Goal: Task Accomplishment & Management: Use online tool/utility

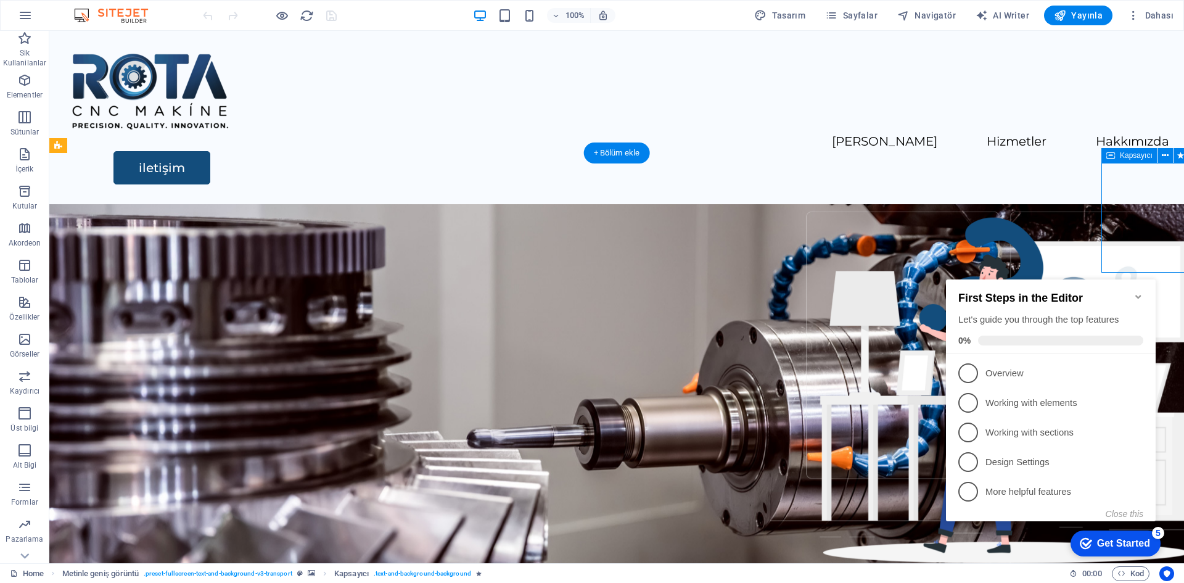
drag, startPoint x: 1156, startPoint y: 223, endPoint x: 1111, endPoint y: 228, distance: 45.9
click at [1139, 292] on icon "Minimize checklist" at bounding box center [1138, 297] width 10 height 10
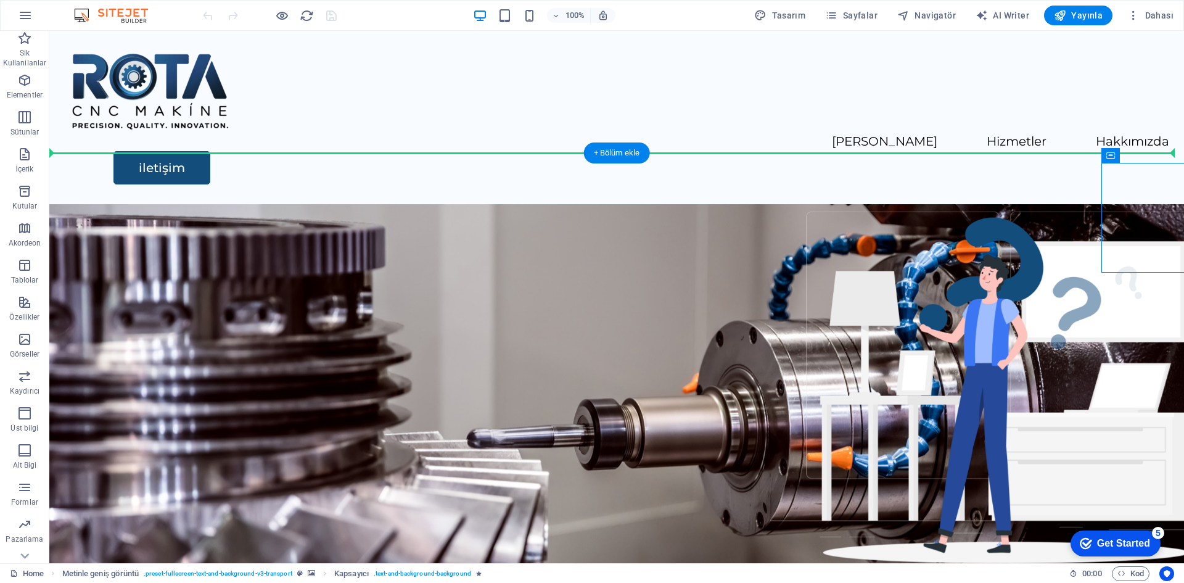
drag, startPoint x: 228, startPoint y: 41, endPoint x: 845, endPoint y: 314, distance: 675.6
drag, startPoint x: 1164, startPoint y: 176, endPoint x: 478, endPoint y: 293, distance: 695.6
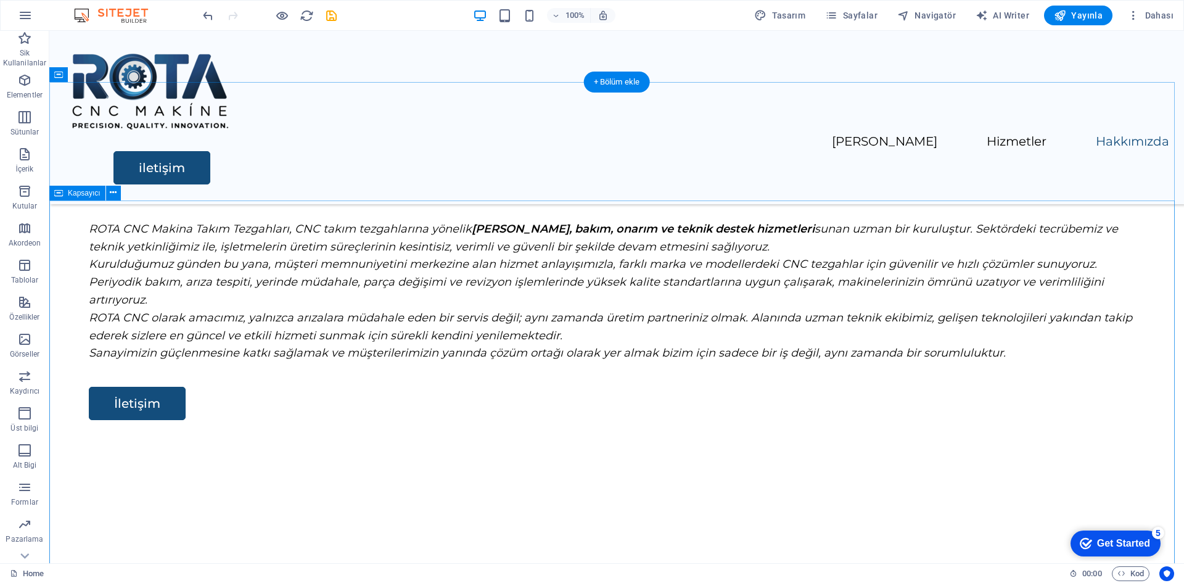
scroll to position [1848, 0]
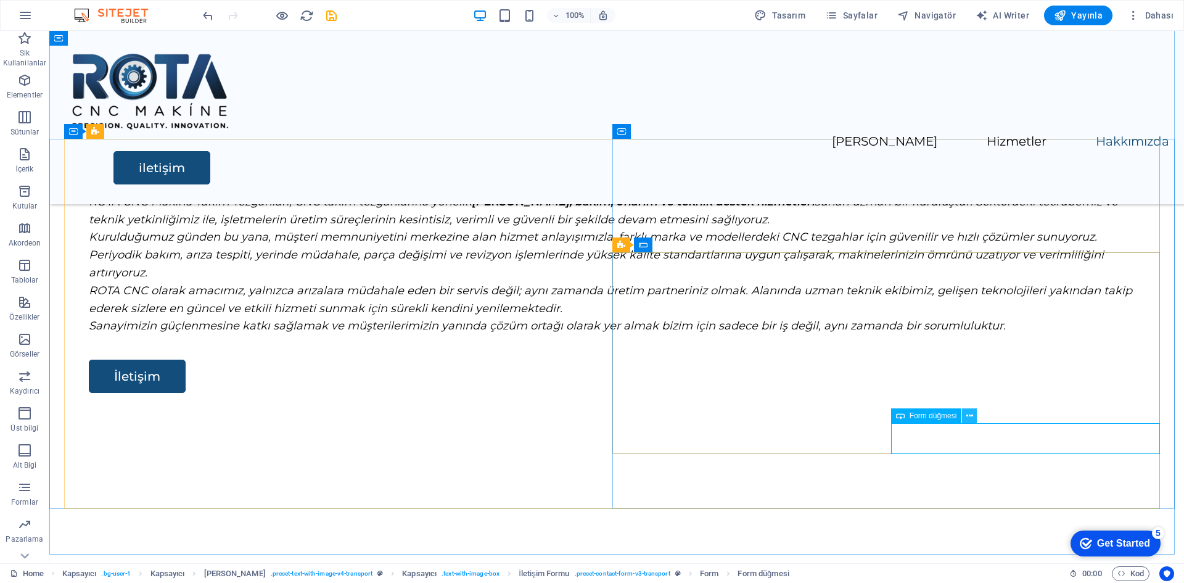
click at [968, 417] on icon at bounding box center [969, 415] width 7 height 13
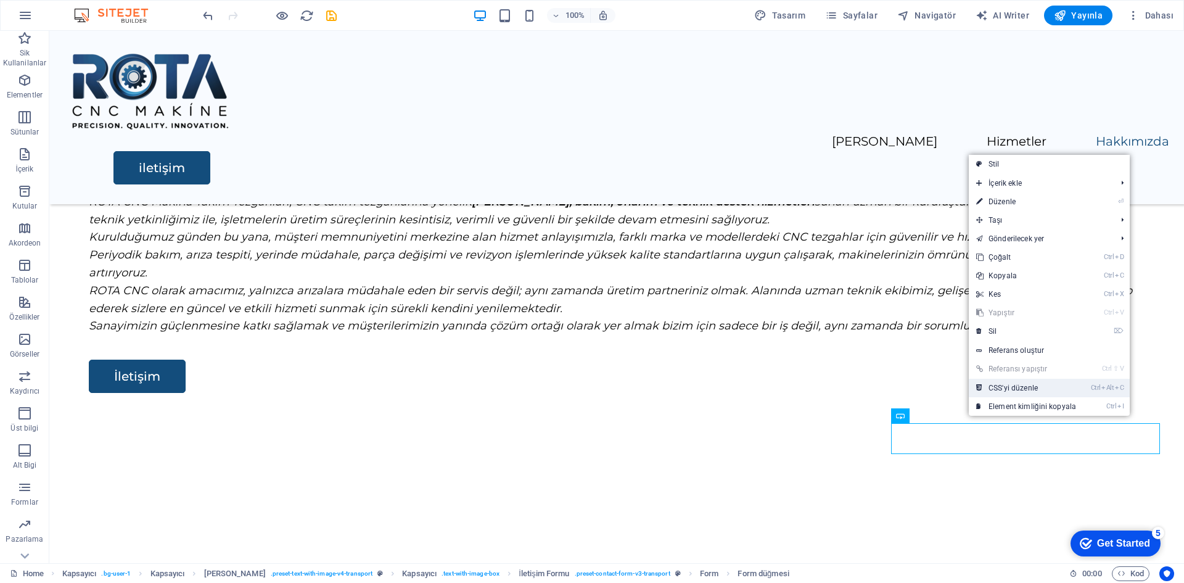
click at [1024, 388] on link "Ctrl Alt C CSS'yi düzenle" at bounding box center [1026, 388] width 115 height 19
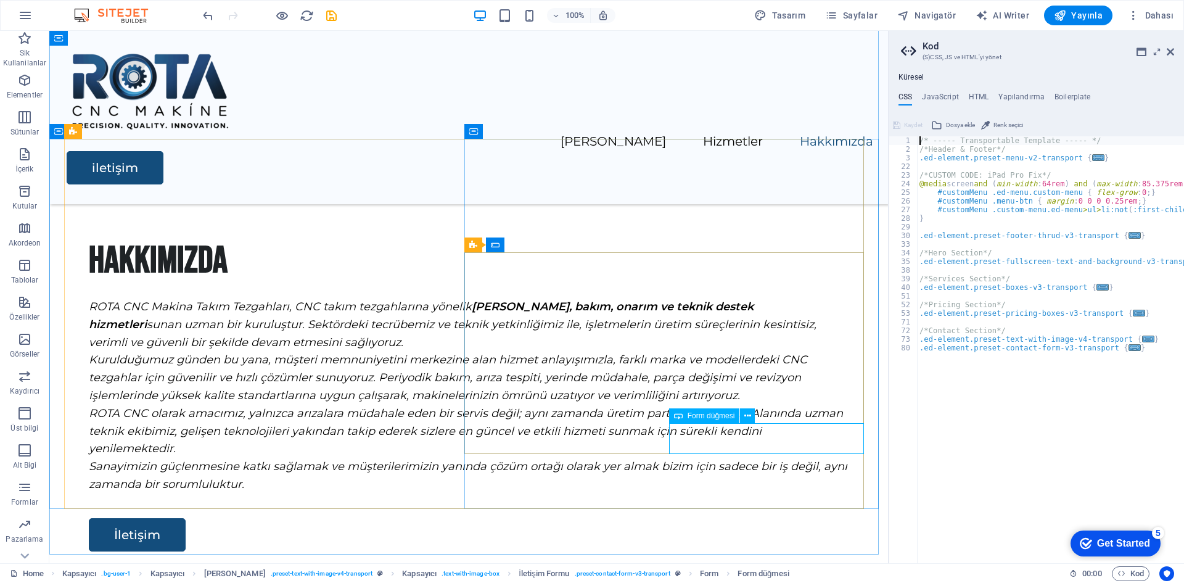
click at [719, 415] on span "Form düğmesi" at bounding box center [711, 415] width 47 height 7
click at [746, 414] on icon at bounding box center [747, 415] width 7 height 13
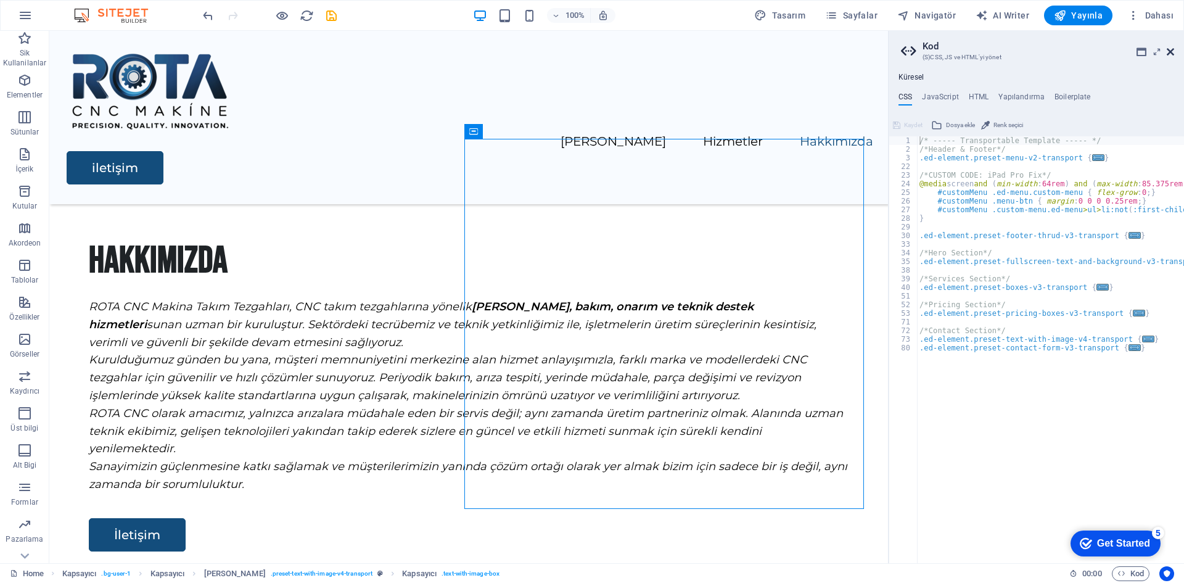
click at [1172, 50] on icon at bounding box center [1170, 52] width 7 height 10
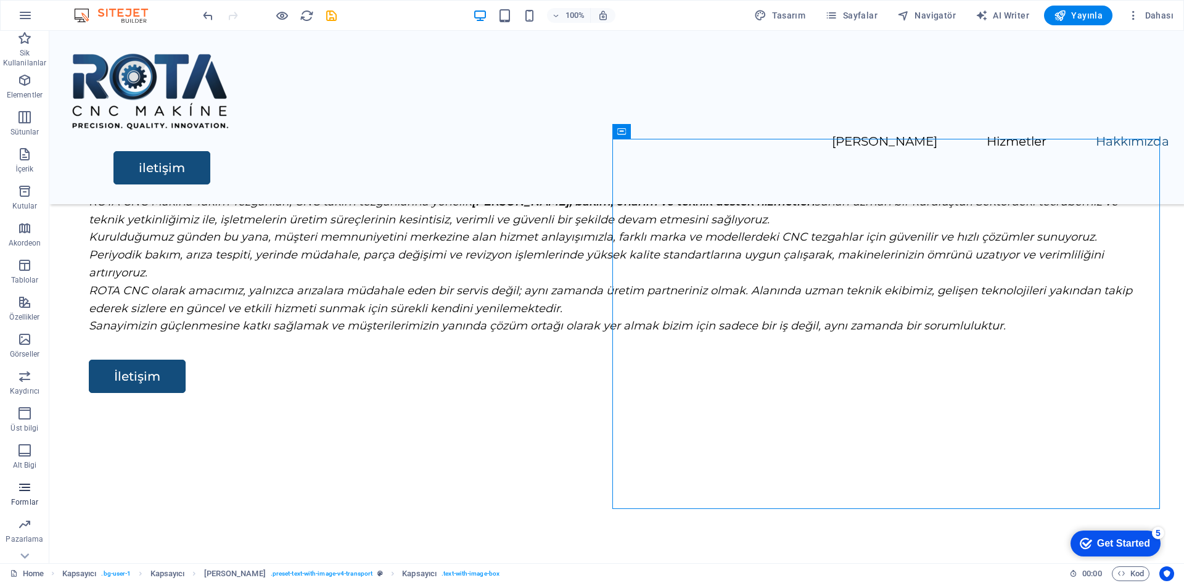
click at [25, 497] on p "Formlar" at bounding box center [24, 502] width 27 height 10
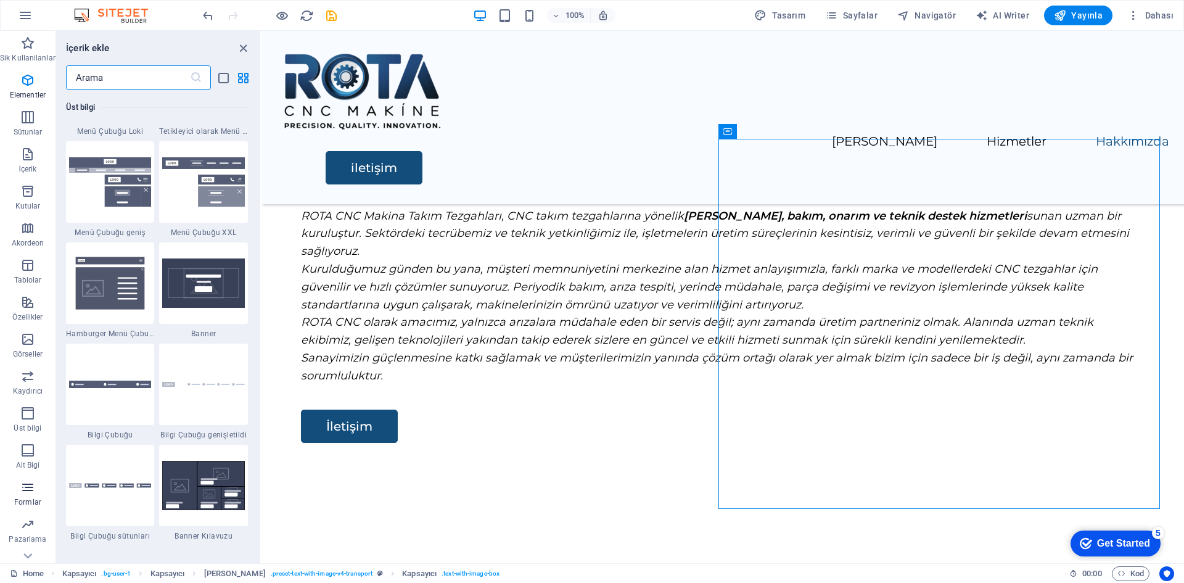
scroll to position [9003, 0]
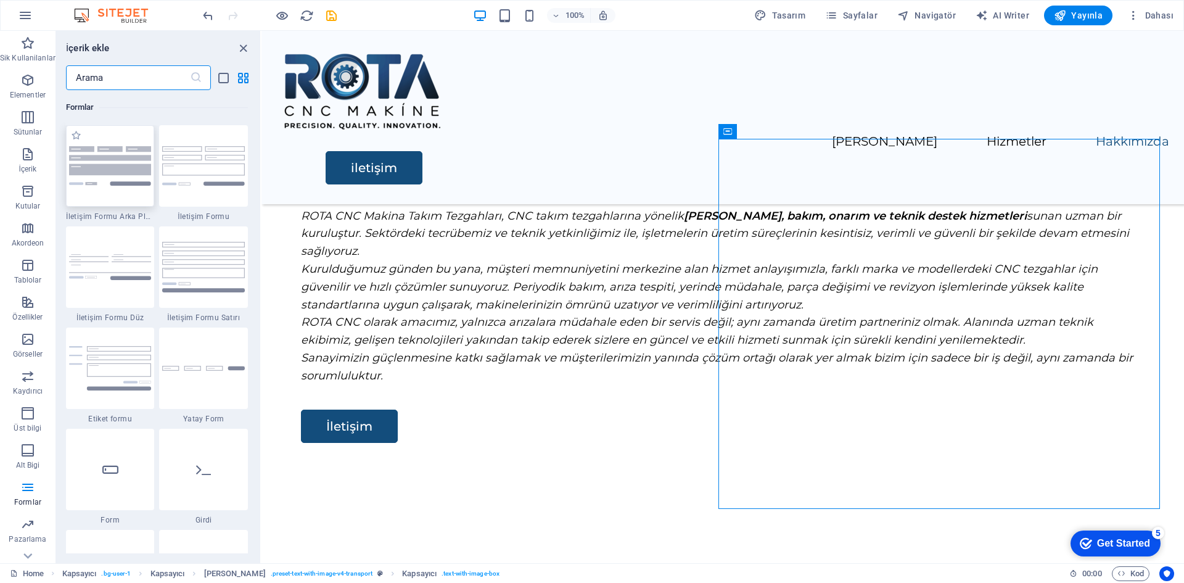
click at [109, 191] on div at bounding box center [110, 165] width 89 height 81
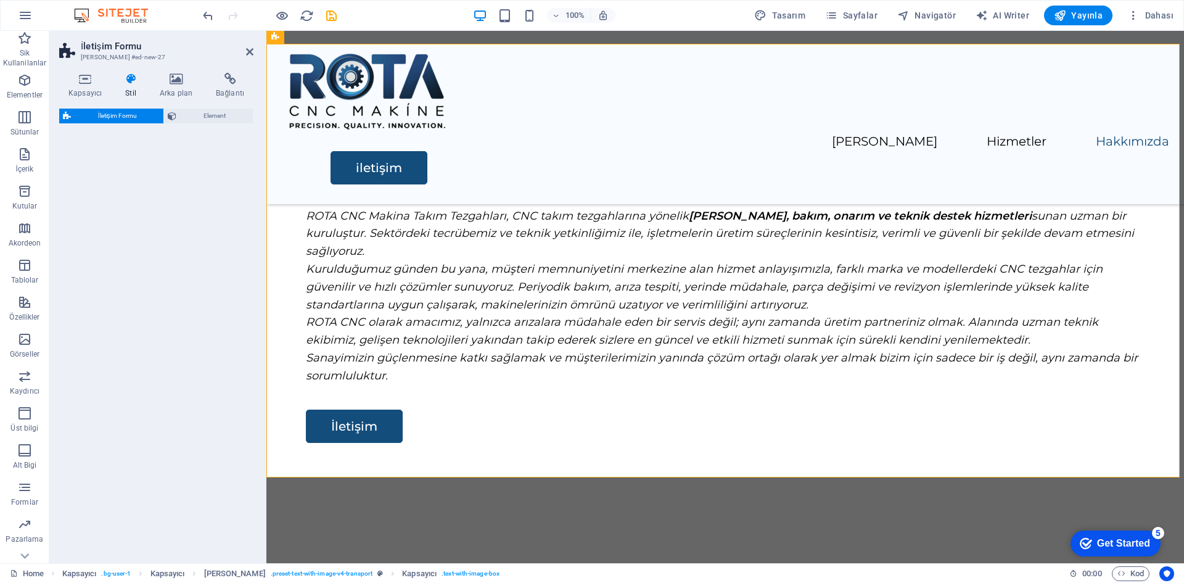
select select "rem"
select select "preset-contact-form-v3-background"
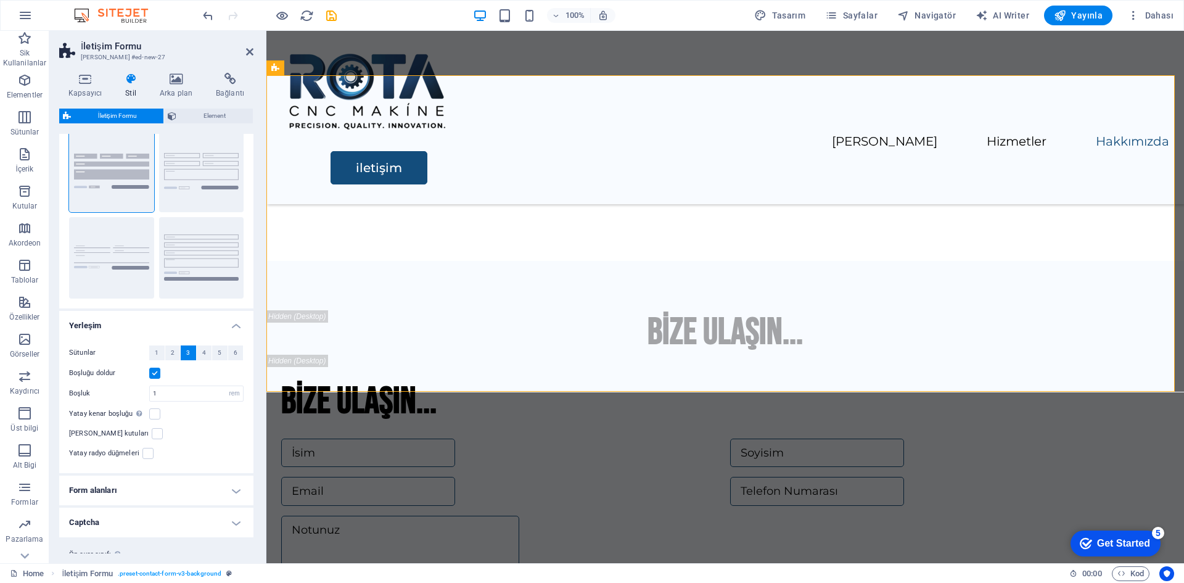
scroll to position [49, 0]
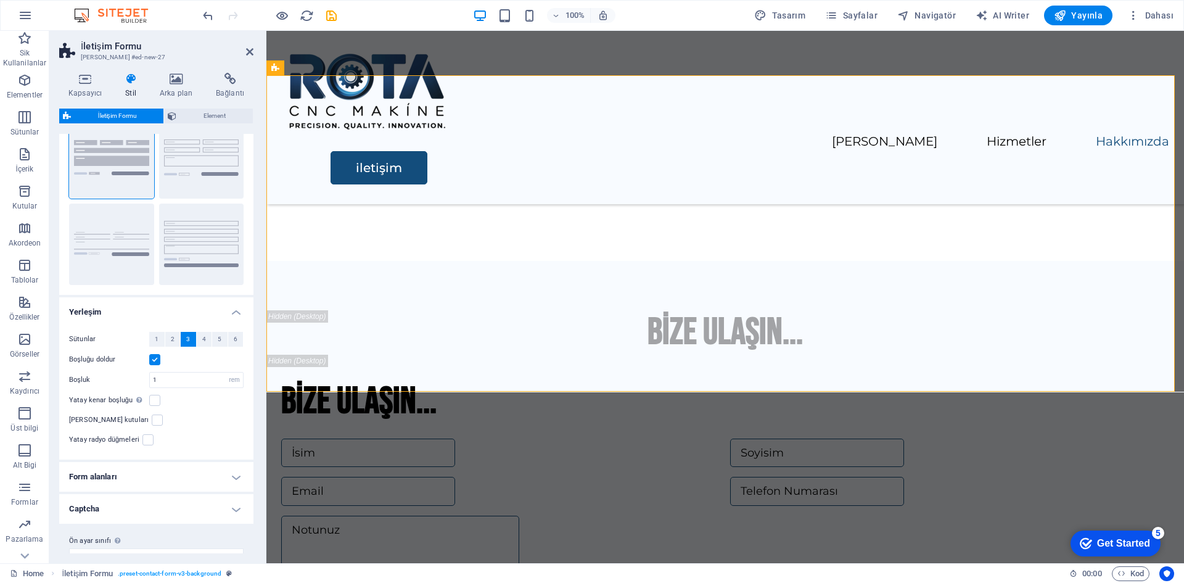
click at [231, 462] on h4 "Form alanları" at bounding box center [156, 477] width 194 height 30
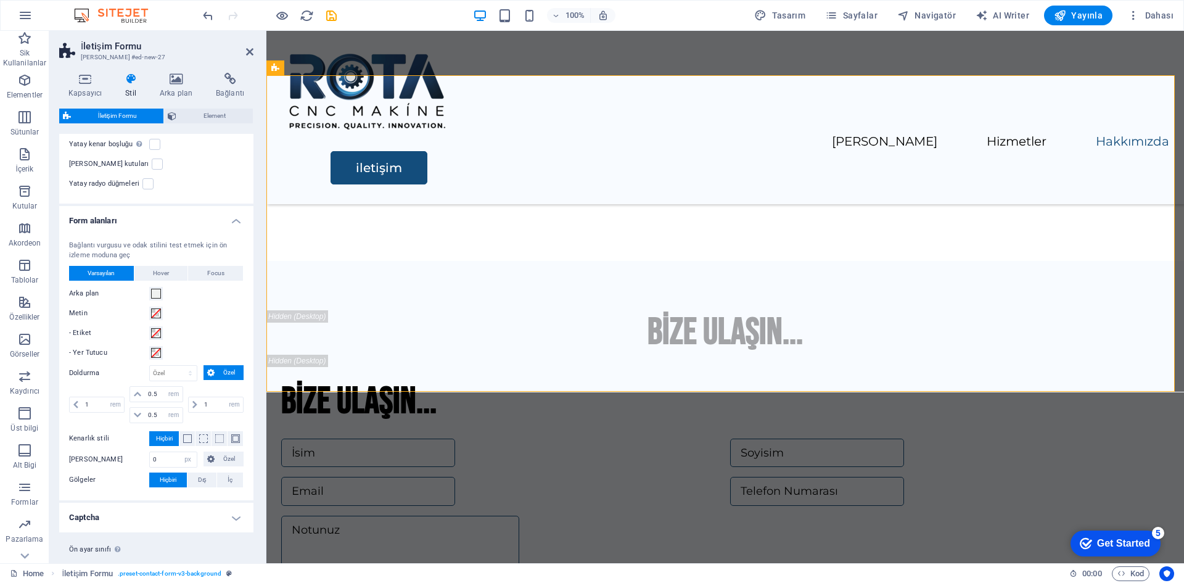
scroll to position [313, 0]
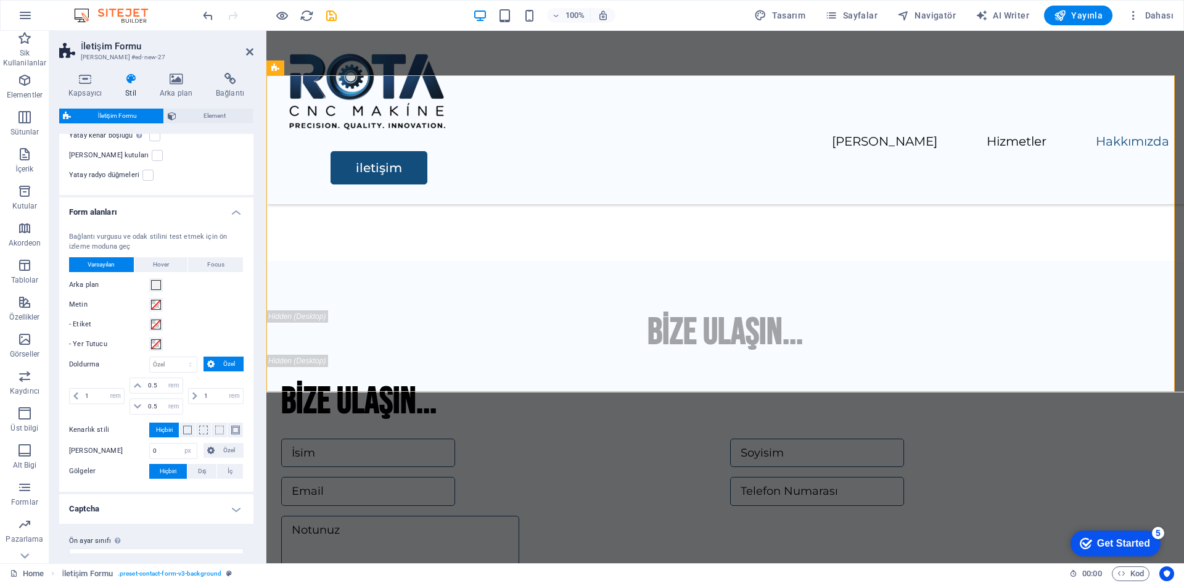
click at [231, 494] on h4 "Captcha" at bounding box center [156, 509] width 194 height 30
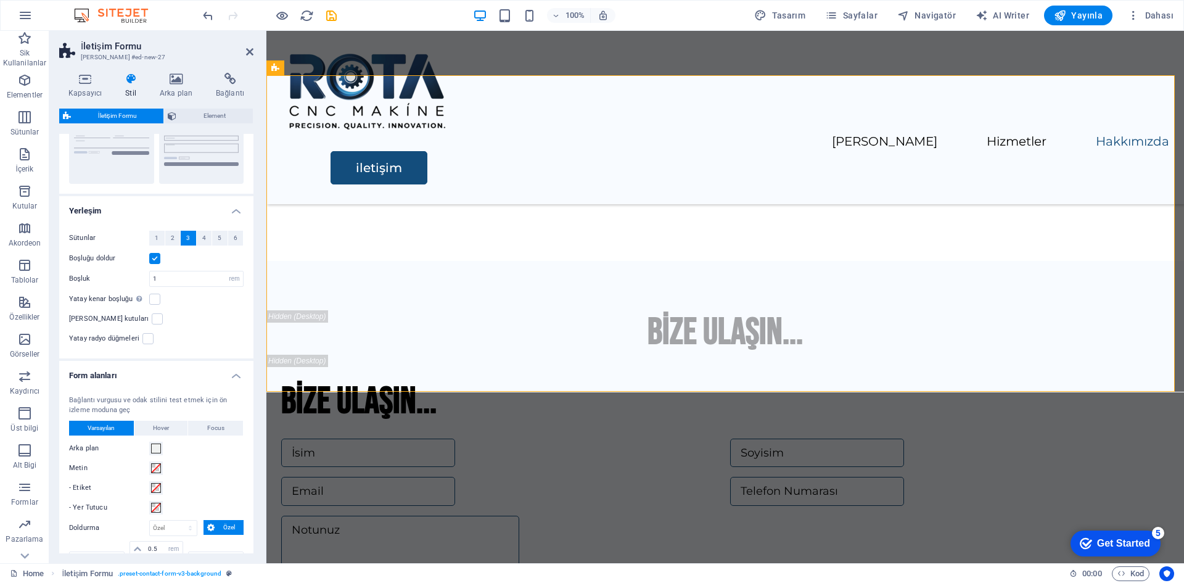
scroll to position [141, 0]
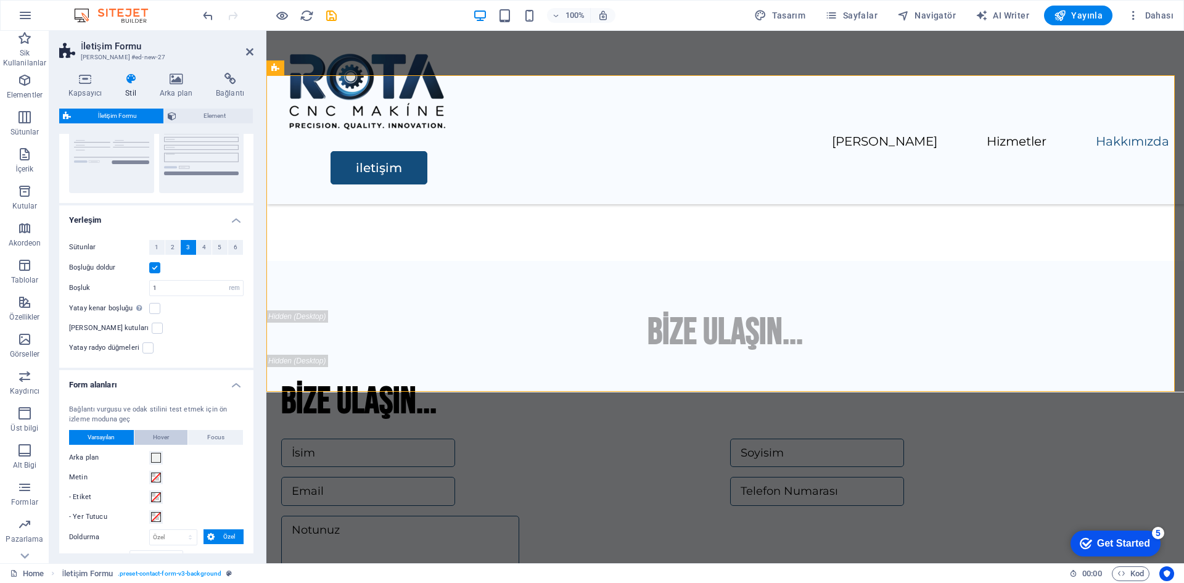
click at [167, 430] on span "Hover" at bounding box center [161, 437] width 16 height 15
click at [130, 430] on button "Varsayılan" at bounding box center [101, 437] width 65 height 15
click at [115, 405] on div "Bağlantı vurgusu ve odak stilini test etmek için ön izleme moduna geç" at bounding box center [156, 415] width 175 height 20
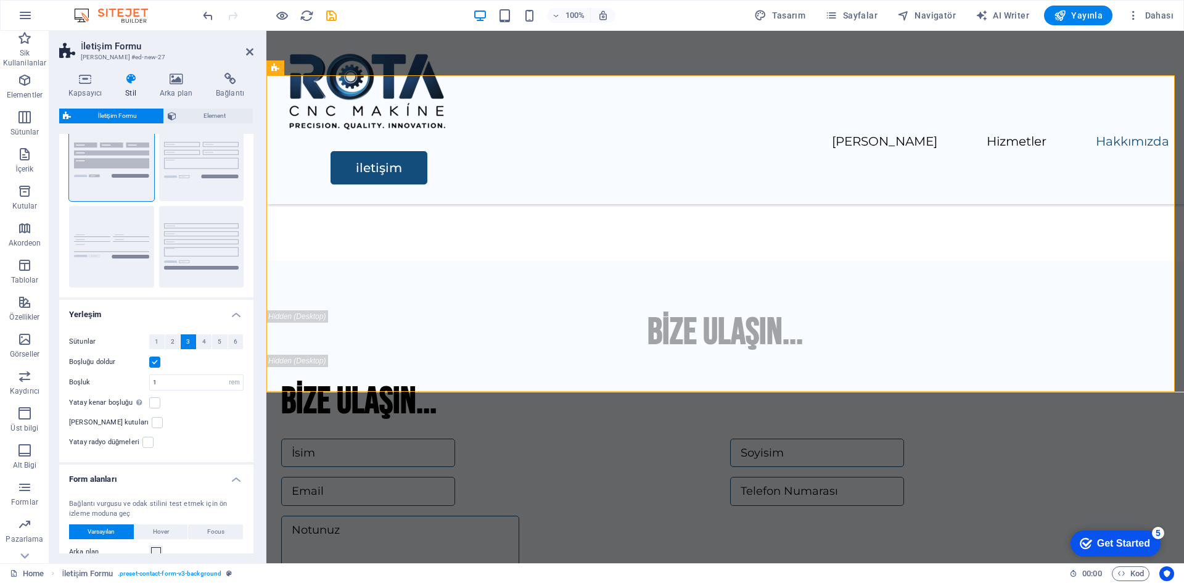
scroll to position [0, 0]
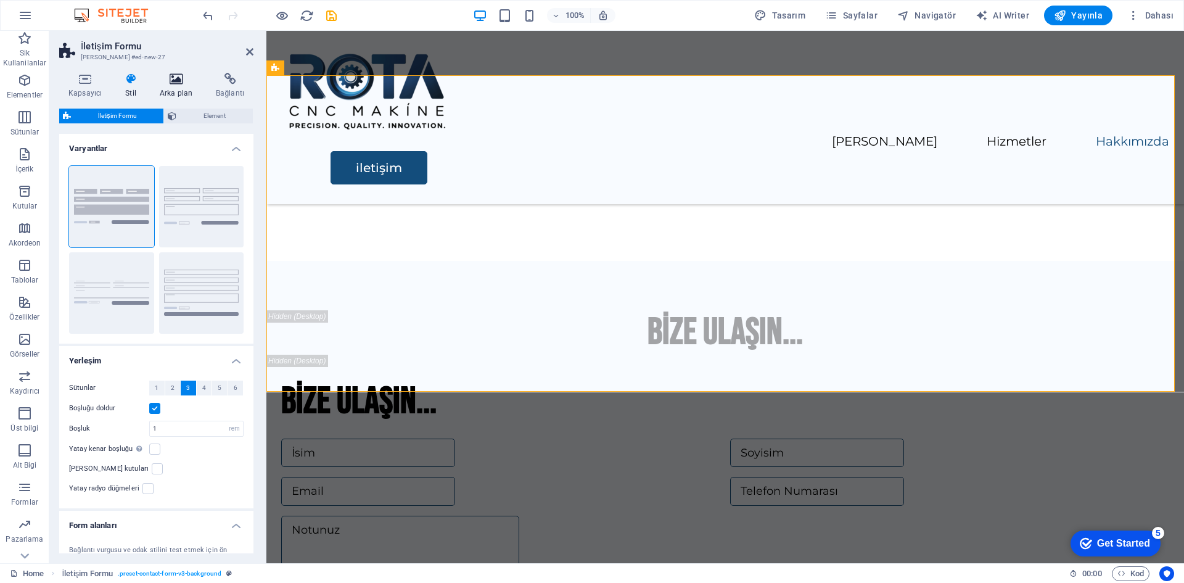
click at [183, 89] on h4 "Arka plan" at bounding box center [178, 86] width 56 height 26
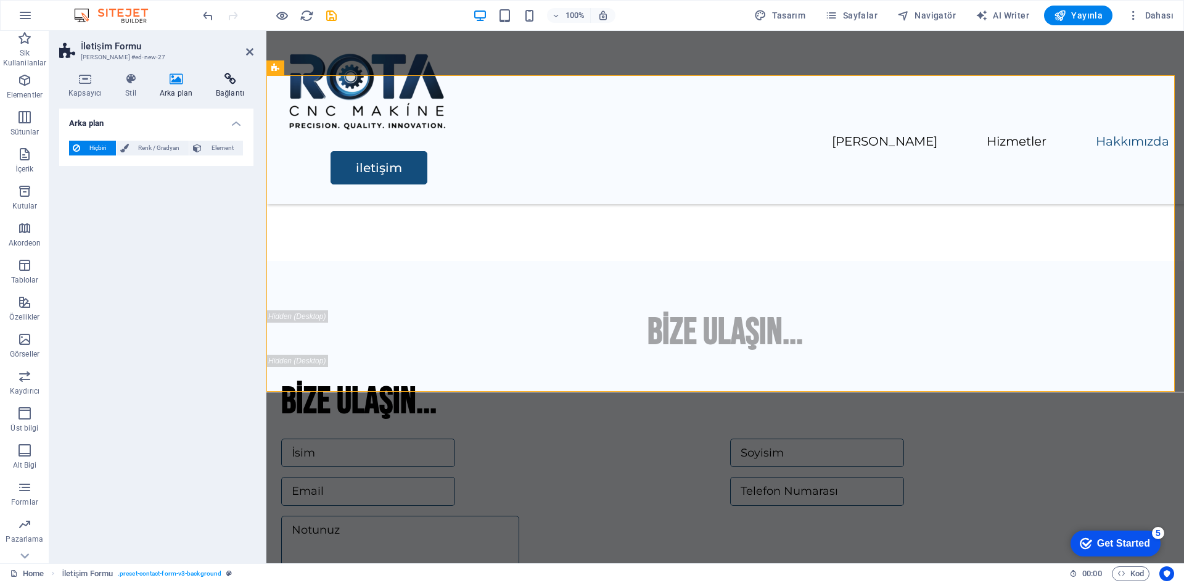
click at [229, 84] on icon at bounding box center [230, 79] width 47 height 12
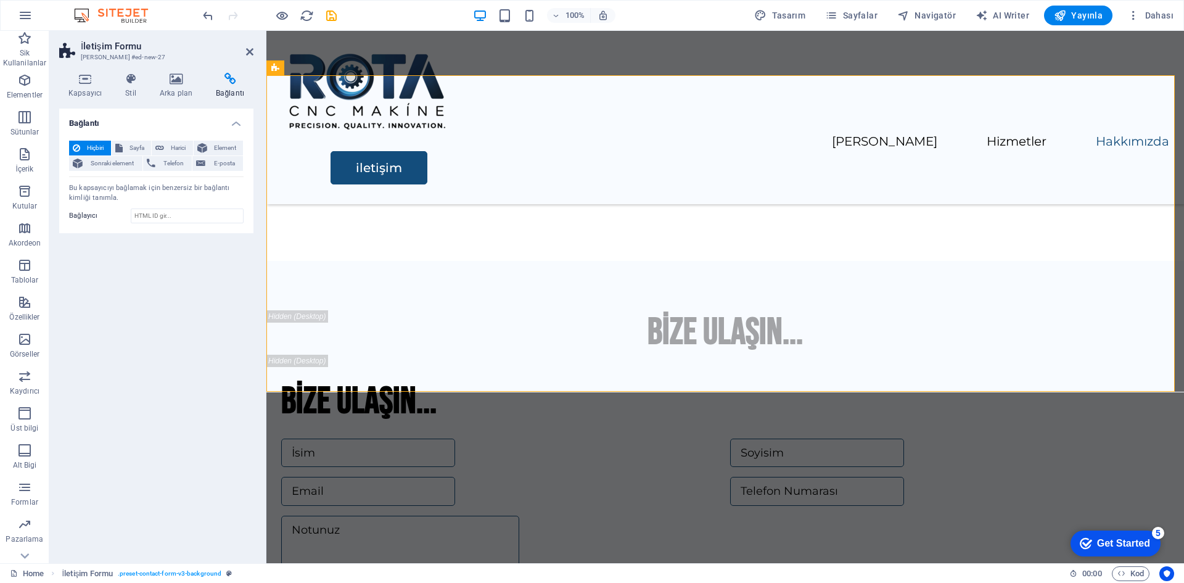
click at [129, 200] on div "Bu kapsayıcıyı bağlamak için benzersiz bir bağlantı kimliği tanımla." at bounding box center [156, 193] width 175 height 20
click at [134, 145] on span "Sayfa" at bounding box center [137, 148] width 22 height 15
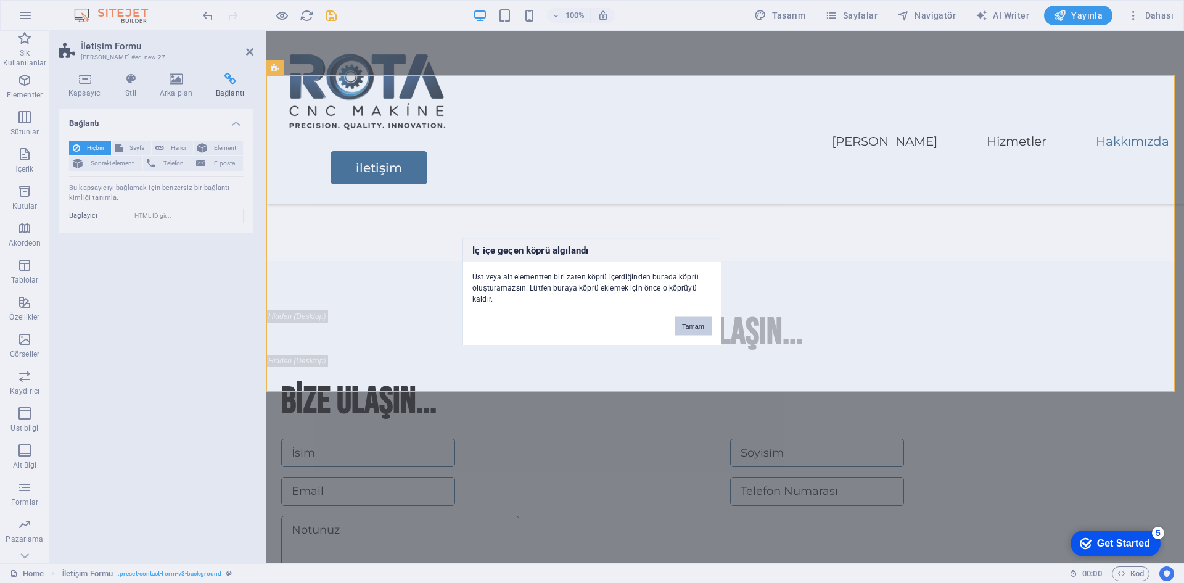
click at [686, 324] on button "Tamam" at bounding box center [693, 325] width 37 height 19
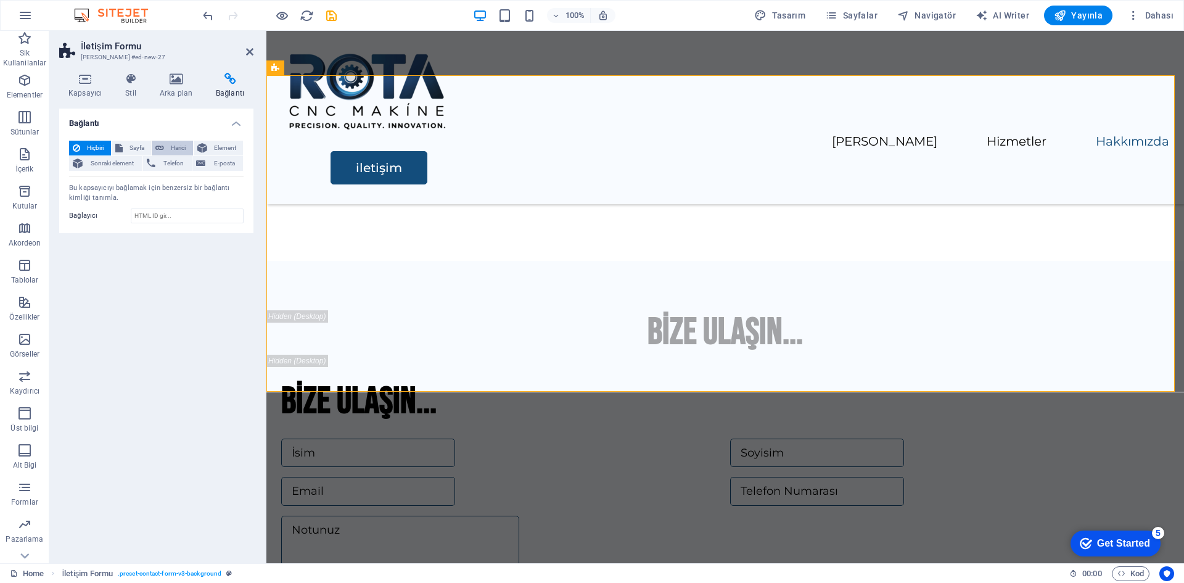
click at [188, 146] on span "Harici" at bounding box center [179, 148] width 22 height 15
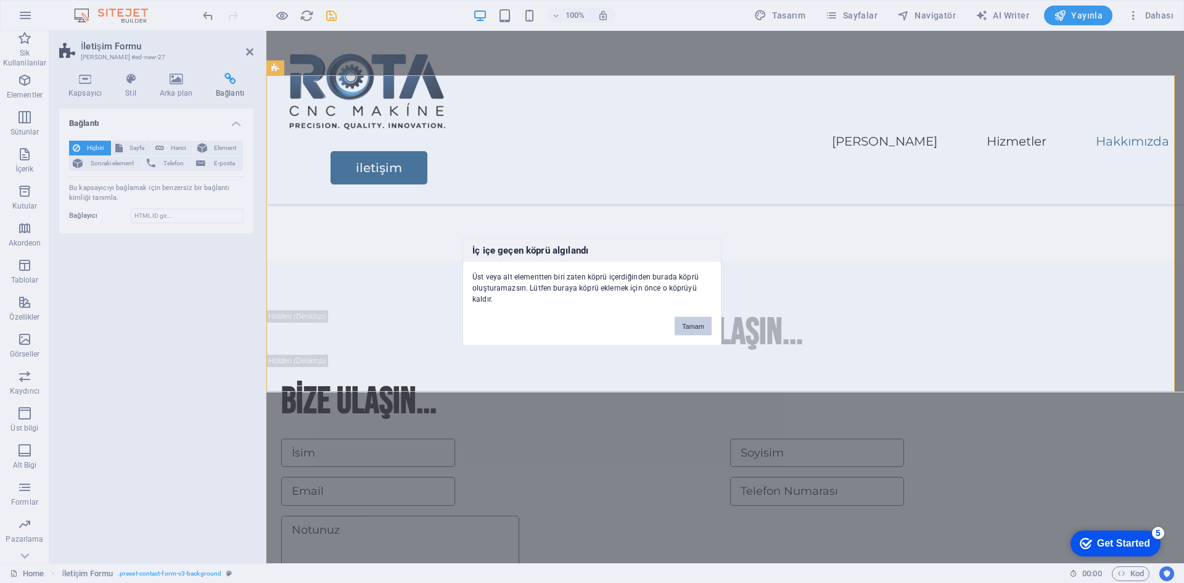
click at [698, 330] on button "Tamam" at bounding box center [693, 325] width 37 height 19
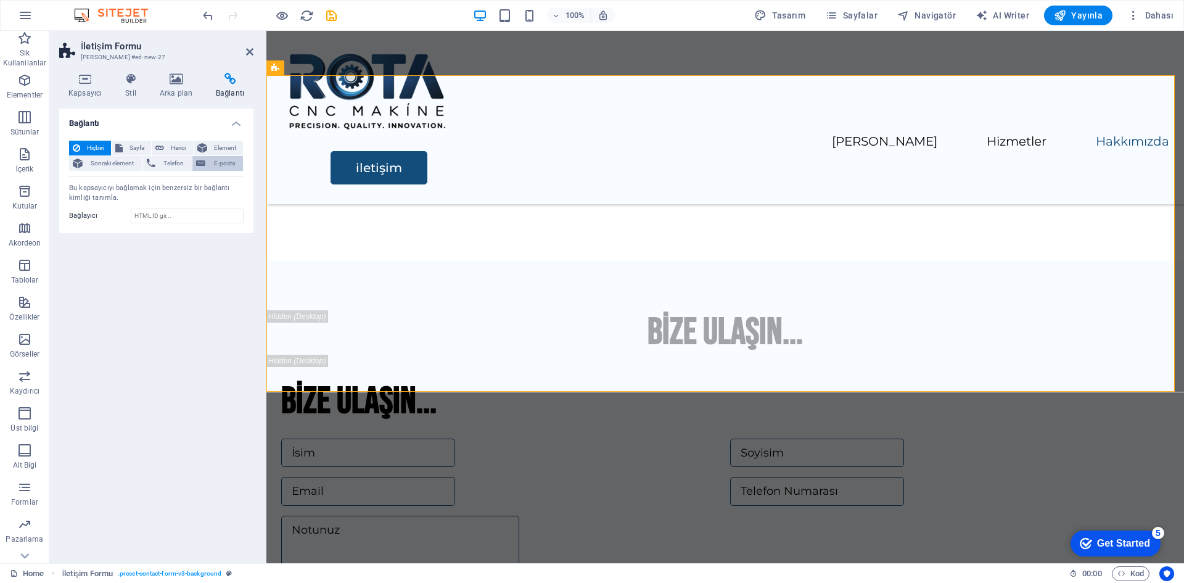
click at [210, 167] on span "E-posta" at bounding box center [224, 163] width 30 height 15
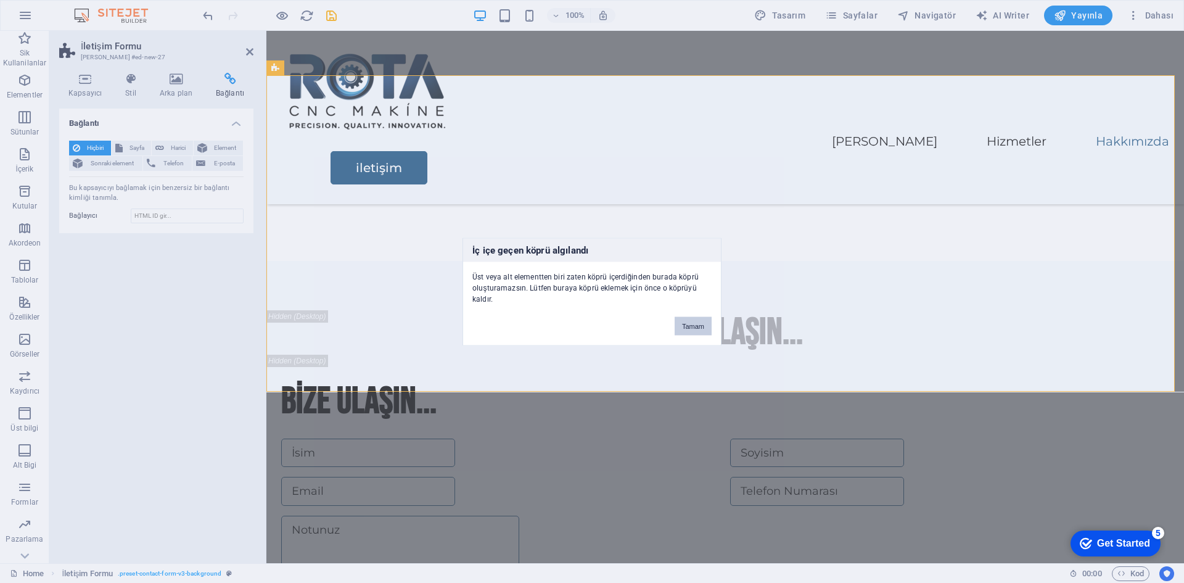
drag, startPoint x: 695, startPoint y: 327, endPoint x: 426, endPoint y: 296, distance: 270.6
click at [695, 327] on button "Tamam" at bounding box center [693, 325] width 37 height 19
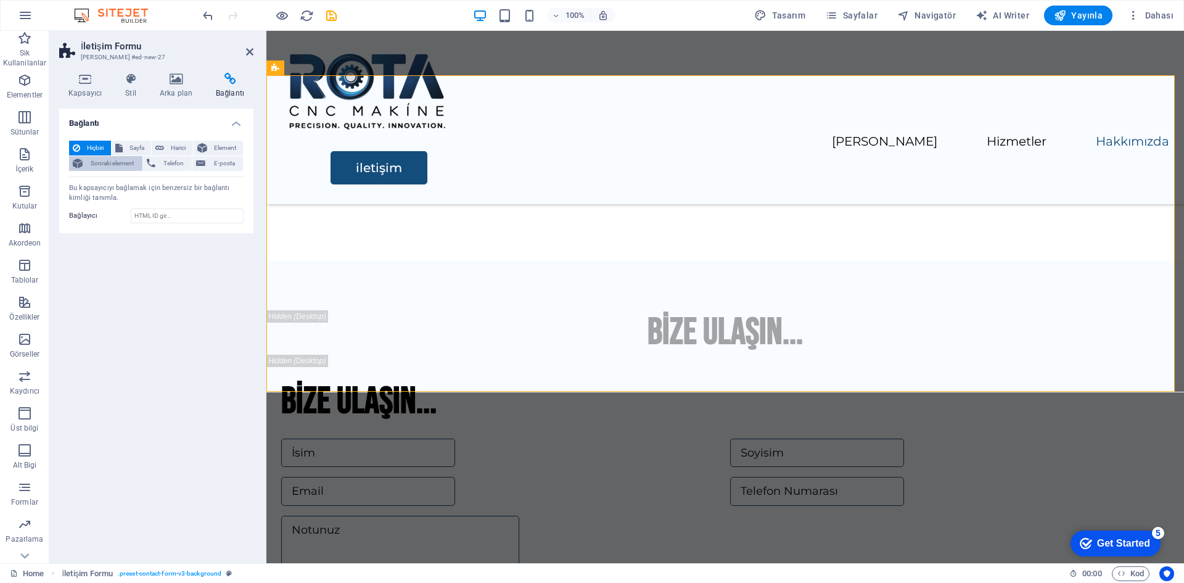
click at [111, 165] on span "Sonraki element" at bounding box center [112, 163] width 52 height 15
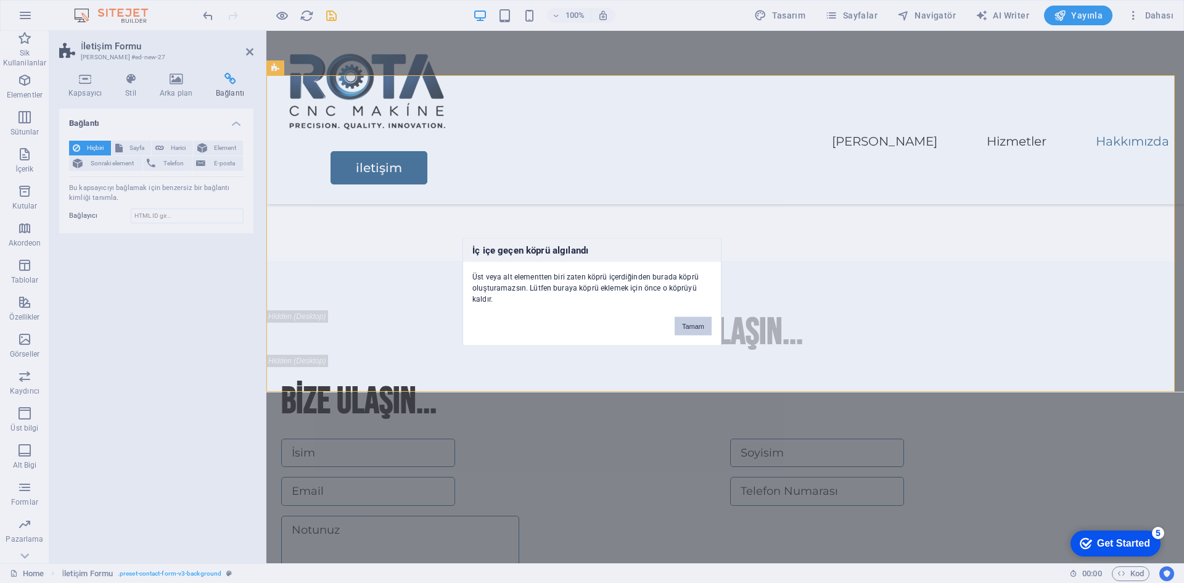
drag, startPoint x: 684, startPoint y: 331, endPoint x: 408, endPoint y: 300, distance: 278.0
click at [684, 331] on button "Tamam" at bounding box center [693, 325] width 37 height 19
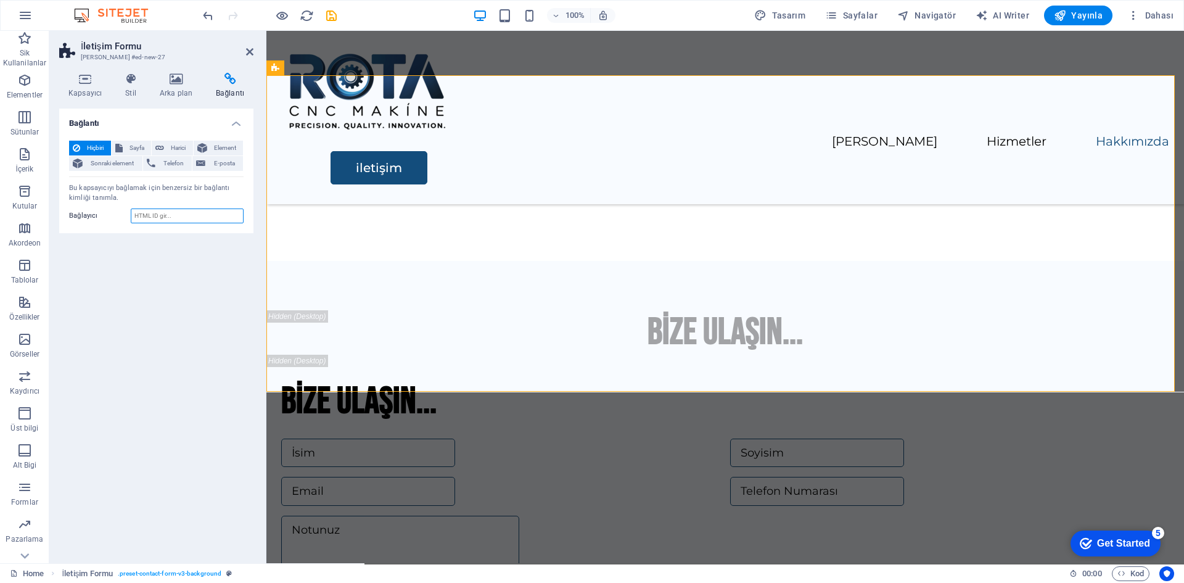
click at [179, 213] on input "Bağlayıcı" at bounding box center [187, 215] width 113 height 15
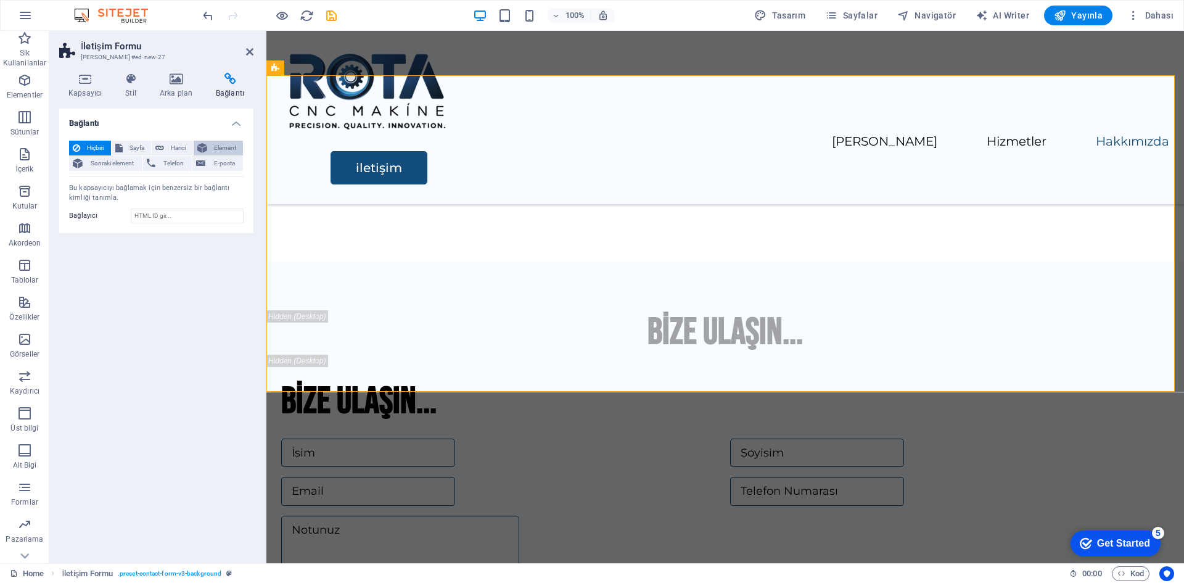
click at [219, 150] on span "Element" at bounding box center [225, 148] width 29 height 15
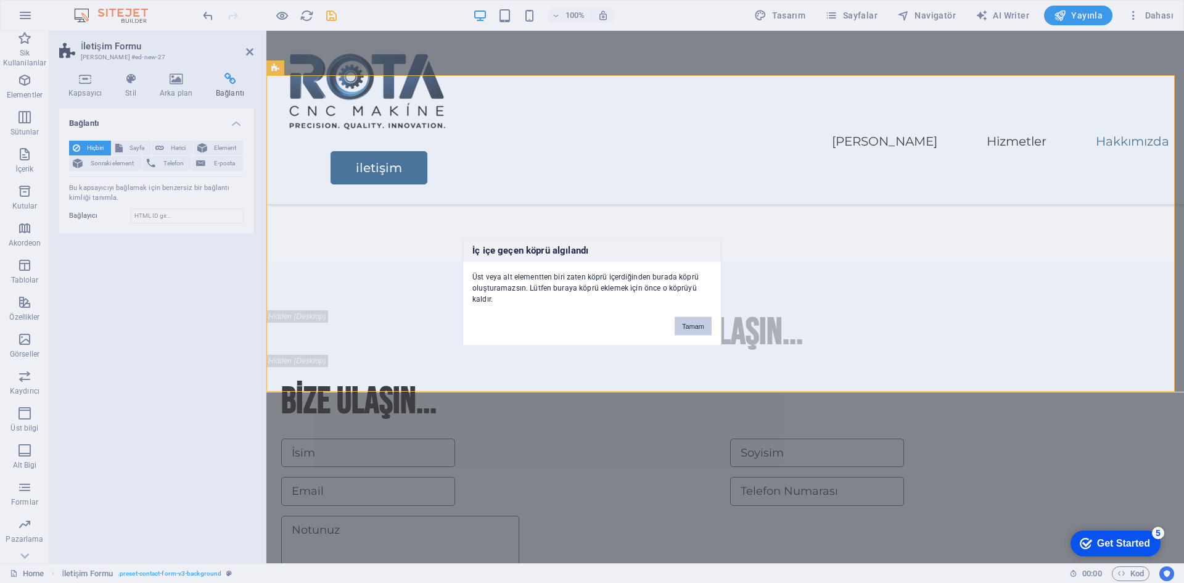
drag, startPoint x: 696, startPoint y: 329, endPoint x: 416, endPoint y: 295, distance: 281.4
click at [696, 329] on button "Tamam" at bounding box center [693, 325] width 37 height 19
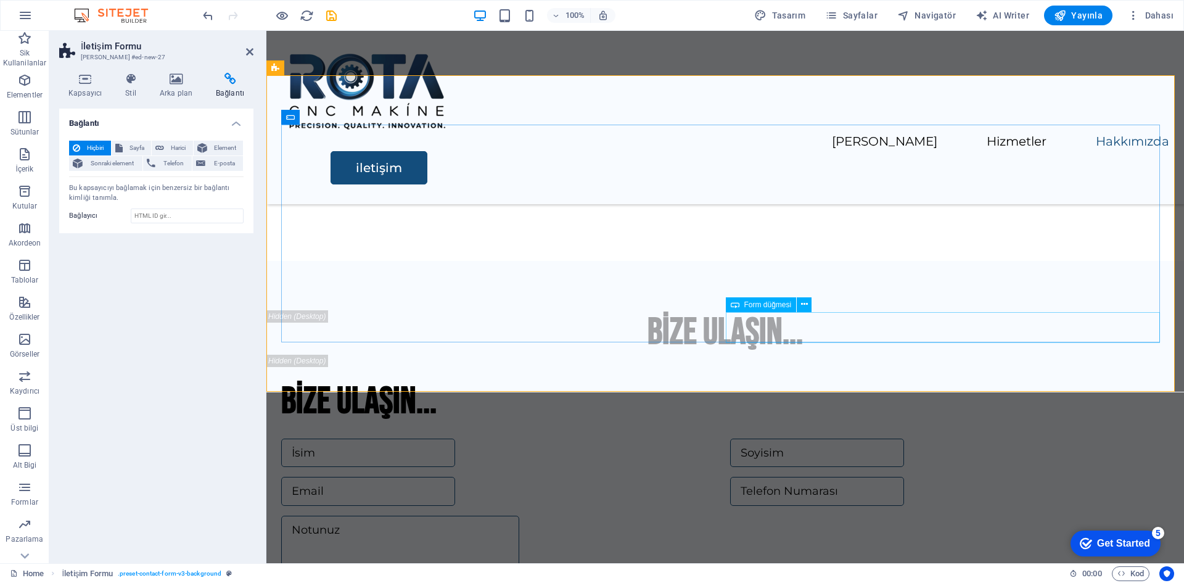
click at [223, 163] on span "E-posta" at bounding box center [224, 163] width 30 height 15
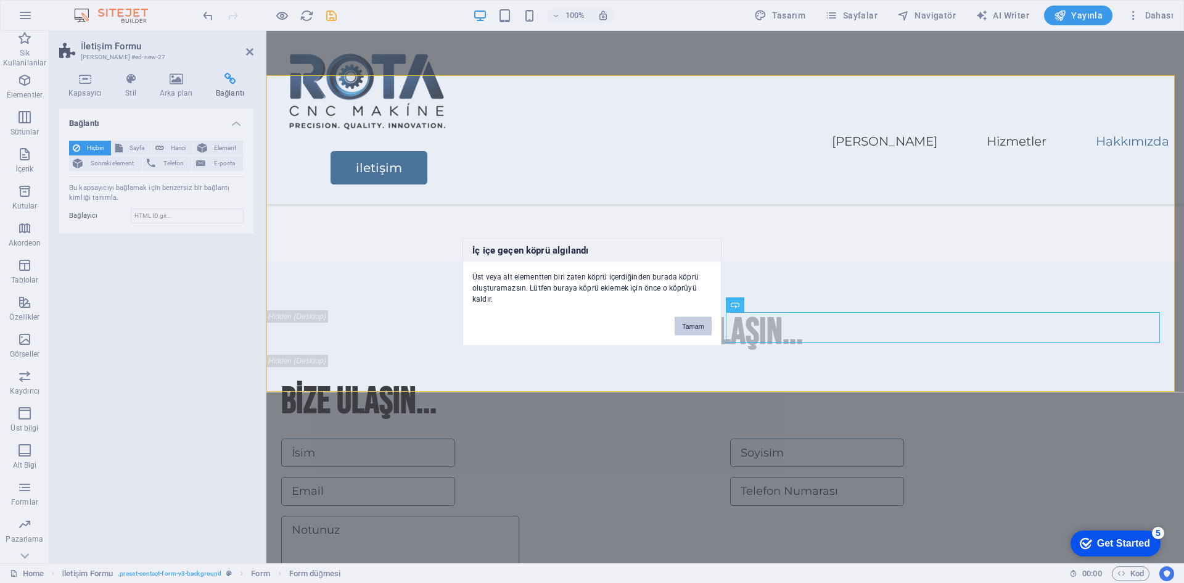
drag, startPoint x: 687, startPoint y: 327, endPoint x: 421, endPoint y: 294, distance: 268.5
click at [687, 326] on button "Tamam" at bounding box center [693, 325] width 37 height 19
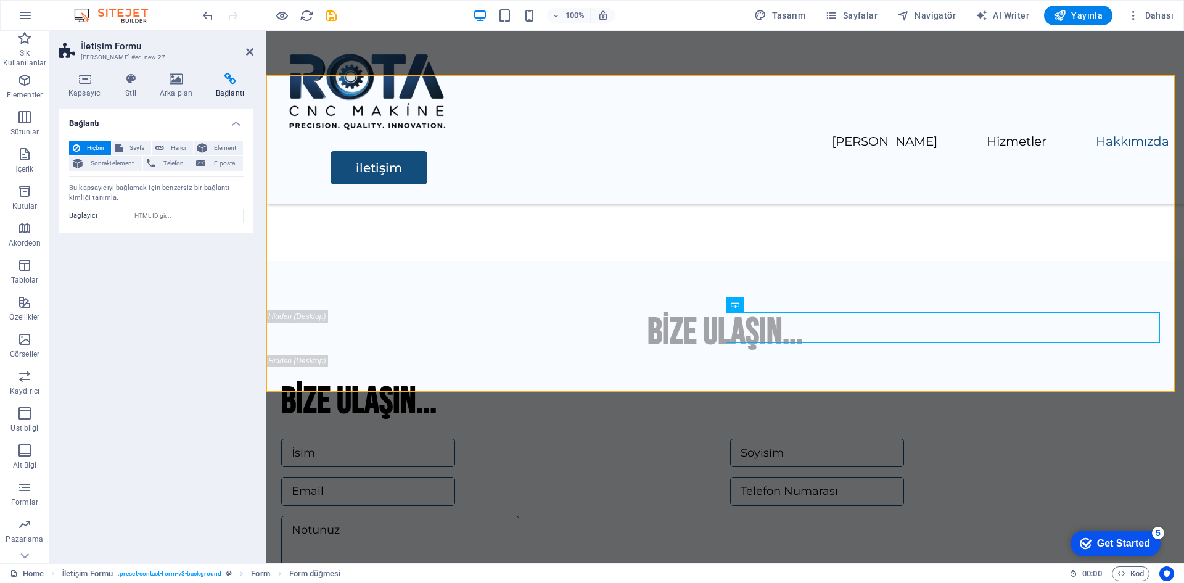
click at [182, 324] on div "Bağlantı Hiçbiri Sayfa Harici Element Sonraki element Telefon E-posta Sayfa Hom…" at bounding box center [156, 331] width 194 height 445
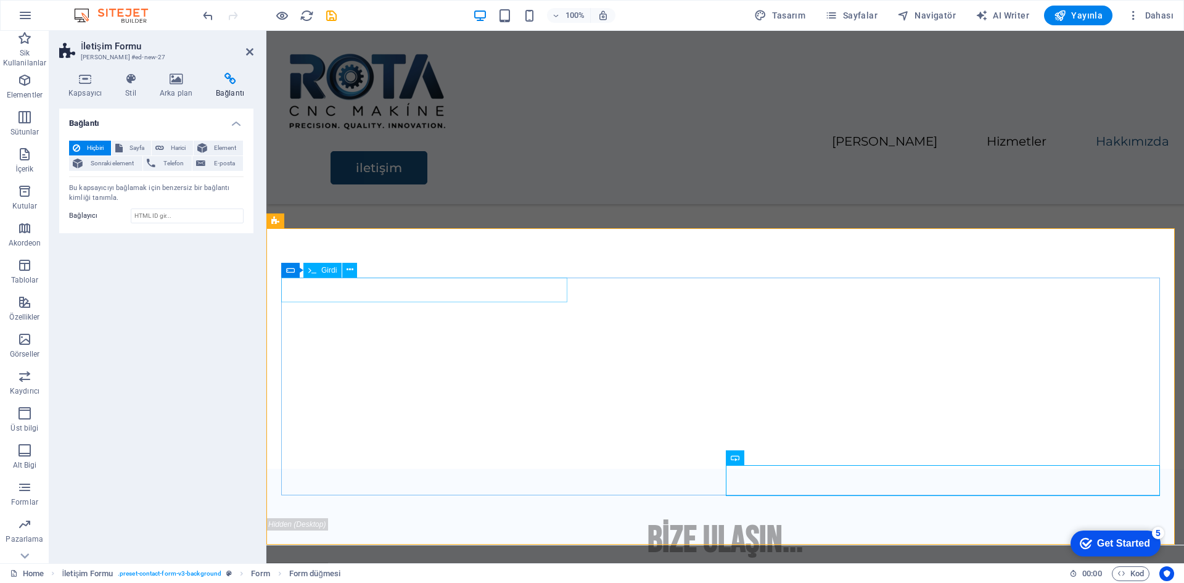
scroll to position [2185, 0]
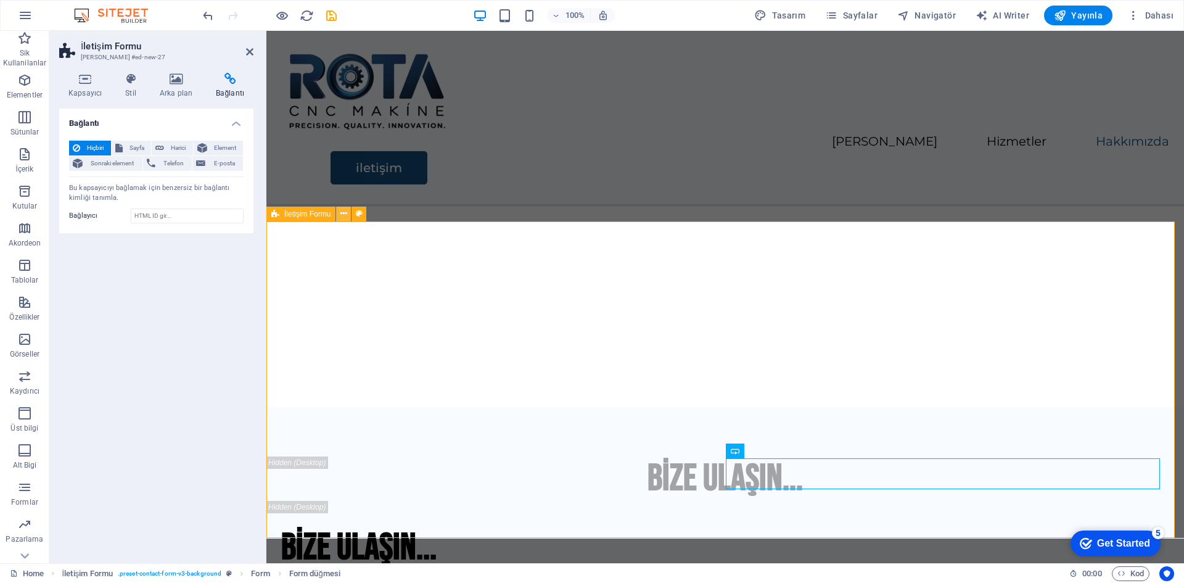
click at [349, 213] on button at bounding box center [343, 214] width 15 height 15
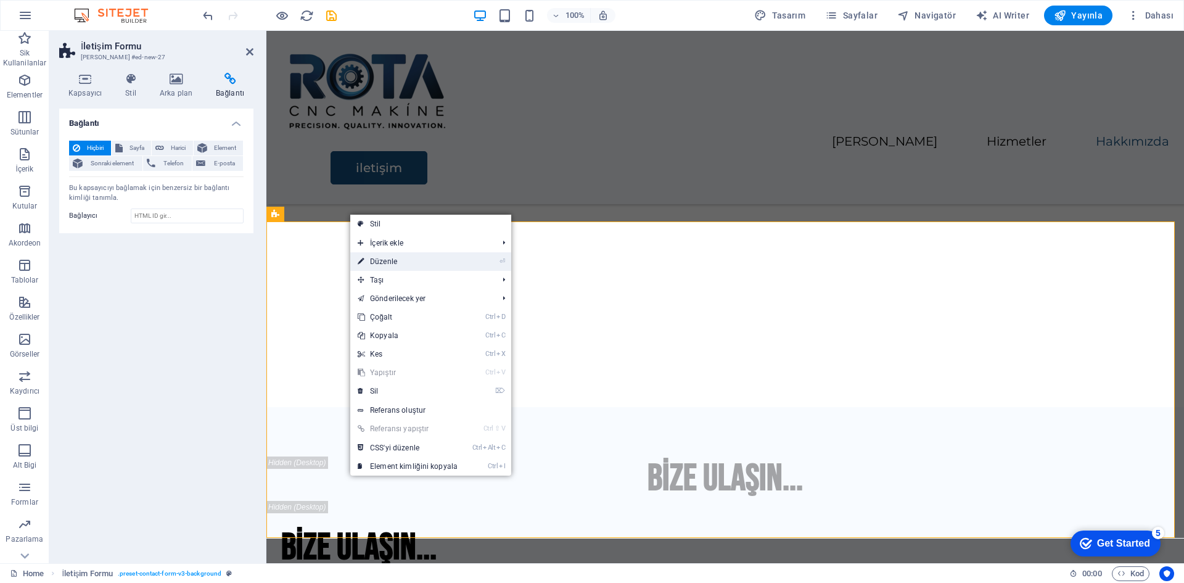
click at [369, 260] on link "⏎ Düzenle" at bounding box center [407, 261] width 115 height 19
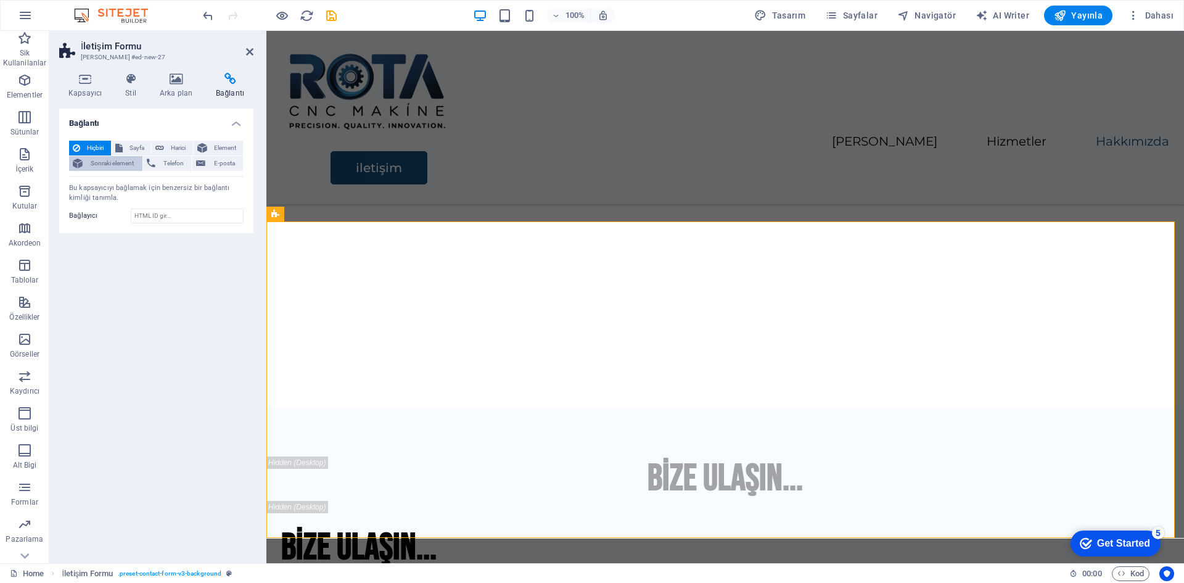
click at [120, 168] on span "Sonraki element" at bounding box center [112, 163] width 52 height 15
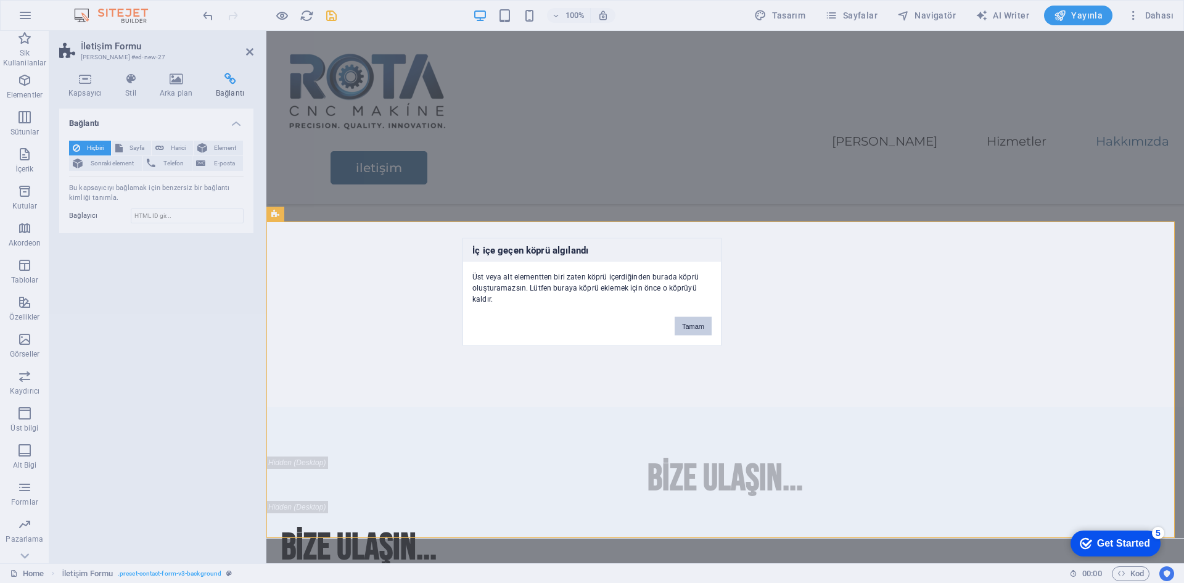
drag, startPoint x: 711, startPoint y: 327, endPoint x: 436, endPoint y: 295, distance: 277.0
click at [711, 327] on button "Tamam" at bounding box center [693, 325] width 37 height 19
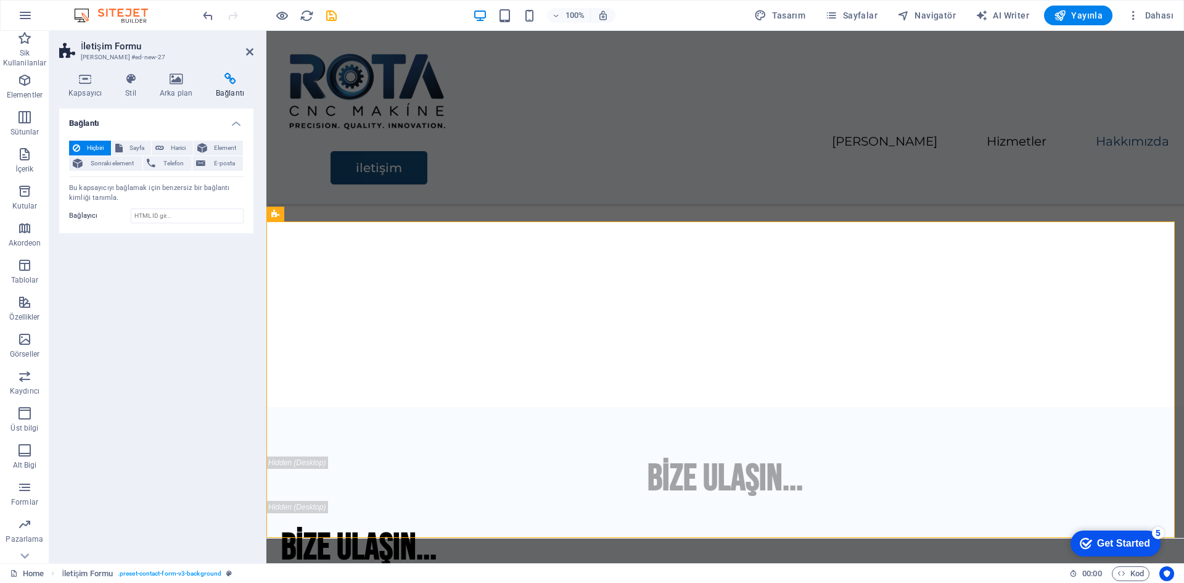
click at [160, 190] on div "Bu kapsayıcıyı bağlamak için benzersiz bir bağlantı kimliği tanımla." at bounding box center [156, 193] width 175 height 20
click at [159, 190] on div "Bu kapsayıcıyı bağlamak için benzersiz bir bağlantı kimliği tanımla." at bounding box center [156, 193] width 175 height 20
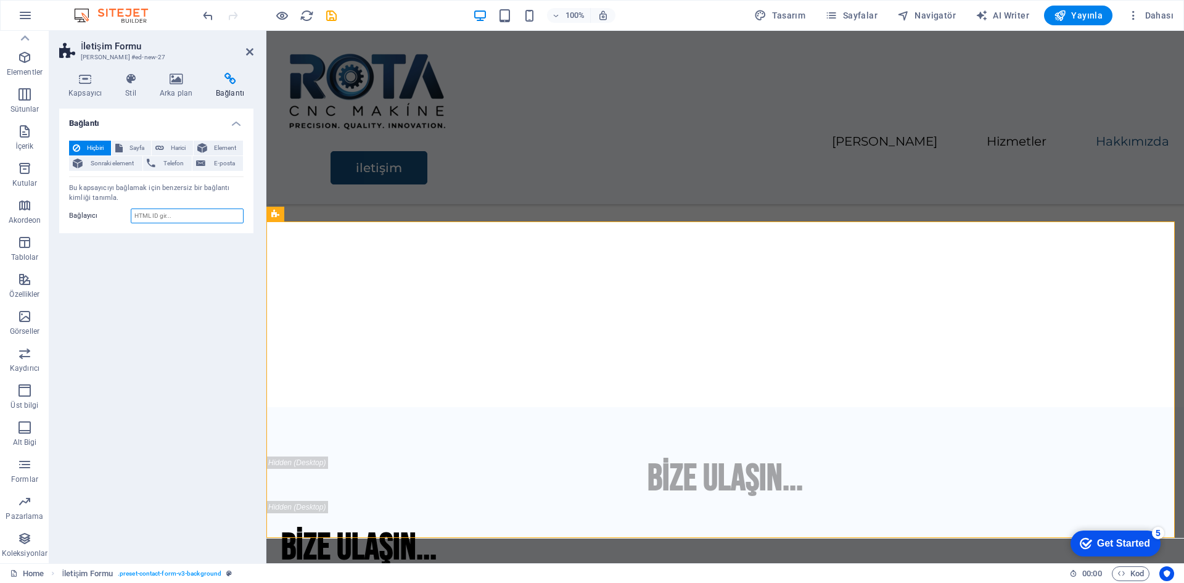
click at [161, 220] on input "Bağlayıcı" at bounding box center [187, 215] width 113 height 15
click at [82, 197] on div "Bu kapsayıcıyı bağlamak için benzersiz bir bağlantı kimliği tanımla." at bounding box center [156, 193] width 175 height 20
click at [179, 89] on h4 "Arka plan" at bounding box center [178, 86] width 56 height 26
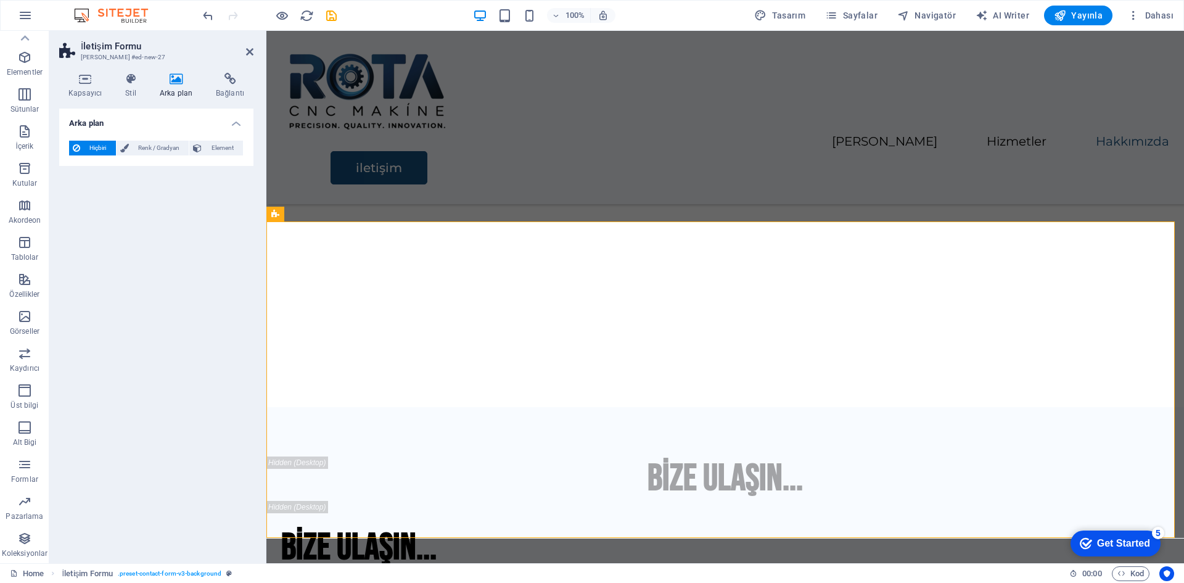
click at [125, 100] on div "Kapsayıcı Stil Arka plan Bağlantı Boyut Yükseklik Varsayılan px rem % vh vw Min…" at bounding box center [156, 313] width 194 height 480
click at [120, 88] on h4 "Stil" at bounding box center [133, 86] width 35 height 26
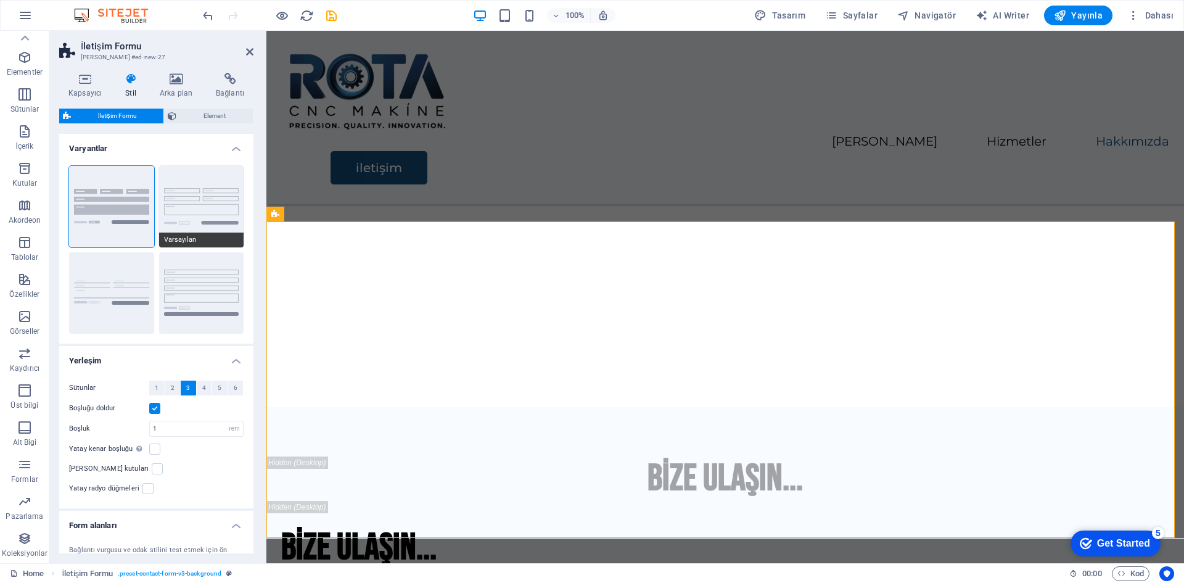
click at [178, 208] on button "Varsayılan" at bounding box center [201, 206] width 85 height 81
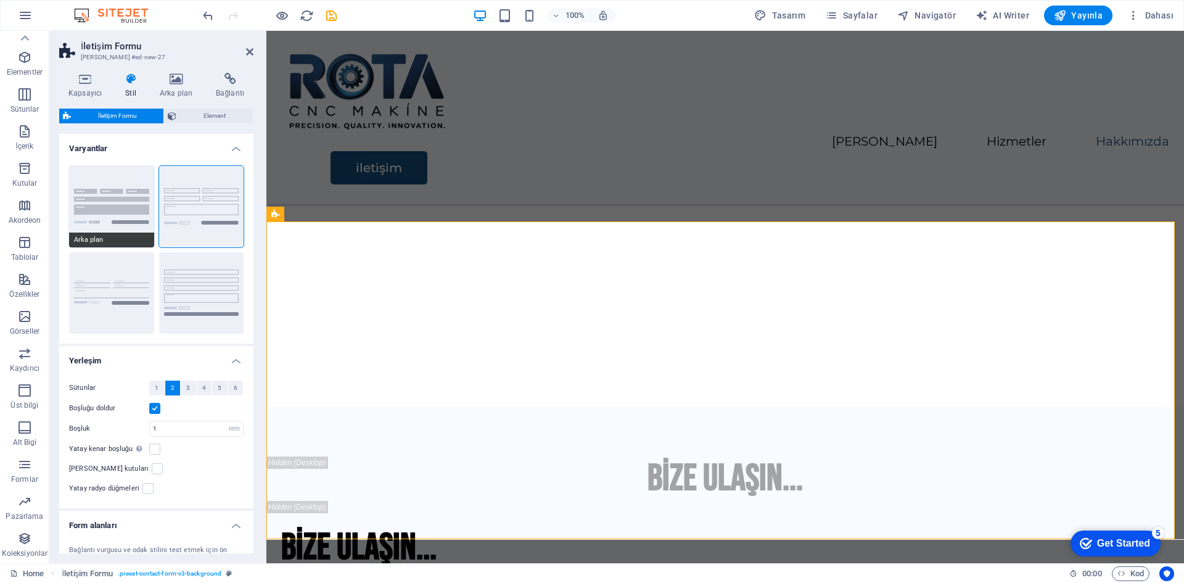
click at [110, 200] on button "Arka plan" at bounding box center [111, 206] width 85 height 81
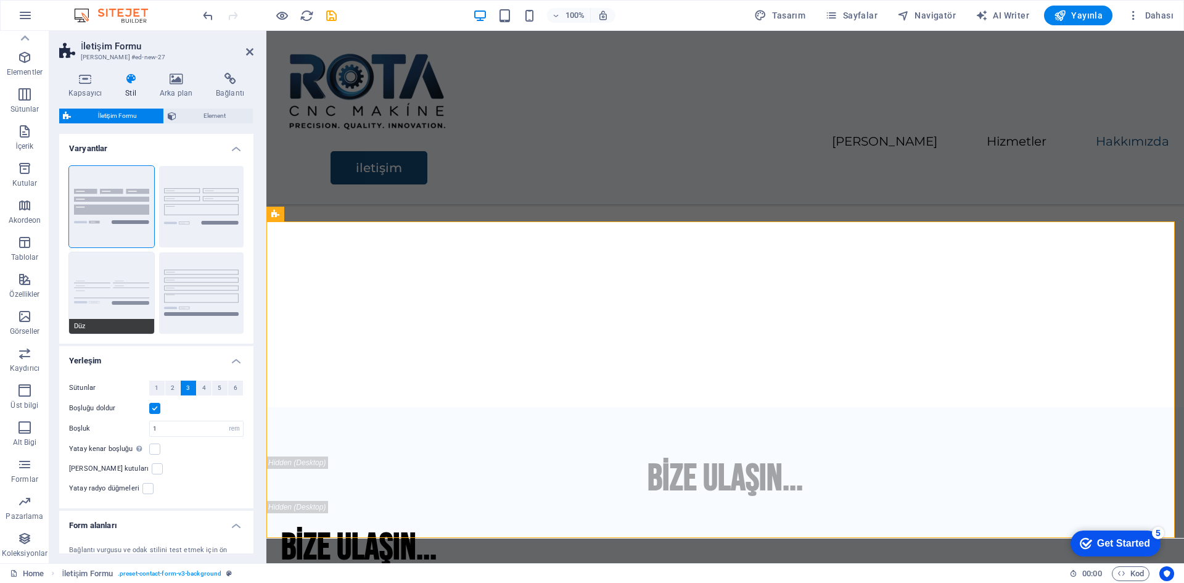
click at [137, 271] on button "Düz" at bounding box center [111, 292] width 85 height 81
select select "DISABLED_OPTION_VALUE"
type input "0"
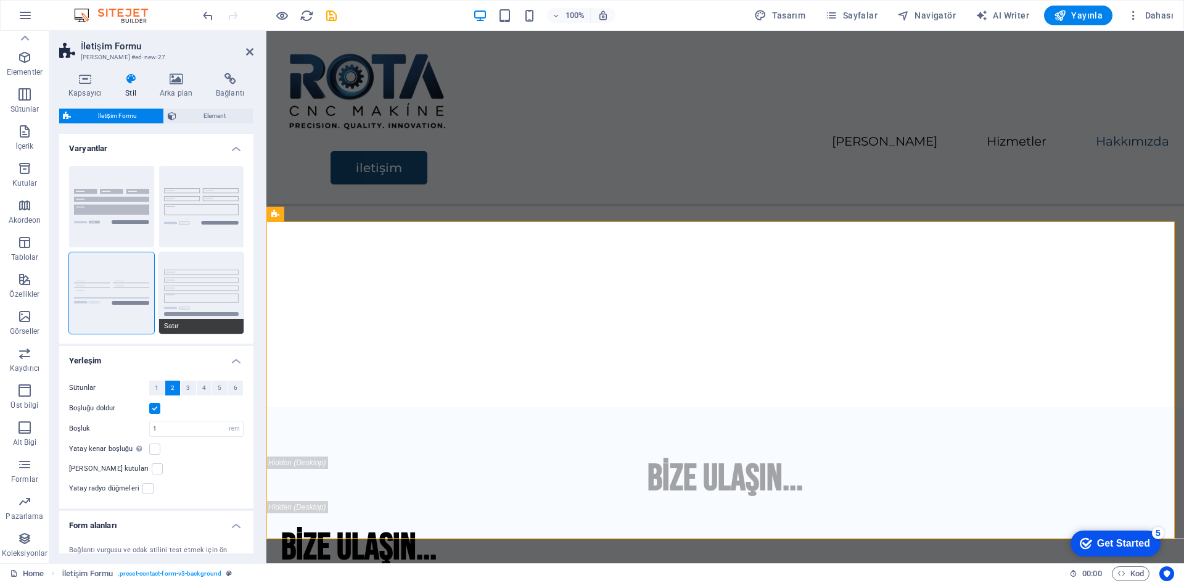
click at [204, 292] on button "Satır" at bounding box center [201, 292] width 85 height 81
type input "1"
select select "px"
type input "1"
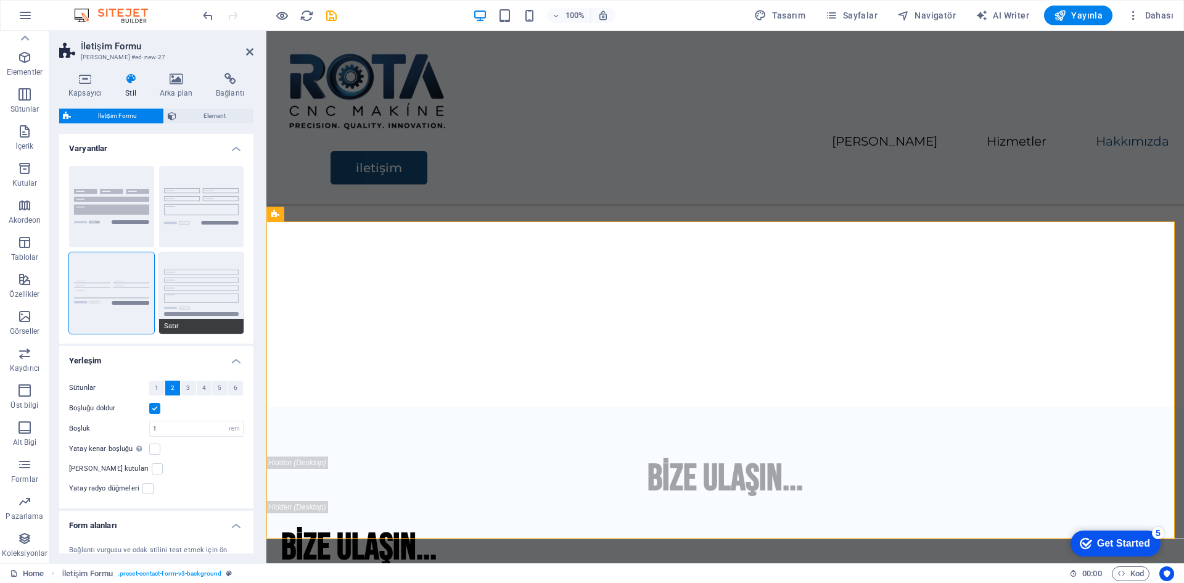
type input "1"
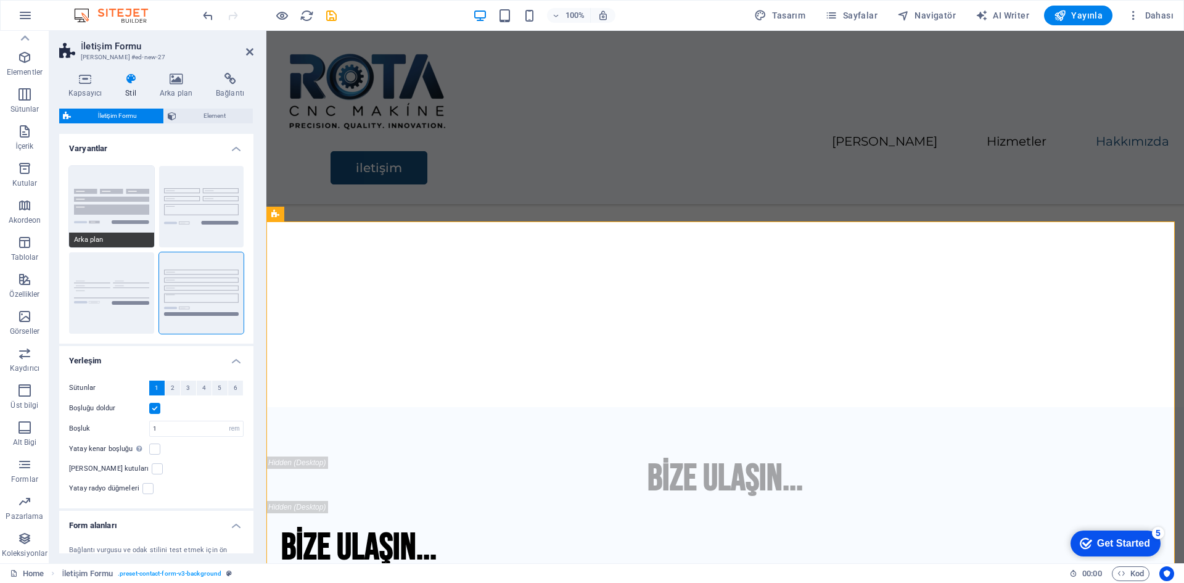
click at [126, 199] on button "Arka plan" at bounding box center [111, 206] width 85 height 81
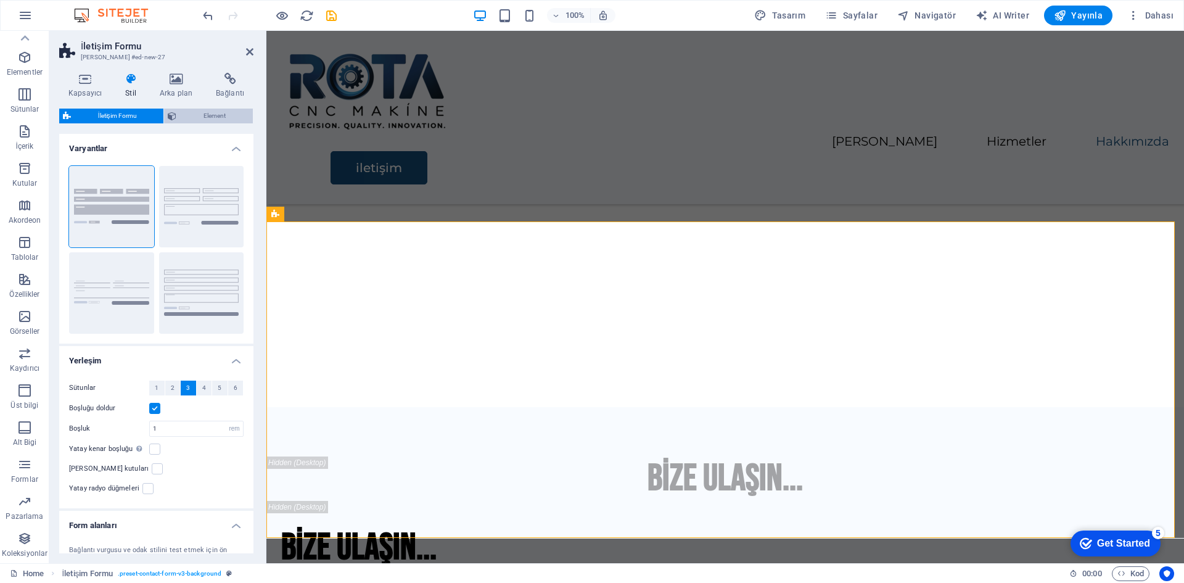
click at [195, 113] on span "Element" at bounding box center [214, 116] width 69 height 15
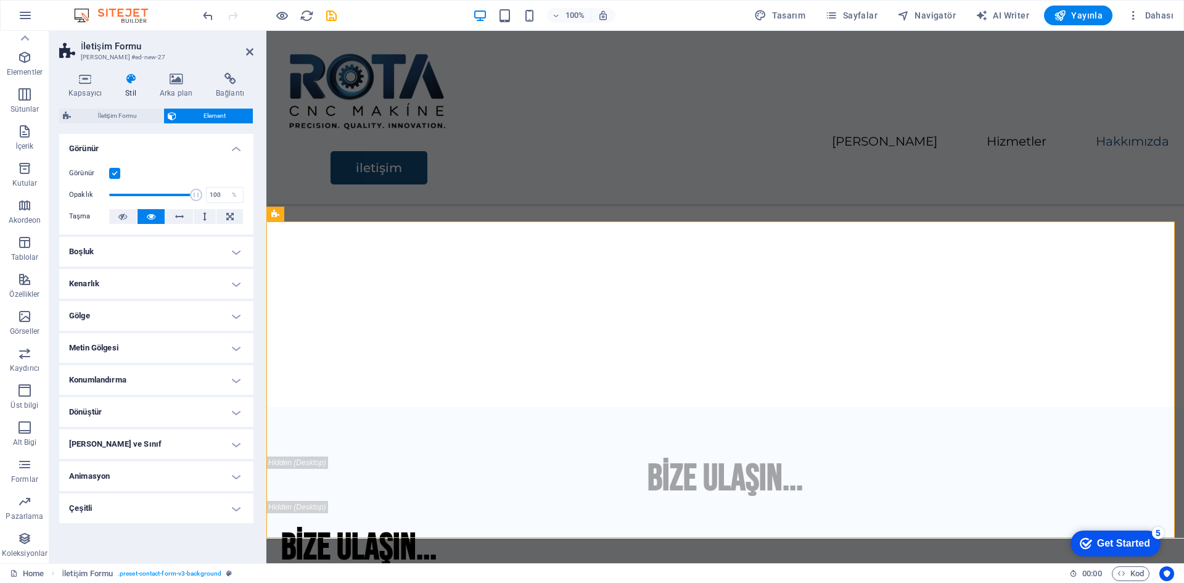
click at [231, 474] on h4 "Animasyon" at bounding box center [156, 476] width 194 height 30
click at [231, 474] on h4 "Animasyon" at bounding box center [156, 472] width 194 height 22
click at [187, 88] on h4 "Arka plan" at bounding box center [178, 86] width 56 height 26
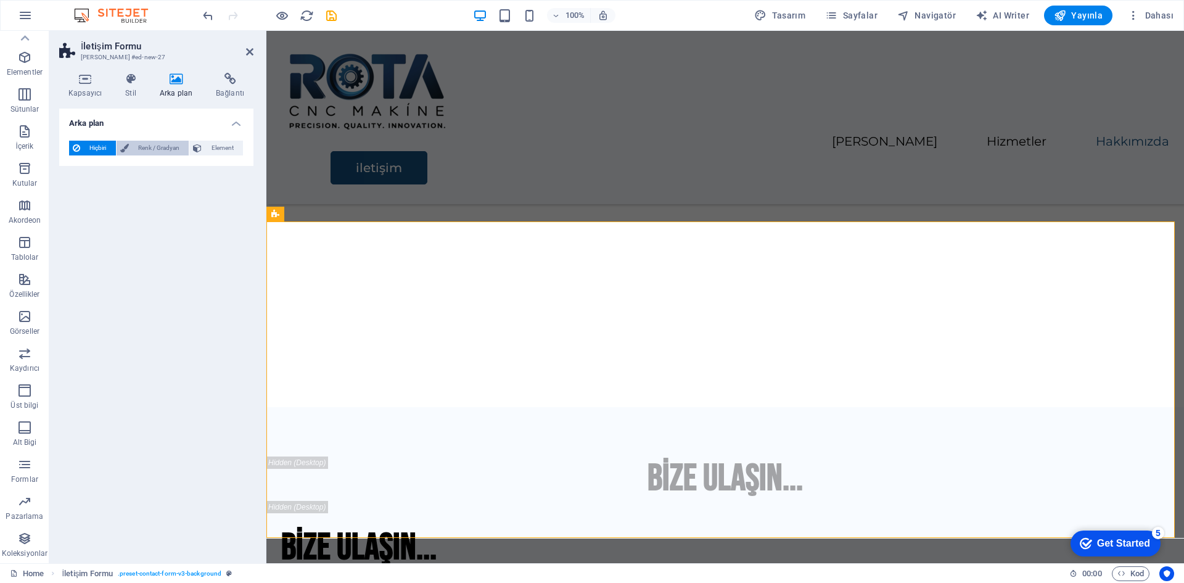
click at [159, 151] on span "Renk / Gradyan" at bounding box center [159, 148] width 53 height 15
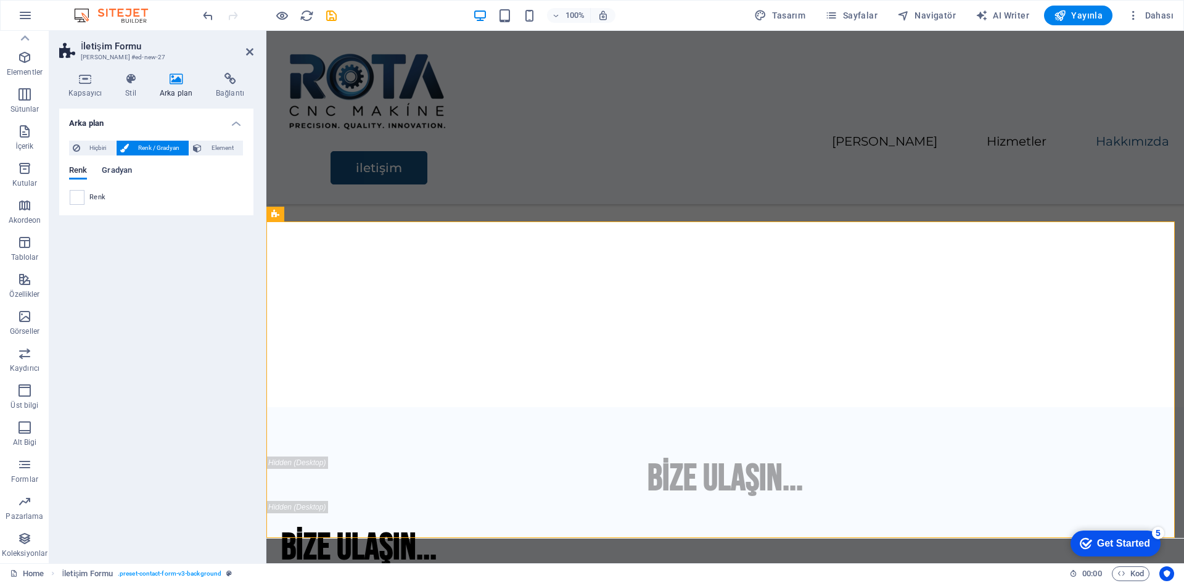
click at [125, 168] on span "Gradyan" at bounding box center [117, 171] width 30 height 17
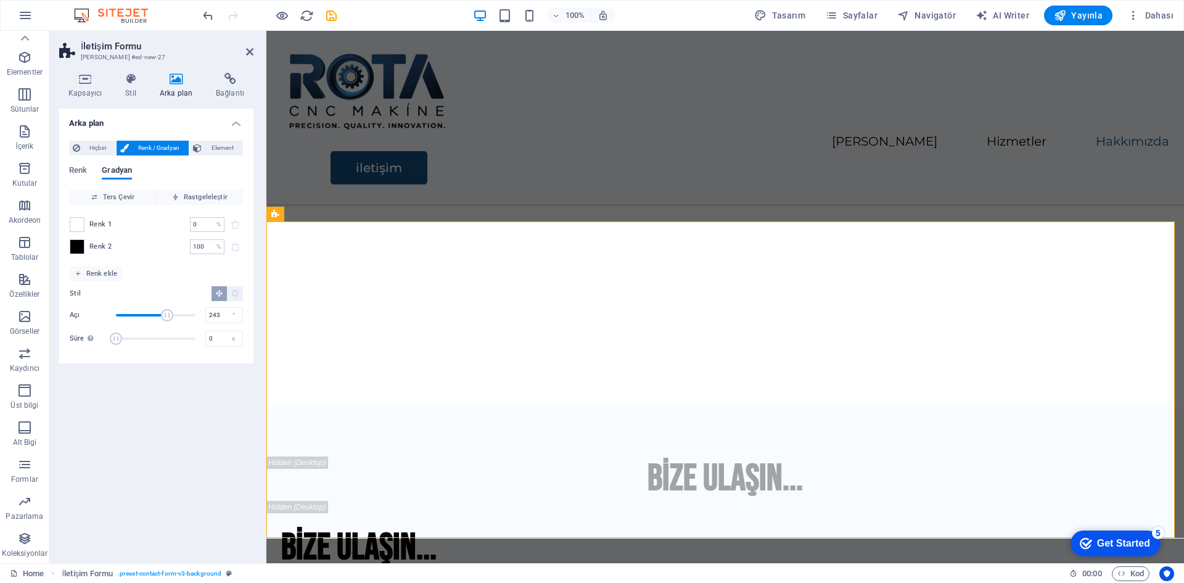
drag, startPoint x: 138, startPoint y: 315, endPoint x: 170, endPoint y: 318, distance: 31.6
click at [170, 318] on span "Açı" at bounding box center [167, 315] width 12 height 12
drag, startPoint x: 170, startPoint y: 318, endPoint x: 152, endPoint y: 317, distance: 17.9
click at [152, 317] on span "Açı" at bounding box center [155, 315] width 12 height 12
click at [157, 317] on span "Açı" at bounding box center [155, 315] width 12 height 12
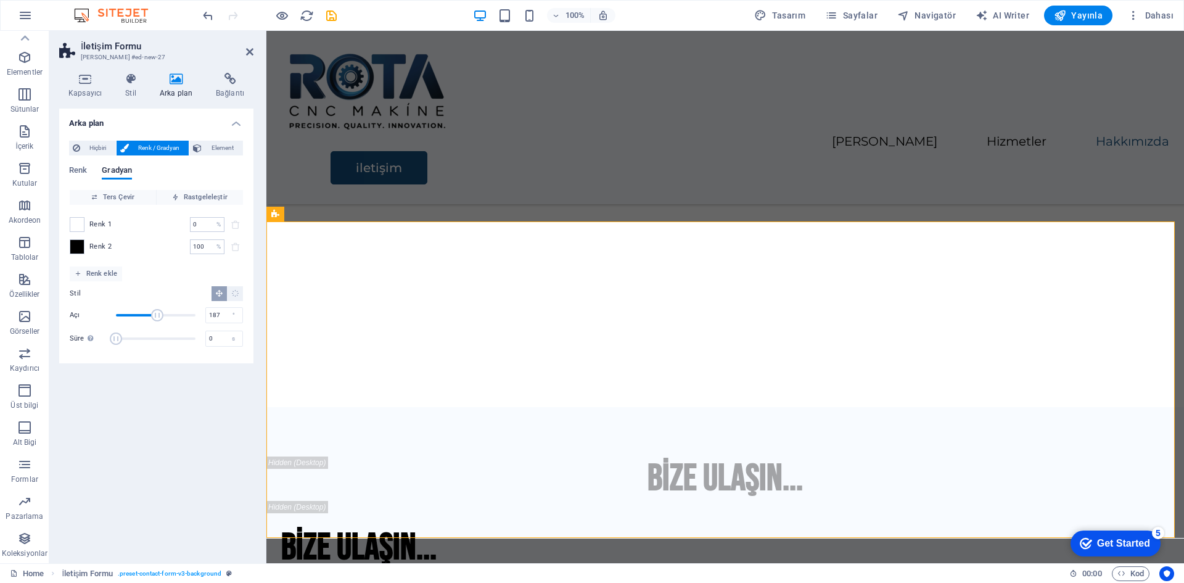
click at [157, 317] on span "Açı" at bounding box center [157, 315] width 12 height 12
click at [163, 317] on span "Açı" at bounding box center [157, 315] width 12 height 12
drag, startPoint x: 163, startPoint y: 317, endPoint x: 178, endPoint y: 318, distance: 15.4
click at [178, 318] on span "Açı" at bounding box center [178, 315] width 12 height 12
type input "357"
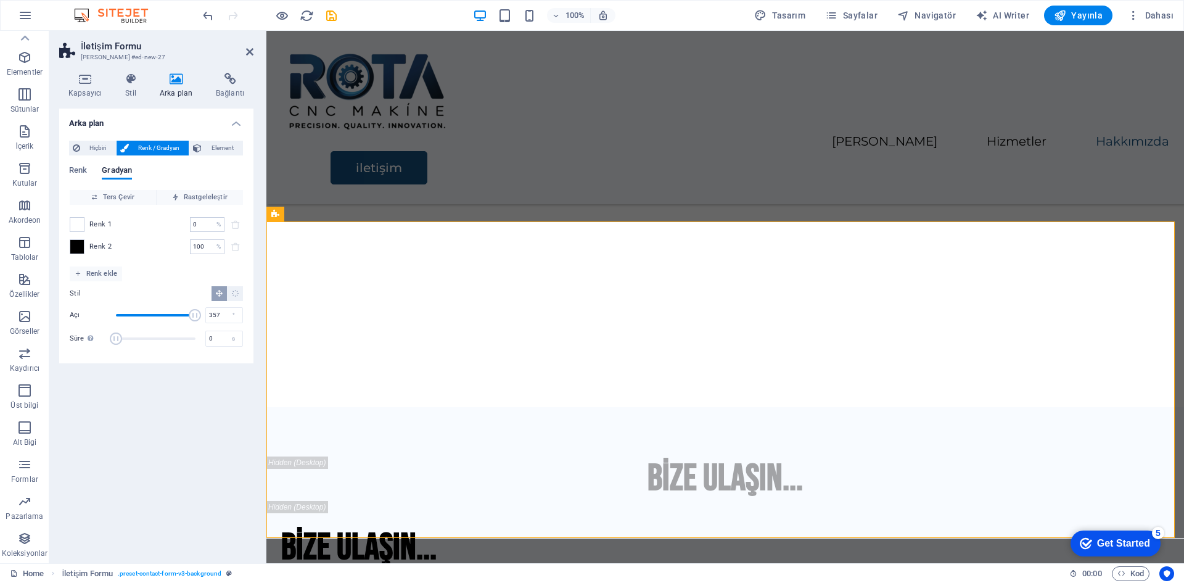
drag, startPoint x: 178, startPoint y: 318, endPoint x: 195, endPoint y: 317, distance: 16.7
click at [195, 317] on span "Açı" at bounding box center [195, 315] width 12 height 12
drag, startPoint x: 119, startPoint y: 339, endPoint x: 128, endPoint y: 340, distance: 8.7
click at [128, 340] on span "Süre" at bounding box center [126, 338] width 12 height 12
drag, startPoint x: 128, startPoint y: 340, endPoint x: 146, endPoint y: 340, distance: 18.5
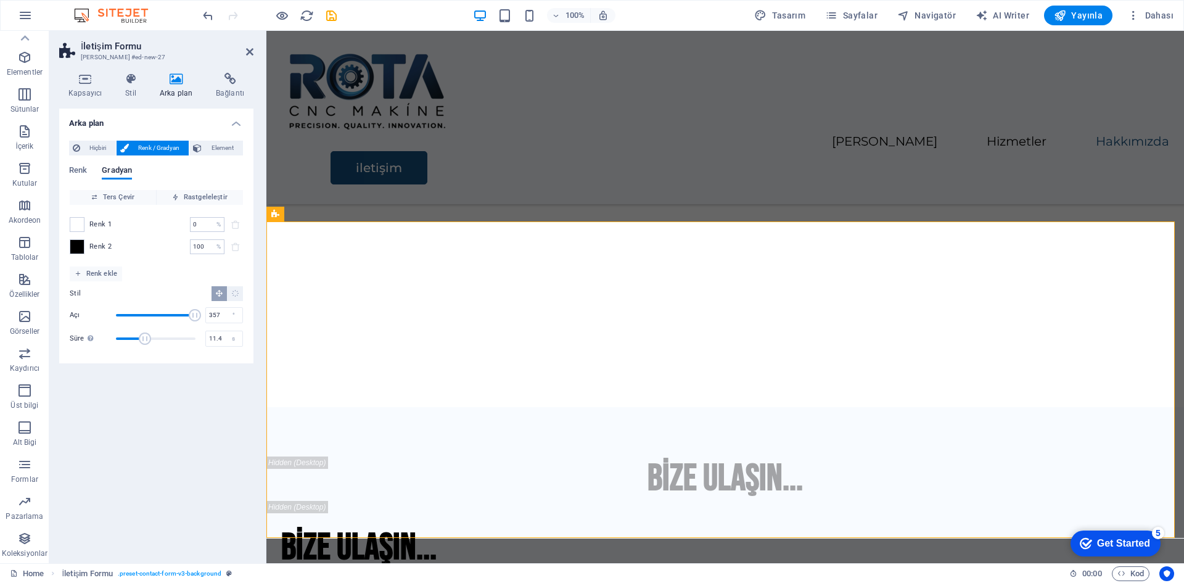
click at [146, 340] on span "Süre" at bounding box center [145, 338] width 12 height 12
type input "1.4"
drag, startPoint x: 146, startPoint y: 340, endPoint x: 120, endPoint y: 340, distance: 26.5
click at [131, 340] on span "Süre" at bounding box center [137, 338] width 12 height 12
click at [202, 195] on span "Rastgeleleştir" at bounding box center [200, 197] width 76 height 15
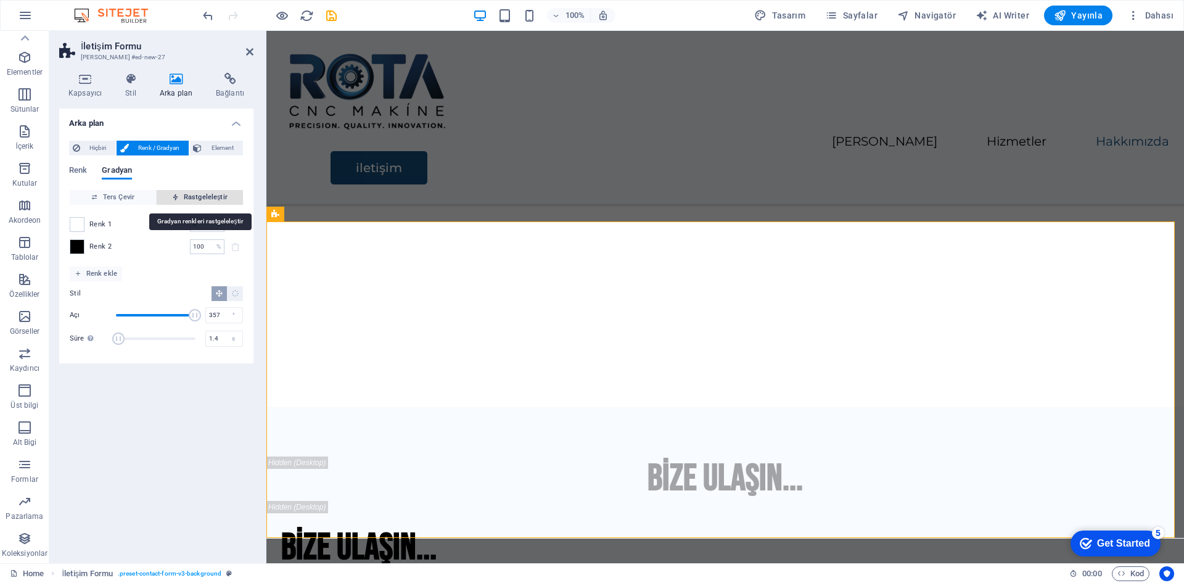
type input "37"
type input "351"
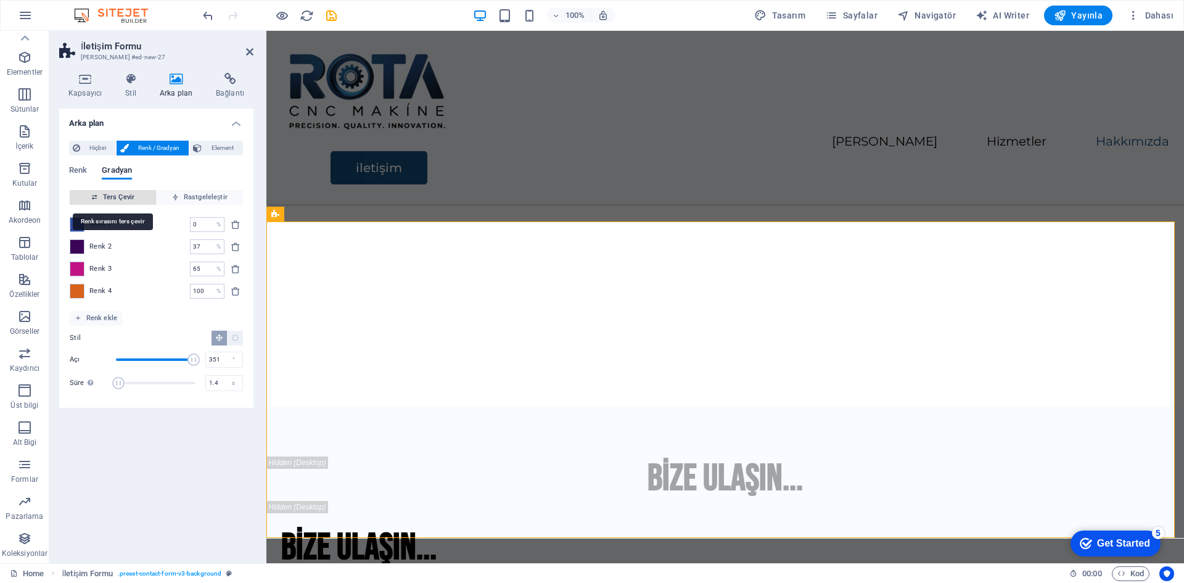
click at [122, 194] on span "Ters Çevir" at bounding box center [113, 197] width 76 height 15
click at [185, 175] on div "Renk Gradyan" at bounding box center [156, 177] width 175 height 23
click at [219, 149] on span "Element" at bounding box center [222, 148] width 34 height 15
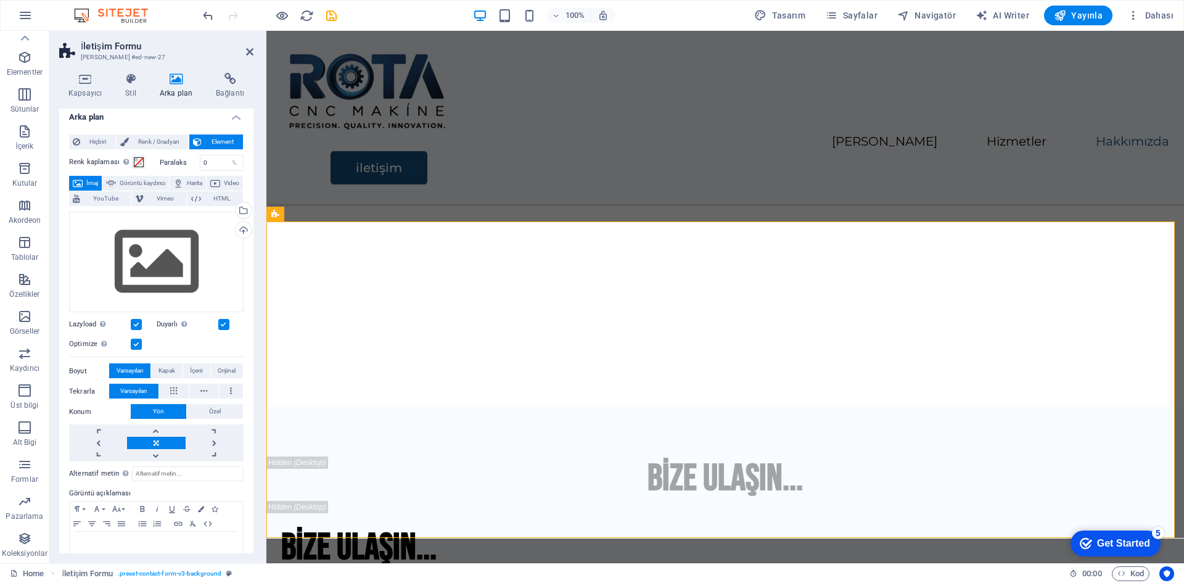
scroll to position [0, 0]
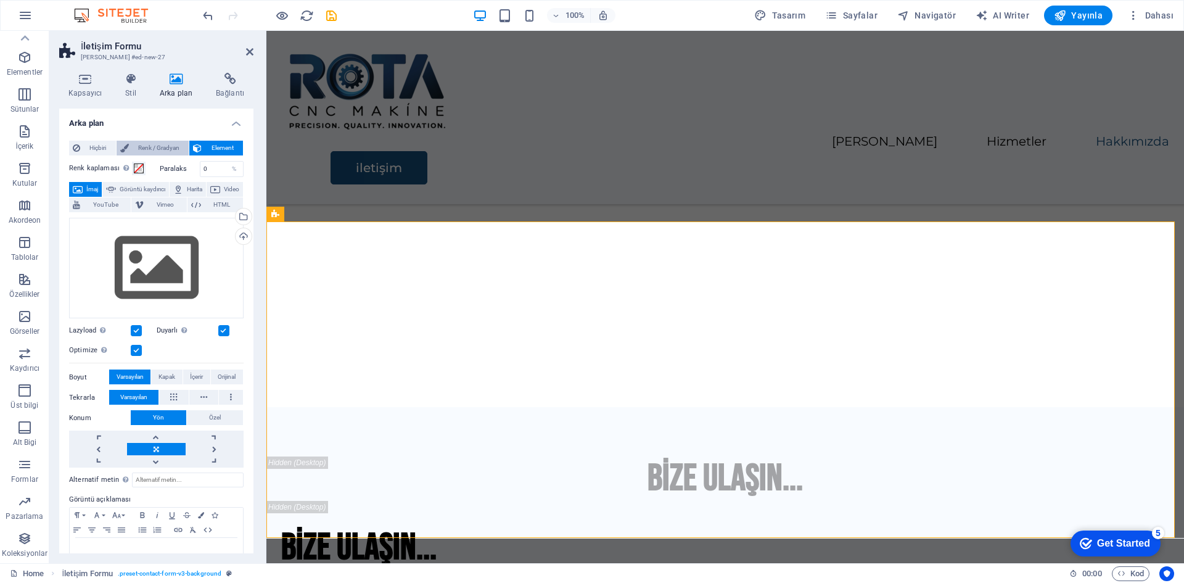
drag, startPoint x: 94, startPoint y: 147, endPoint x: 161, endPoint y: 149, distance: 67.2
click at [161, 149] on div "Hiçbiri Renk / Gradyan Element" at bounding box center [156, 148] width 175 height 15
click at [161, 149] on span "Renk / Gradyan" at bounding box center [159, 148] width 53 height 15
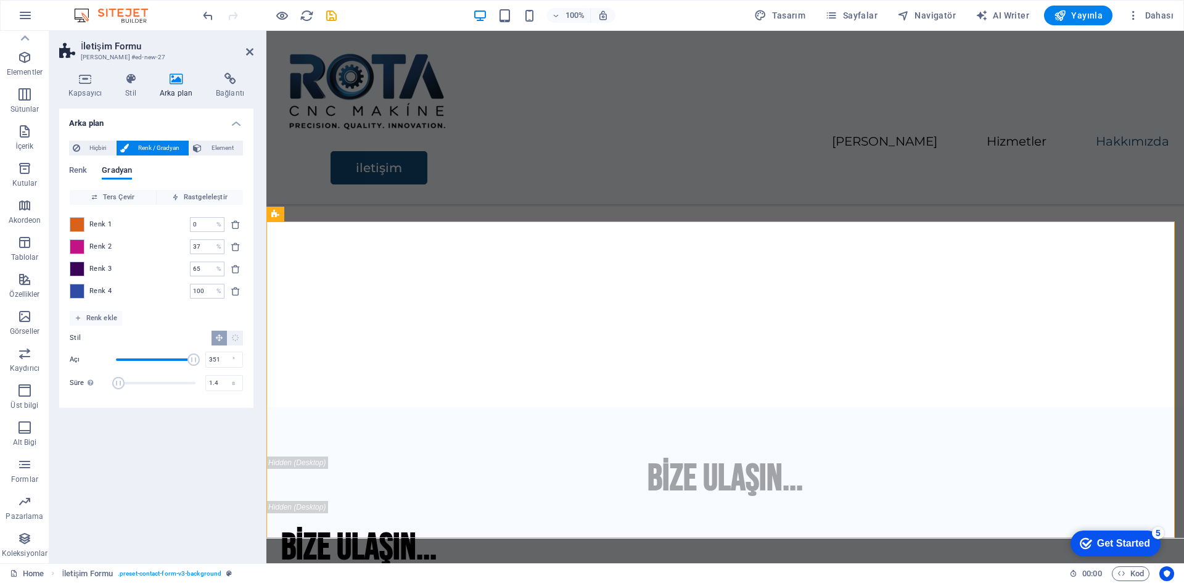
click at [239, 122] on h4 "Arka plan" at bounding box center [156, 120] width 194 height 22
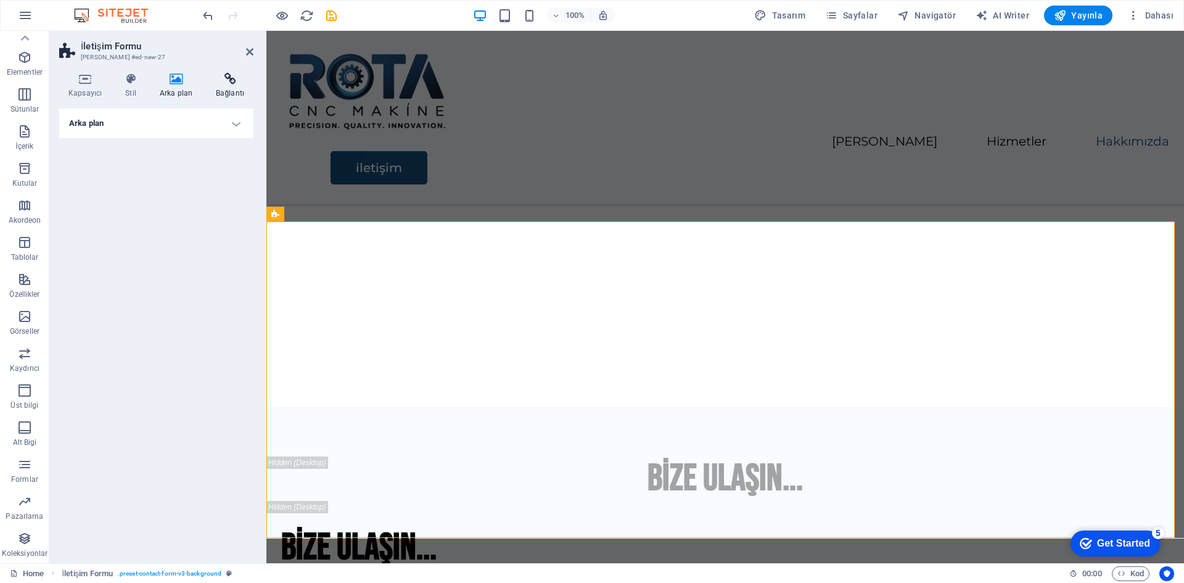
click at [224, 83] on icon at bounding box center [230, 79] width 47 height 12
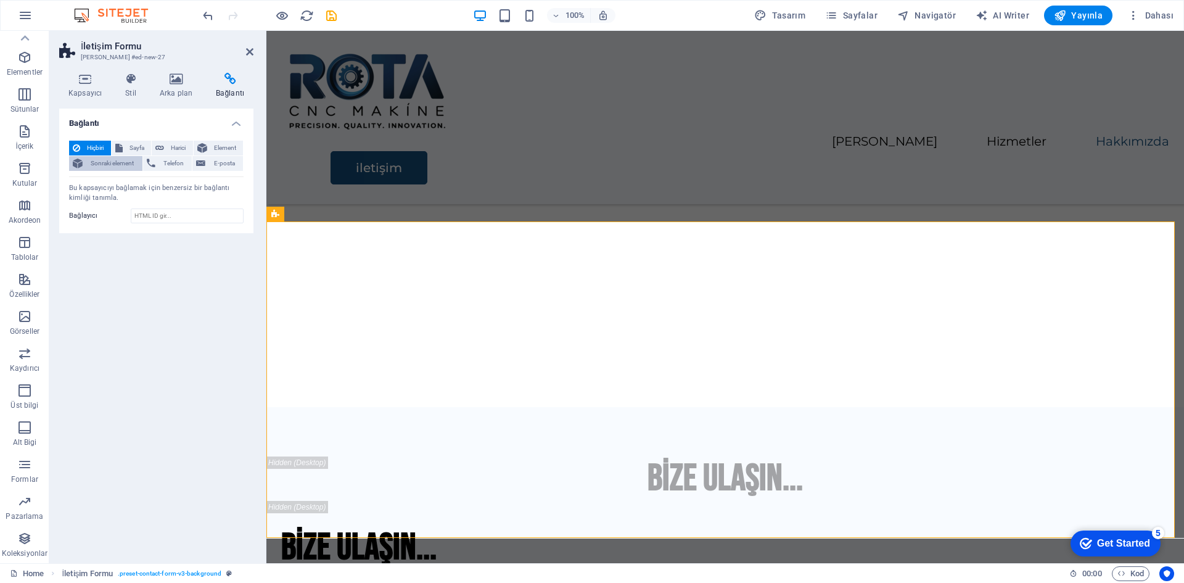
click at [113, 166] on span "Sonraki element" at bounding box center [112, 163] width 52 height 15
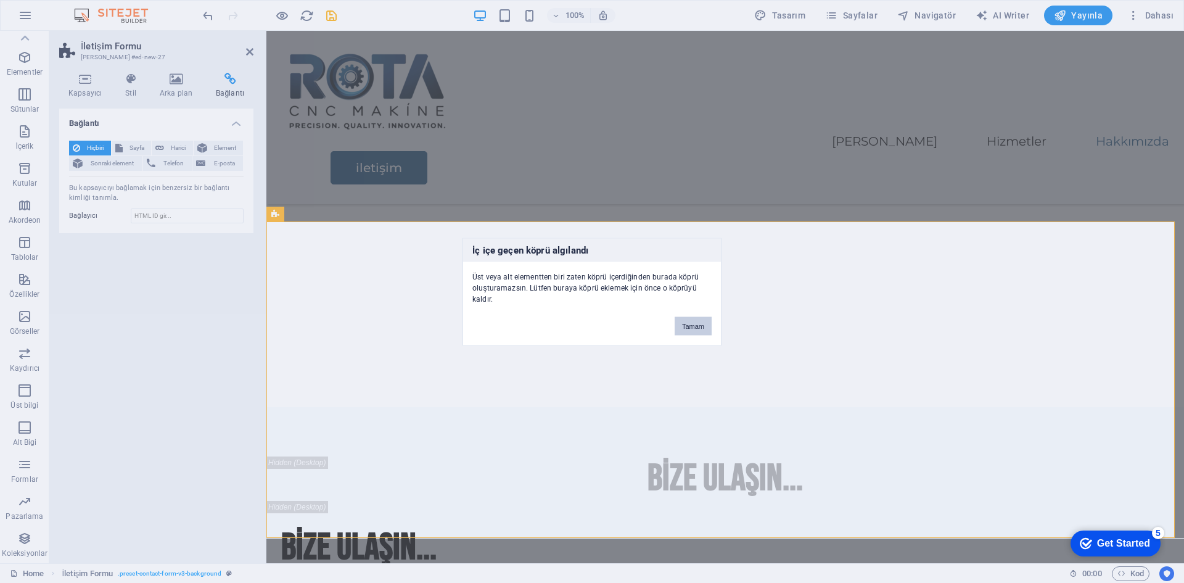
drag, startPoint x: 687, startPoint y: 323, endPoint x: 407, endPoint y: 294, distance: 281.5
click at [687, 323] on button "Tamam" at bounding box center [693, 325] width 37 height 19
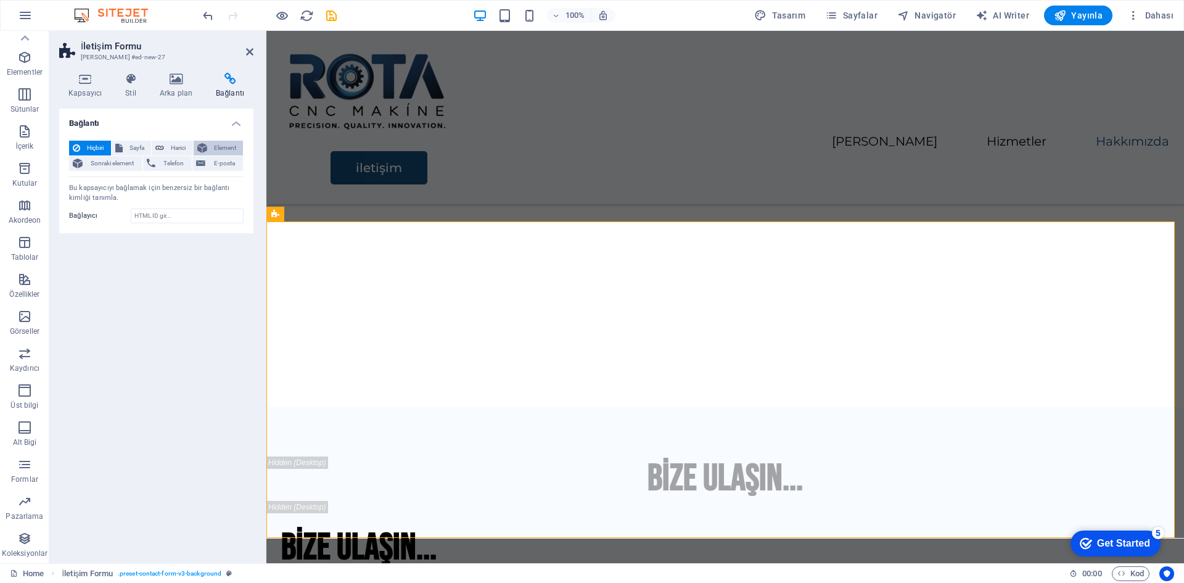
click at [228, 147] on span "Element" at bounding box center [225, 148] width 29 height 15
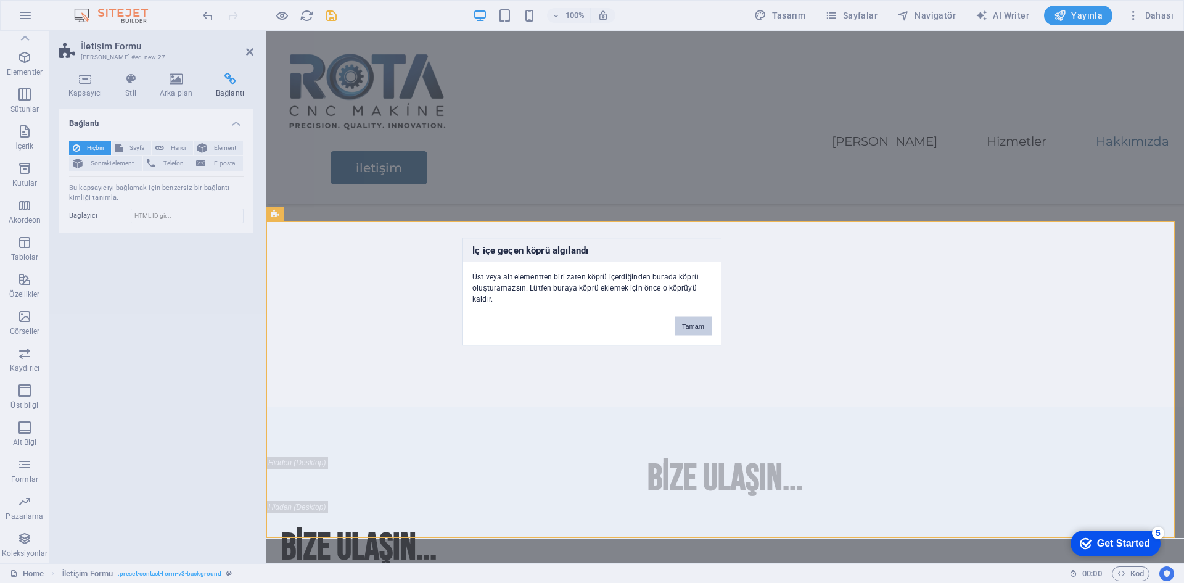
drag, startPoint x: 687, startPoint y: 322, endPoint x: 346, endPoint y: 295, distance: 342.0
click at [687, 322] on button "Tamam" at bounding box center [693, 325] width 37 height 19
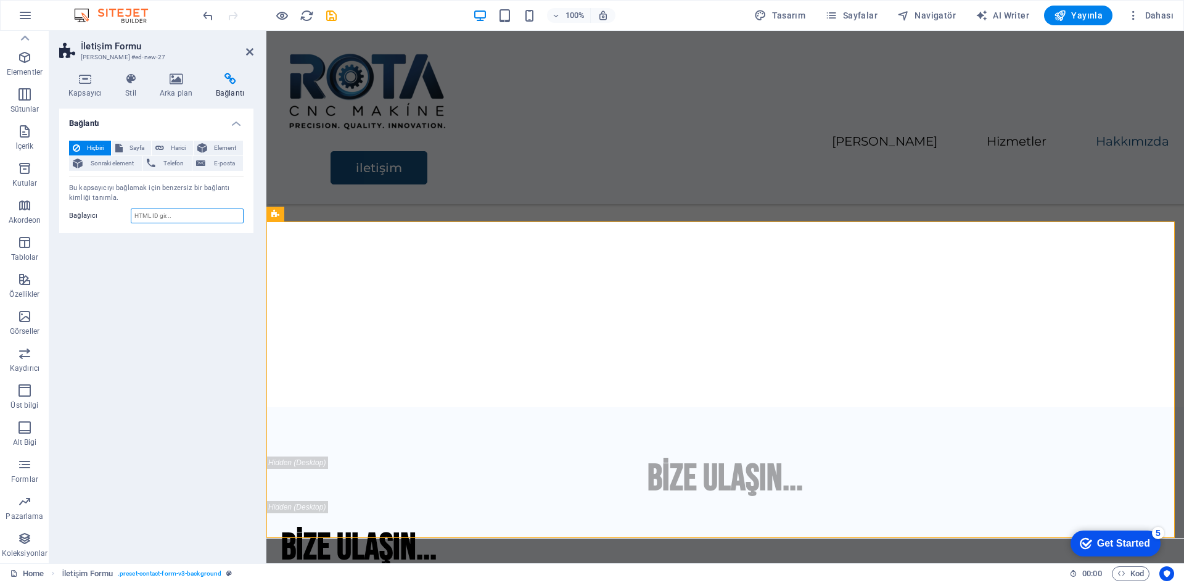
click at [178, 218] on input "Bağlayıcı" at bounding box center [187, 215] width 113 height 15
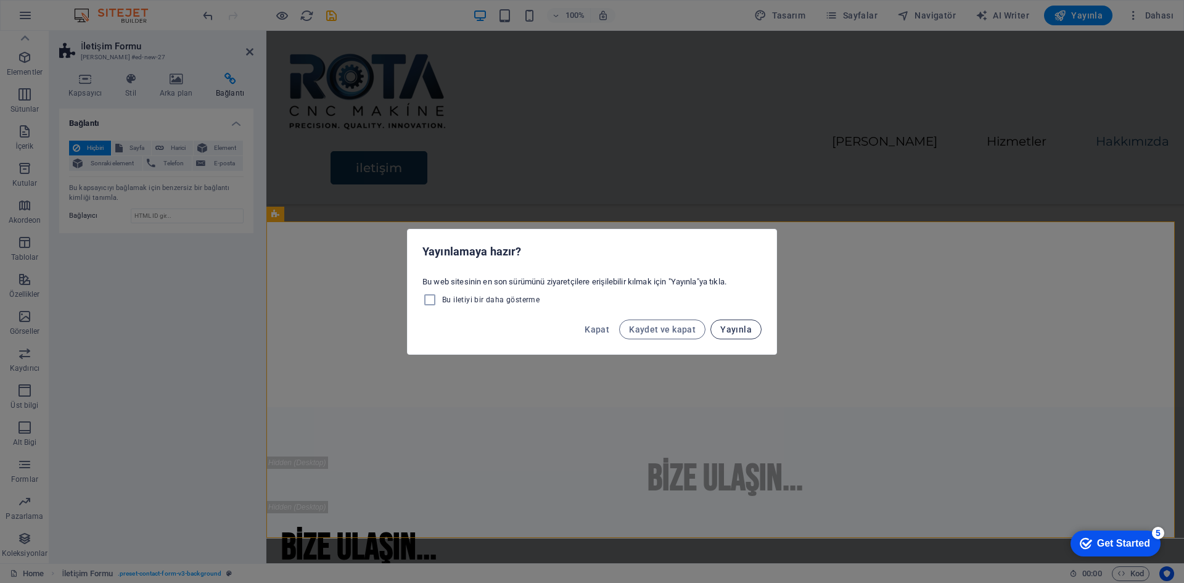
click at [735, 328] on span "Yayınla" at bounding box center [735, 329] width 31 height 10
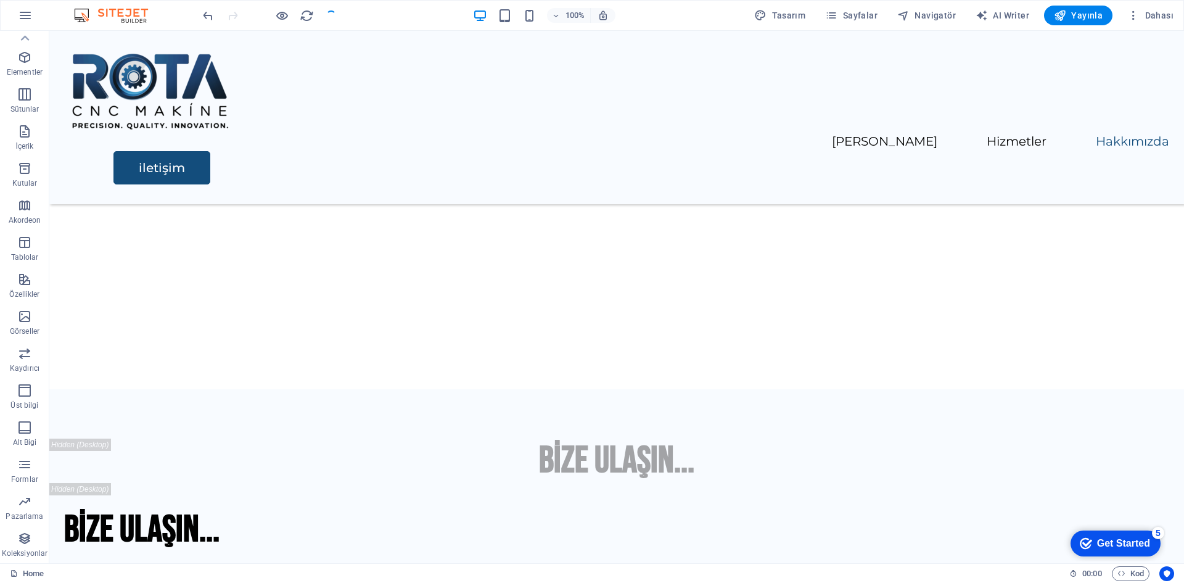
scroll to position [2181, 0]
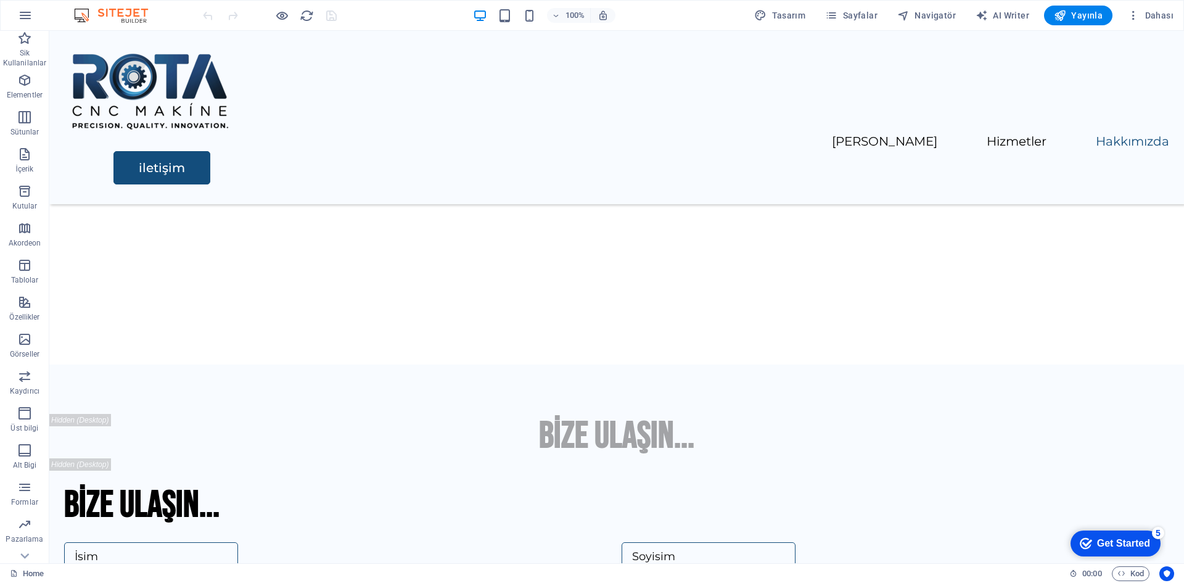
scroll to position [2214, 0]
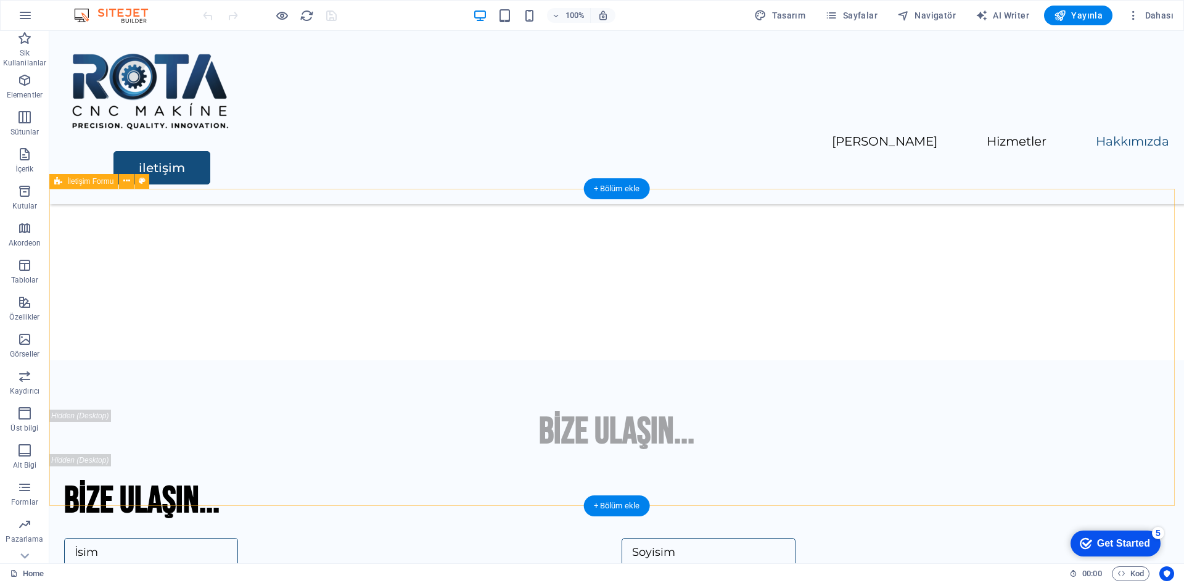
click at [125, 180] on icon at bounding box center [126, 181] width 7 height 13
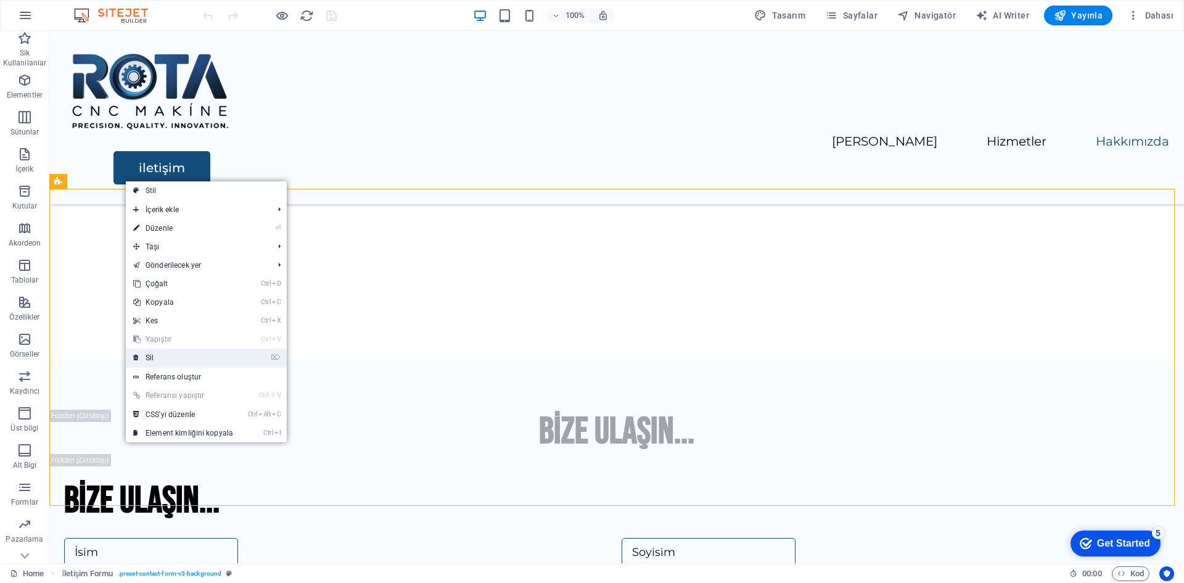
click at [174, 362] on link "⌦ Sil" at bounding box center [183, 357] width 115 height 19
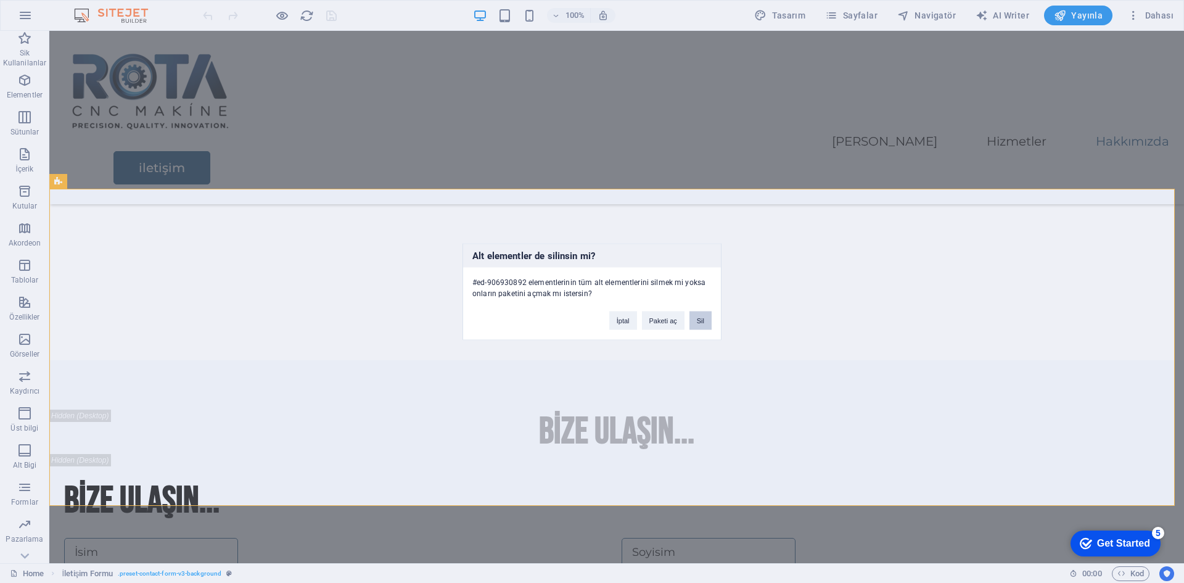
click at [700, 321] on button "Sil" at bounding box center [700, 320] width 22 height 19
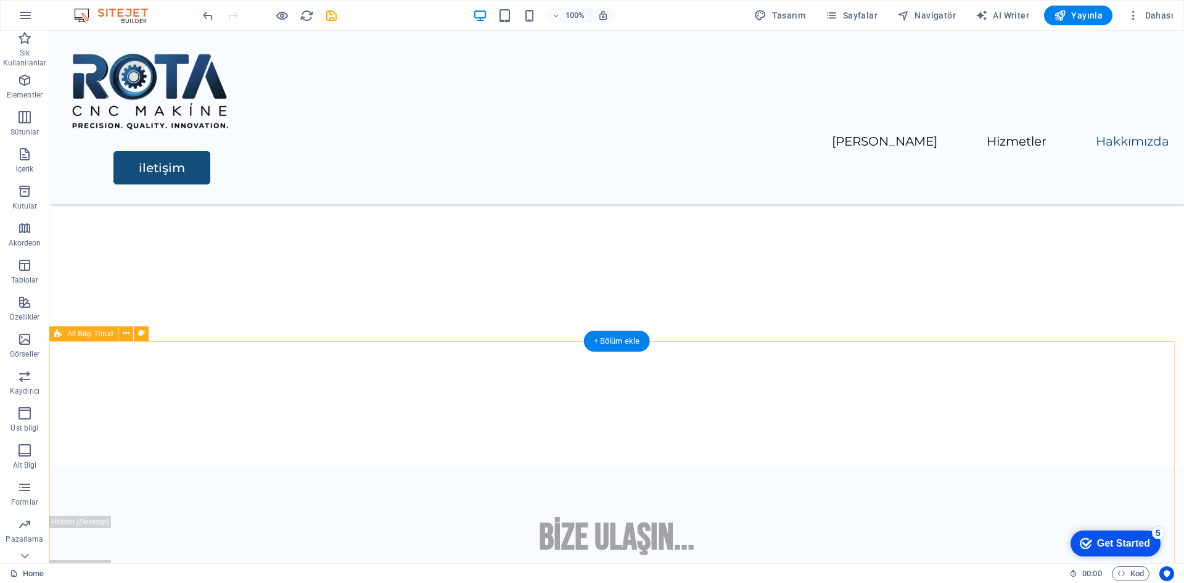
scroll to position [2111, 0]
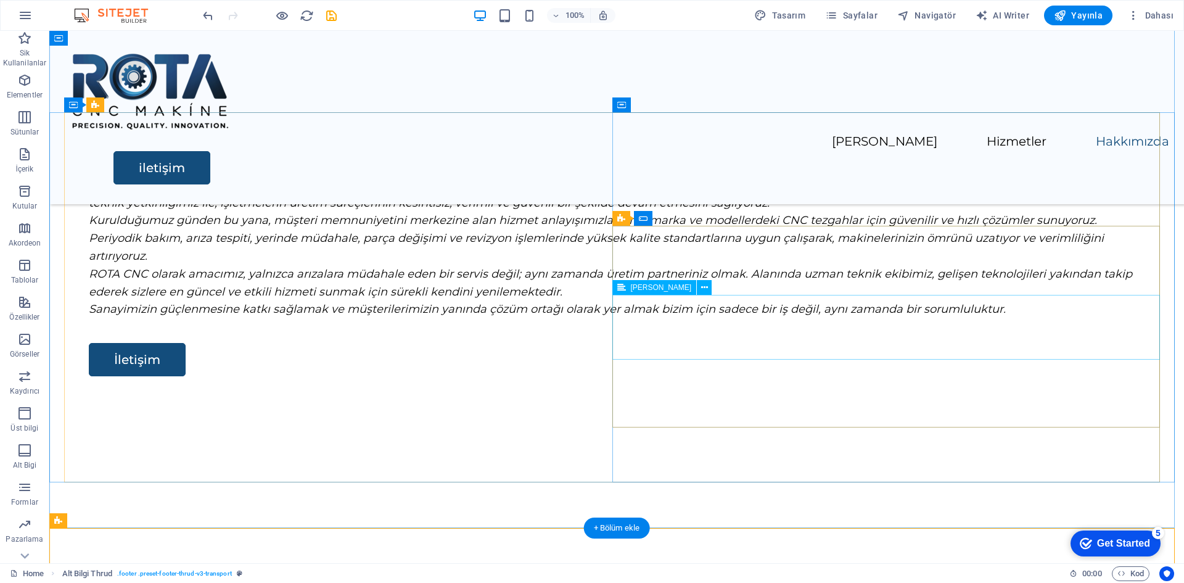
scroll to position [1864, 0]
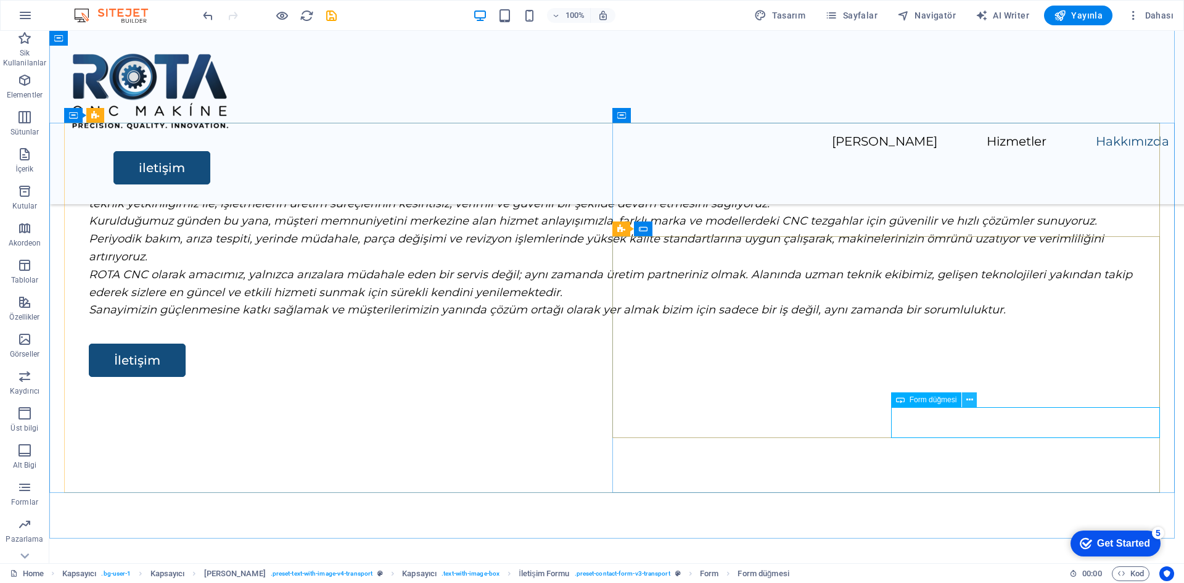
click at [970, 397] on icon at bounding box center [969, 399] width 7 height 13
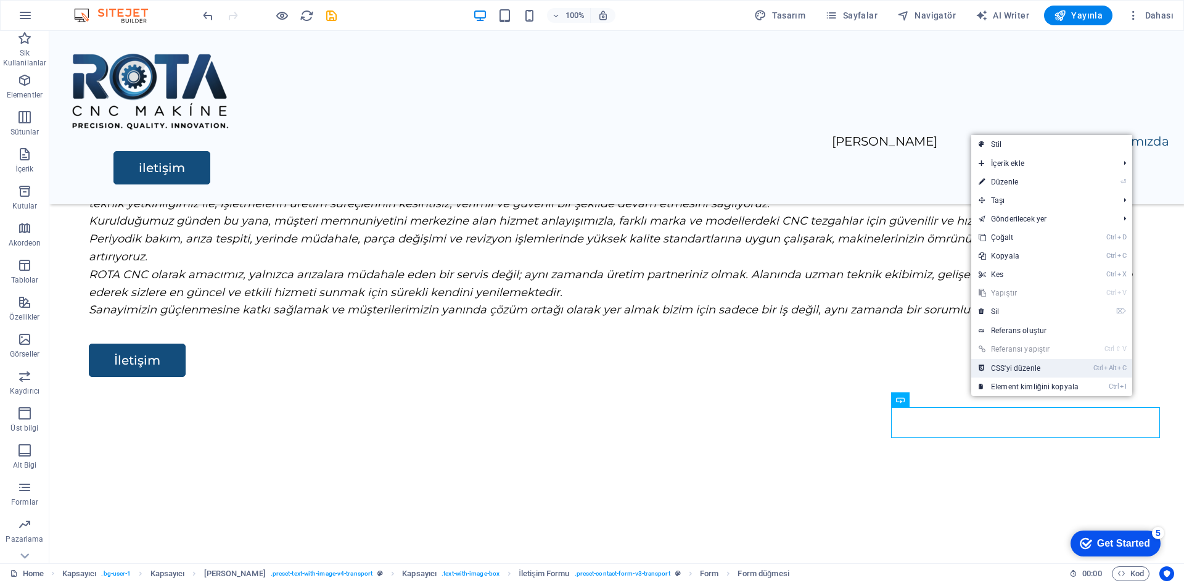
click at [1042, 368] on link "Ctrl Alt C CSS'yi düzenle" at bounding box center [1028, 368] width 115 height 19
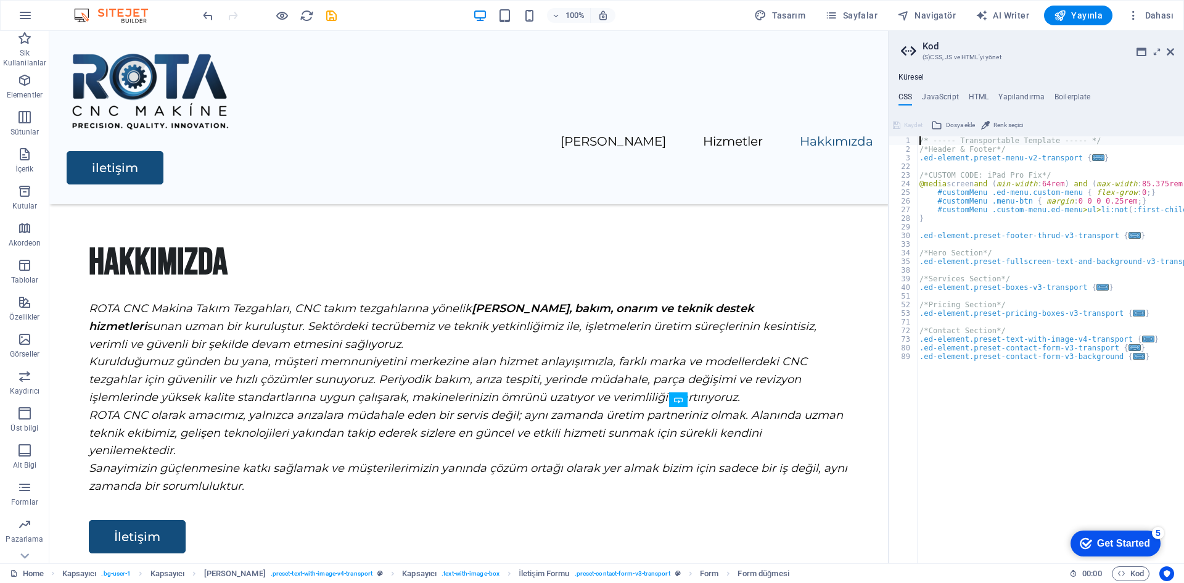
scroll to position [1882, 0]
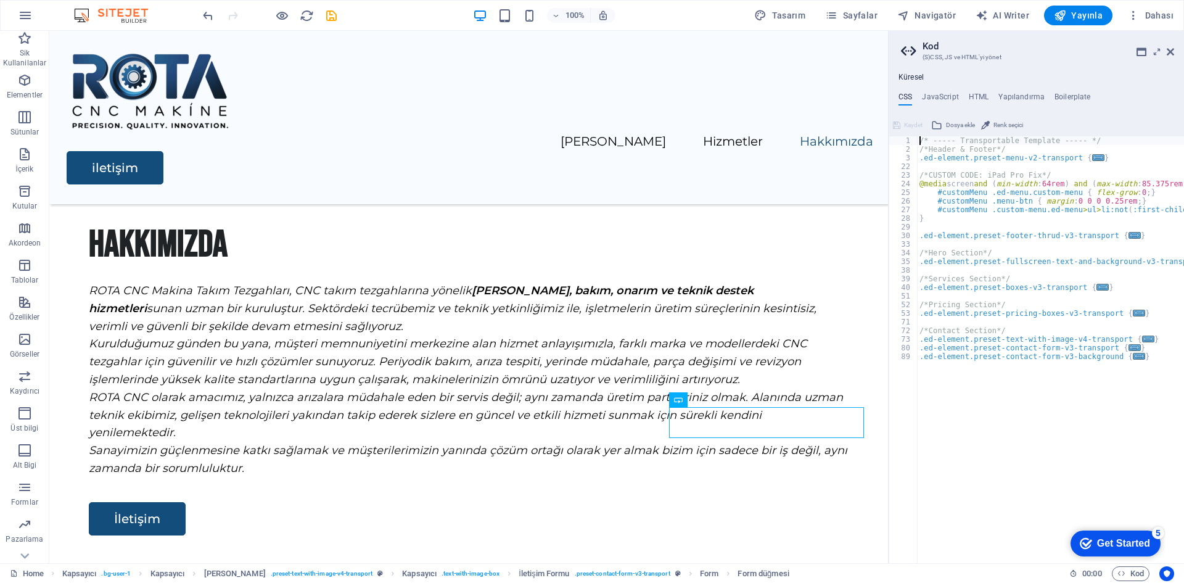
type textarea "/*Services Section*/"
drag, startPoint x: 1119, startPoint y: 278, endPoint x: 1117, endPoint y: 269, distance: 8.1
click at [1117, 269] on div "/* ----- Transportable Template ----- */ /*Header & Footer*/ .ed-element.preset…" at bounding box center [1100, 353] width 366 height 435
click at [488, 264] on span "E-posta" at bounding box center [494, 263] width 25 height 7
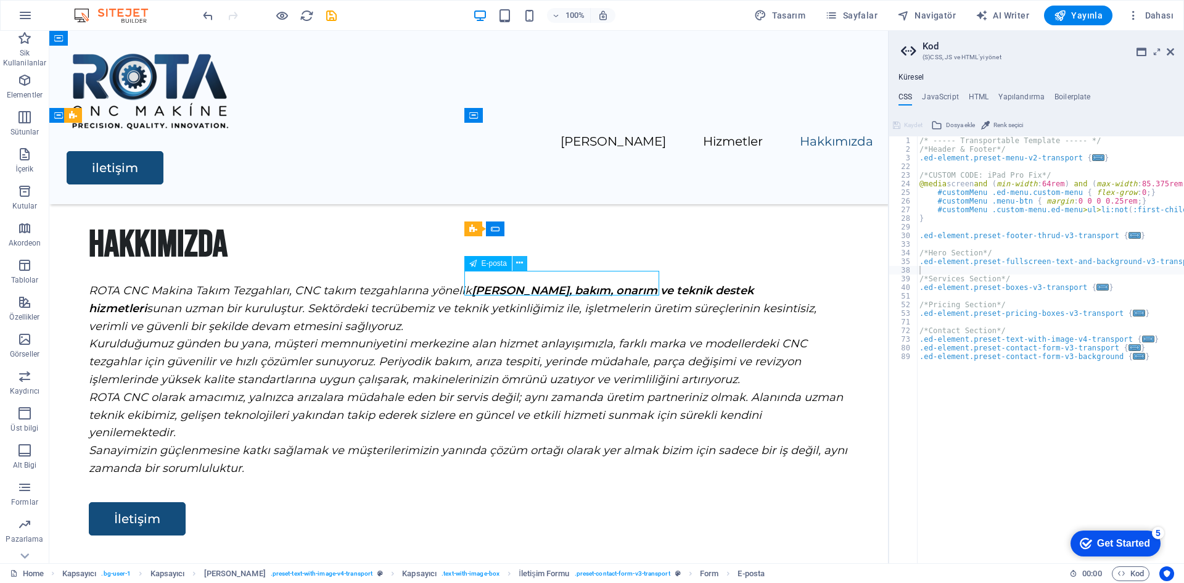
click at [519, 261] on icon at bounding box center [519, 263] width 7 height 13
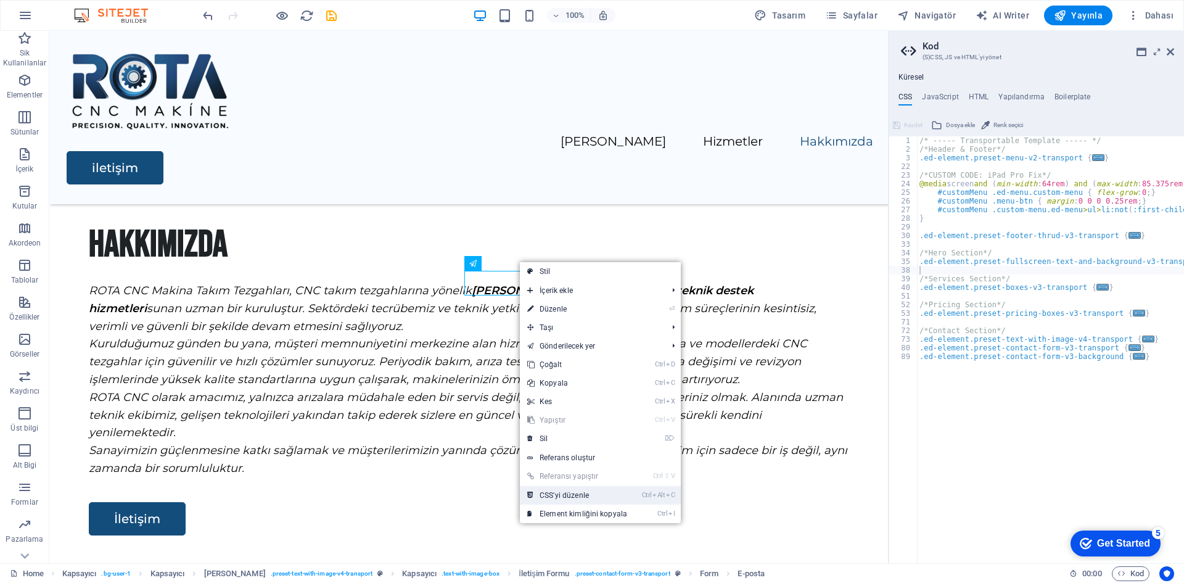
click at [611, 498] on link "Ctrl Alt C CSS'yi düzenle" at bounding box center [577, 495] width 115 height 19
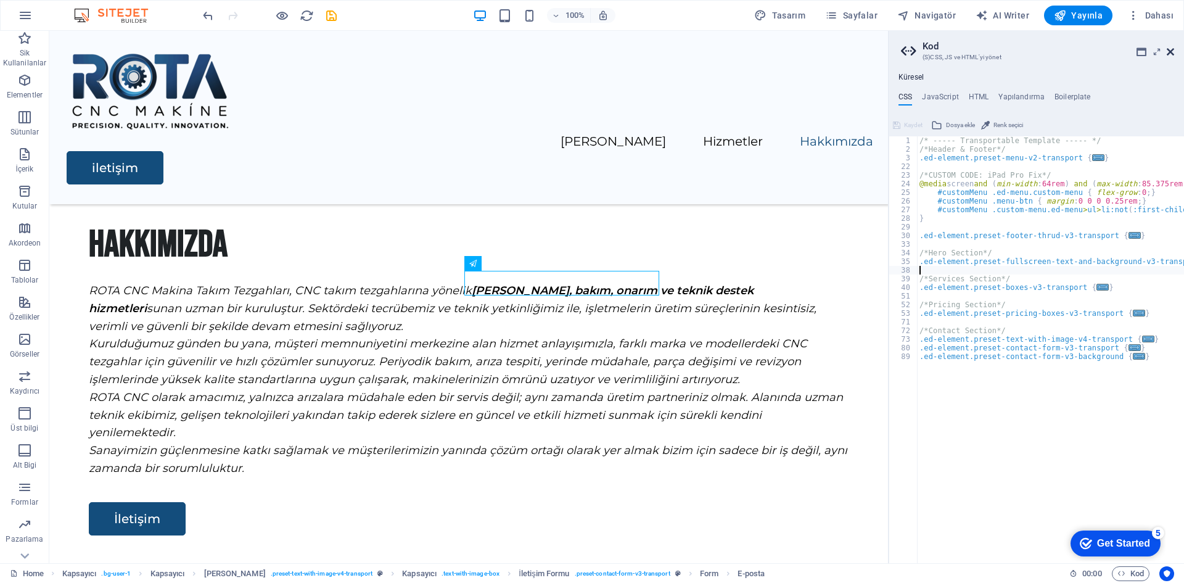
click at [1172, 51] on icon at bounding box center [1170, 52] width 7 height 10
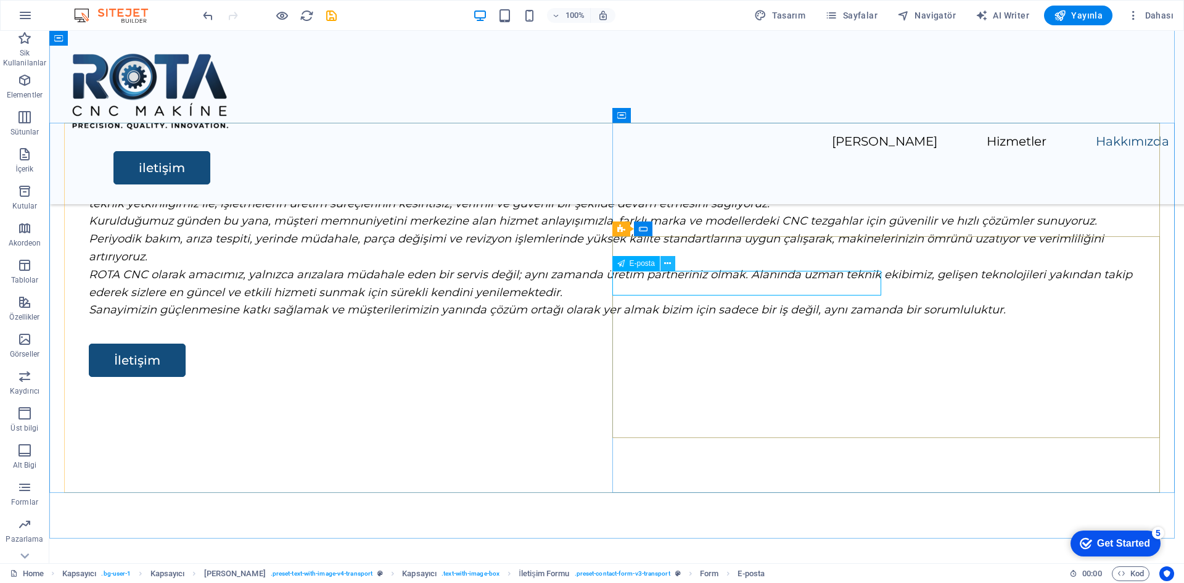
click at [674, 263] on button at bounding box center [667, 263] width 15 height 15
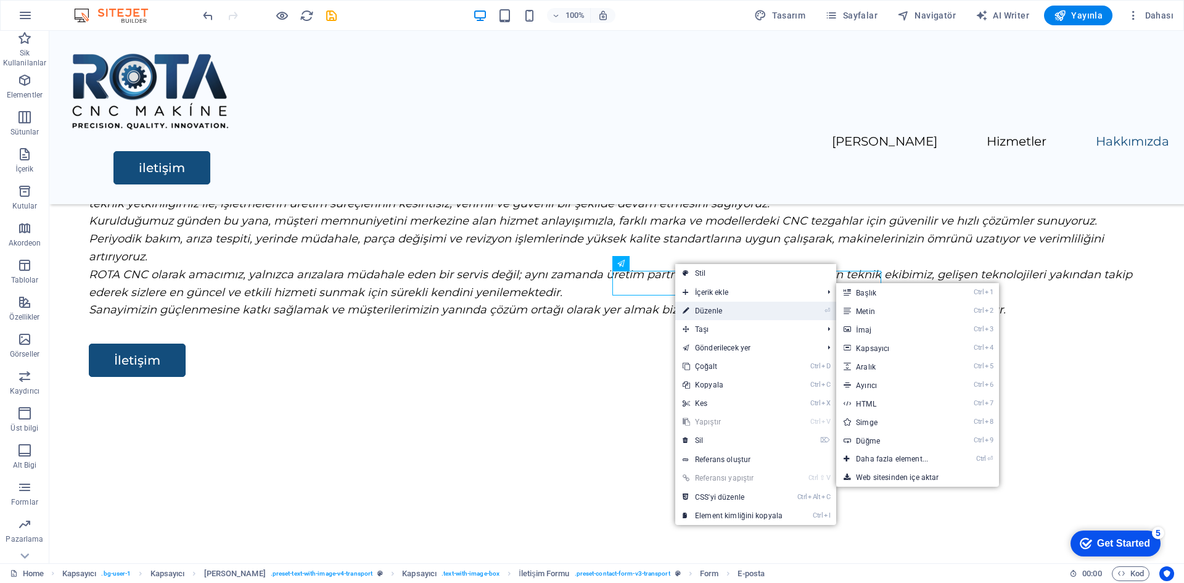
click at [716, 315] on link "⏎ Düzenle" at bounding box center [732, 311] width 115 height 19
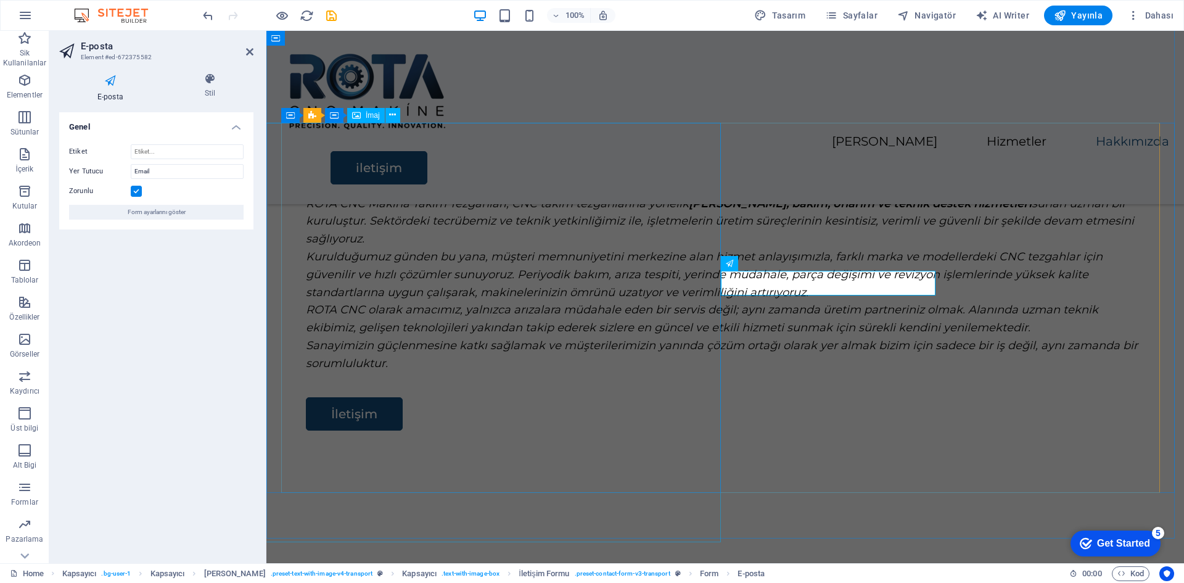
scroll to position [1868, 0]
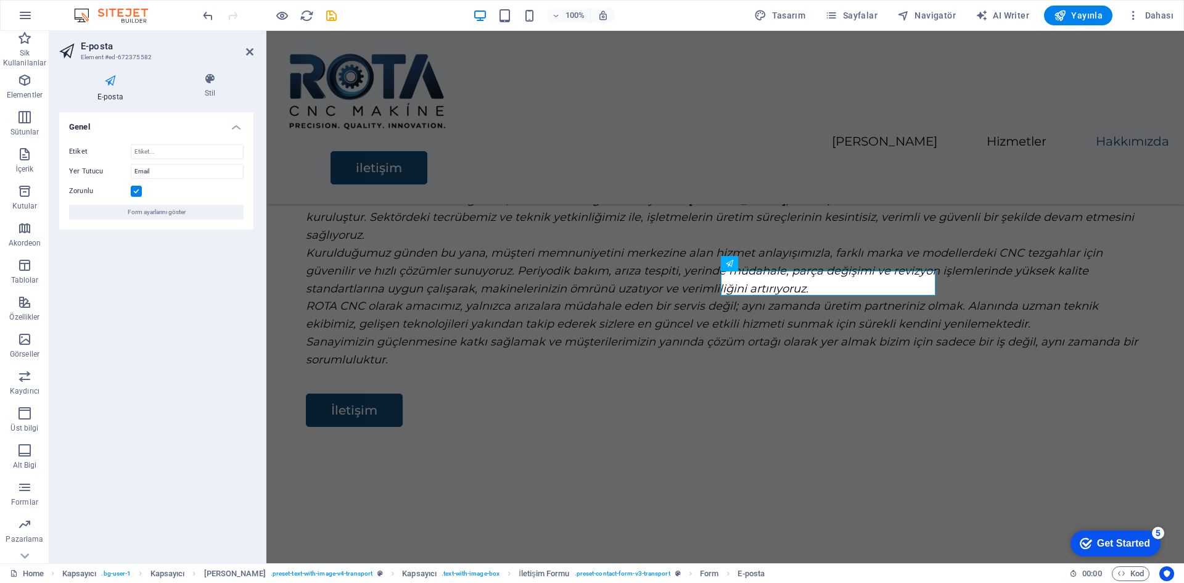
click at [188, 354] on div "Genel Etiket Yer Tutucu Email Zorunlu Form ayarlarını göster" at bounding box center [156, 332] width 194 height 441
click at [173, 215] on span "Form ayarlarını göster" at bounding box center [157, 212] width 58 height 15
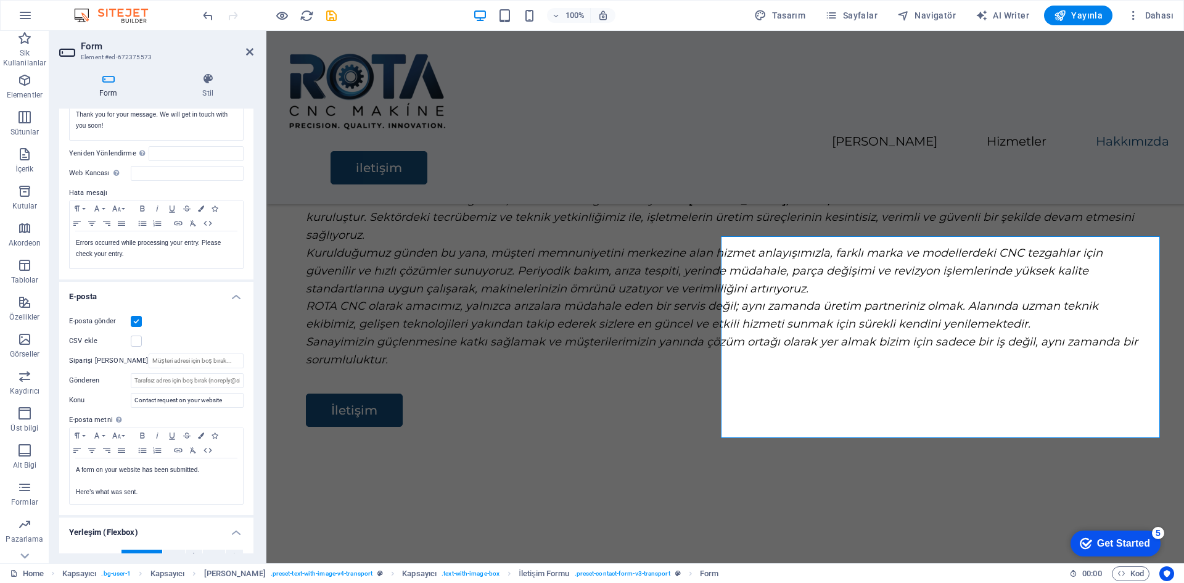
scroll to position [185, 0]
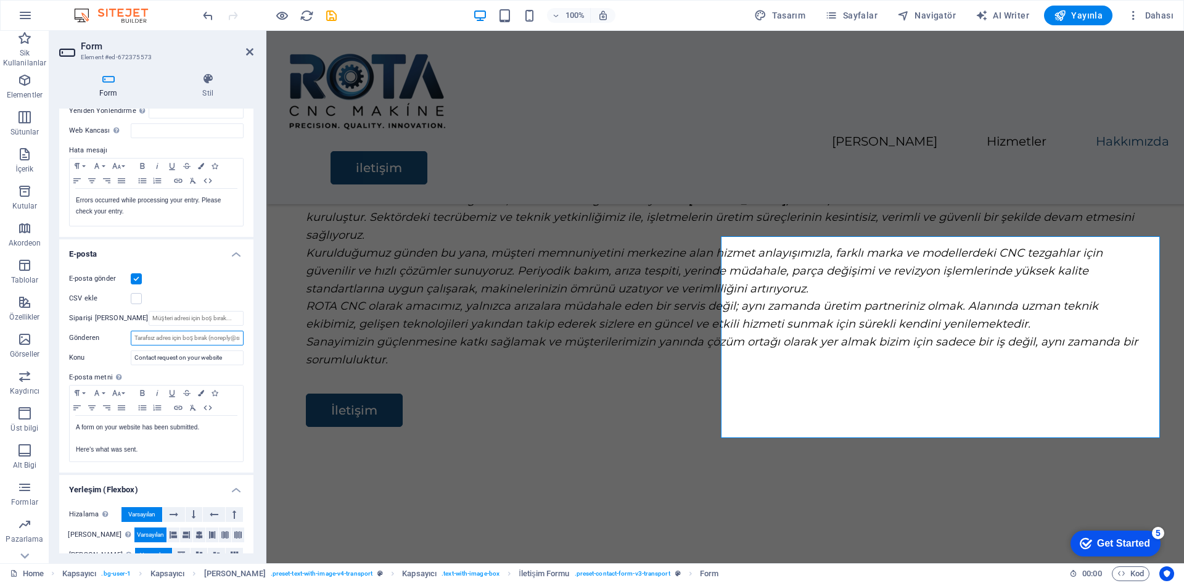
drag, startPoint x: 195, startPoint y: 339, endPoint x: 253, endPoint y: 340, distance: 58.6
click at [253, 340] on div "Form Stil Genel Başlık Form için bir ad tanımla. General form Mesajlar Başarı m…" at bounding box center [156, 313] width 214 height 500
click at [229, 341] on input "Gönderen" at bounding box center [187, 338] width 113 height 15
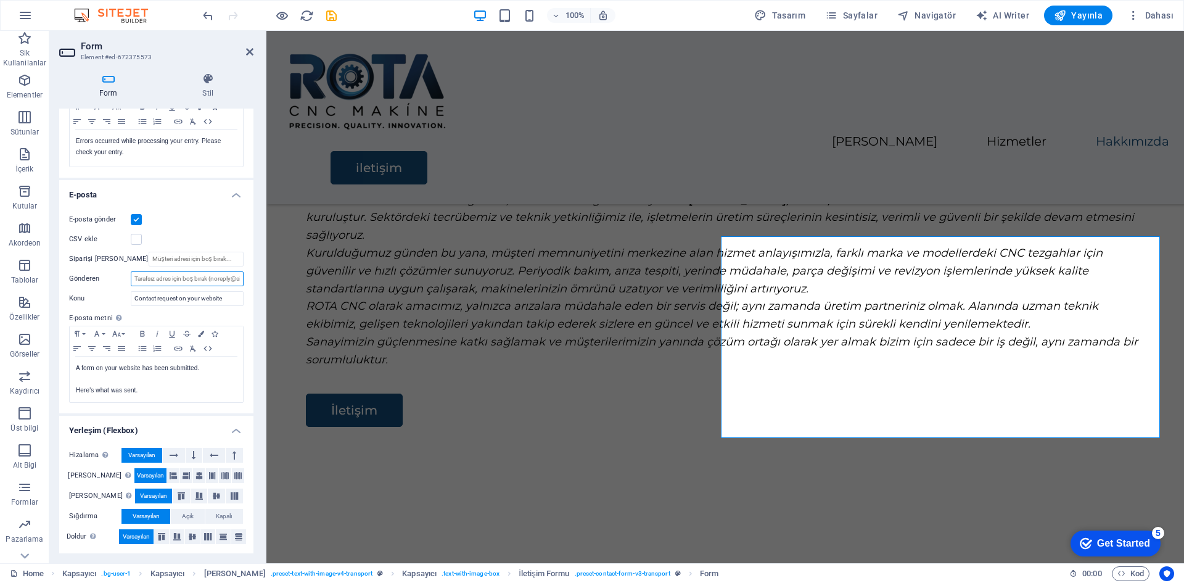
scroll to position [245, 0]
drag, startPoint x: 75, startPoint y: 258, endPoint x: 64, endPoint y: 308, distance: 51.0
click at [64, 308] on div "E-posta gönder CSV ekle Siparişi alan Gönderen Konu Contact request on your web…" at bounding box center [156, 306] width 194 height 211
drag, startPoint x: 132, startPoint y: 277, endPoint x: 214, endPoint y: 274, distance: 82.1
click at [214, 274] on input "Gönderen" at bounding box center [187, 277] width 113 height 15
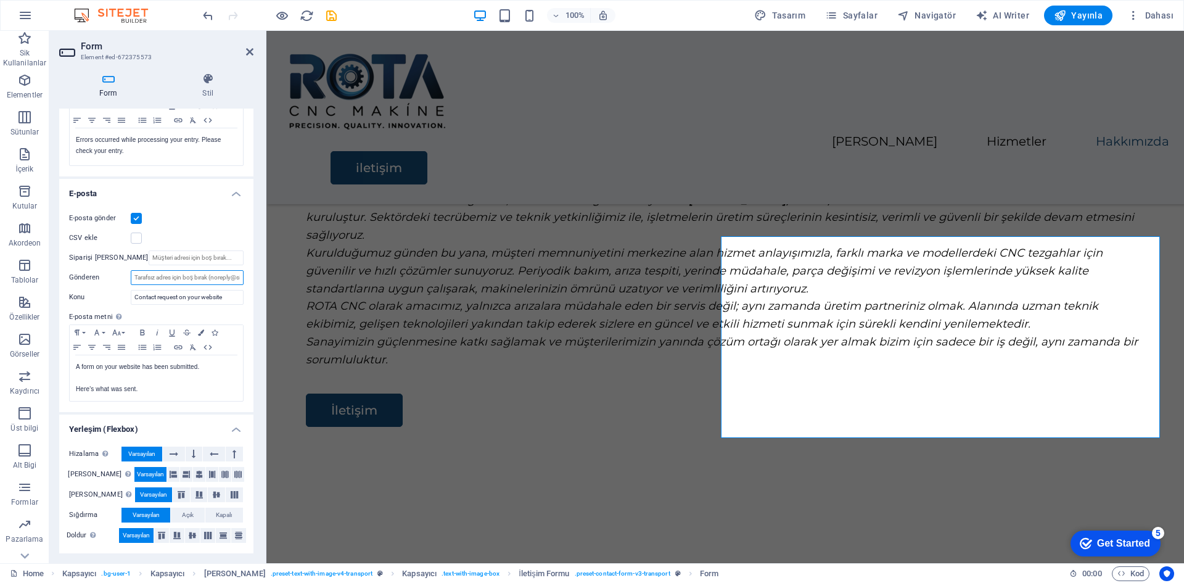
click at [214, 274] on input "Gönderen" at bounding box center [187, 277] width 113 height 15
click at [214, 275] on input "Gönderen" at bounding box center [187, 277] width 113 height 15
drag, startPoint x: 143, startPoint y: 234, endPoint x: 136, endPoint y: 235, distance: 7.4
click at [136, 235] on div "CSV ekle" at bounding box center [156, 238] width 175 height 15
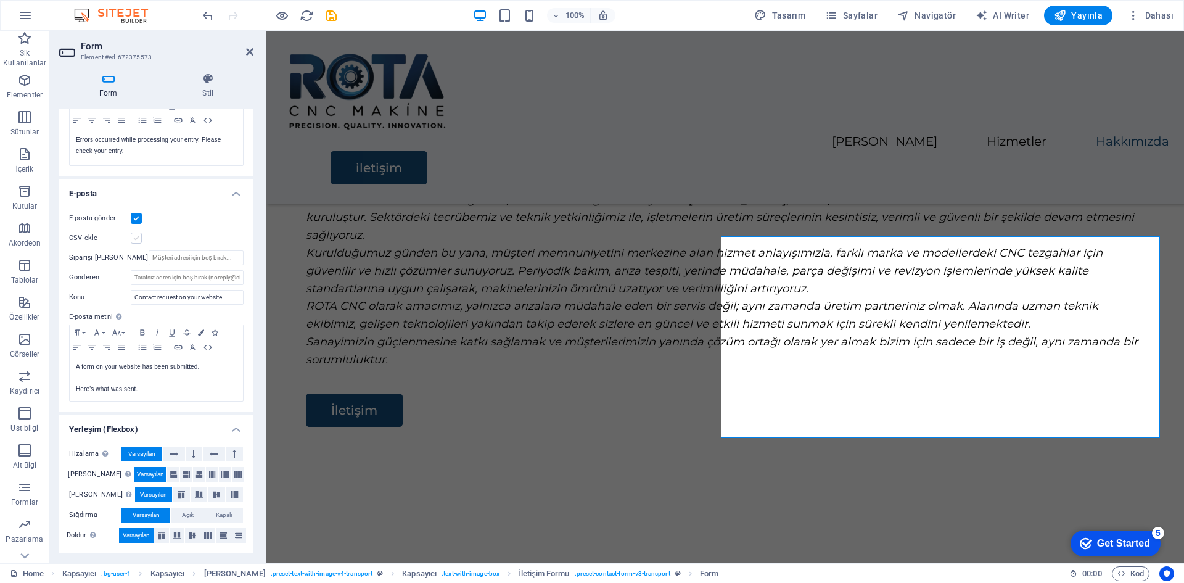
click at [136, 235] on label at bounding box center [136, 237] width 11 height 11
click at [0, 0] on input "CSV ekle" at bounding box center [0, 0] width 0 height 0
click at [136, 235] on label at bounding box center [136, 237] width 11 height 11
click at [0, 0] on input "CSV ekle" at bounding box center [0, 0] width 0 height 0
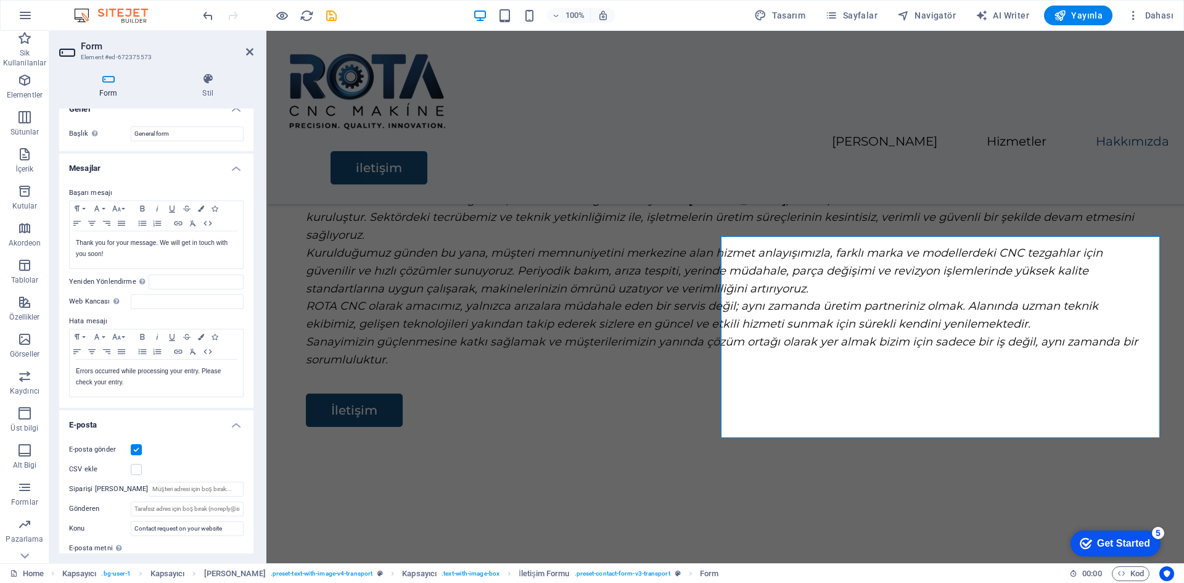
scroll to position [0, 0]
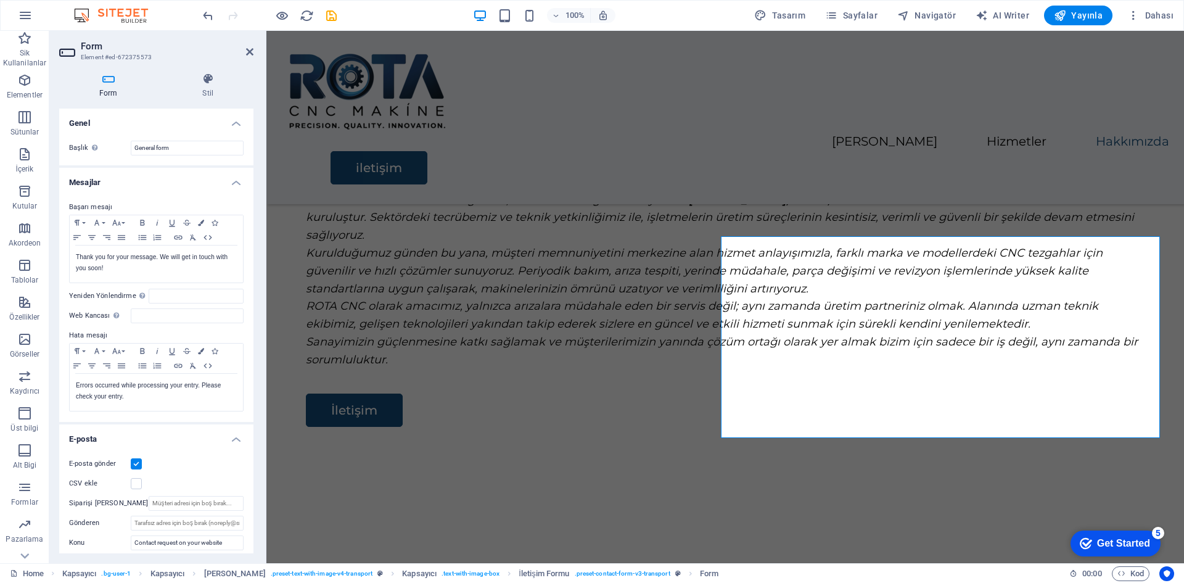
click at [115, 86] on h4 "Form" at bounding box center [111, 86] width 104 height 26
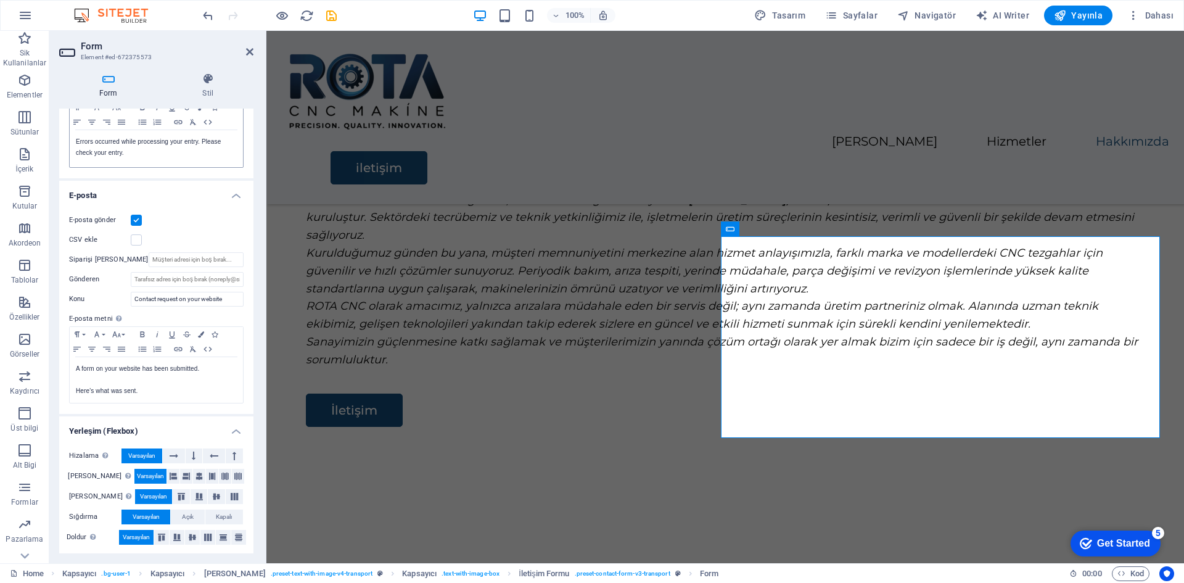
scroll to position [245, 0]
click at [162, 279] on input "Gönderen" at bounding box center [187, 277] width 113 height 15
type input "c"
drag, startPoint x: 249, startPoint y: 429, endPoint x: 249, endPoint y: 458, distance: 29.0
click at [249, 458] on li "Yerleşim (Flexbox) Hizalama Esnek yönü belirler. Varsayılan Ana eksen Elementle…" at bounding box center [156, 483] width 194 height 139
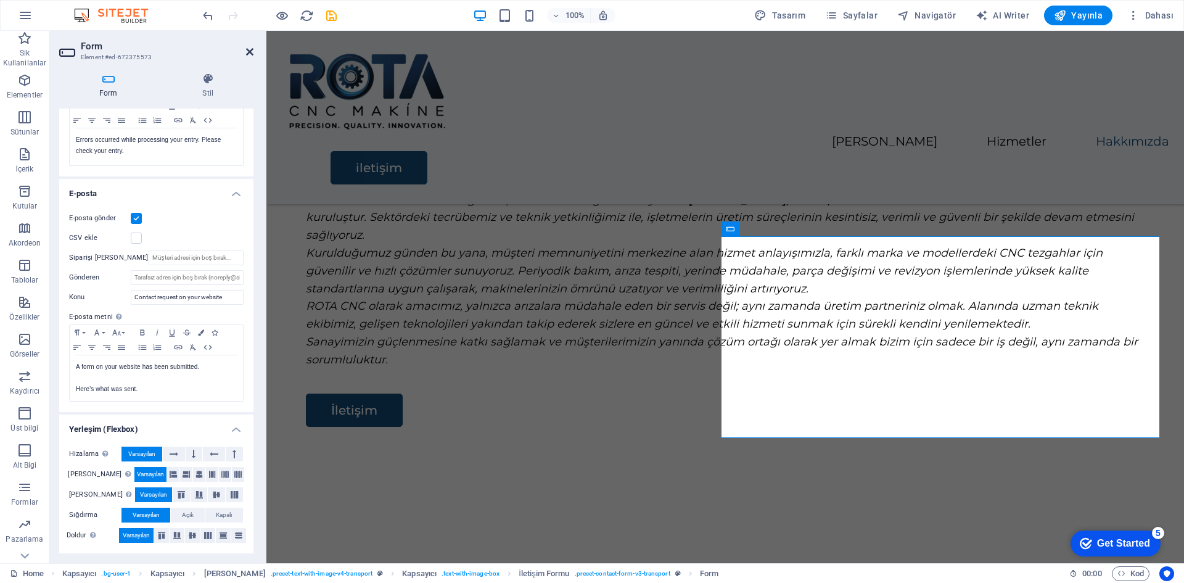
click at [249, 47] on icon at bounding box center [249, 52] width 7 height 10
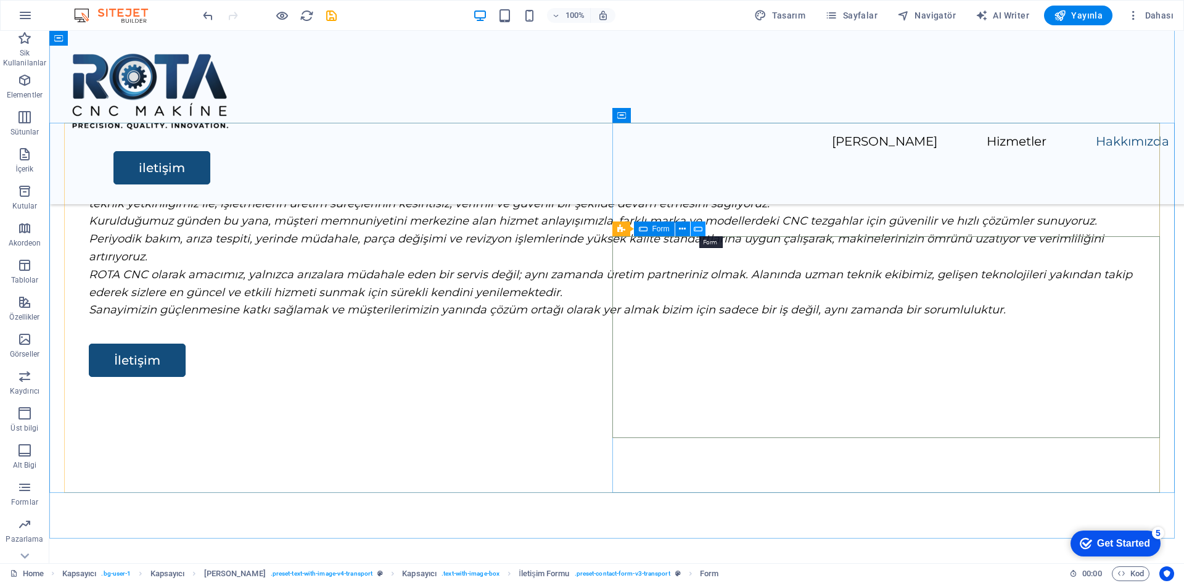
click at [697, 229] on icon at bounding box center [698, 229] width 9 height 13
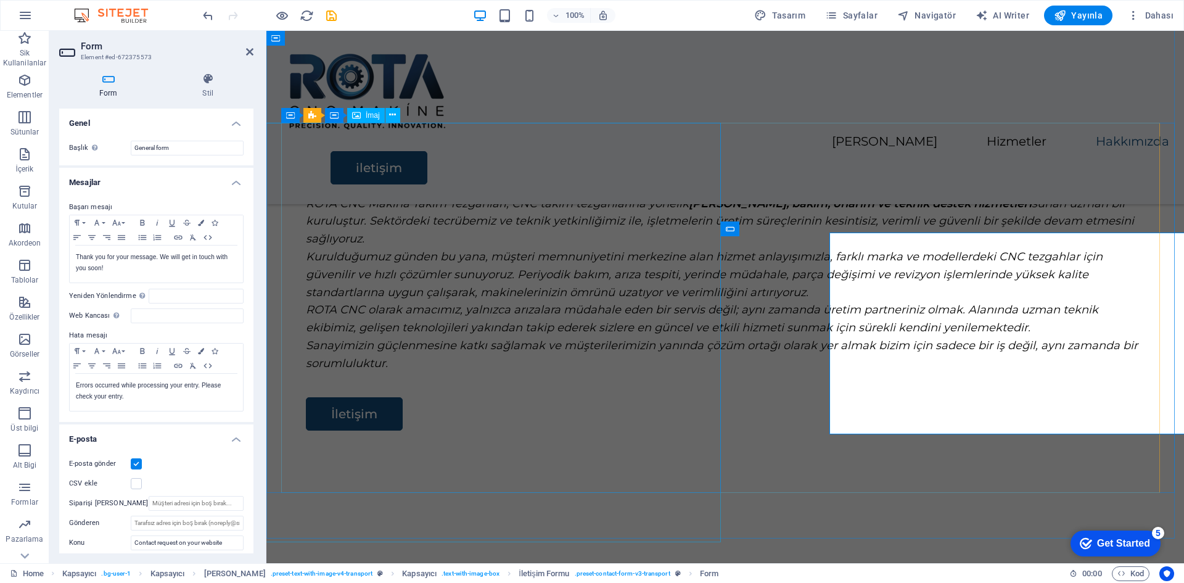
scroll to position [1868, 0]
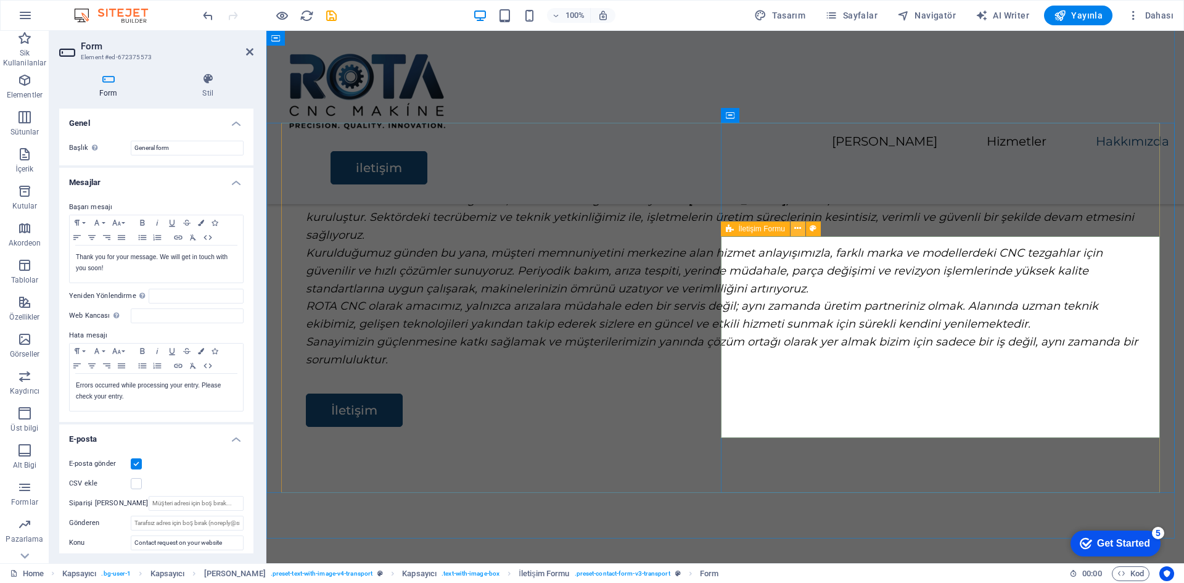
click at [801, 228] on icon at bounding box center [797, 228] width 7 height 13
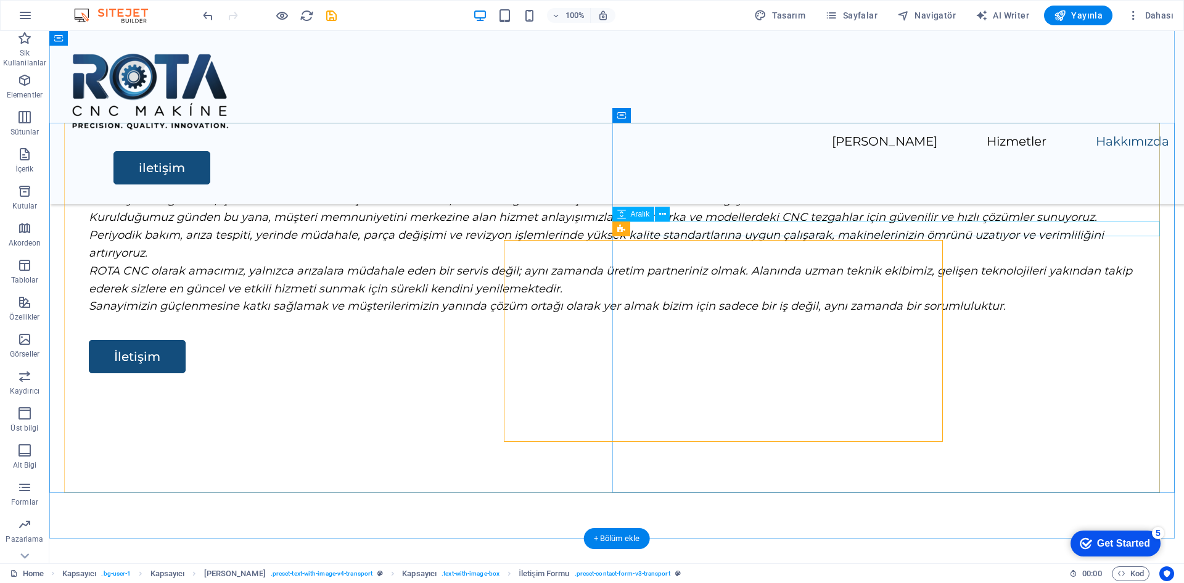
scroll to position [1864, 0]
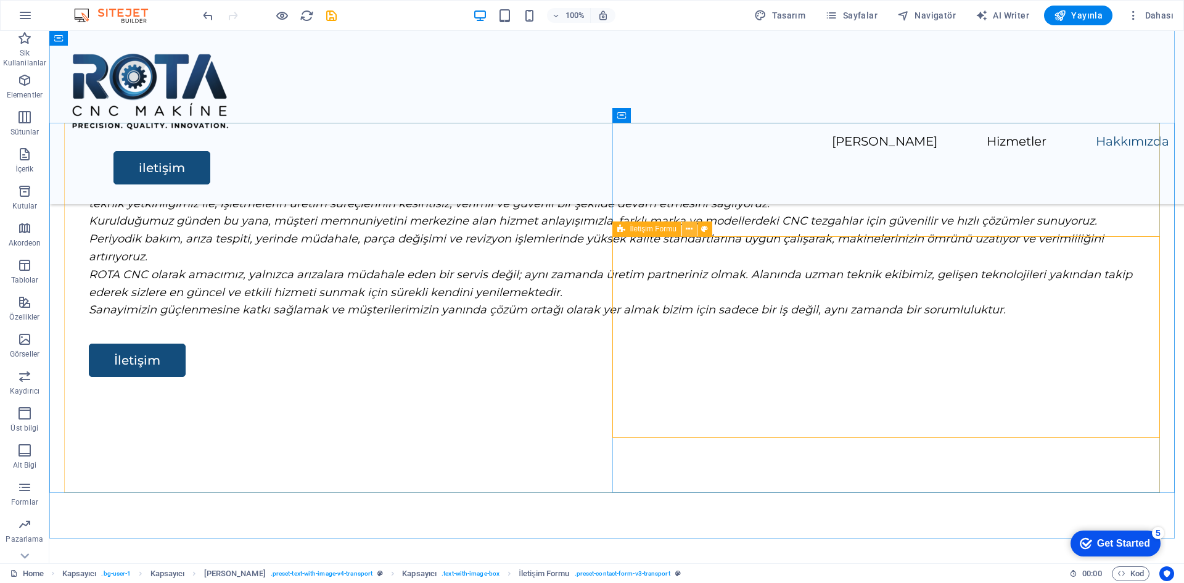
click at [689, 231] on icon at bounding box center [689, 229] width 7 height 13
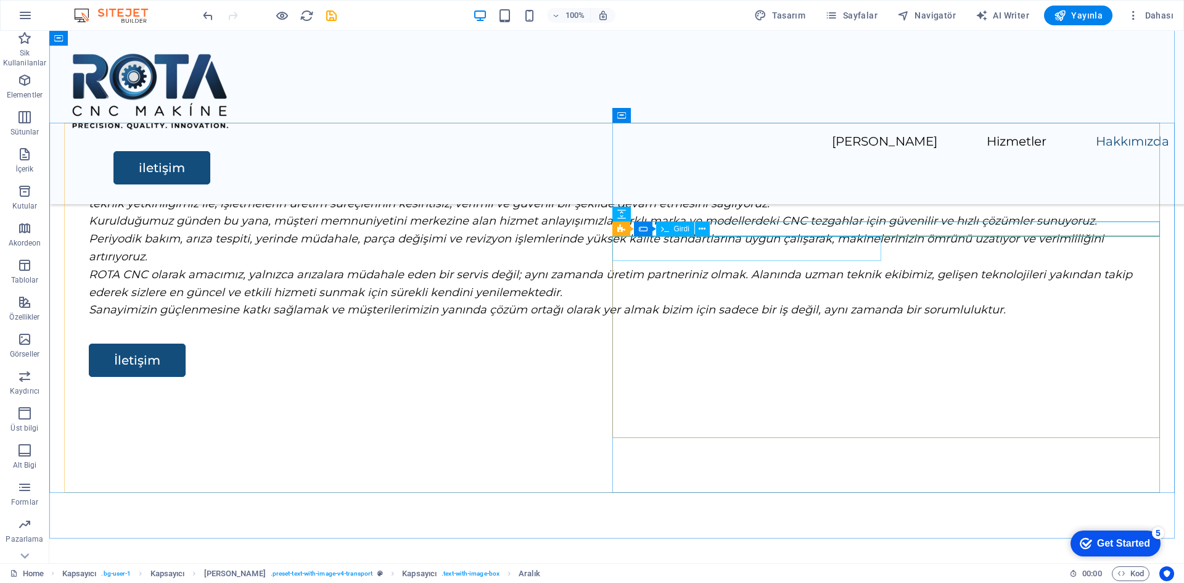
click at [678, 230] on span "Girdi" at bounding box center [681, 228] width 15 height 7
click at [683, 230] on span "Girdi" at bounding box center [681, 228] width 15 height 7
click at [699, 228] on icon at bounding box center [702, 229] width 7 height 13
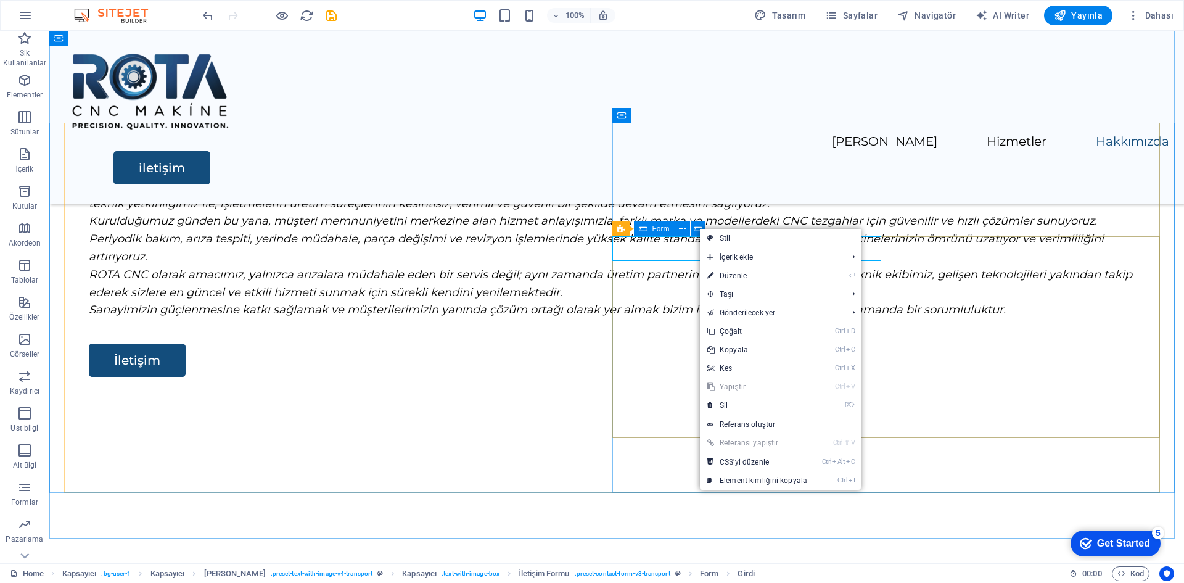
click at [646, 230] on icon at bounding box center [643, 228] width 9 height 15
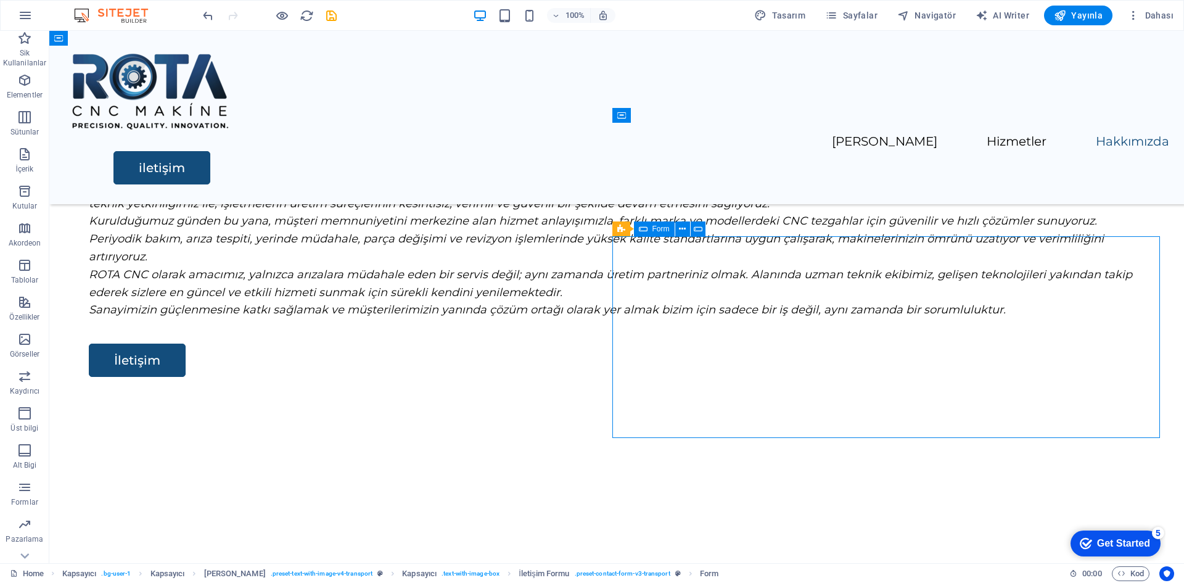
click at [646, 230] on icon at bounding box center [643, 228] width 9 height 15
click at [691, 229] on icon at bounding box center [689, 229] width 7 height 13
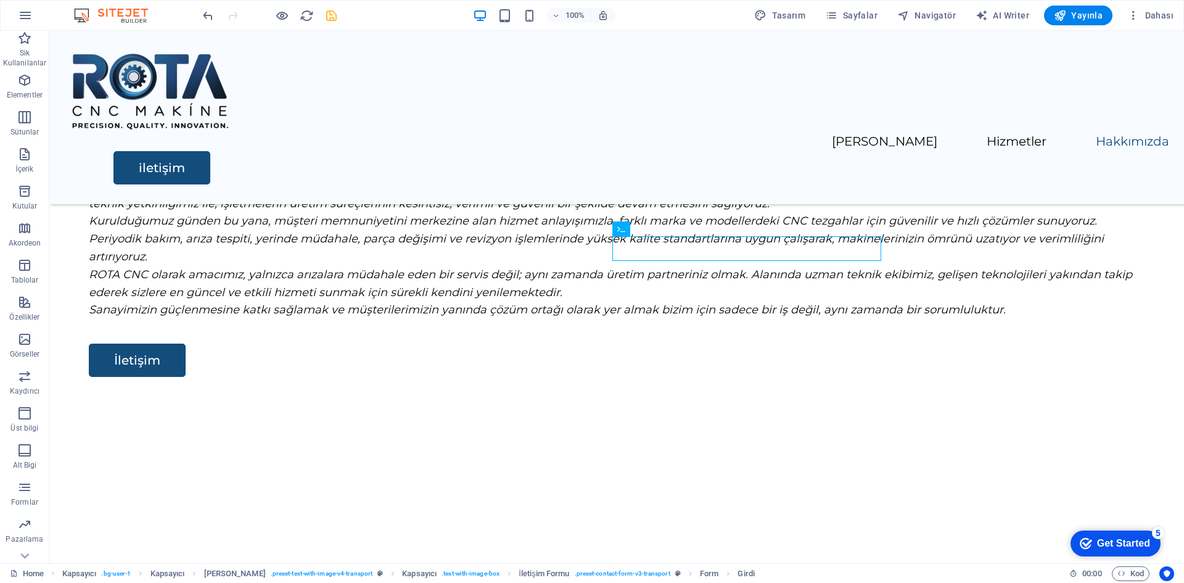
click at [334, 19] on icon "save" at bounding box center [331, 16] width 14 height 14
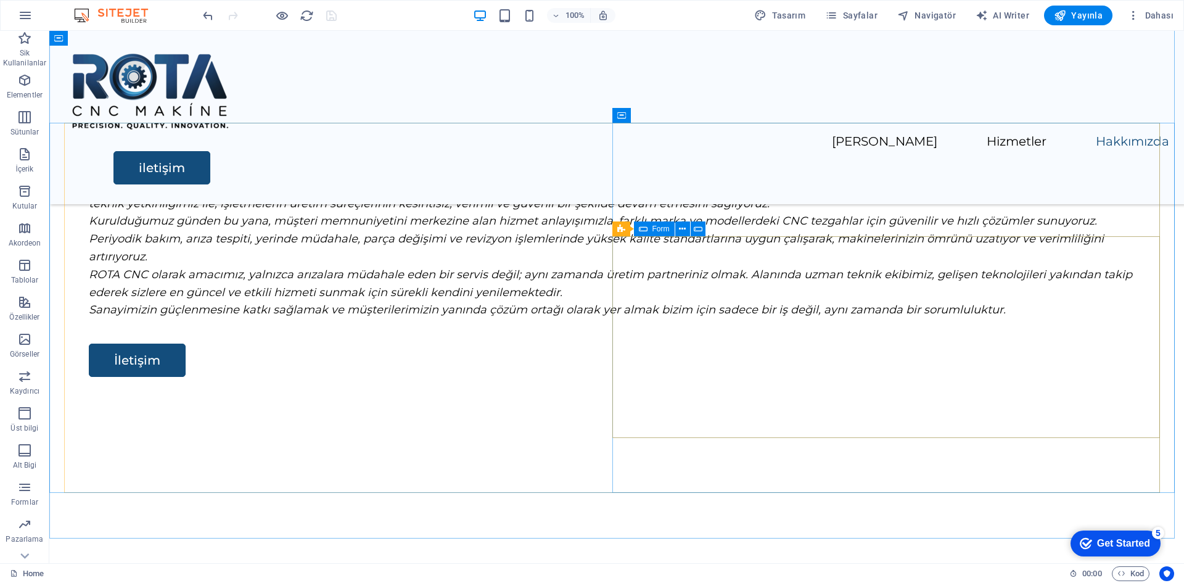
click at [652, 230] on span "Form" at bounding box center [660, 228] width 17 height 7
click at [681, 230] on icon at bounding box center [682, 229] width 7 height 13
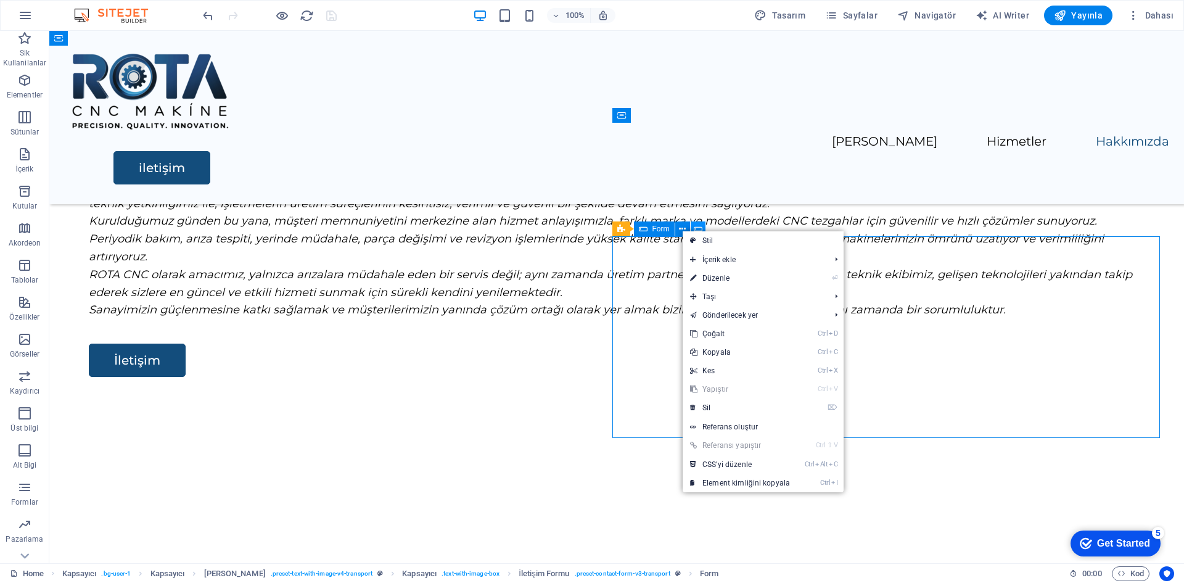
click at [701, 228] on icon at bounding box center [698, 229] width 9 height 13
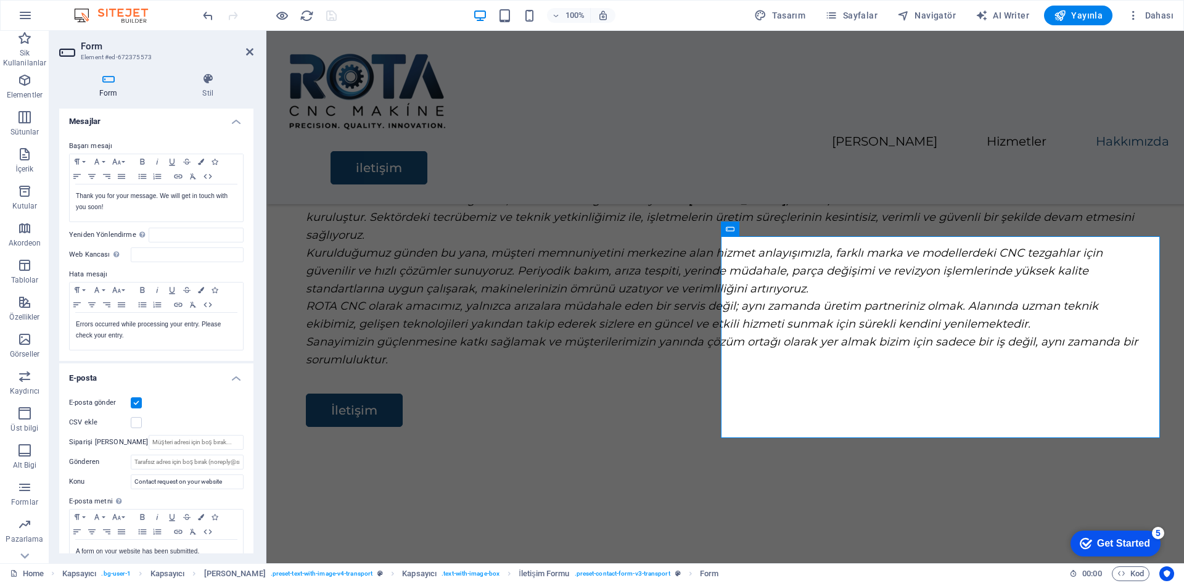
scroll to position [62, 0]
drag, startPoint x: 198, startPoint y: 408, endPoint x: 185, endPoint y: 408, distance: 13.0
click at [185, 408] on div "E-posta gönder" at bounding box center [156, 402] width 175 height 15
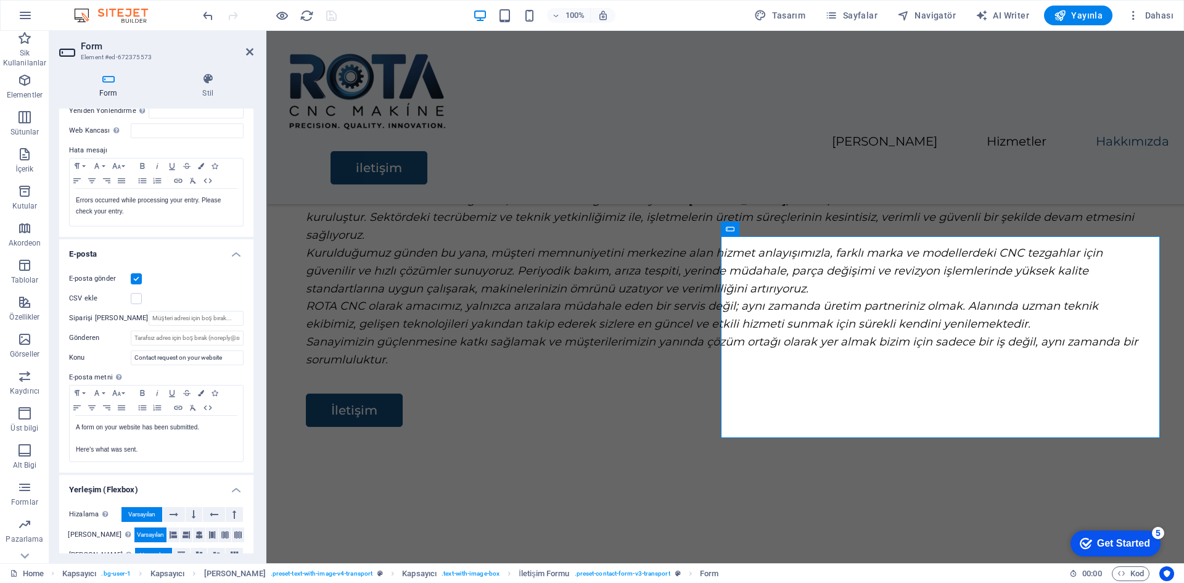
scroll to position [245, 0]
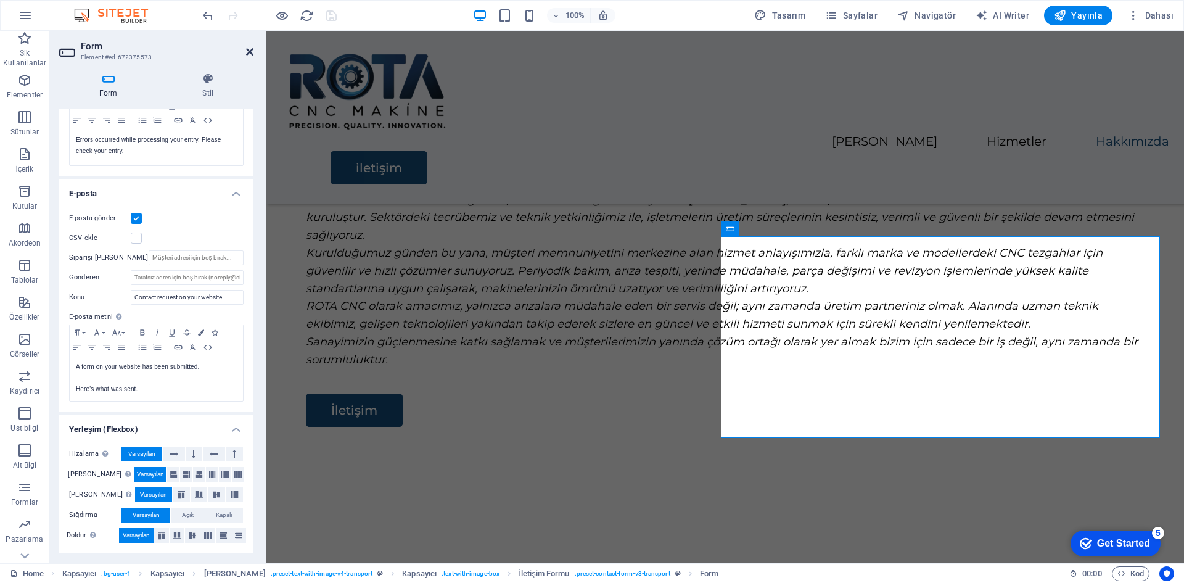
drag, startPoint x: 250, startPoint y: 48, endPoint x: 346, endPoint y: 183, distance: 165.8
click at [250, 48] on icon at bounding box center [249, 52] width 7 height 10
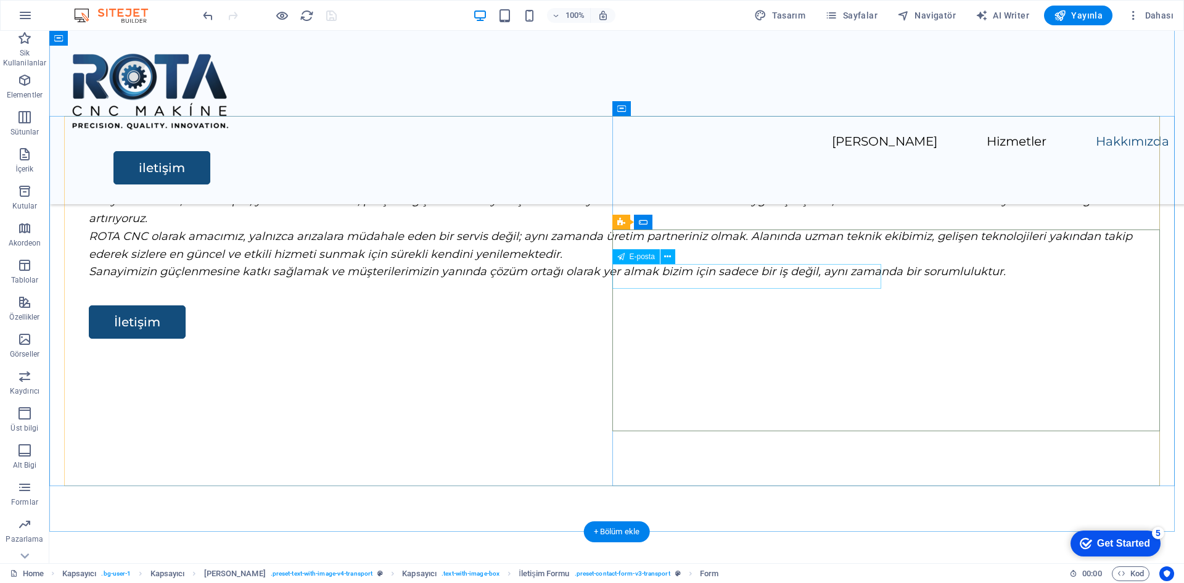
scroll to position [1864, 0]
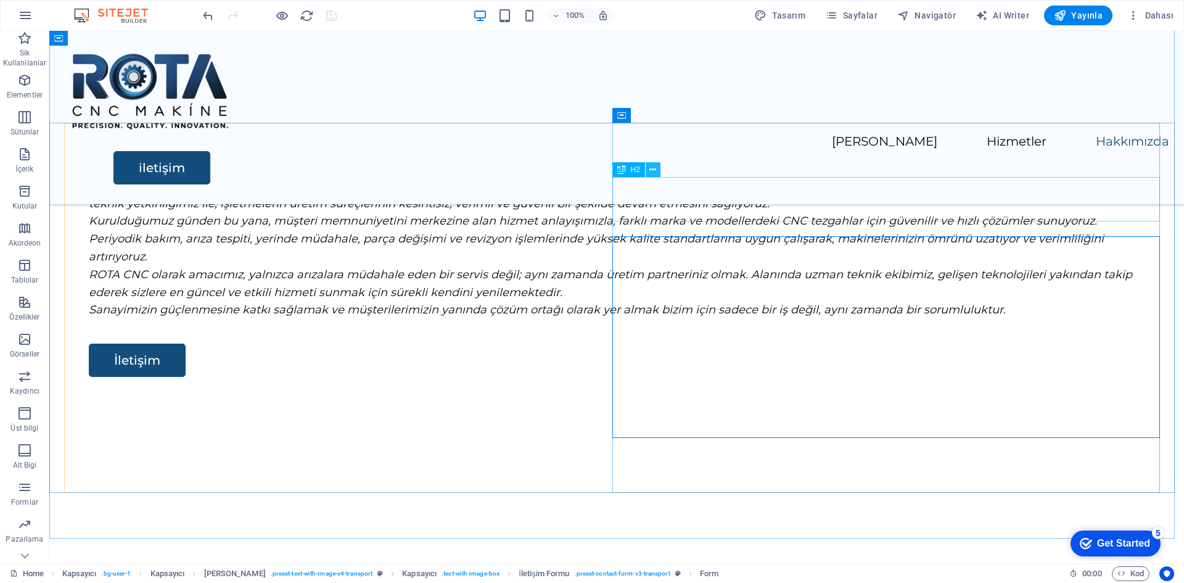
click at [654, 170] on icon at bounding box center [652, 169] width 7 height 13
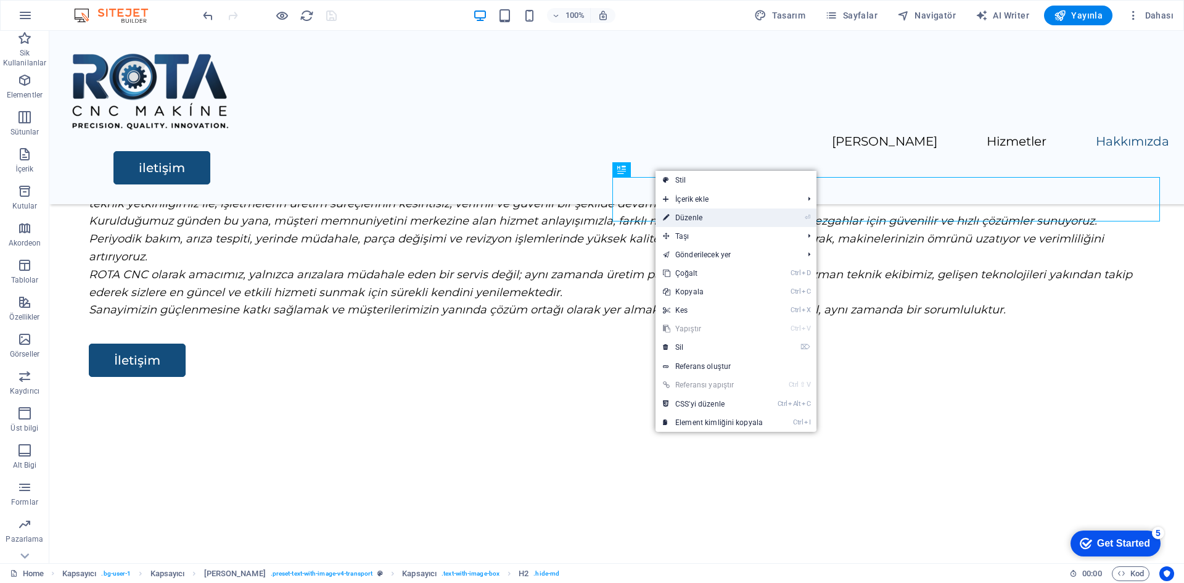
drag, startPoint x: 693, startPoint y: 220, endPoint x: 426, endPoint y: 192, distance: 267.8
click at [693, 220] on link "⏎ Düzenle" at bounding box center [713, 217] width 115 height 19
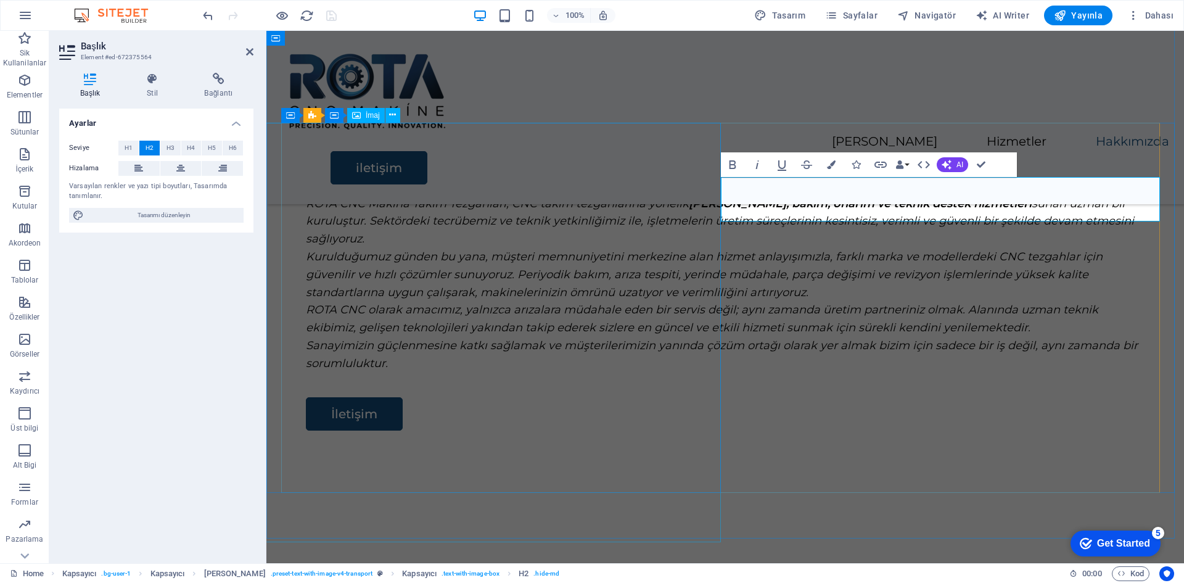
scroll to position [1868, 0]
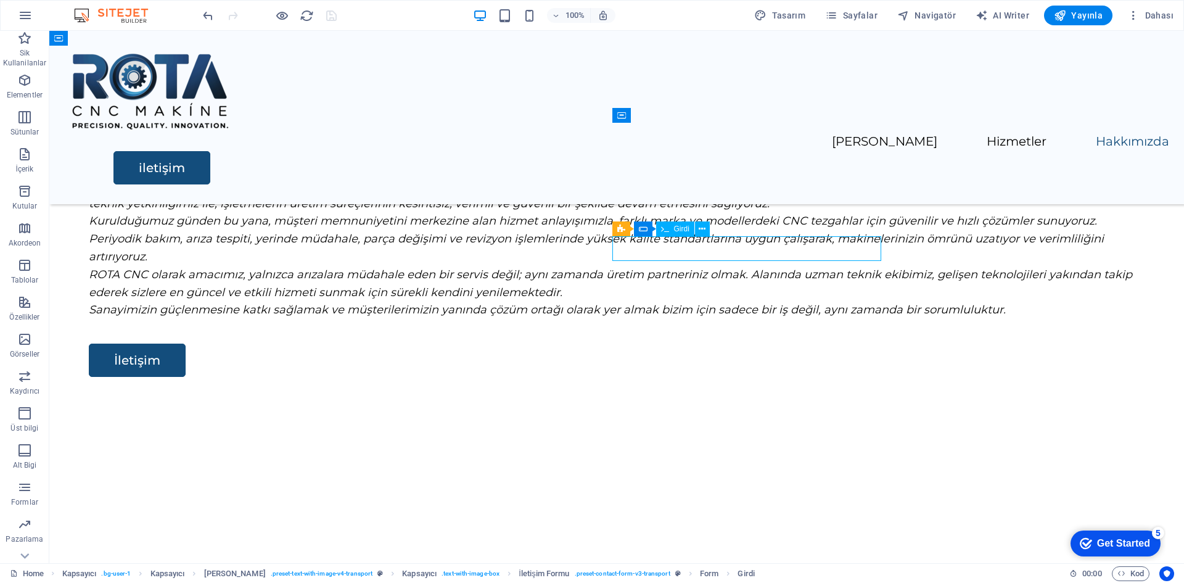
click at [701, 230] on icon at bounding box center [702, 229] width 7 height 13
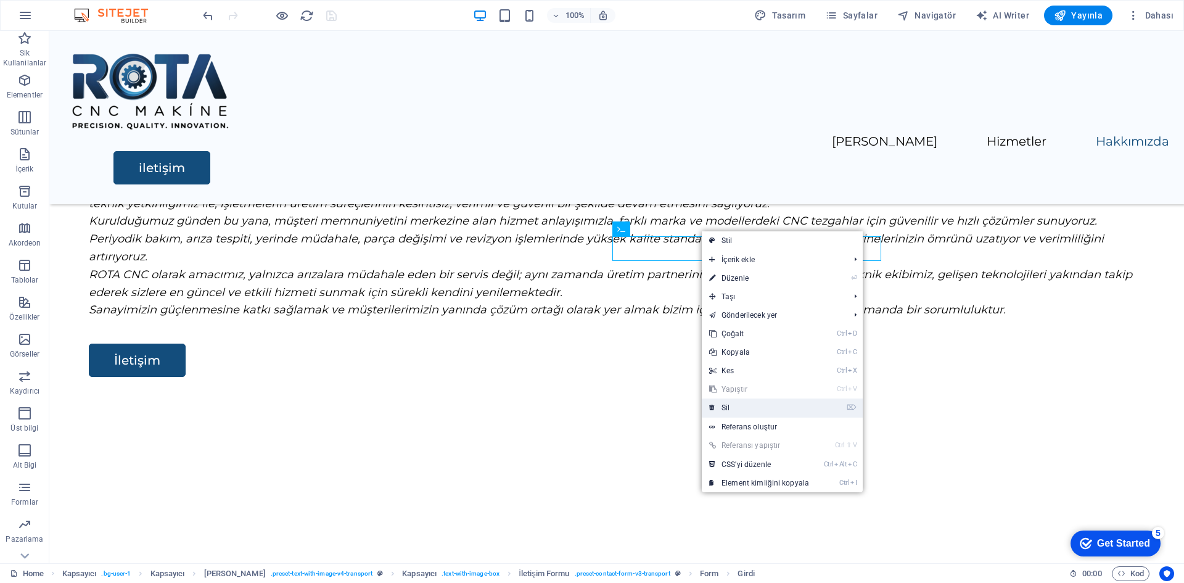
click at [739, 402] on link "⌦ Sil" at bounding box center [759, 407] width 115 height 19
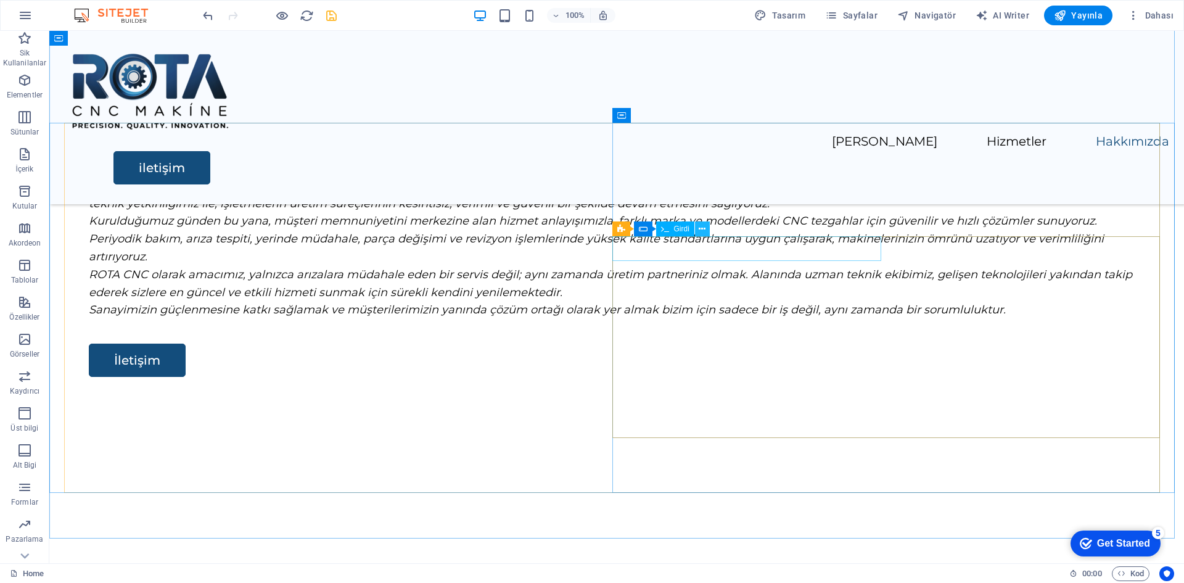
click at [700, 229] on icon at bounding box center [702, 229] width 7 height 13
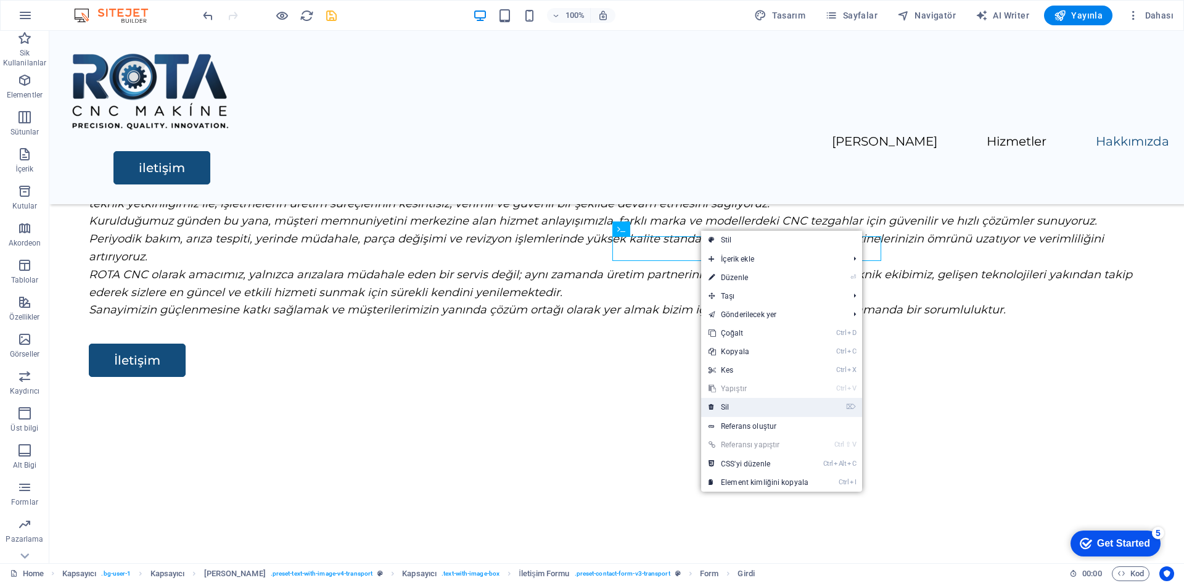
click at [742, 405] on link "⌦ Sil" at bounding box center [758, 407] width 115 height 19
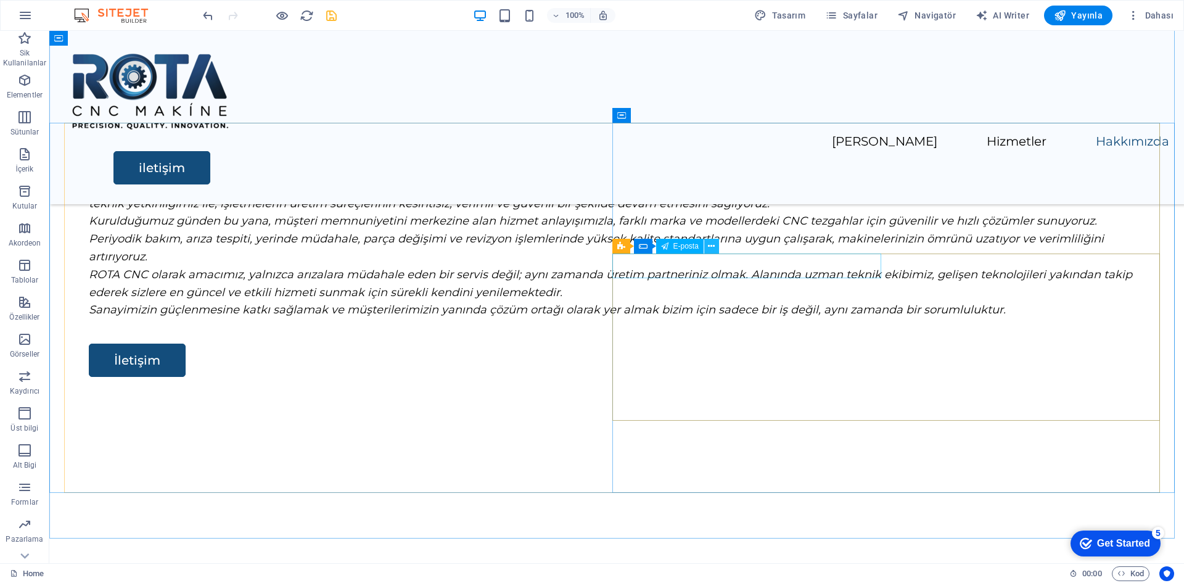
click at [710, 247] on icon at bounding box center [711, 246] width 7 height 13
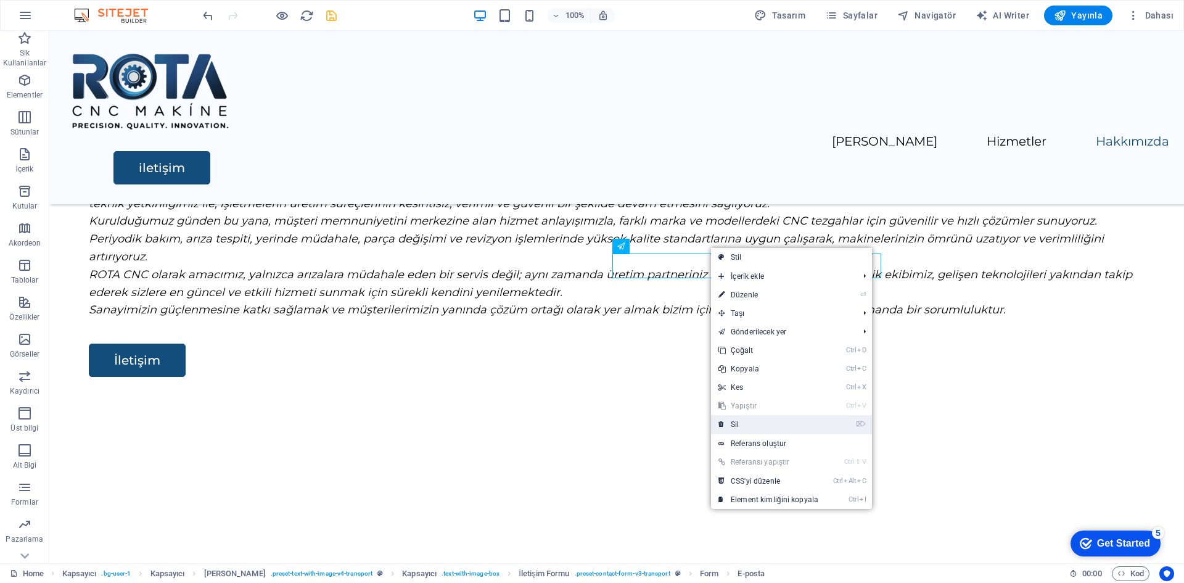
click at [748, 420] on link "⌦ Sil" at bounding box center [768, 424] width 115 height 19
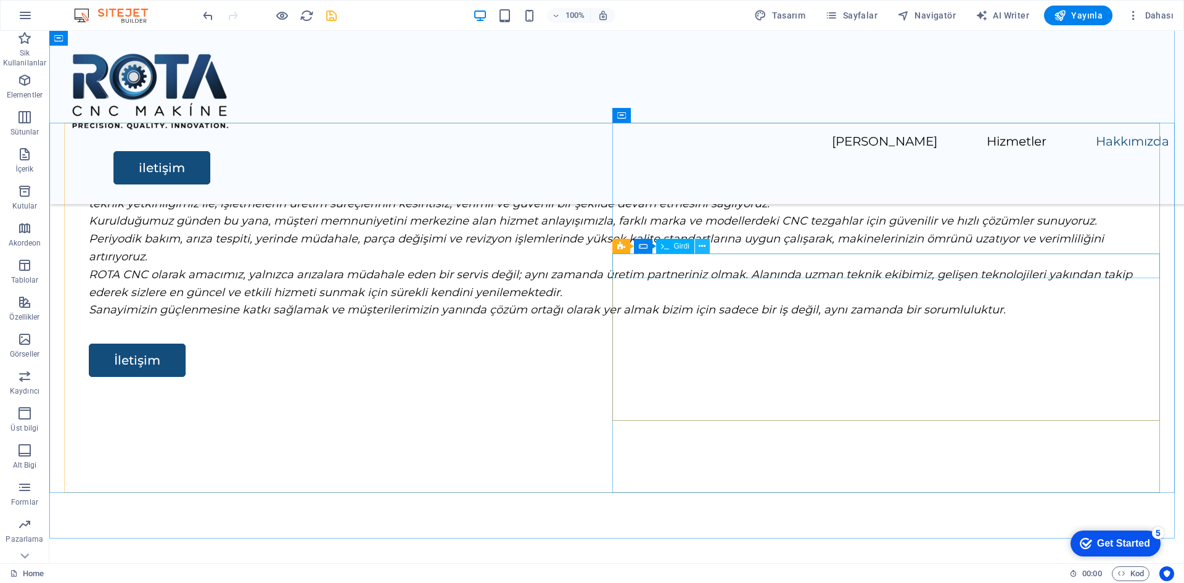
click at [699, 245] on icon at bounding box center [702, 246] width 7 height 13
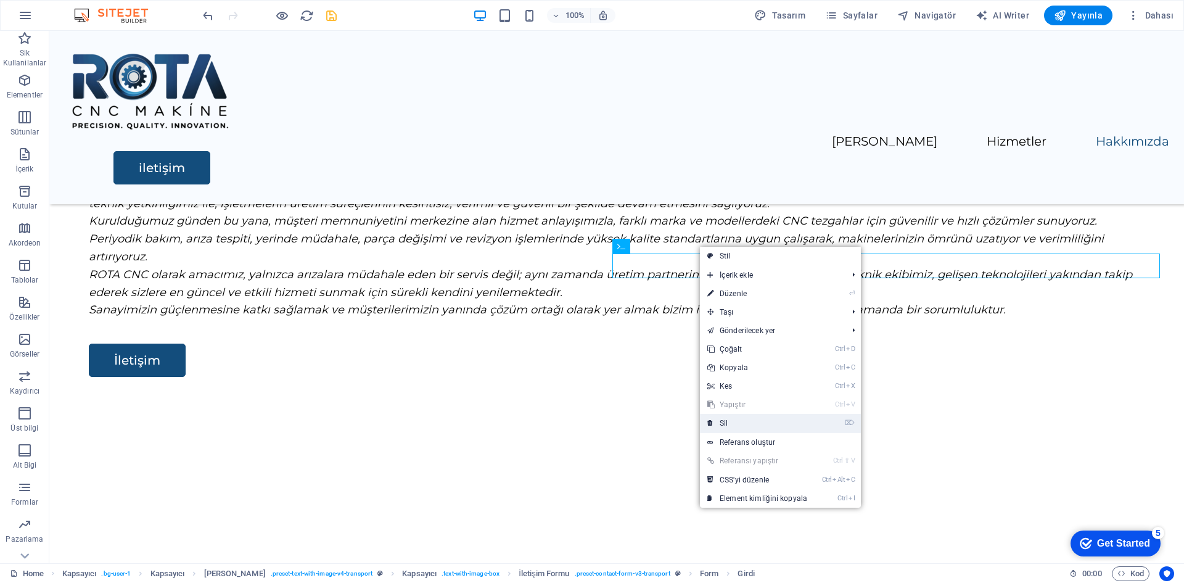
click at [739, 422] on link "⌦ Sil" at bounding box center [757, 423] width 115 height 19
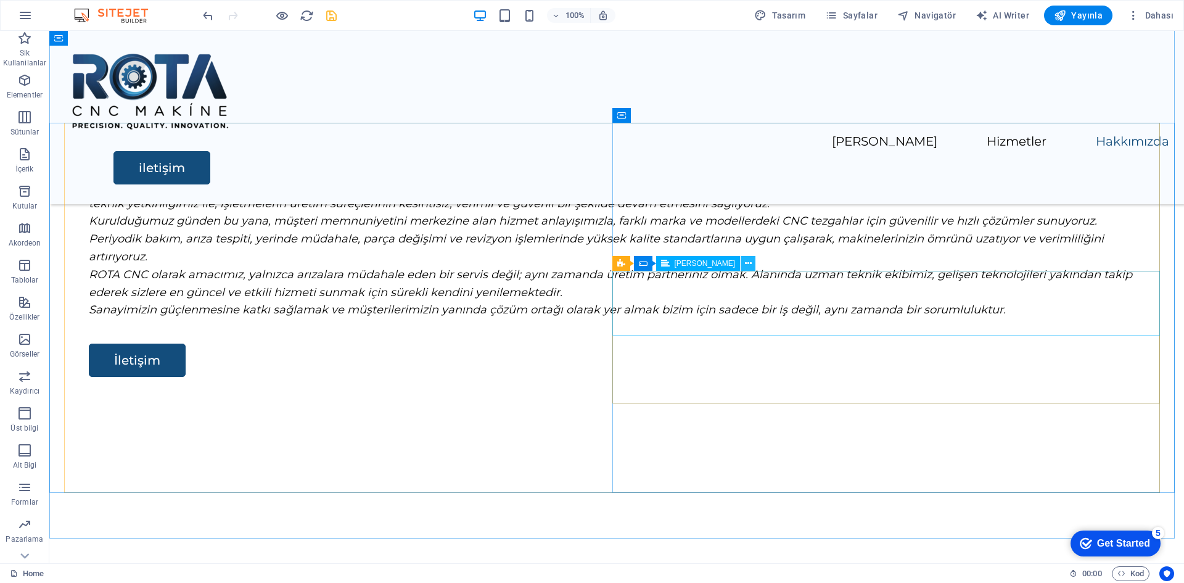
click at [745, 265] on icon at bounding box center [748, 263] width 7 height 13
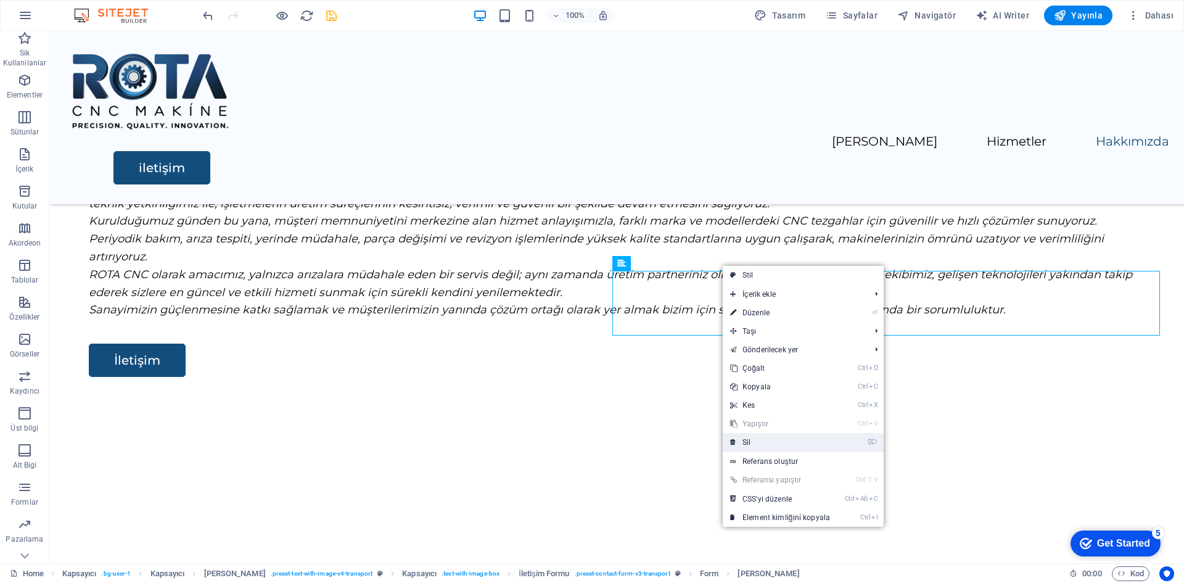
click at [767, 438] on link "⌦ Sil" at bounding box center [780, 442] width 115 height 19
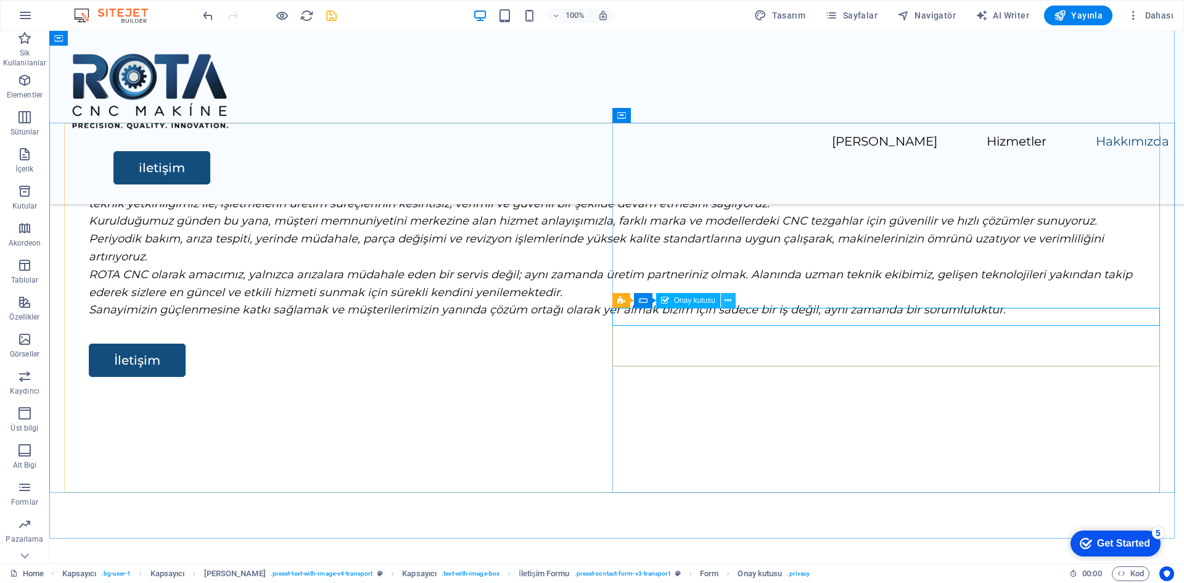
click at [731, 301] on icon at bounding box center [728, 300] width 7 height 13
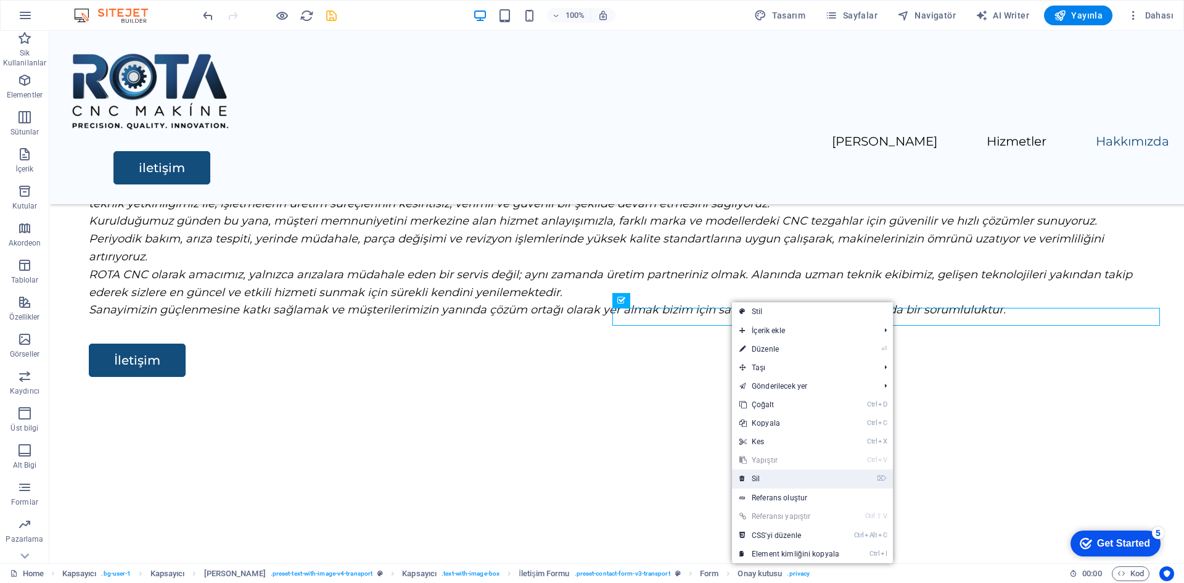
click at [773, 477] on link "⌦ Sil" at bounding box center [789, 478] width 115 height 19
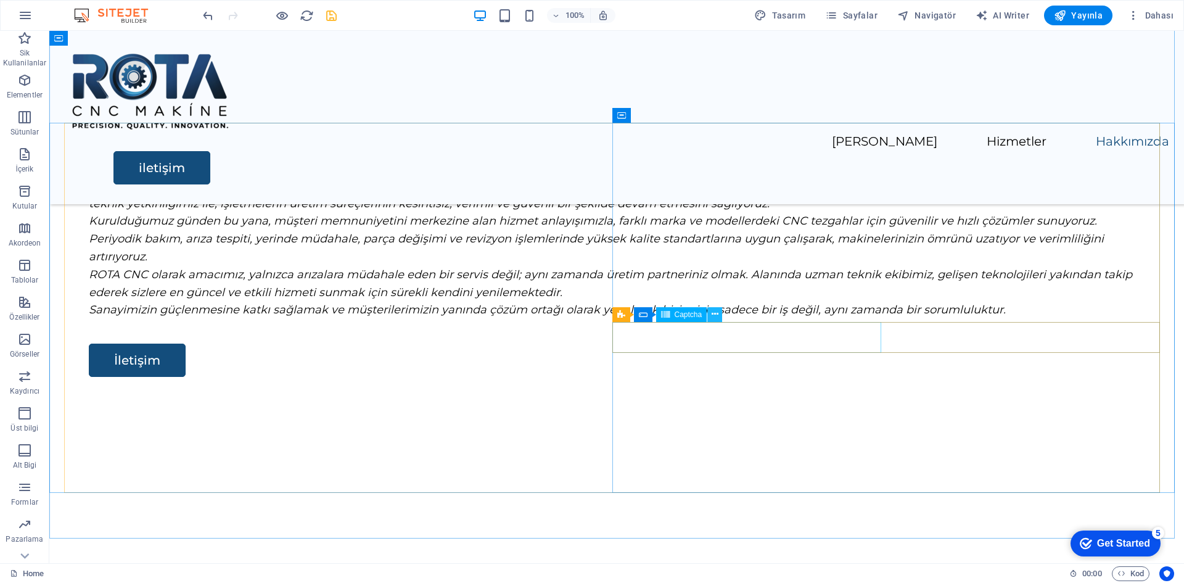
click at [713, 315] on icon at bounding box center [715, 314] width 7 height 13
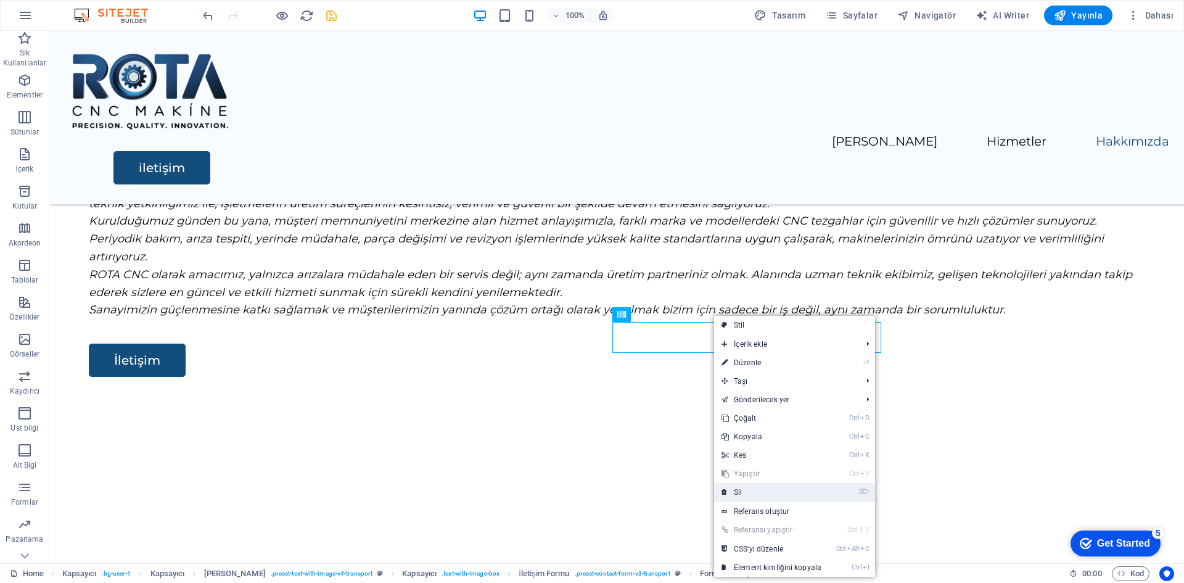
click at [758, 486] on link "⌦ Sil" at bounding box center [771, 492] width 115 height 19
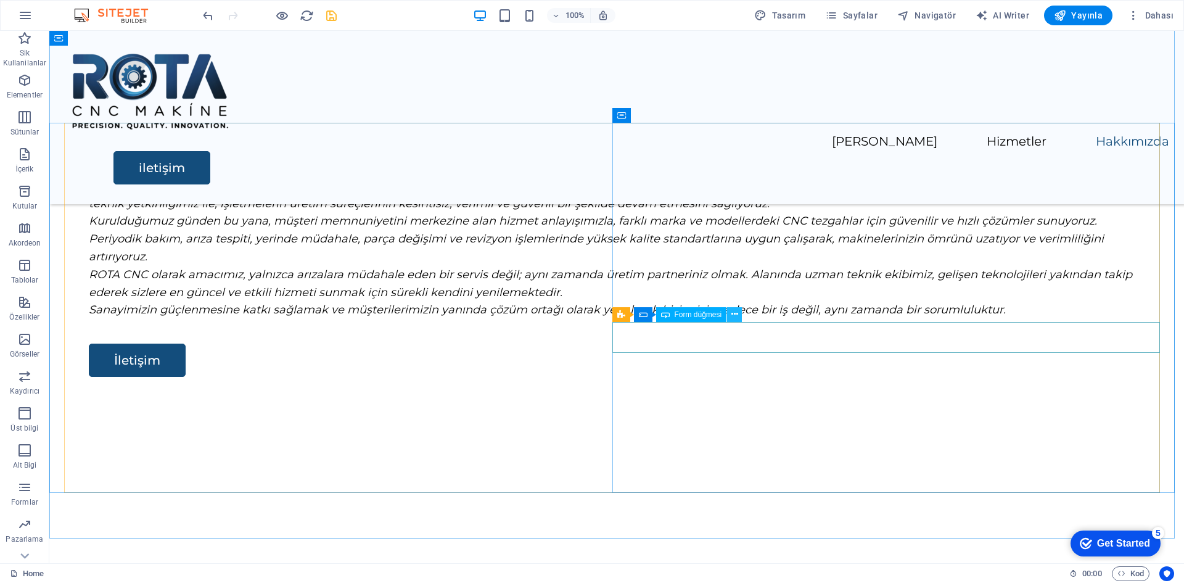
click at [738, 317] on button at bounding box center [734, 314] width 15 height 15
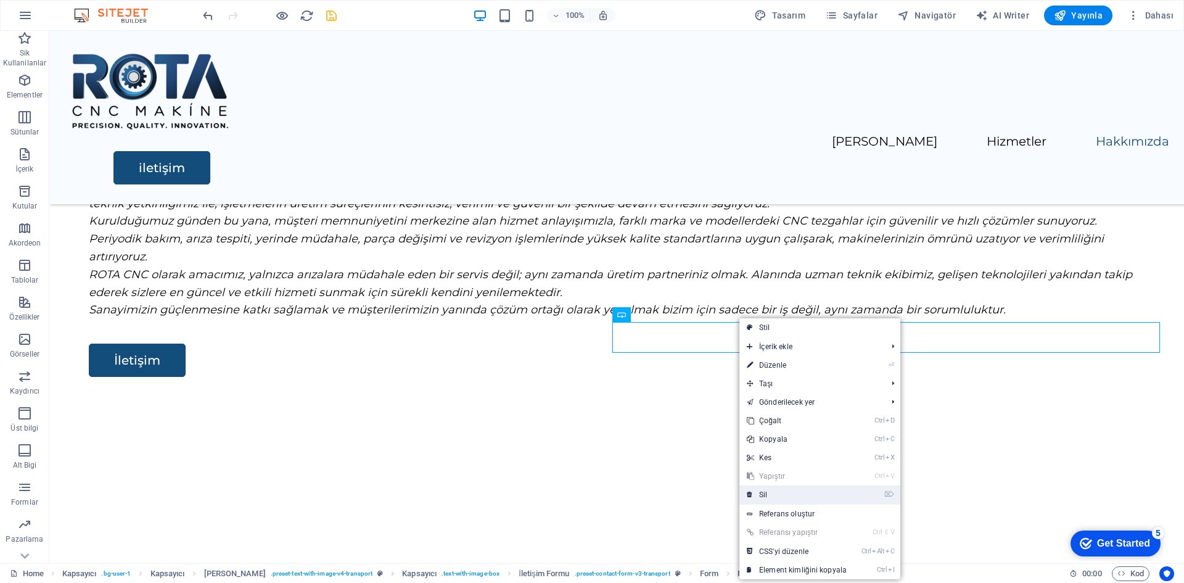
drag, startPoint x: 784, startPoint y: 492, endPoint x: 735, endPoint y: 461, distance: 58.2
click at [784, 492] on link "⌦ Sil" at bounding box center [796, 494] width 115 height 19
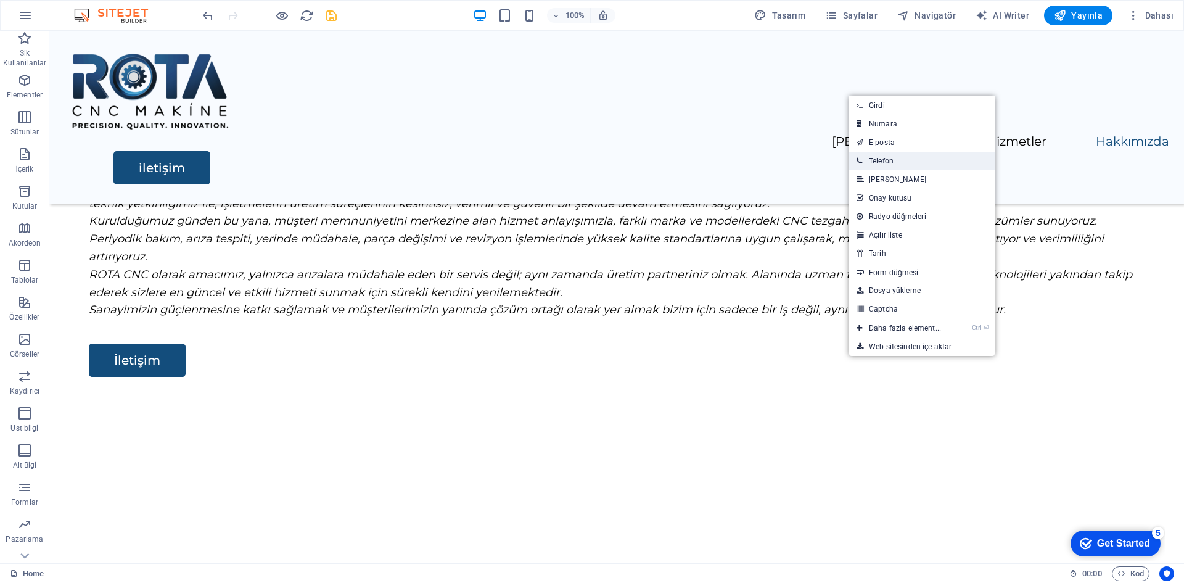
click at [898, 160] on link "Telefon" at bounding box center [922, 161] width 146 height 19
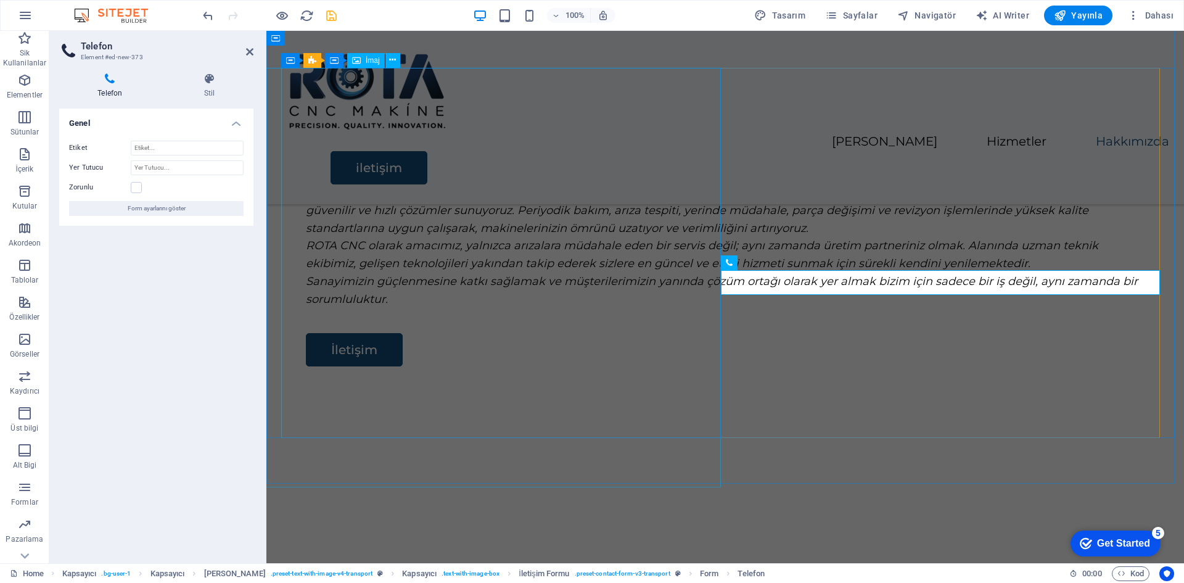
scroll to position [1930, 0]
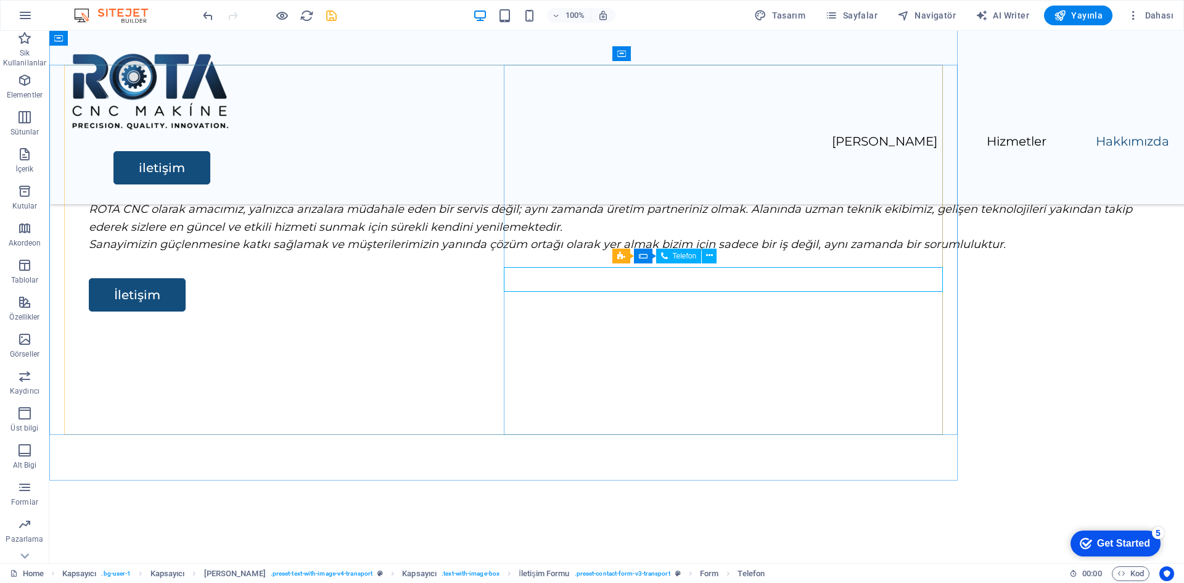
scroll to position [1926, 0]
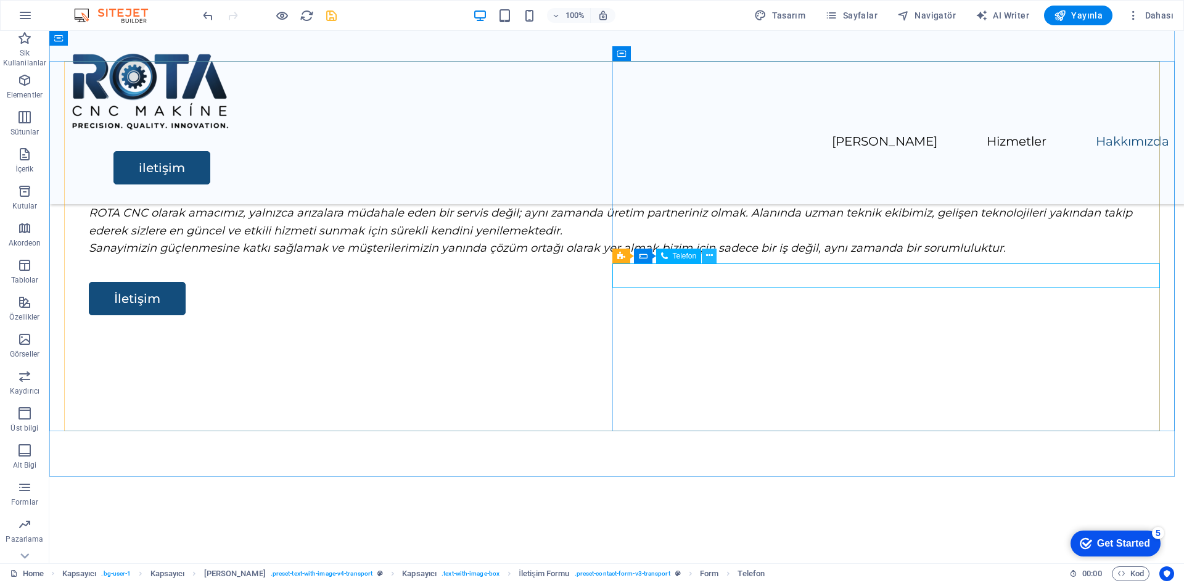
click at [712, 261] on icon at bounding box center [709, 255] width 7 height 13
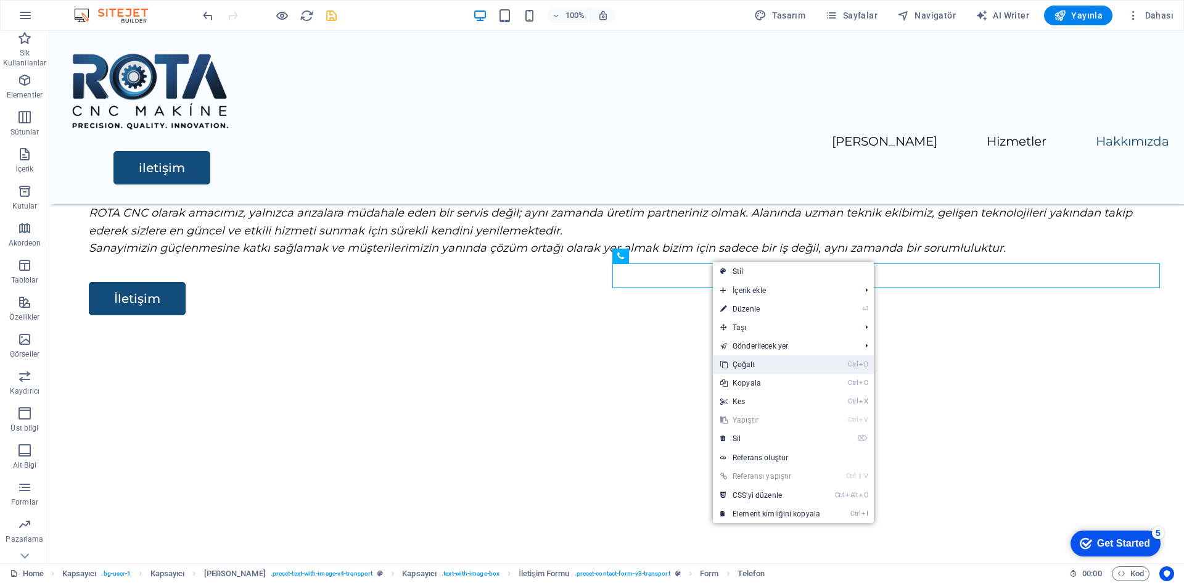
click at [786, 364] on link "Ctrl D Çoğalt" at bounding box center [770, 364] width 115 height 19
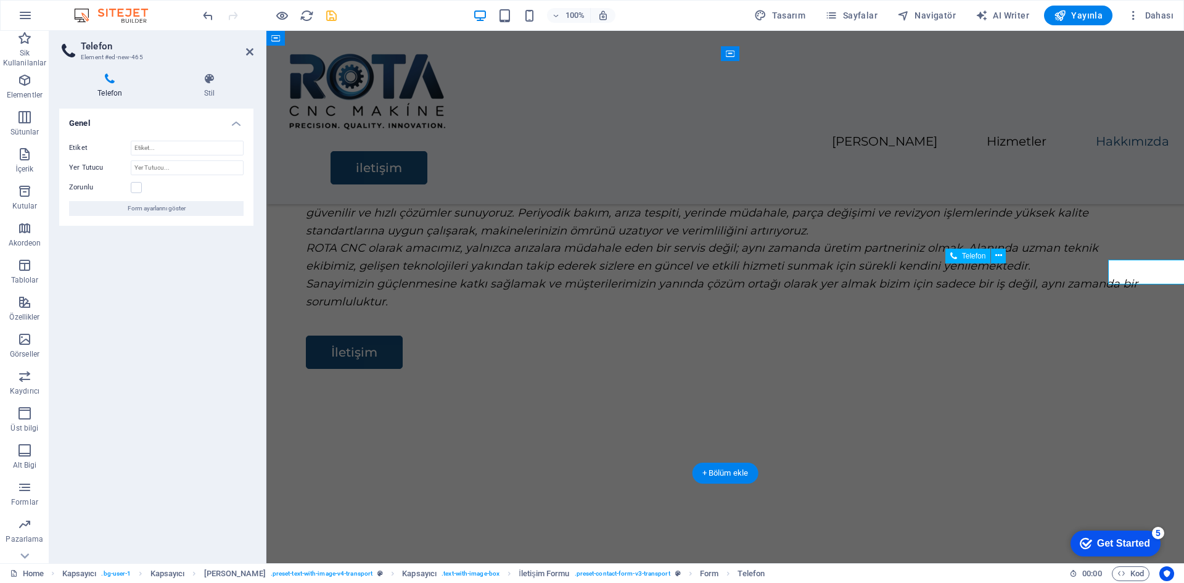
scroll to position [1930, 0]
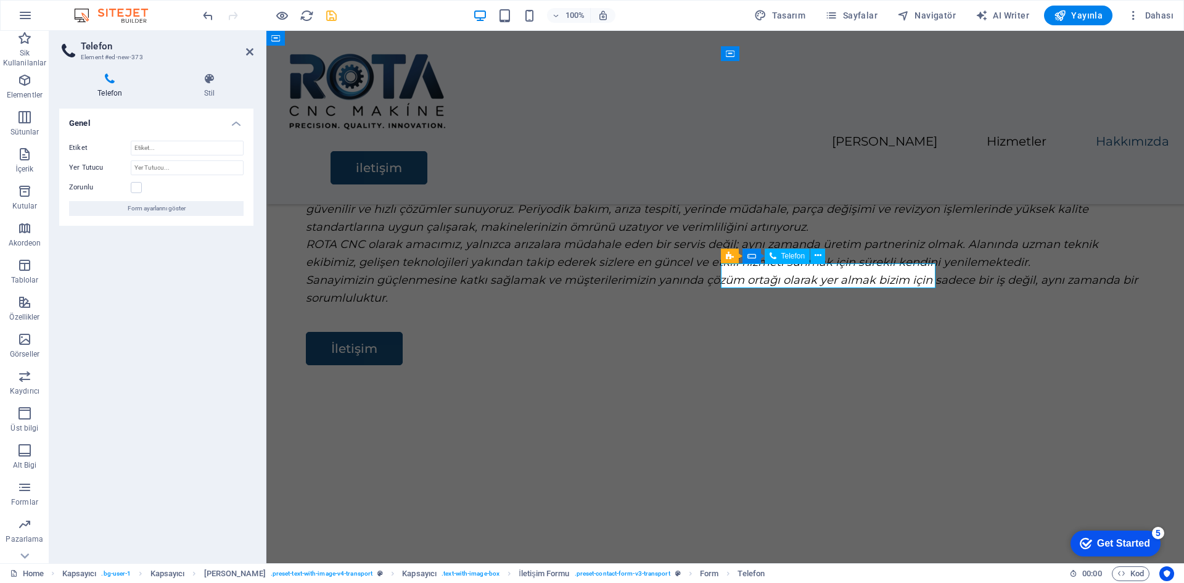
drag, startPoint x: 929, startPoint y: 277, endPoint x: 844, endPoint y: 278, distance: 85.1
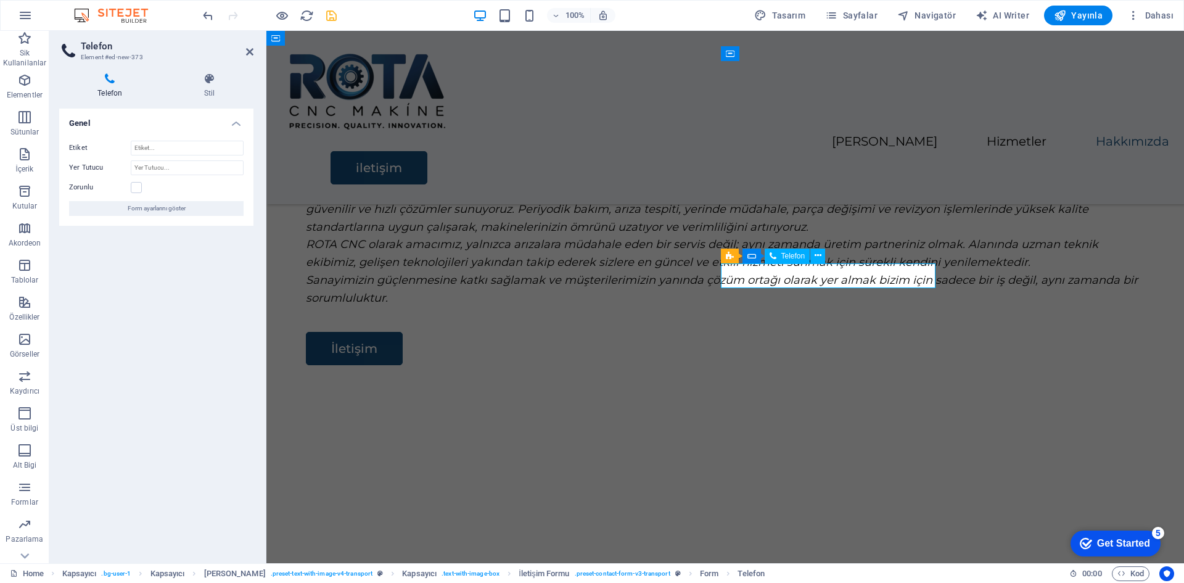
scroll to position [0, 0]
paste input "OKAN ÇAYLAK"
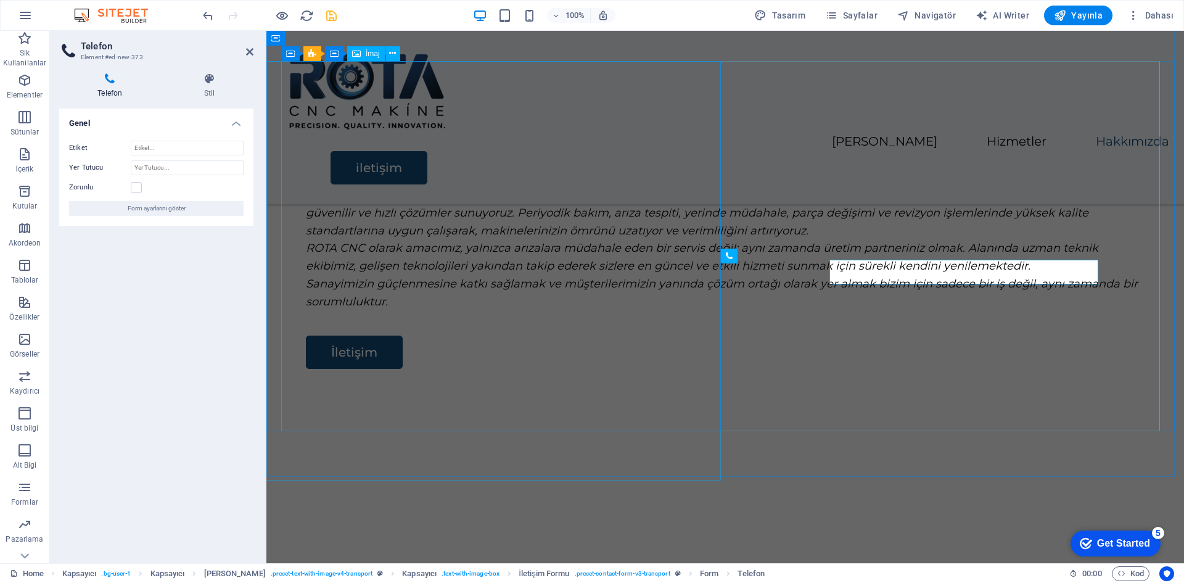
scroll to position [1930, 0]
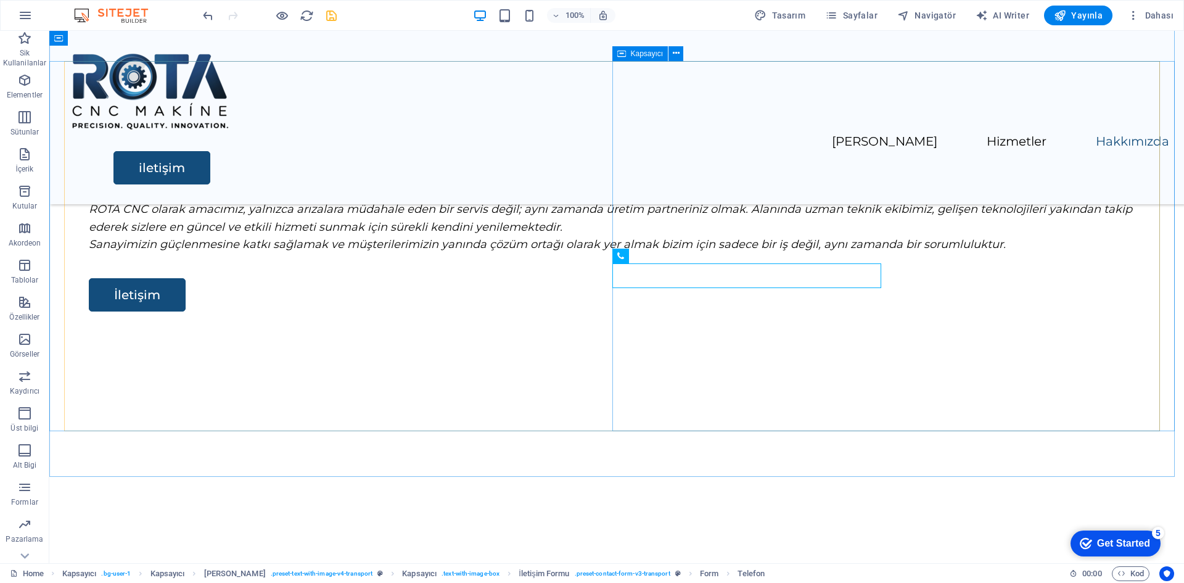
scroll to position [1926, 0]
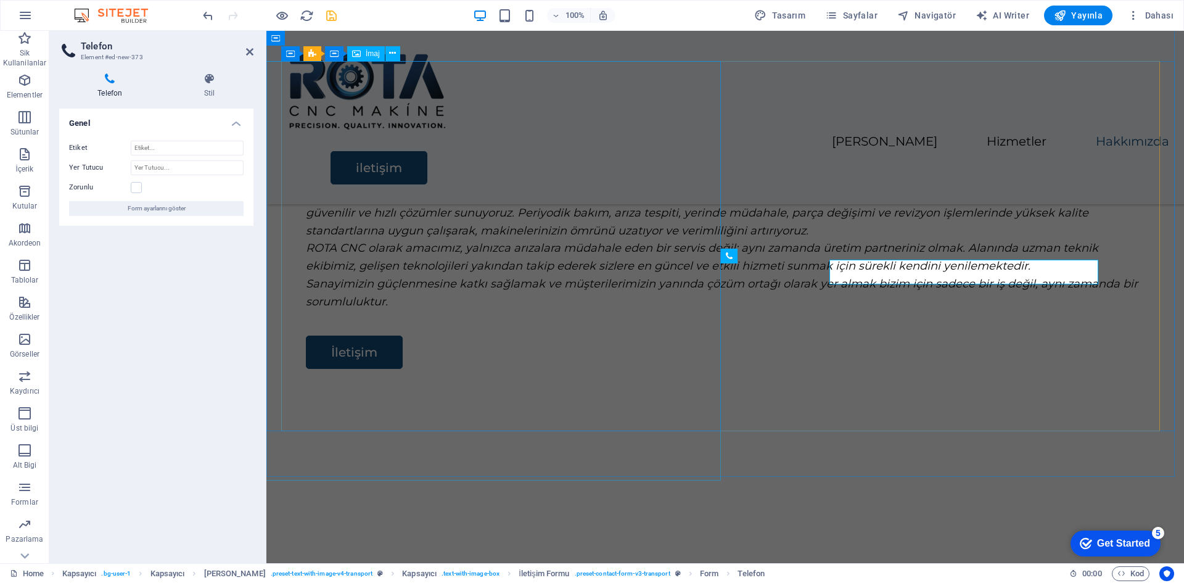
scroll to position [1930, 0]
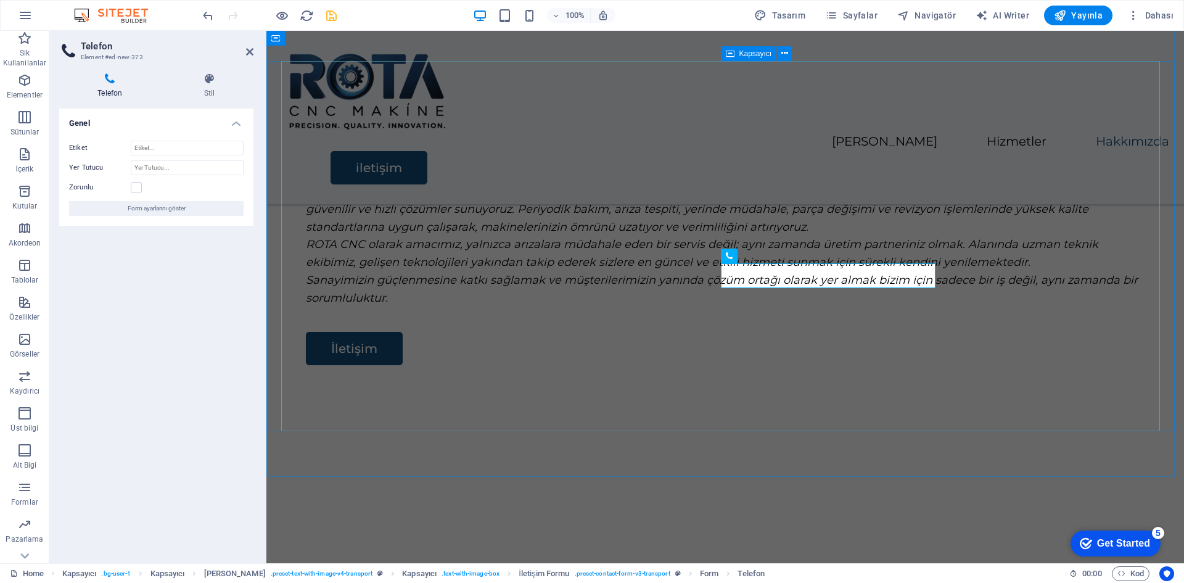
drag, startPoint x: 792, startPoint y: 286, endPoint x: 799, endPoint y: 284, distance: 7.0
drag, startPoint x: 821, startPoint y: 276, endPoint x: 734, endPoint y: 285, distance: 86.8
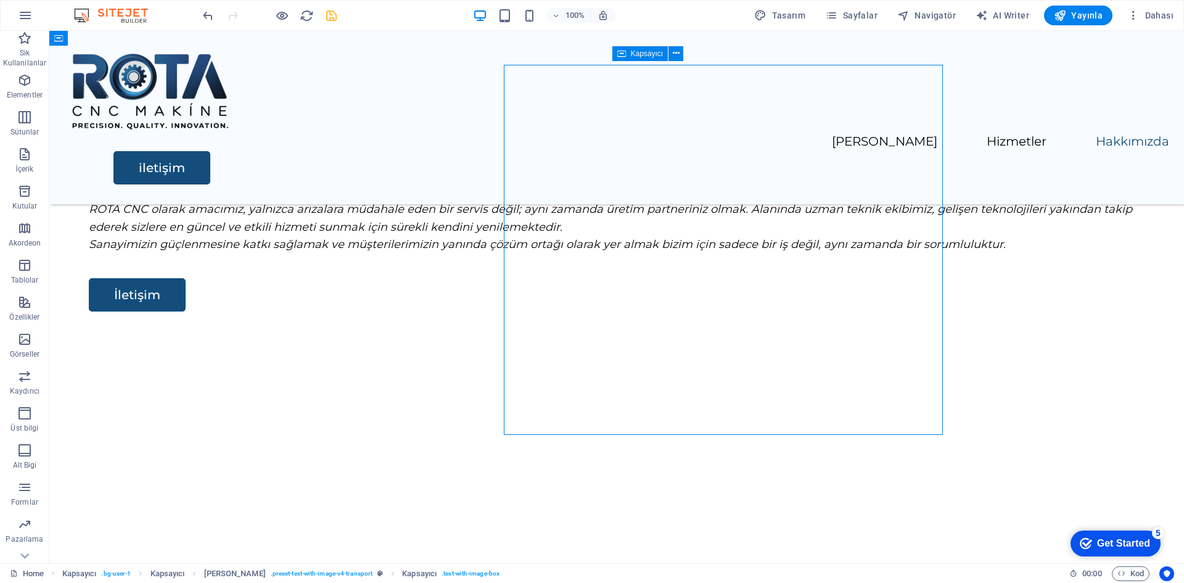
scroll to position [1926, 0]
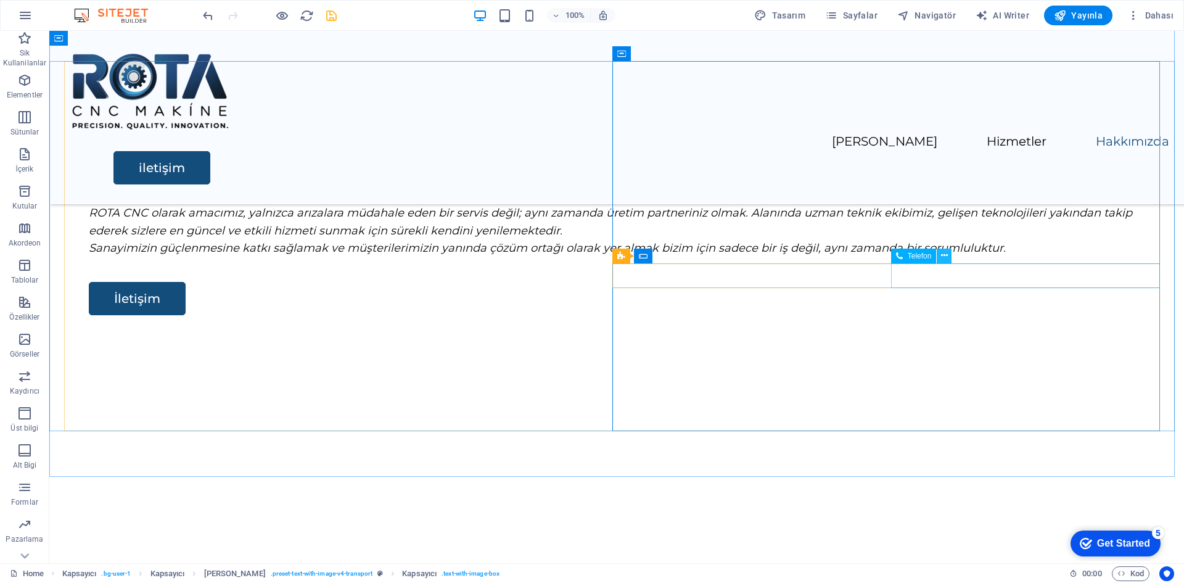
type input "+90 (553) 548 65 10"
drag, startPoint x: 993, startPoint y: 286, endPoint x: 762, endPoint y: 281, distance: 230.7
drag, startPoint x: 715, startPoint y: 325, endPoint x: 764, endPoint y: 293, distance: 58.8
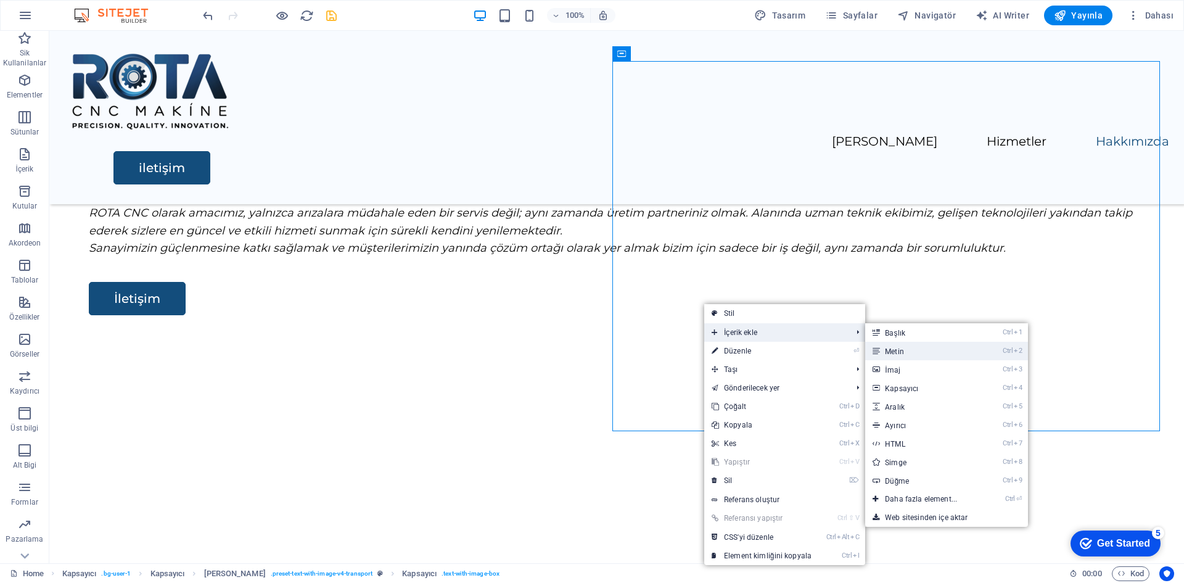
click at [911, 351] on link "Ctrl 2 Metin" at bounding box center [923, 351] width 117 height 19
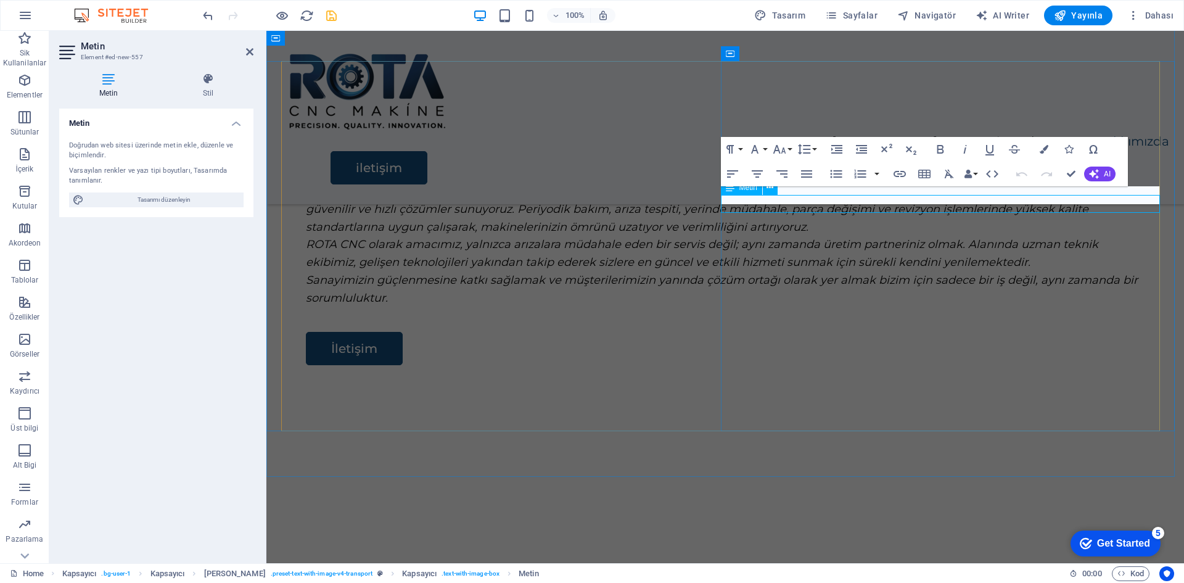
scroll to position [0, 2]
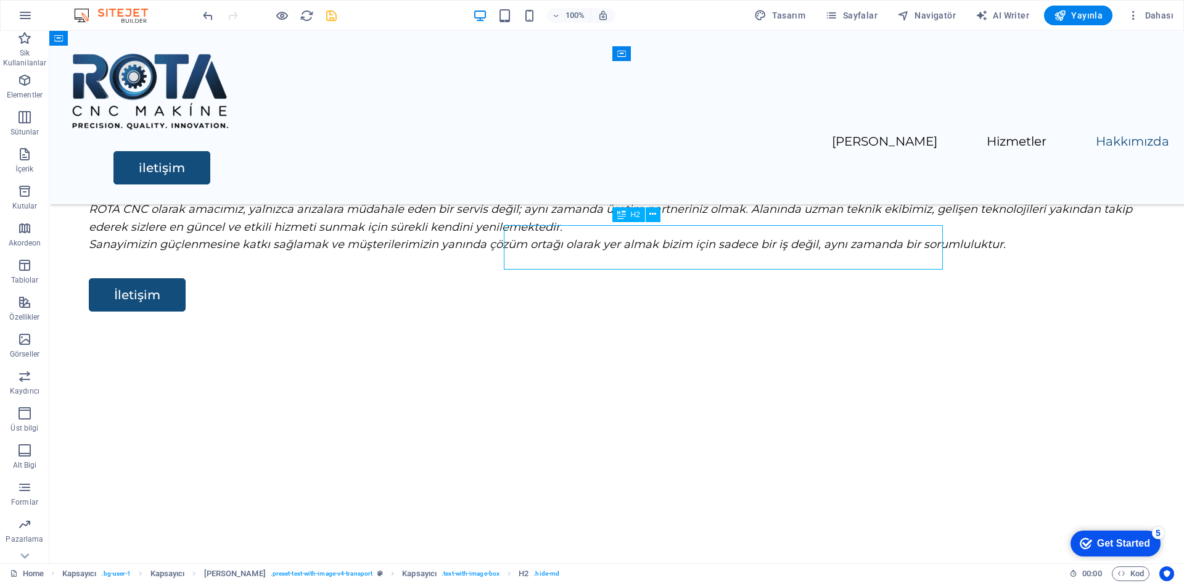
scroll to position [1926, 0]
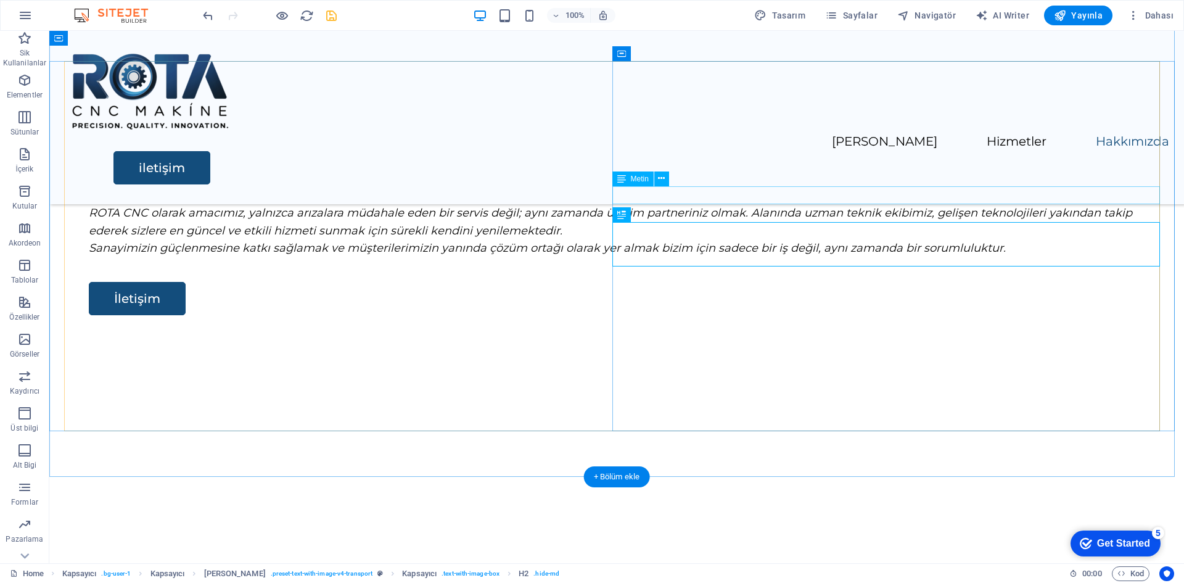
drag, startPoint x: 711, startPoint y: 209, endPoint x: 668, endPoint y: 213, distance: 42.7
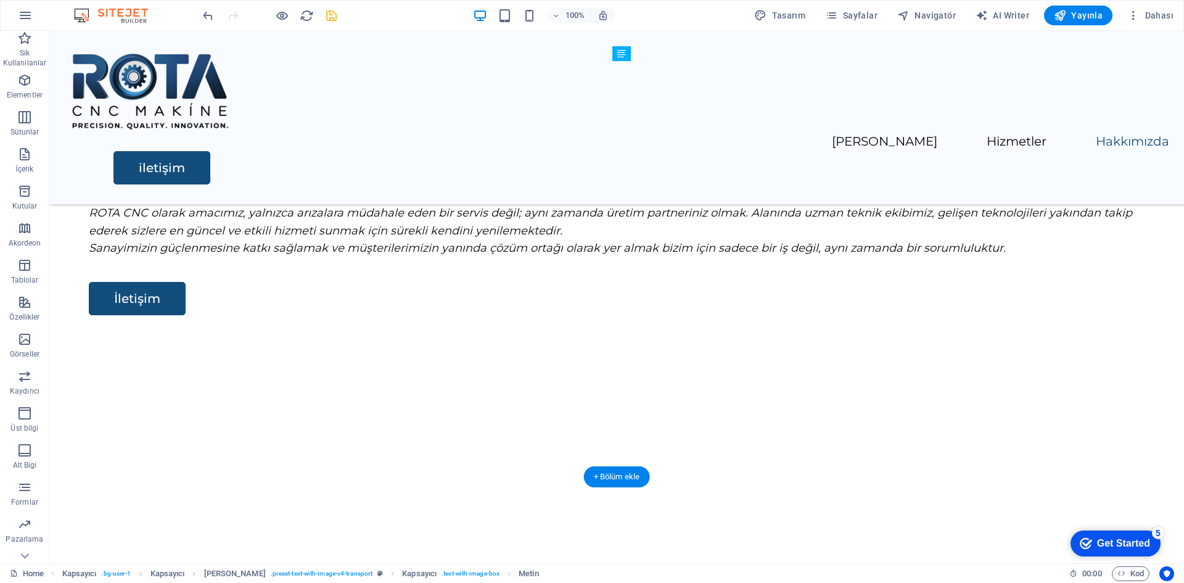
drag, startPoint x: 685, startPoint y: 220, endPoint x: 680, endPoint y: 273, distance: 53.9
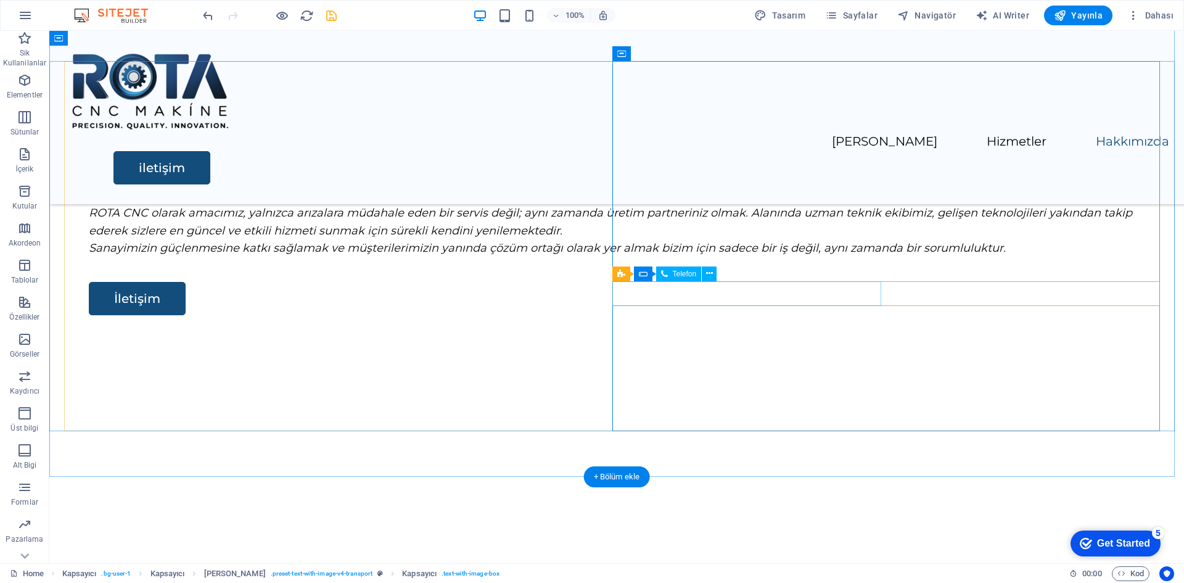
click at [710, 270] on icon at bounding box center [709, 273] width 7 height 13
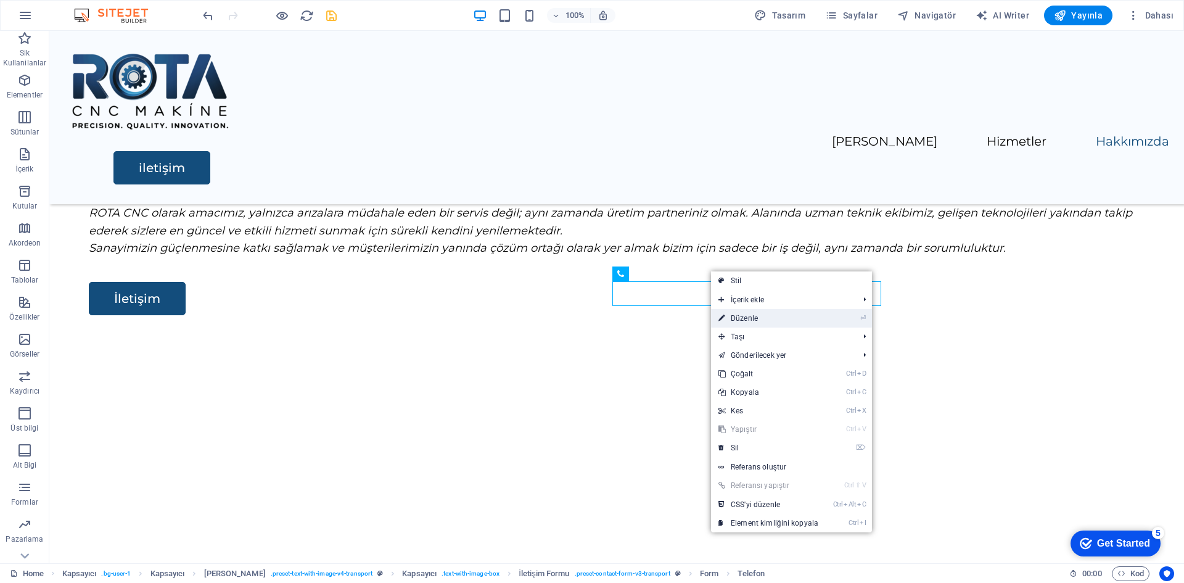
click at [795, 323] on link "⏎ Düzenle" at bounding box center [768, 318] width 115 height 19
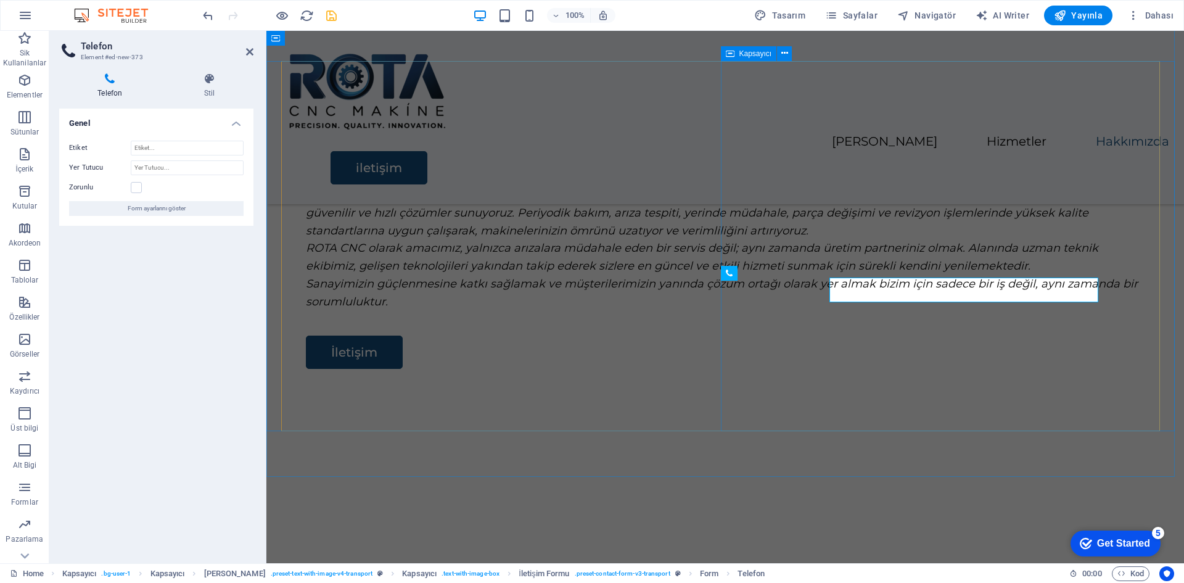
scroll to position [1930, 0]
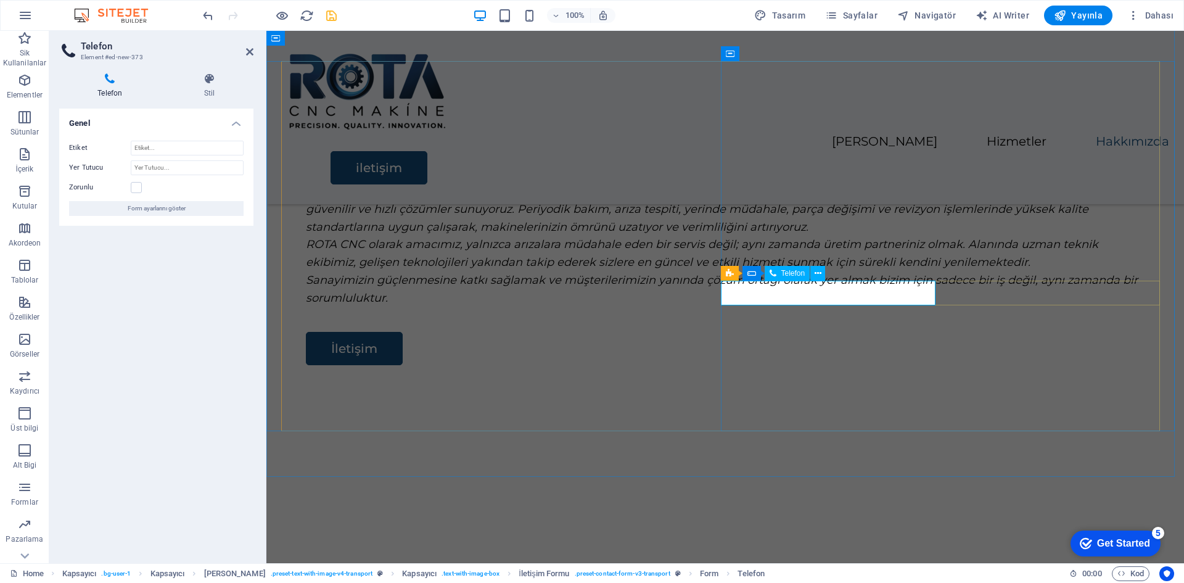
click at [823, 273] on button at bounding box center [817, 273] width 15 height 15
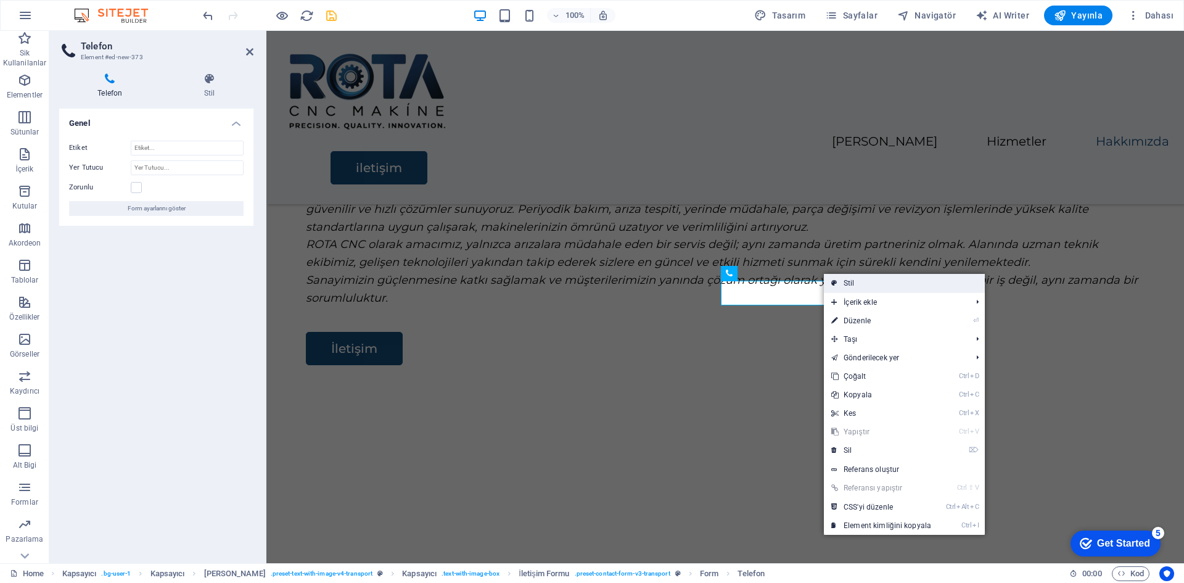
click at [854, 285] on link "Stil" at bounding box center [904, 283] width 161 height 19
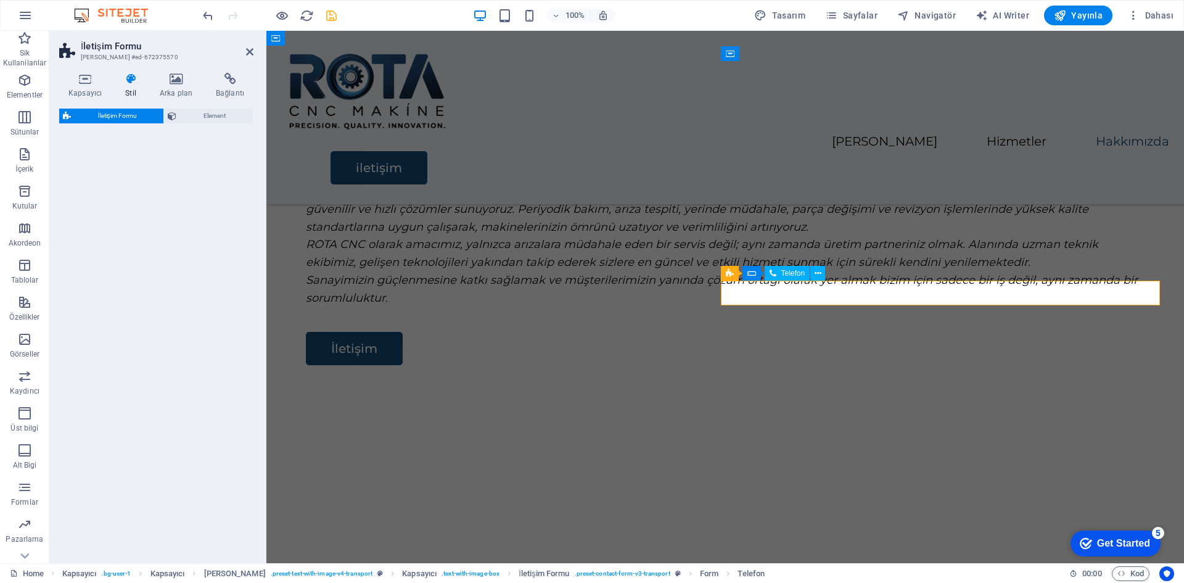
select select "rem"
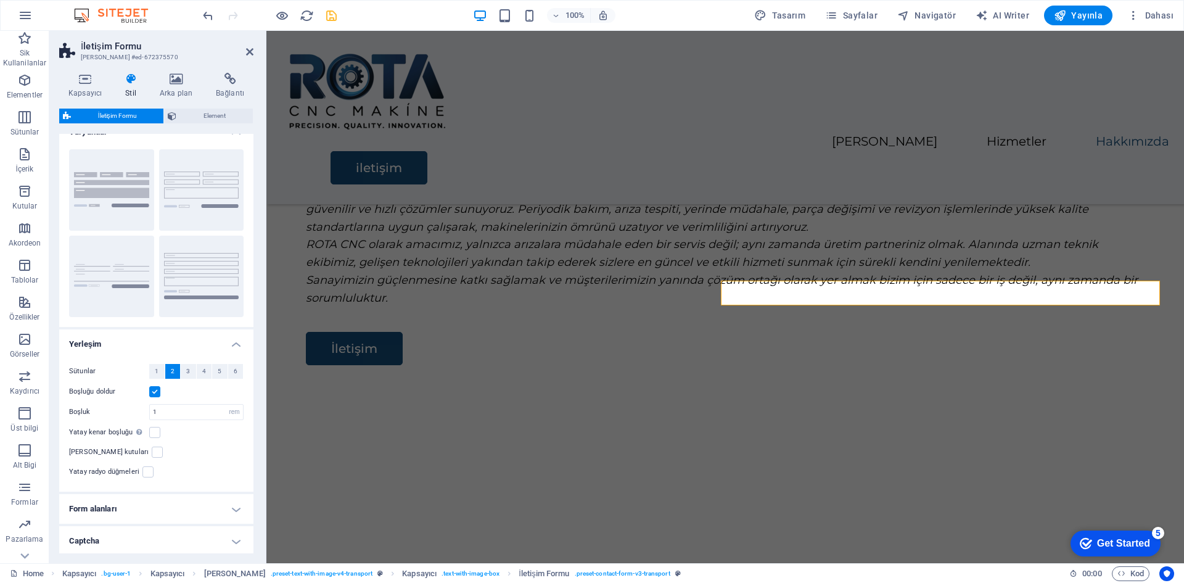
scroll to position [49, 0]
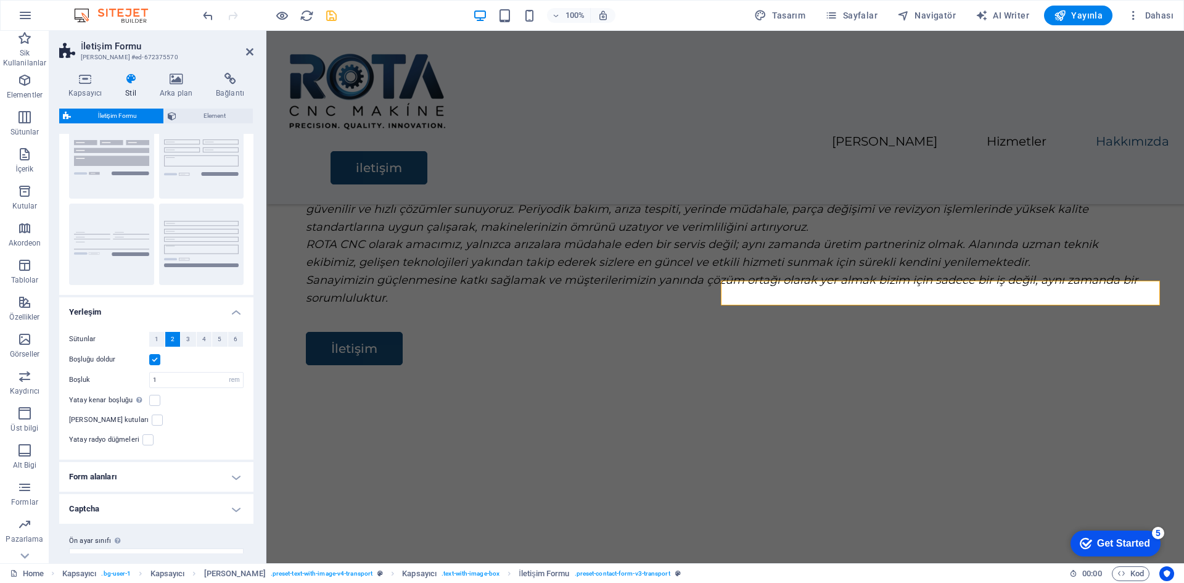
click at [141, 462] on h4 "Form alanları" at bounding box center [156, 477] width 194 height 30
click at [141, 462] on h4 "Form alanları" at bounding box center [156, 473] width 194 height 22
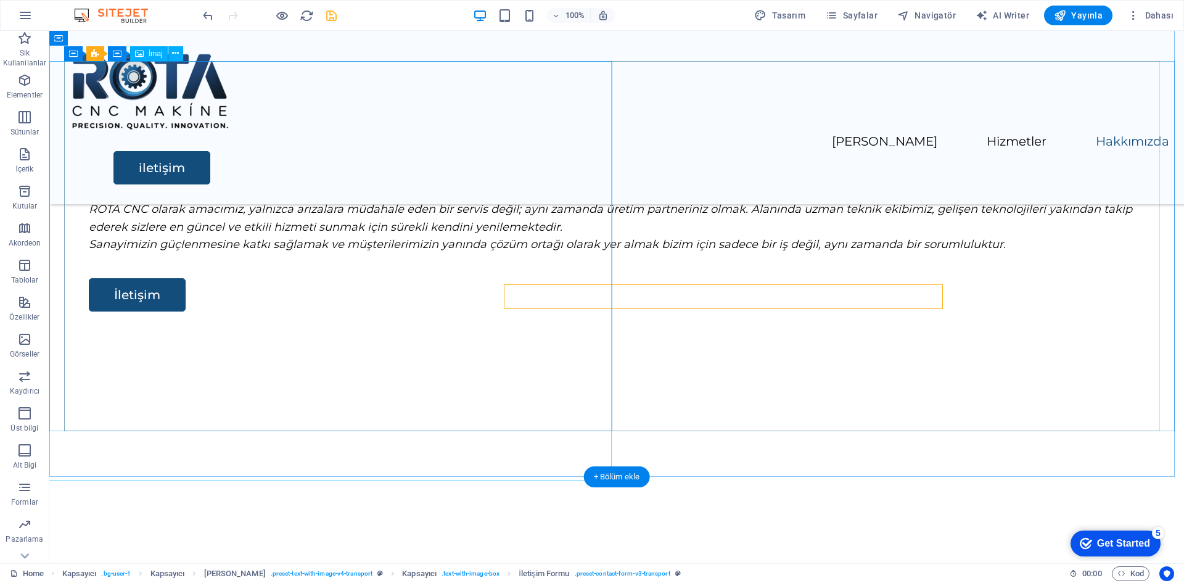
scroll to position [1926, 0]
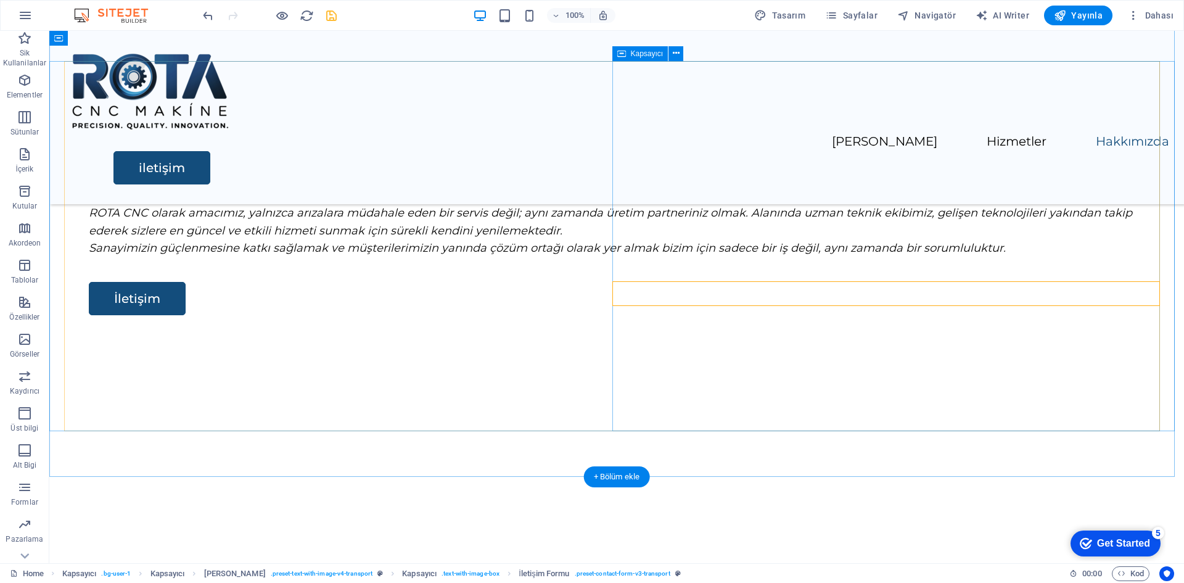
drag, startPoint x: 789, startPoint y: 356, endPoint x: 754, endPoint y: 331, distance: 43.7
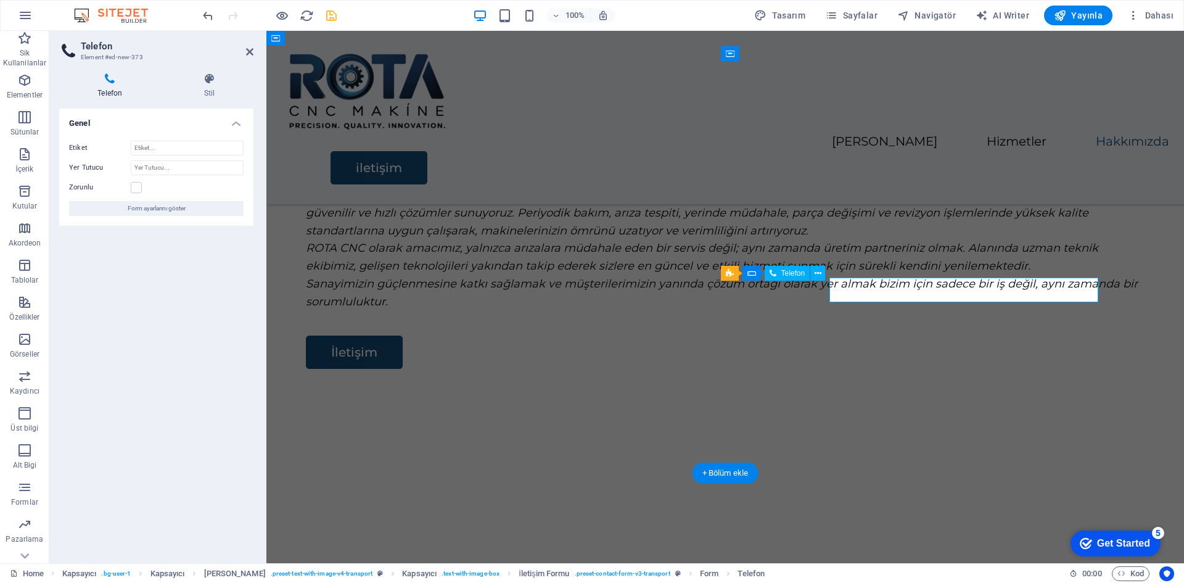
scroll to position [1930, 0]
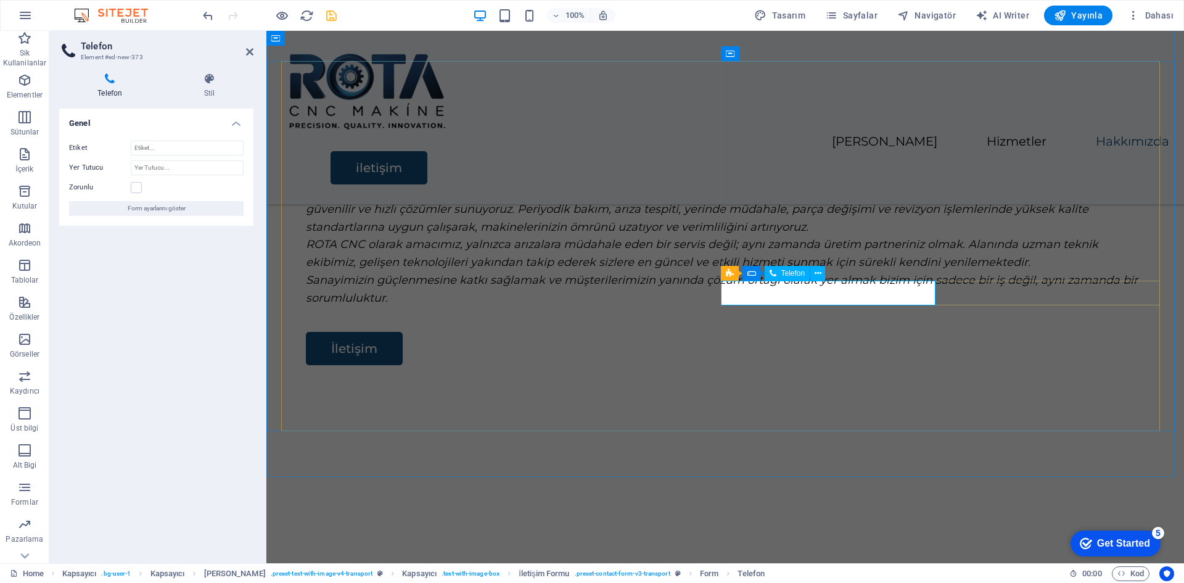
paste input "OKAN ÇAYLAK"
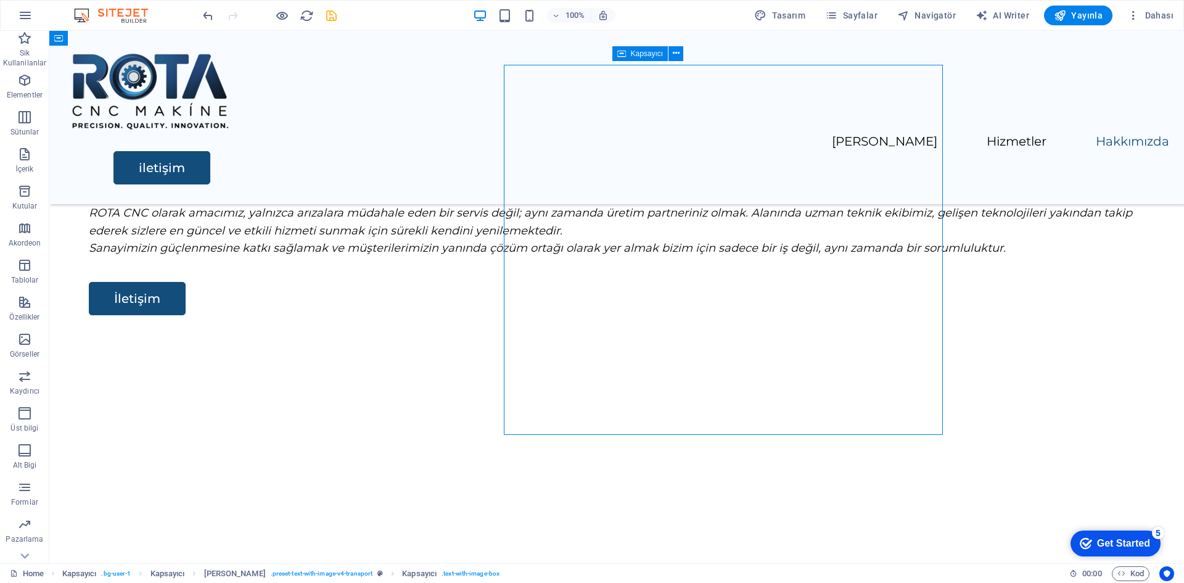
scroll to position [0, 0]
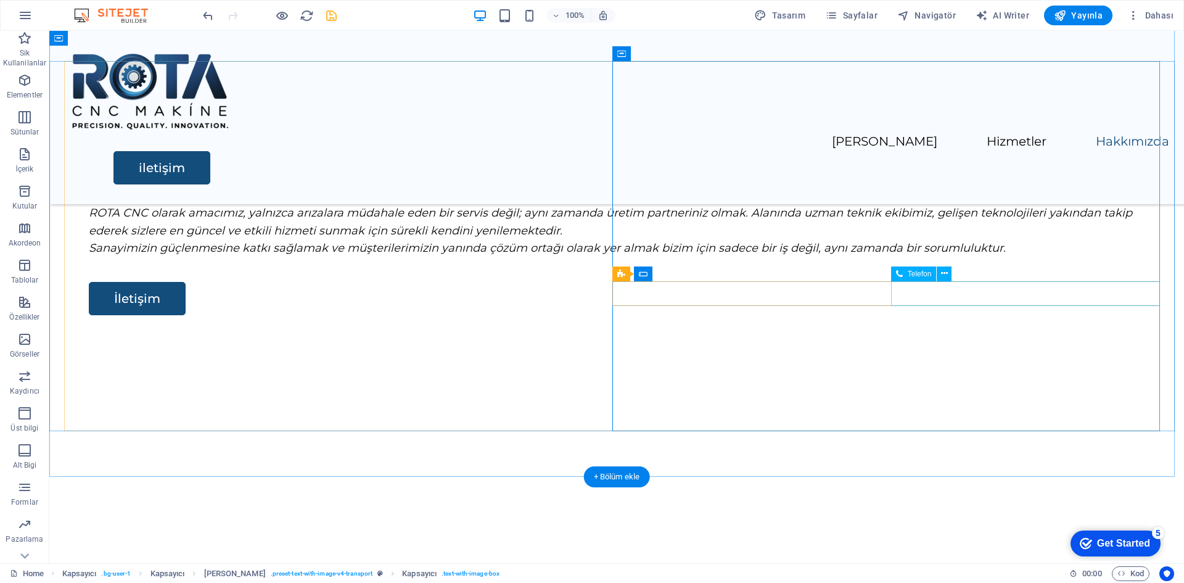
type input "+90 (553) 548 65 10-OKAN ÇAYLAK"
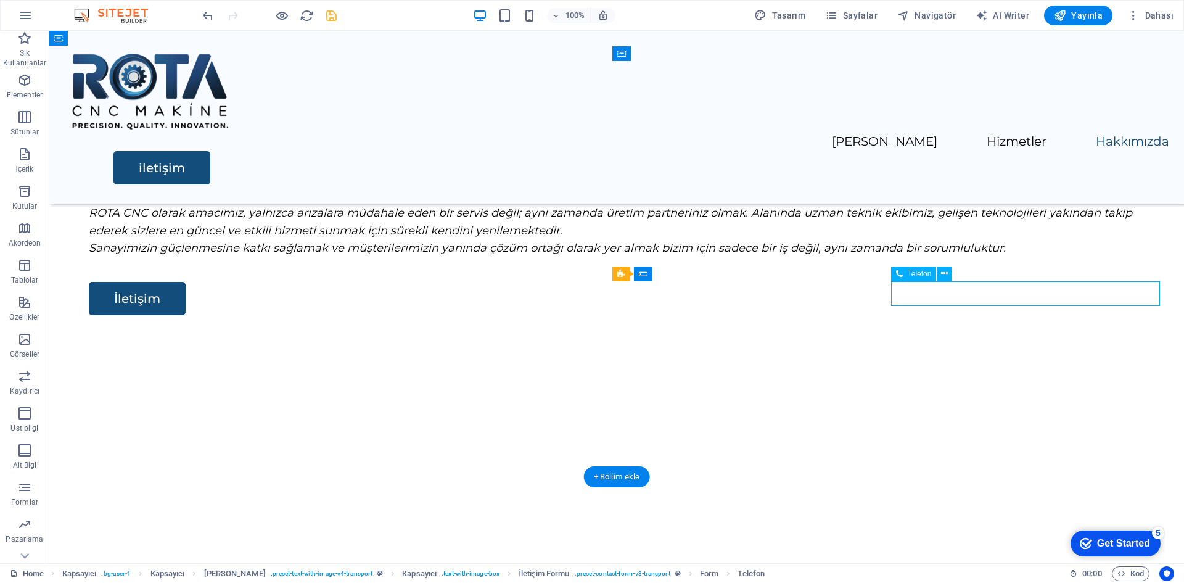
drag, startPoint x: 993, startPoint y: 306, endPoint x: 931, endPoint y: 311, distance: 62.5
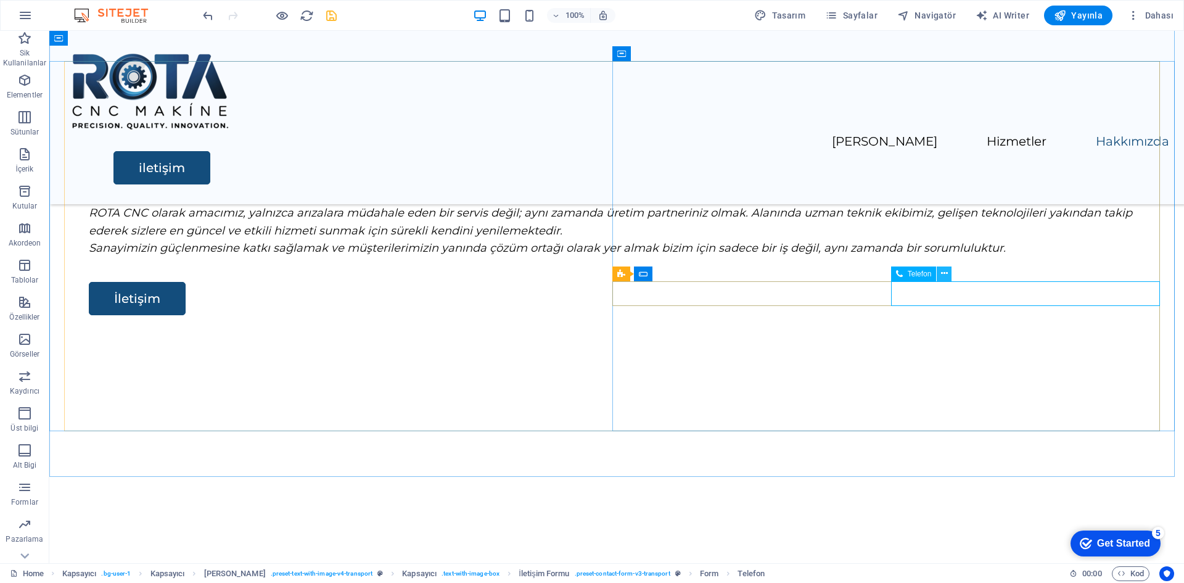
click at [945, 271] on icon at bounding box center [944, 273] width 7 height 13
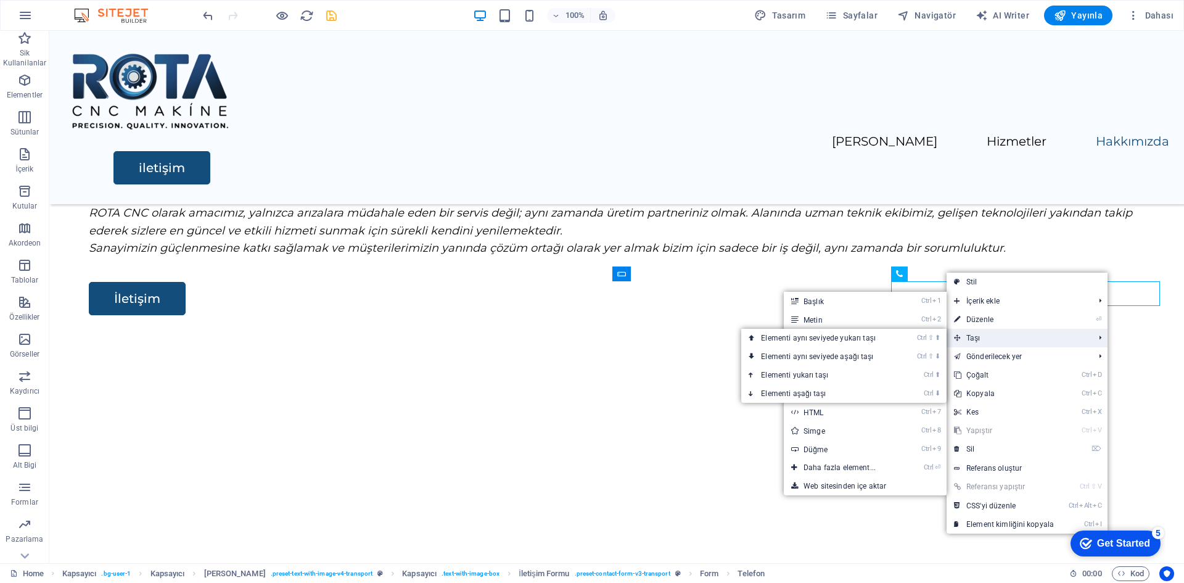
click at [981, 337] on span "Taşı" at bounding box center [1018, 338] width 142 height 19
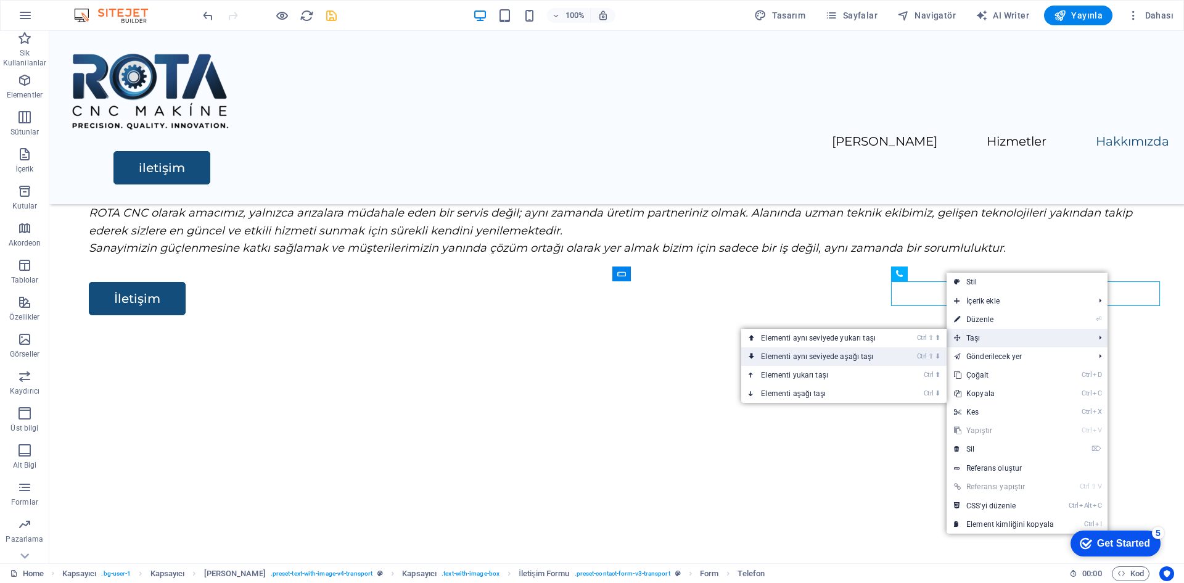
click at [881, 358] on link "Ctrl ⇧ ⬇ Elementi aynı seviyede aşağı taşı" at bounding box center [820, 356] width 159 height 19
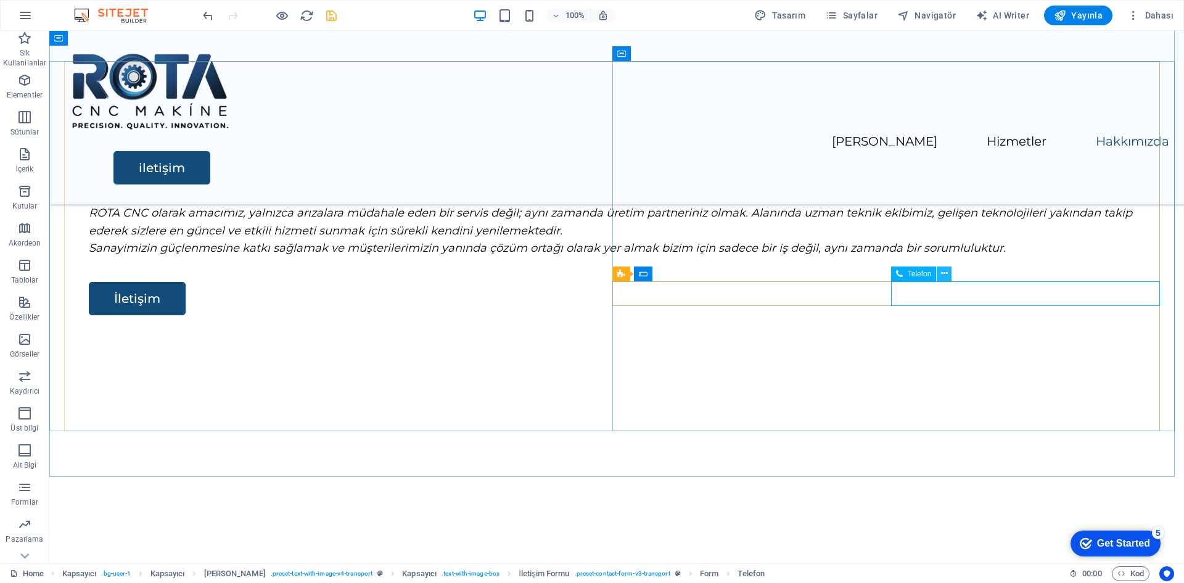
click at [946, 274] on icon at bounding box center [944, 273] width 7 height 13
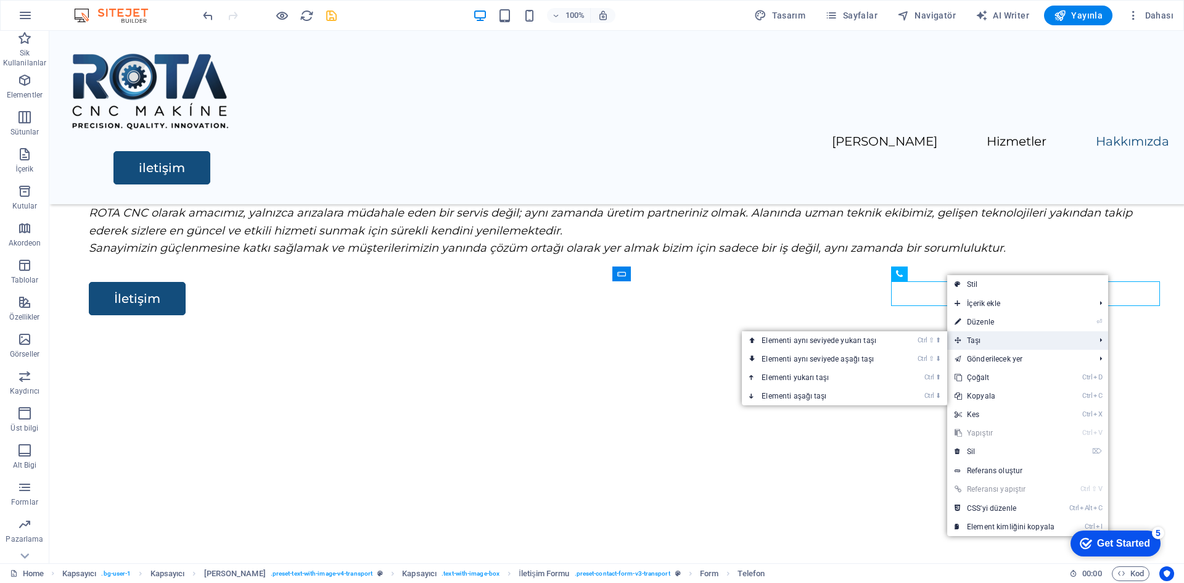
click at [972, 340] on span "Taşı" at bounding box center [1018, 340] width 142 height 19
click at [830, 398] on link "Ctrl ⬇ Elementi aşağı taşı" at bounding box center [821, 396] width 159 height 19
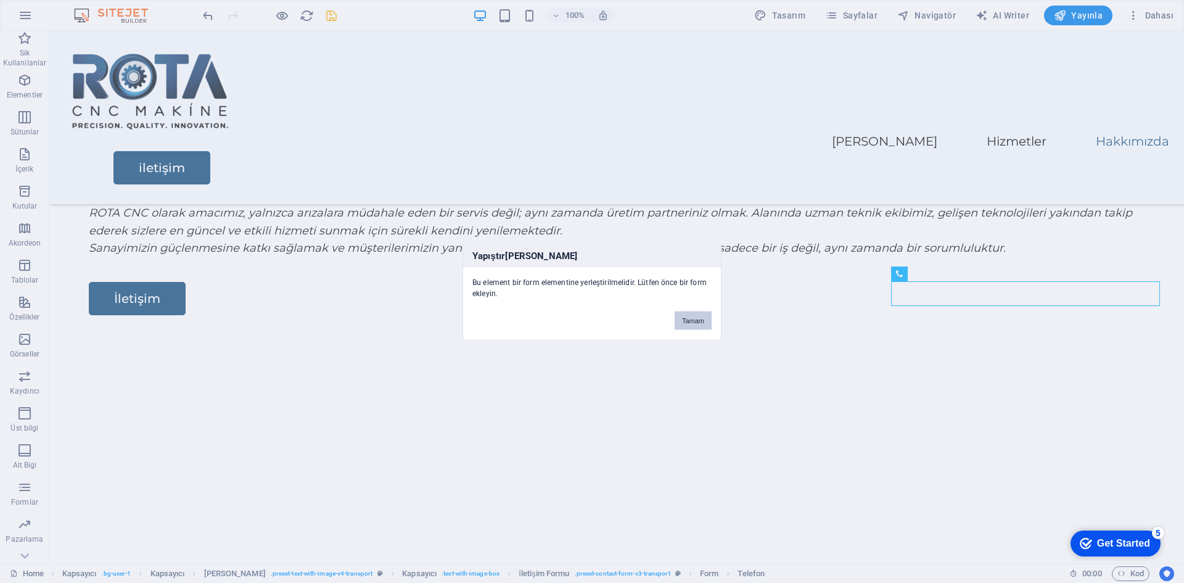
drag, startPoint x: 703, startPoint y: 325, endPoint x: 728, endPoint y: 294, distance: 40.0
click at [703, 325] on button "Tamam" at bounding box center [693, 320] width 37 height 19
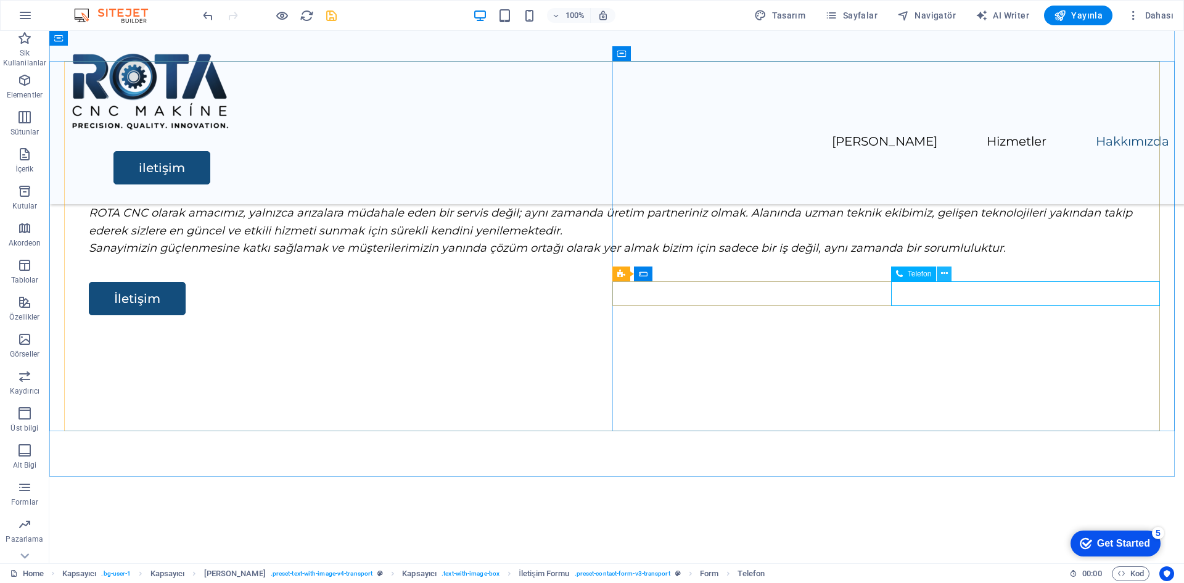
click at [945, 274] on icon at bounding box center [944, 273] width 7 height 13
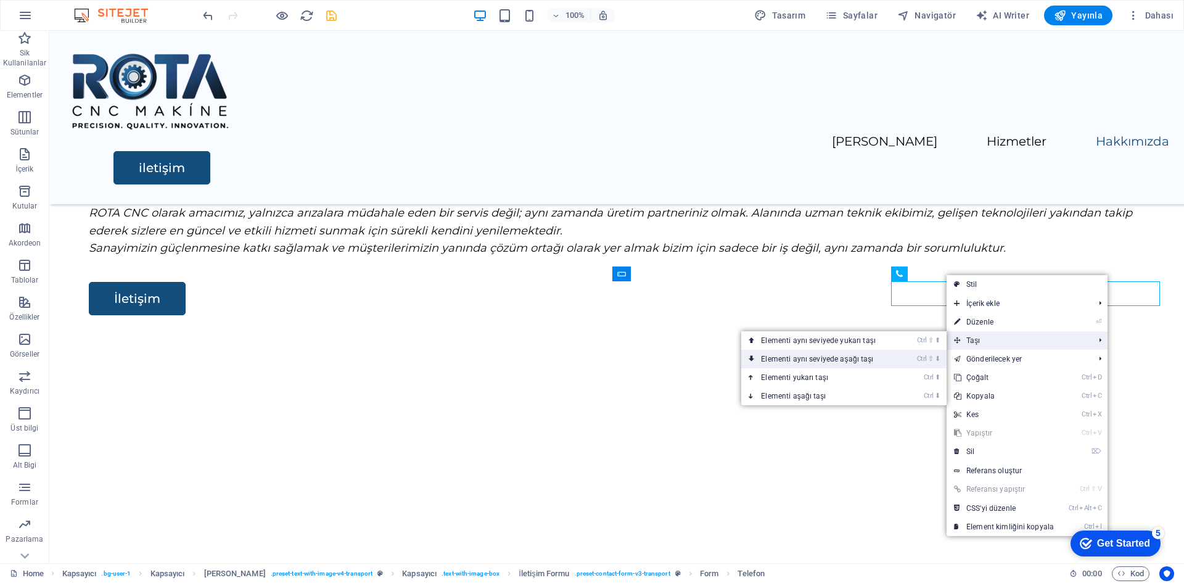
click at [860, 359] on link "Ctrl ⇧ ⬇ Elementi aynı seviyede aşağı taşı" at bounding box center [820, 359] width 159 height 19
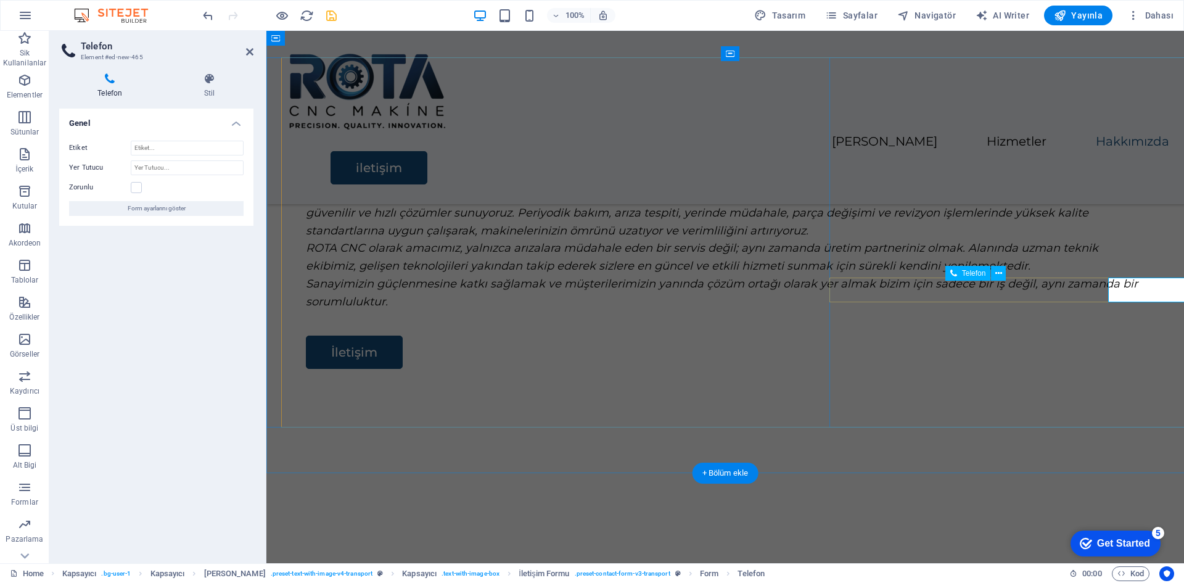
scroll to position [1930, 0]
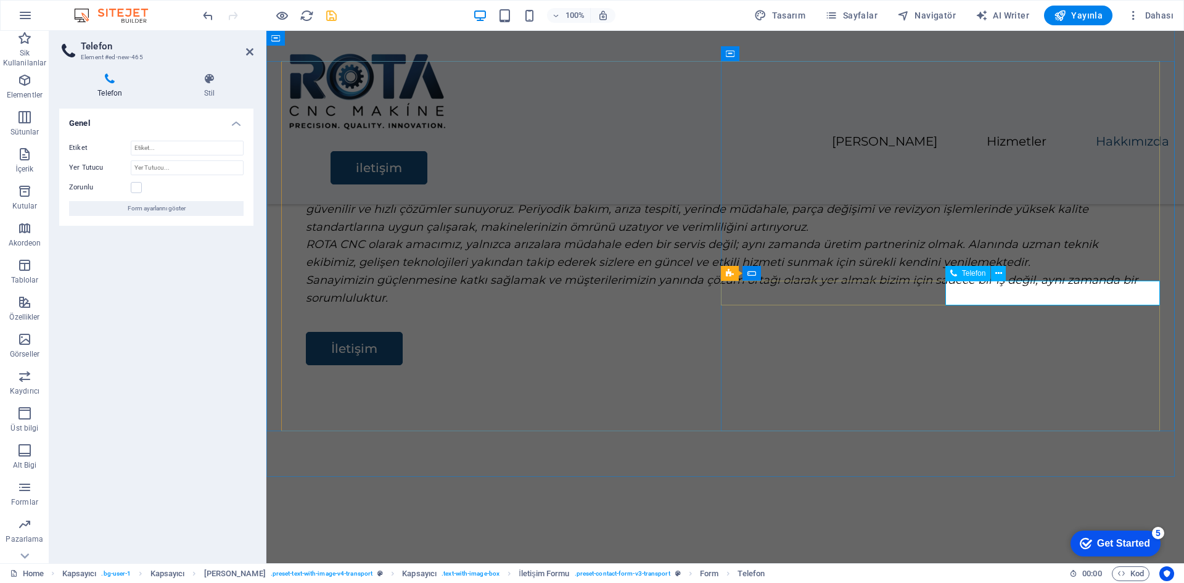
type input "+90 (541) 232 55 02 - SEDAT AÇIKGÖZ"
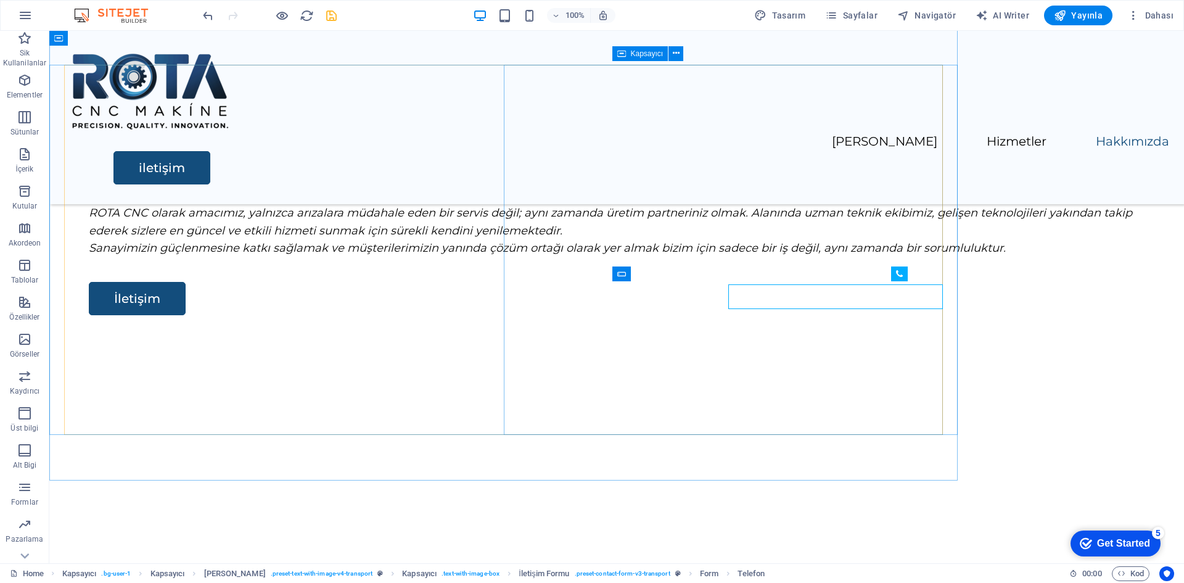
scroll to position [0, 0]
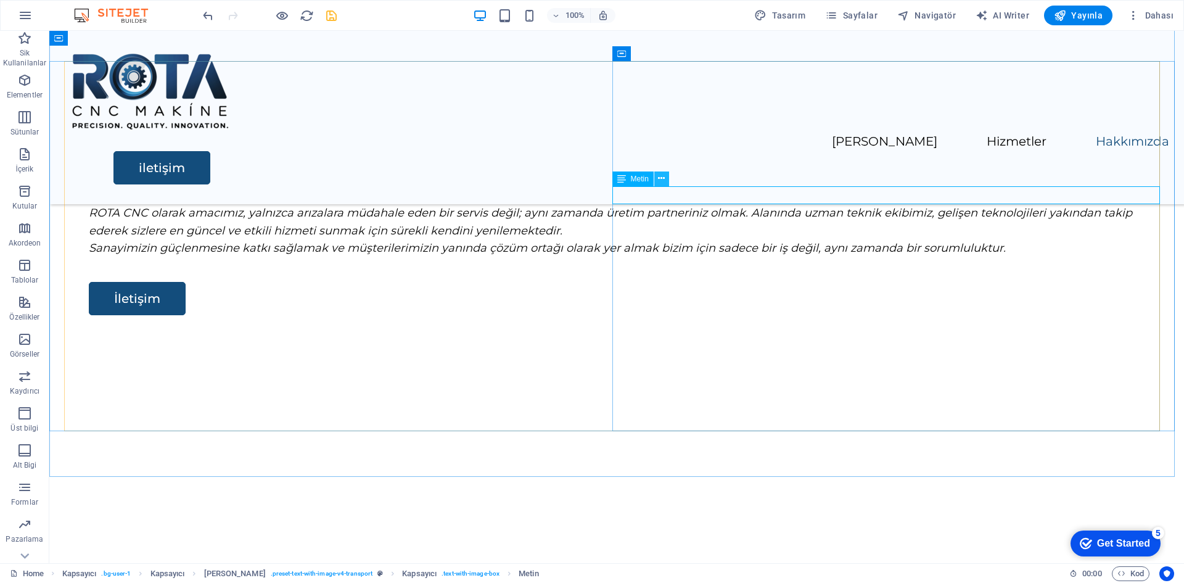
click at [663, 178] on icon at bounding box center [661, 178] width 7 height 13
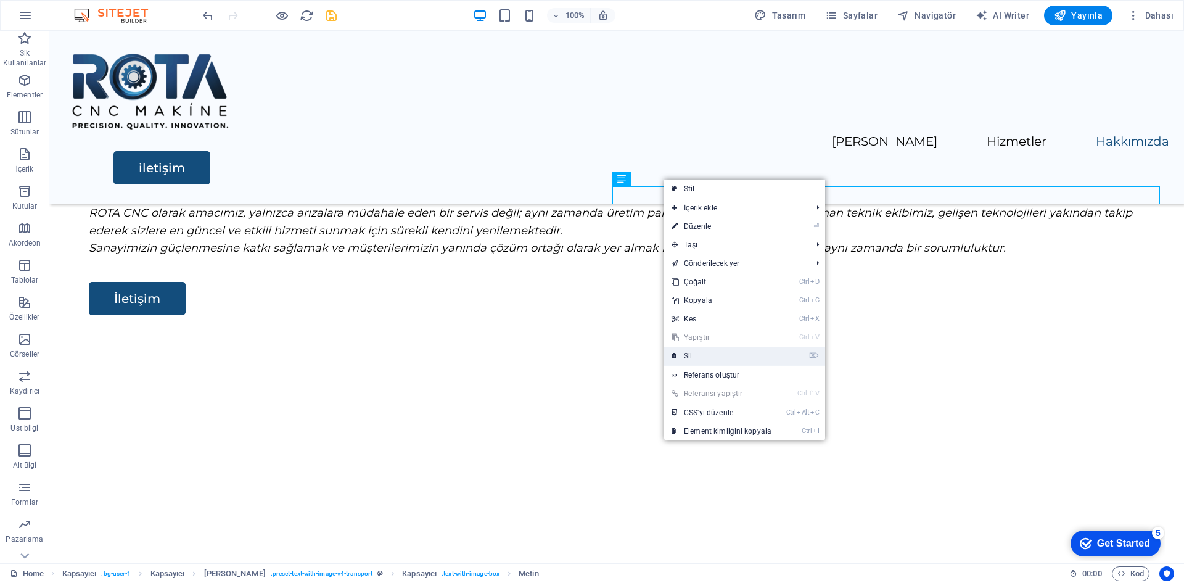
drag, startPoint x: 701, startPoint y: 356, endPoint x: 651, endPoint y: 324, distance: 58.8
click at [701, 356] on link "⌦ Sil" at bounding box center [721, 356] width 115 height 19
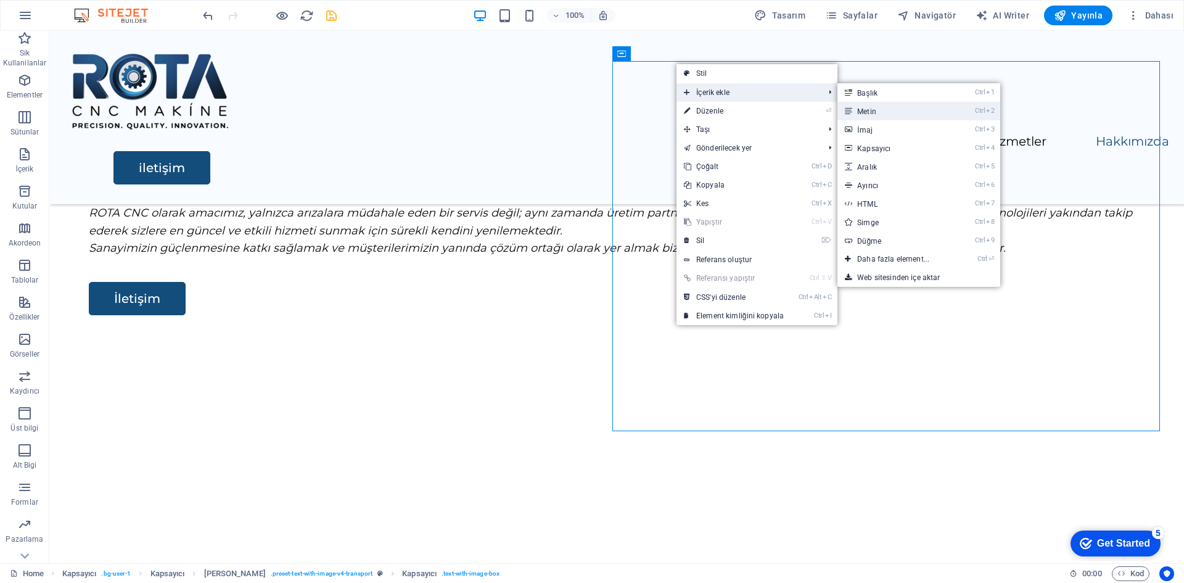
click at [886, 115] on link "Ctrl 2 Metin" at bounding box center [895, 111] width 117 height 19
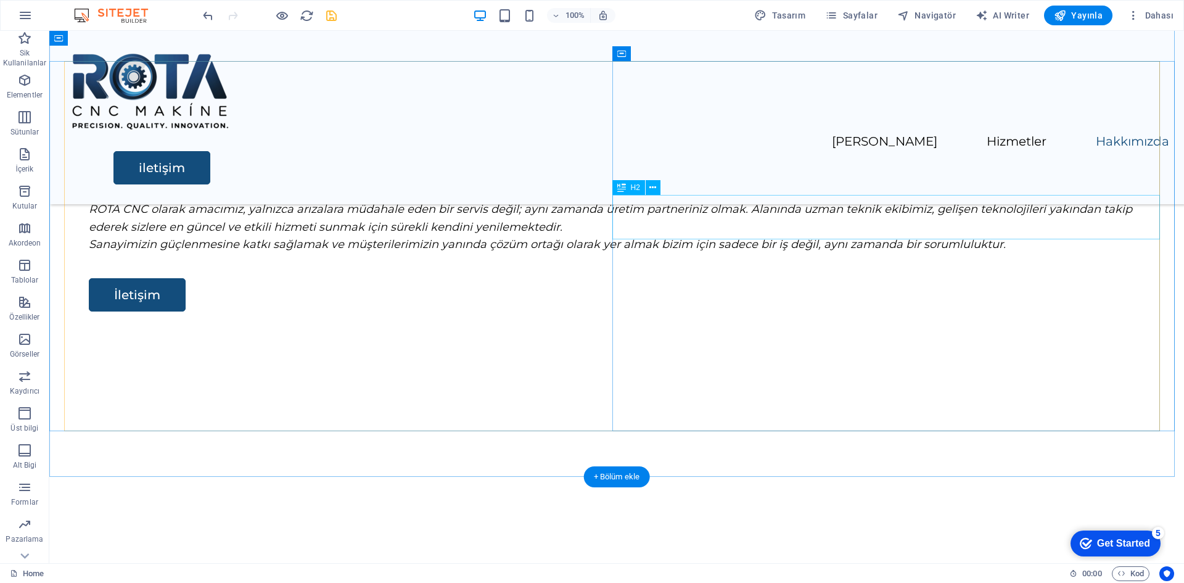
scroll to position [1926, 0]
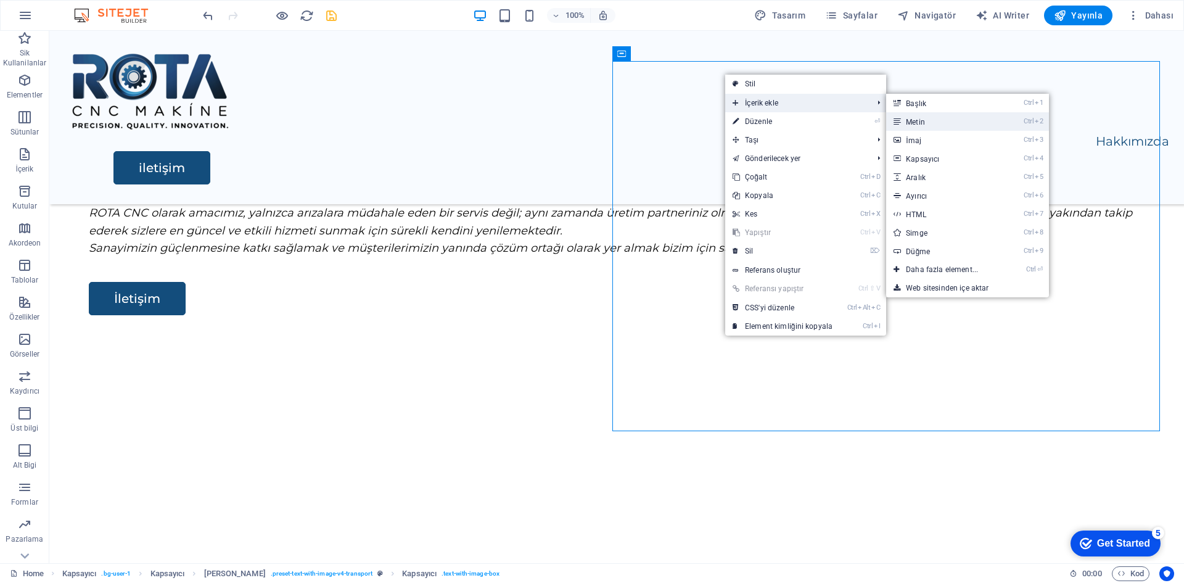
click at [935, 124] on link "Ctrl 2 Metin" at bounding box center [944, 121] width 117 height 19
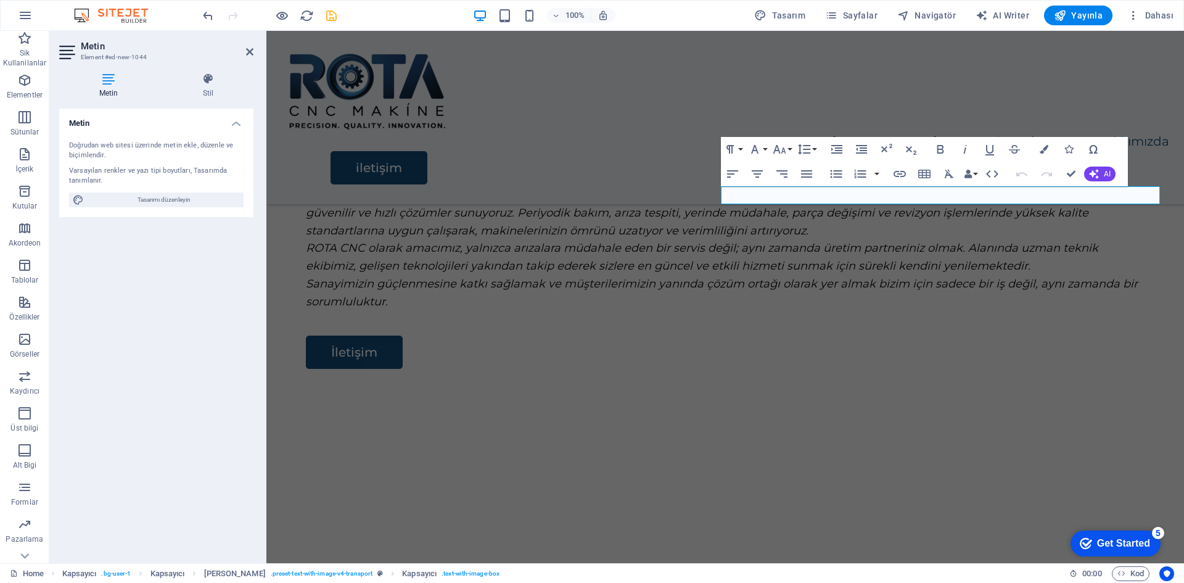
scroll to position [1930, 0]
drag, startPoint x: 836, startPoint y: 197, endPoint x: 733, endPoint y: 199, distance: 103.0
drag, startPoint x: 849, startPoint y: 403, endPoint x: 1054, endPoint y: 381, distance: 206.5
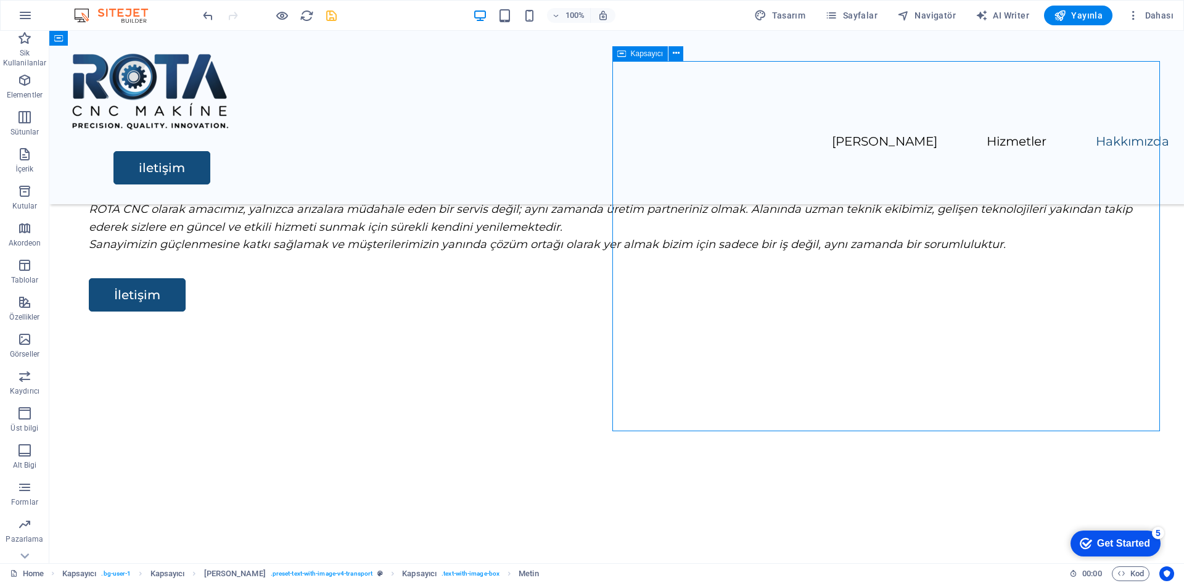
scroll to position [1926, 0]
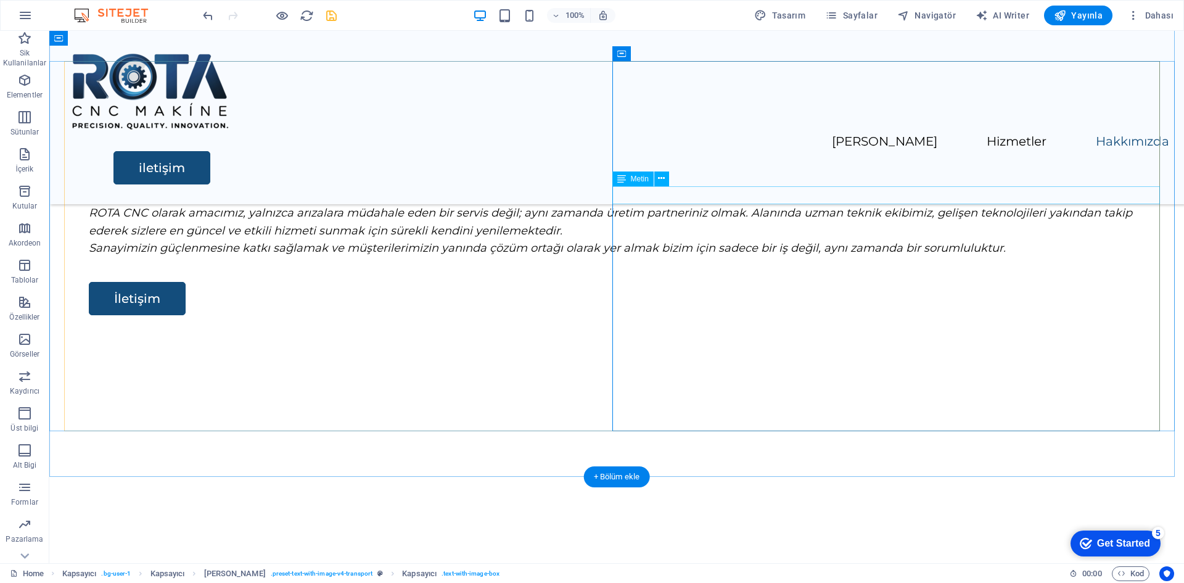
click at [662, 179] on icon at bounding box center [661, 178] width 7 height 13
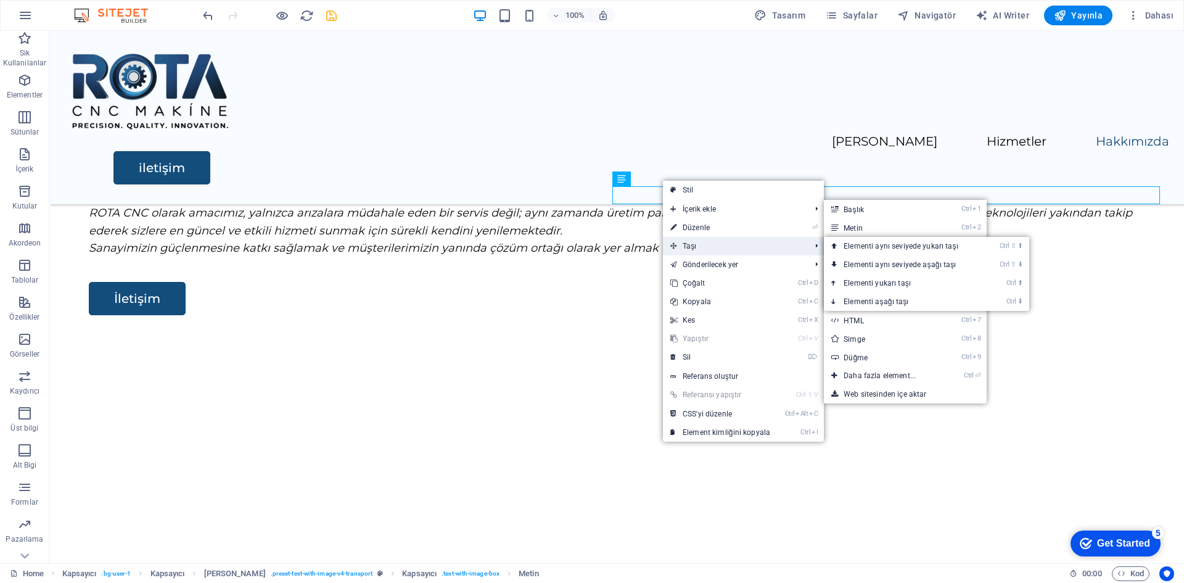
click at [736, 246] on span "Taşı" at bounding box center [734, 246] width 142 height 19
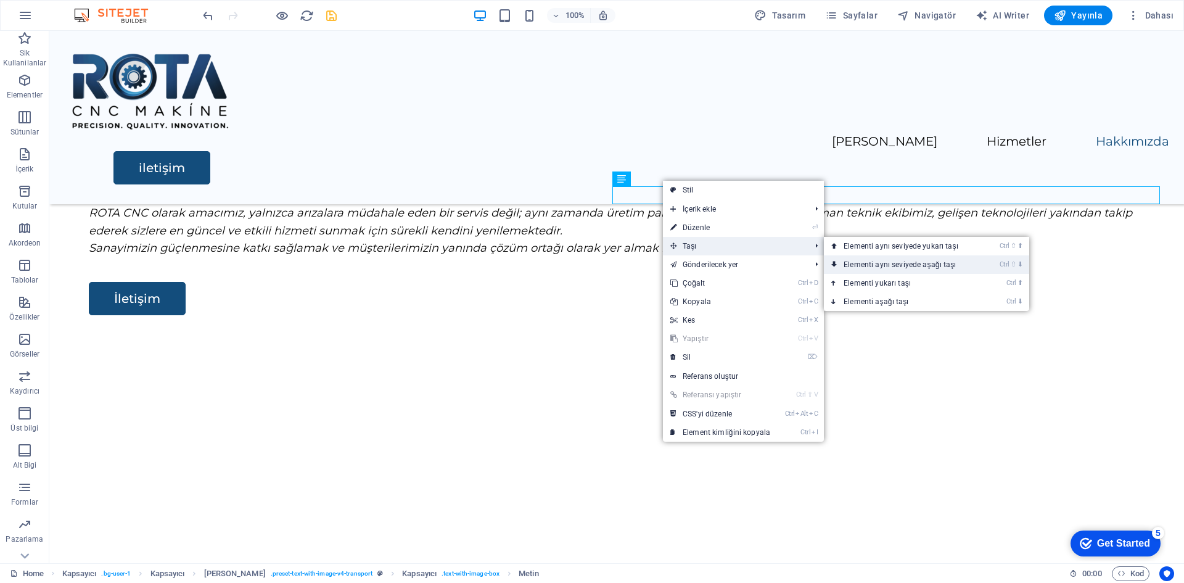
click at [876, 258] on link "Ctrl ⇧ ⬇ Elementi aynı seviyede aşağı taşı" at bounding box center [903, 264] width 159 height 19
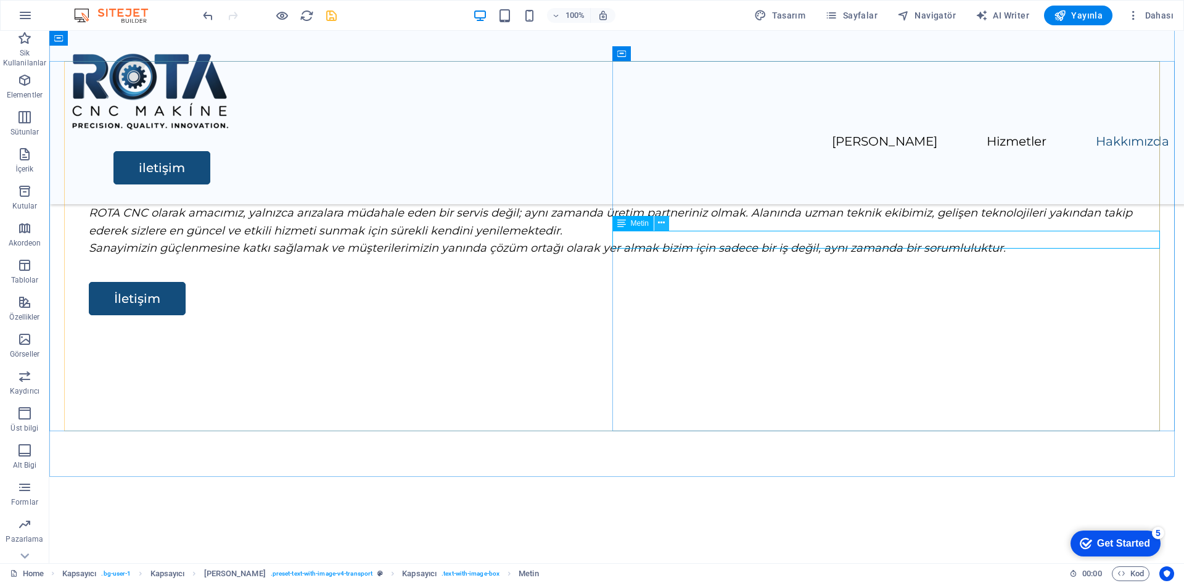
click at [660, 223] on icon at bounding box center [661, 222] width 7 height 13
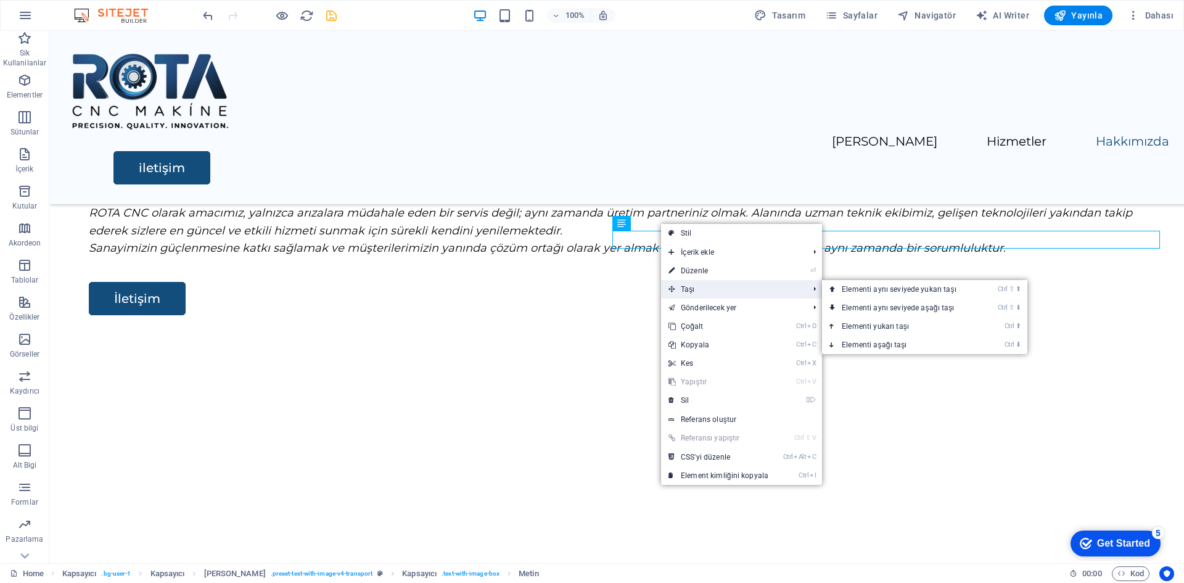
click at [746, 292] on span "Taşı" at bounding box center [732, 289] width 142 height 19
click at [838, 305] on link "Ctrl ⇧ ⬇ Elementi aynı seviyede aşağı taşı" at bounding box center [901, 307] width 159 height 19
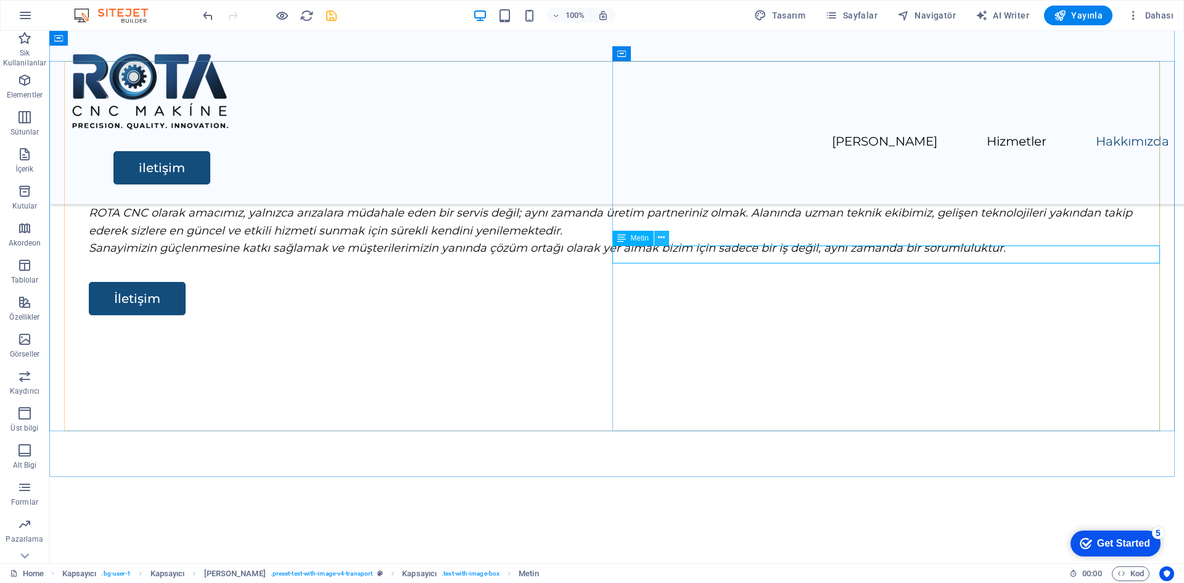
click at [665, 239] on button at bounding box center [661, 238] width 15 height 15
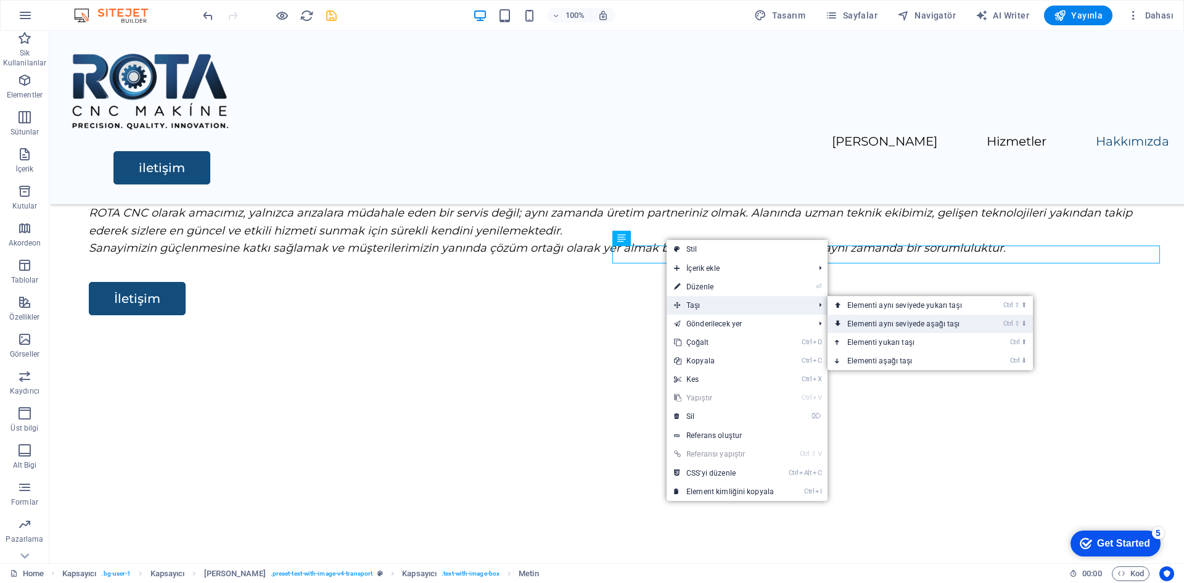
click at [864, 323] on link "Ctrl ⇧ ⬇ Elementi aynı seviyede aşağı taşı" at bounding box center [907, 324] width 159 height 19
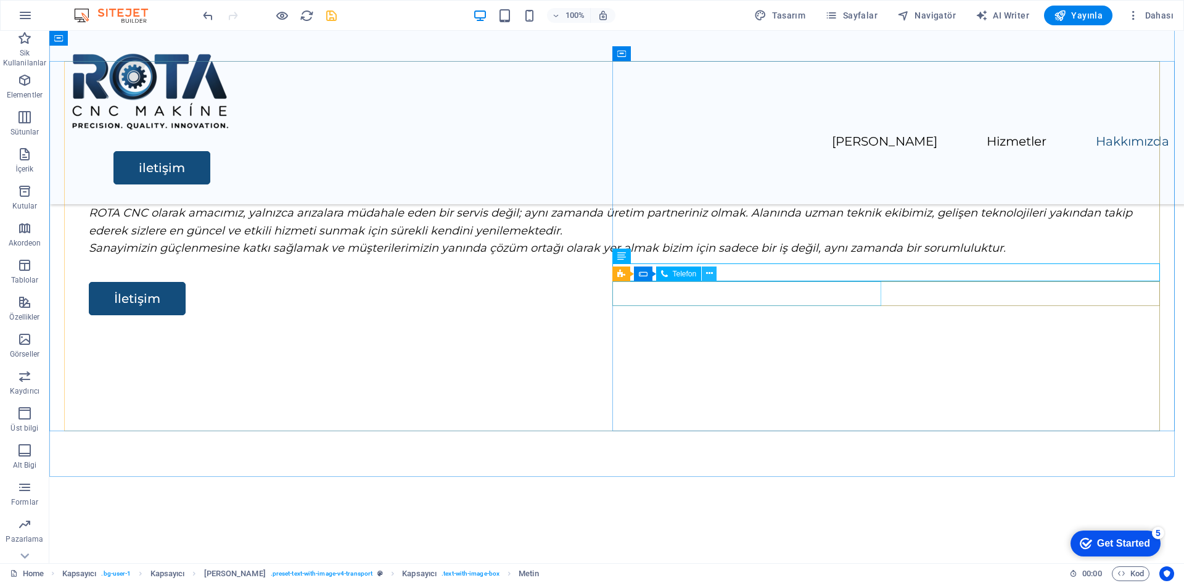
click at [709, 277] on icon at bounding box center [709, 273] width 7 height 13
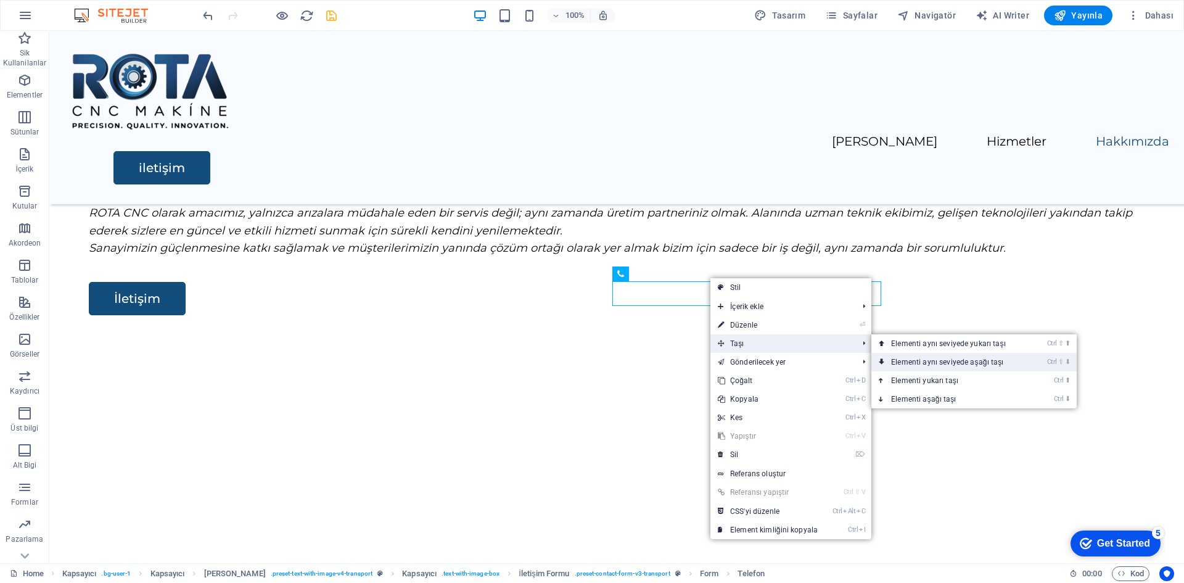
drag, startPoint x: 890, startPoint y: 358, endPoint x: 841, endPoint y: 326, distance: 58.5
click at [890, 358] on link "Ctrl ⇧ ⬇ Elementi aynı seviyede aşağı taşı" at bounding box center [950, 362] width 159 height 19
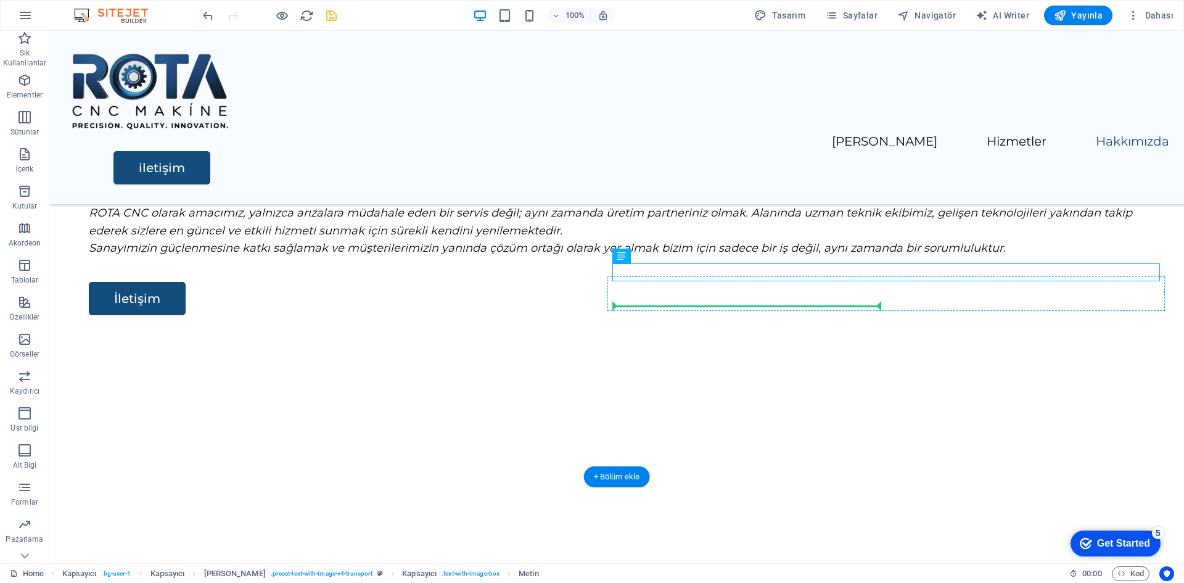
drag, startPoint x: 681, startPoint y: 271, endPoint x: 693, endPoint y: 305, distance: 36.1
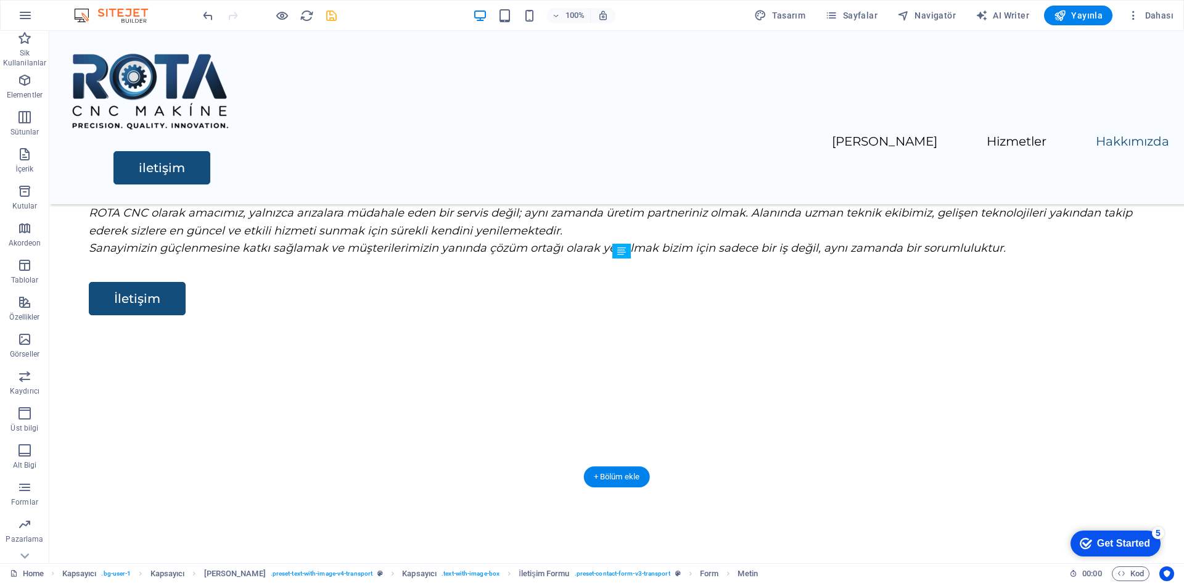
drag, startPoint x: 920, startPoint y: 265, endPoint x: 736, endPoint y: 310, distance: 189.8
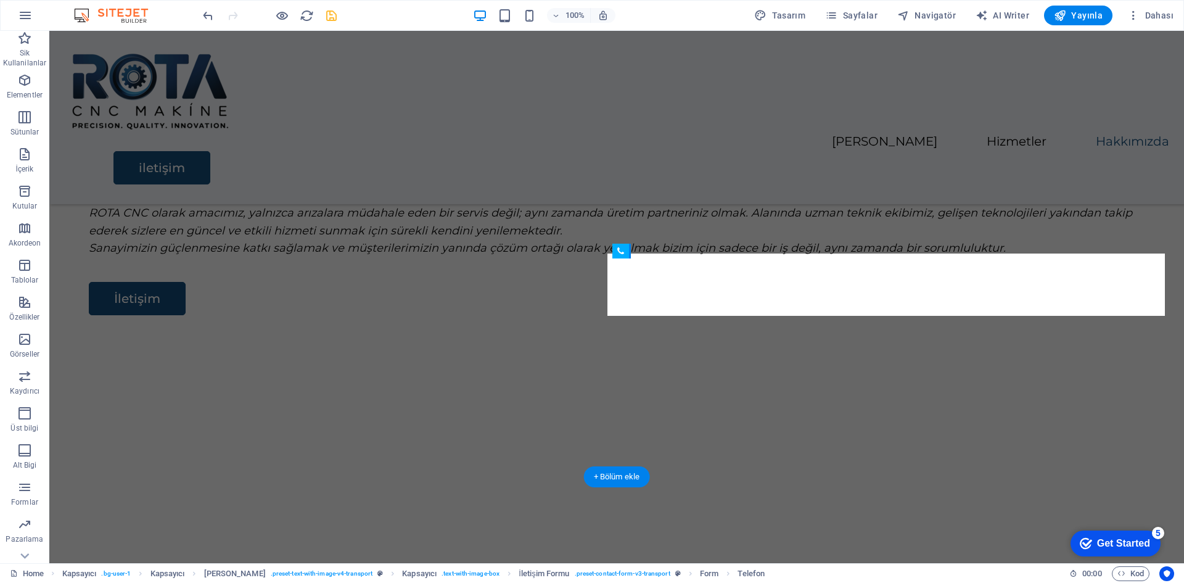
drag, startPoint x: 932, startPoint y: 264, endPoint x: 678, endPoint y: 273, distance: 254.8
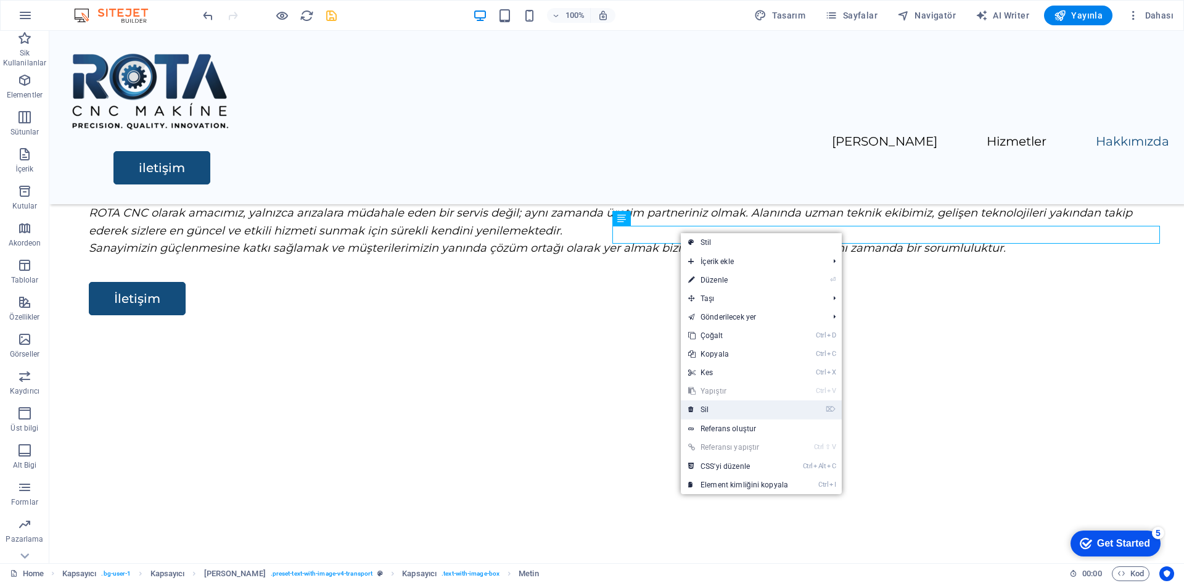
click at [744, 412] on link "⌦ Sil" at bounding box center [738, 409] width 115 height 19
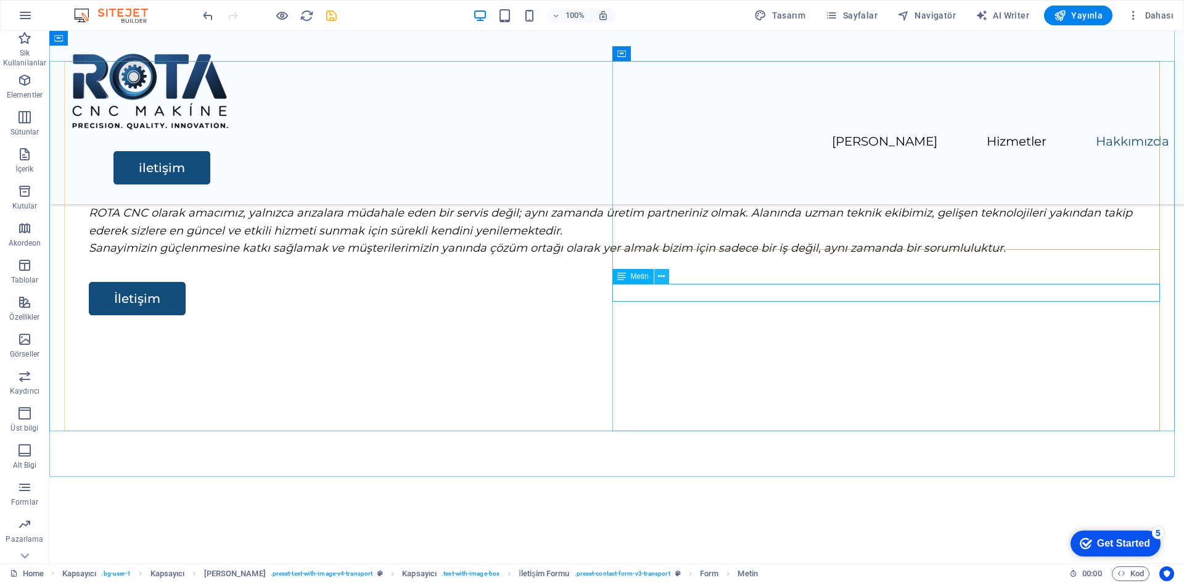
click at [665, 276] on icon at bounding box center [661, 276] width 7 height 13
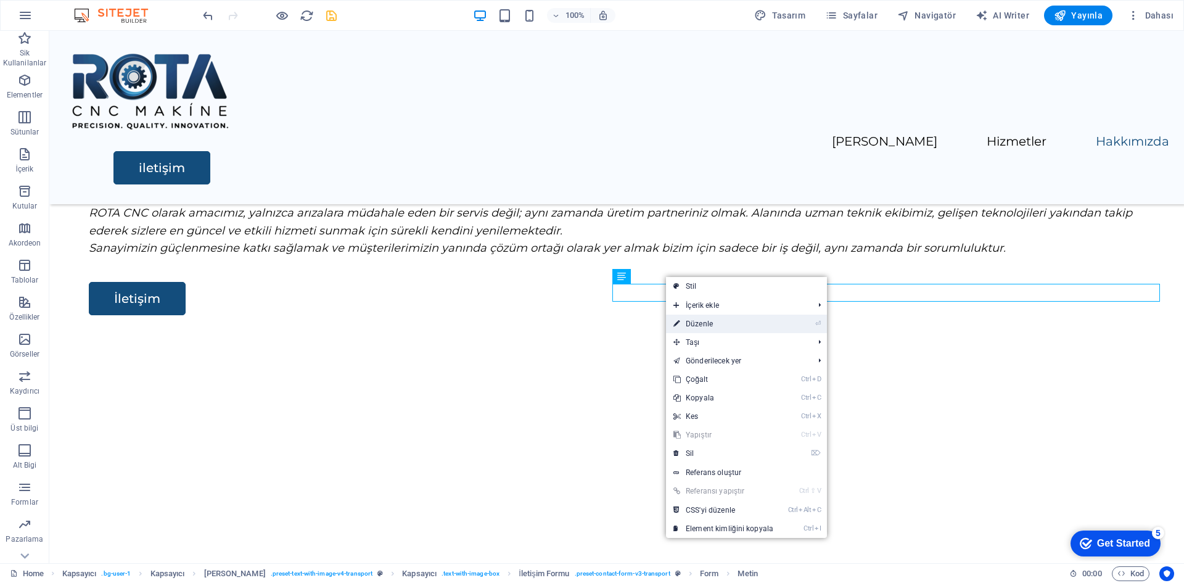
click at [797, 320] on li "⏎ Düzenle" at bounding box center [746, 324] width 161 height 19
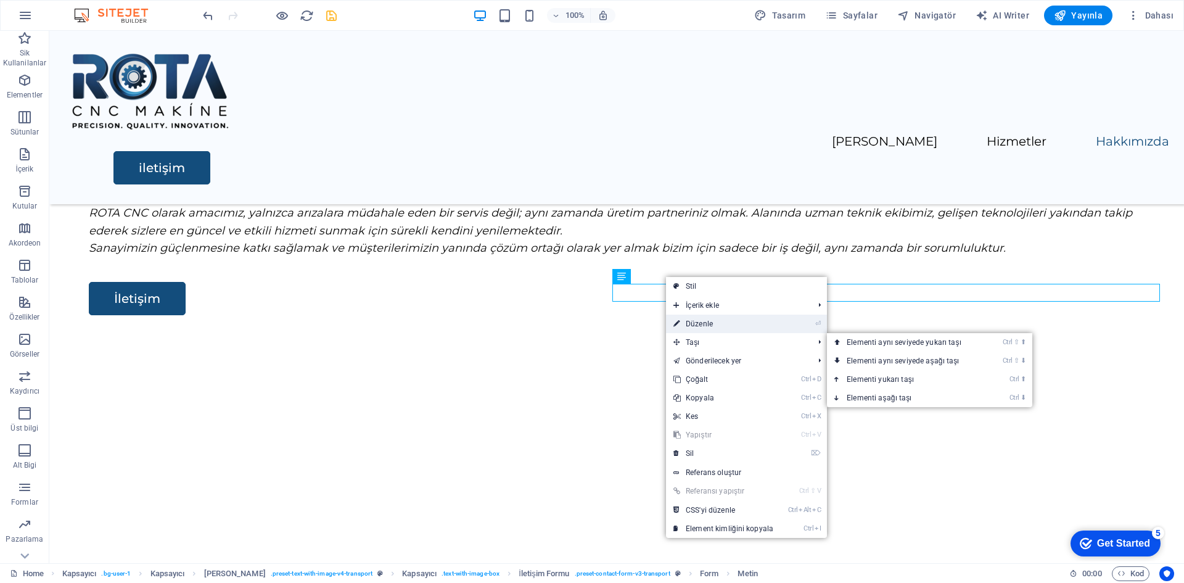
click at [723, 323] on link "⏎ Düzenle" at bounding box center [723, 324] width 115 height 19
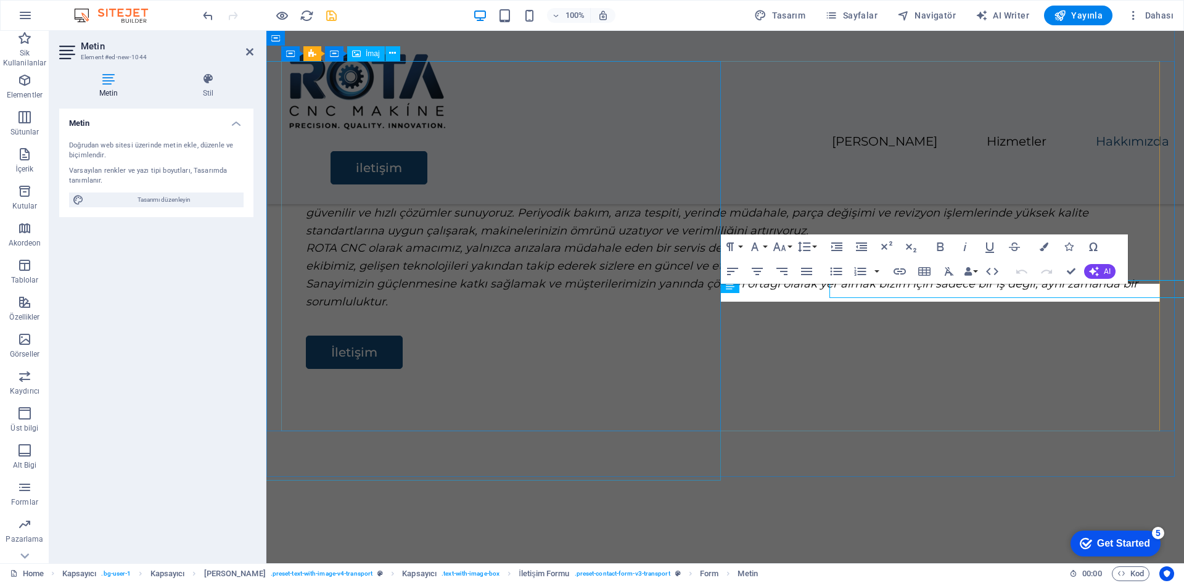
scroll to position [1930, 0]
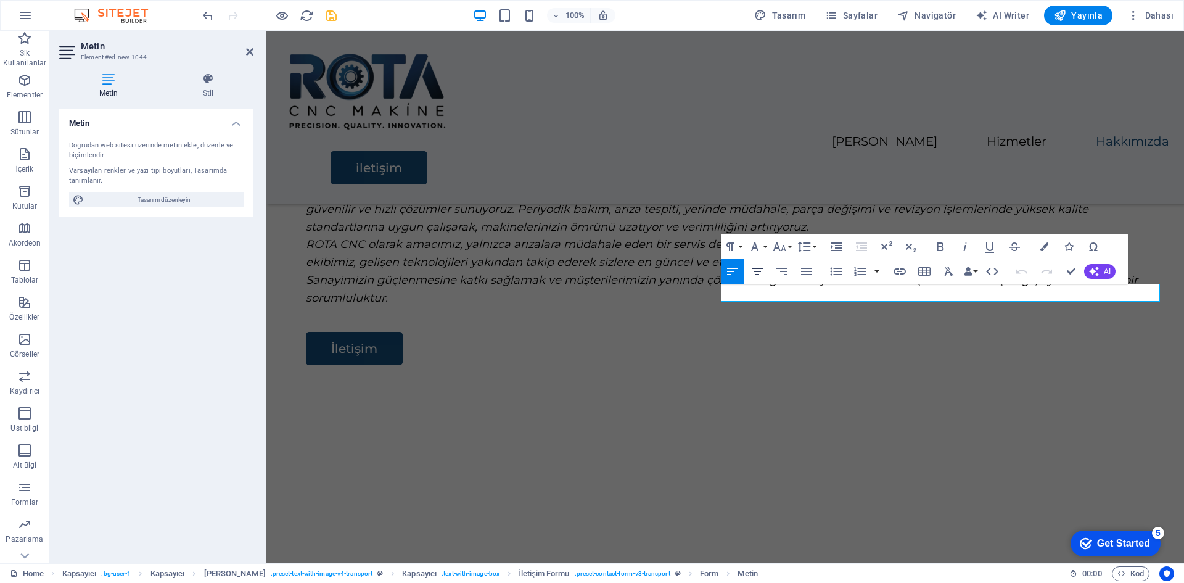
click at [760, 273] on icon "button" at bounding box center [757, 271] width 15 height 15
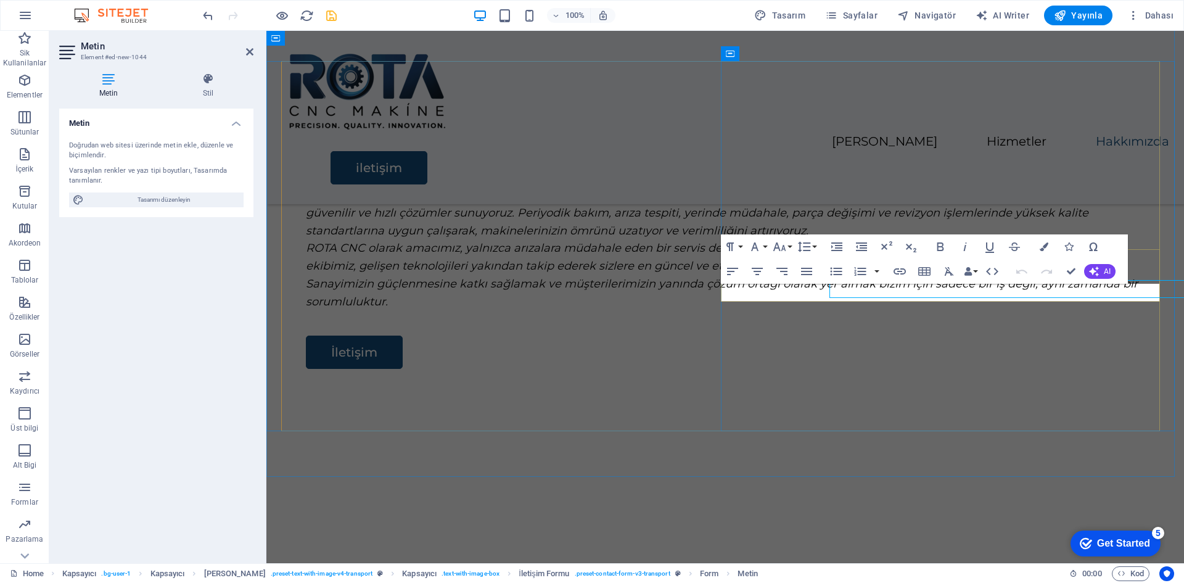
scroll to position [1930, 0]
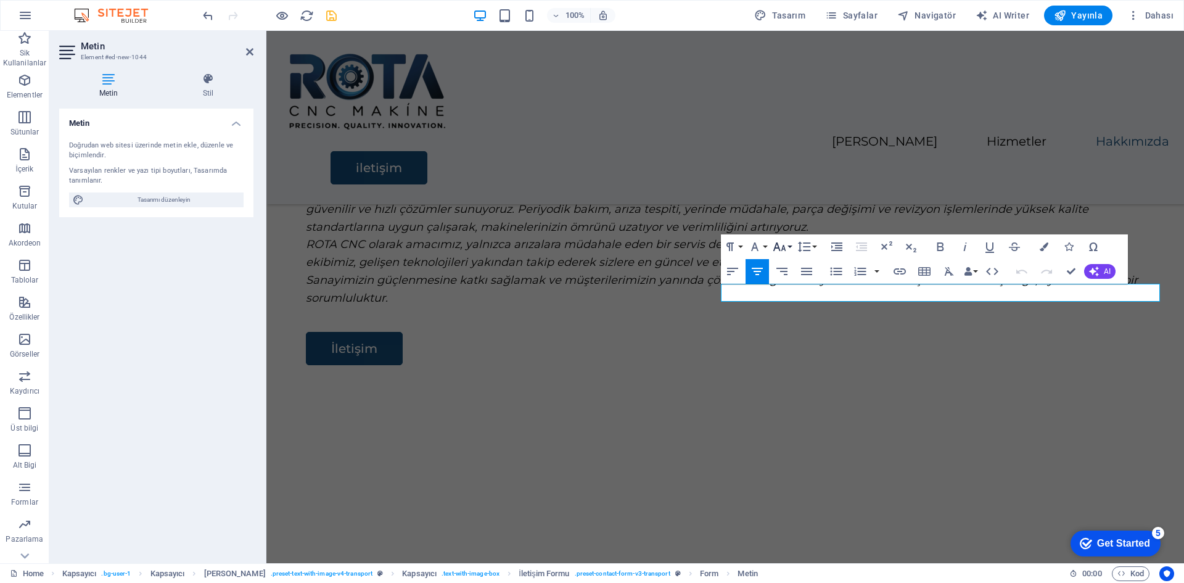
click at [789, 247] on button "Font Size" at bounding box center [781, 246] width 23 height 25
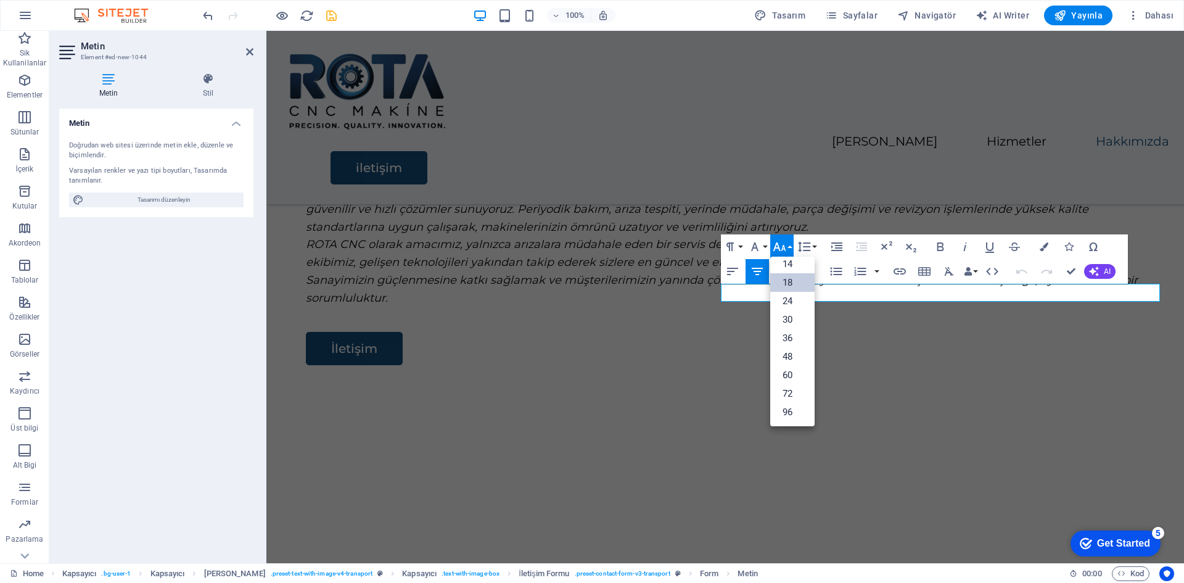
scroll to position [99, 0]
click at [795, 318] on link "30" at bounding box center [792, 319] width 44 height 19
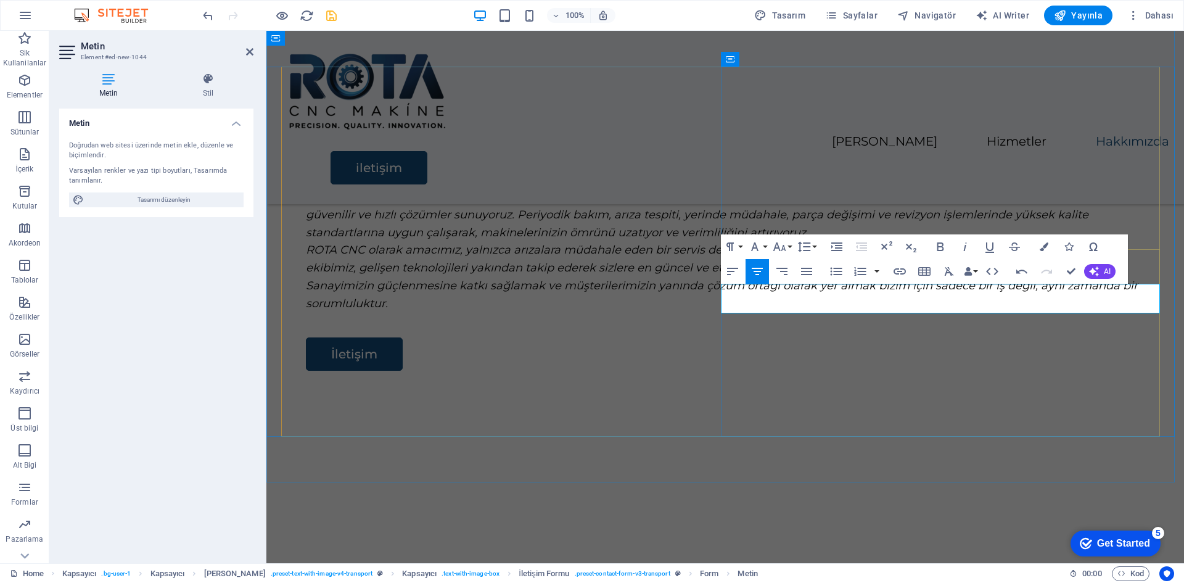
click at [944, 249] on icon "button" at bounding box center [940, 246] width 15 height 15
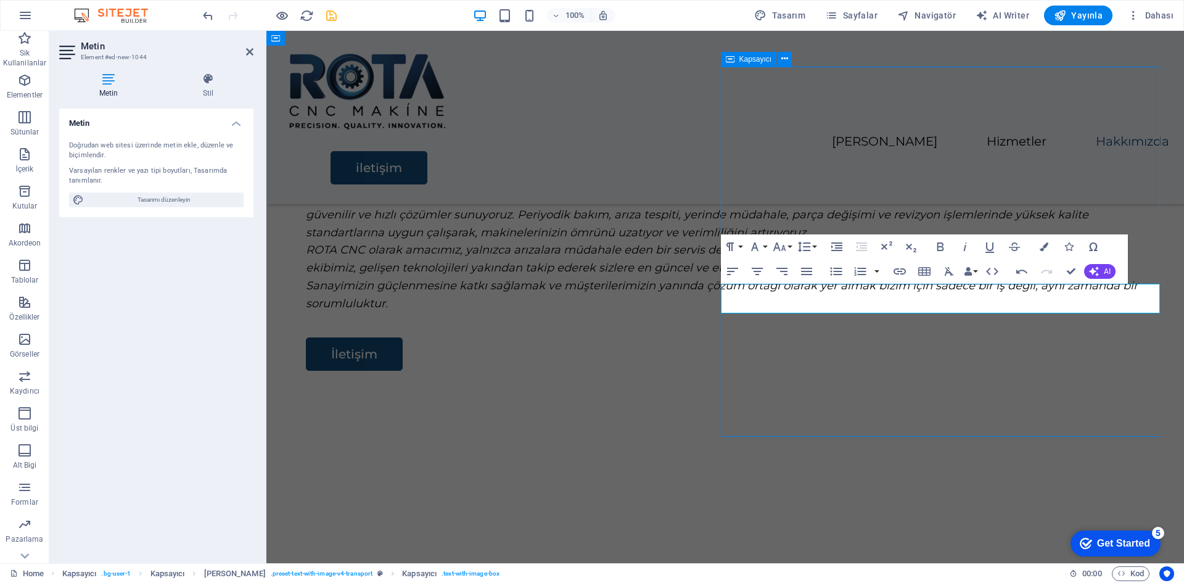
scroll to position [1920, 0]
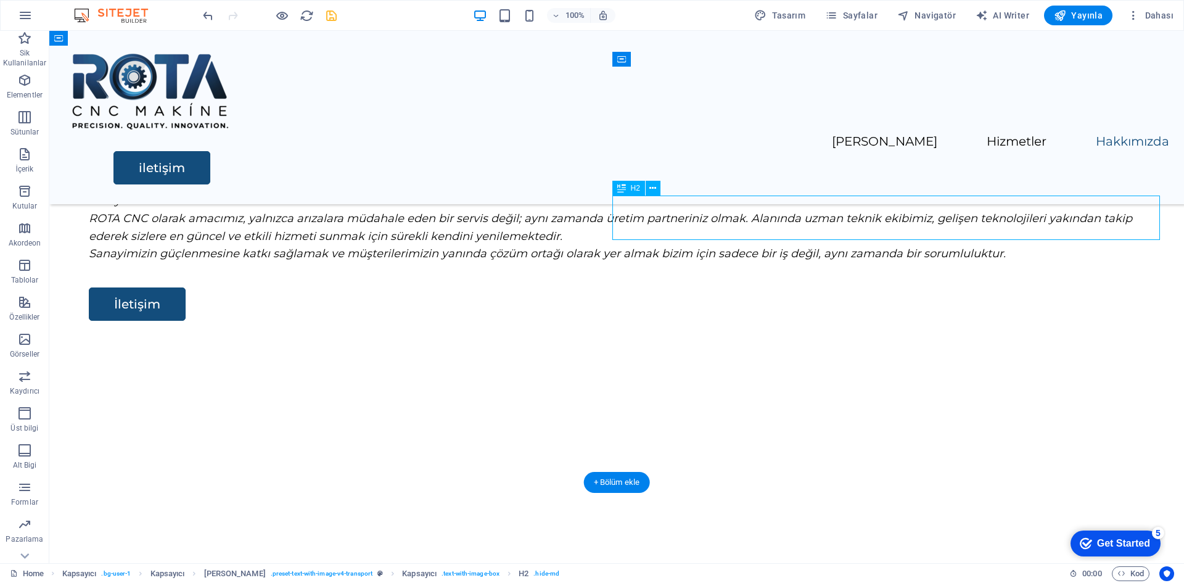
click at [668, 196] on div "H2" at bounding box center [640, 188] width 56 height 15
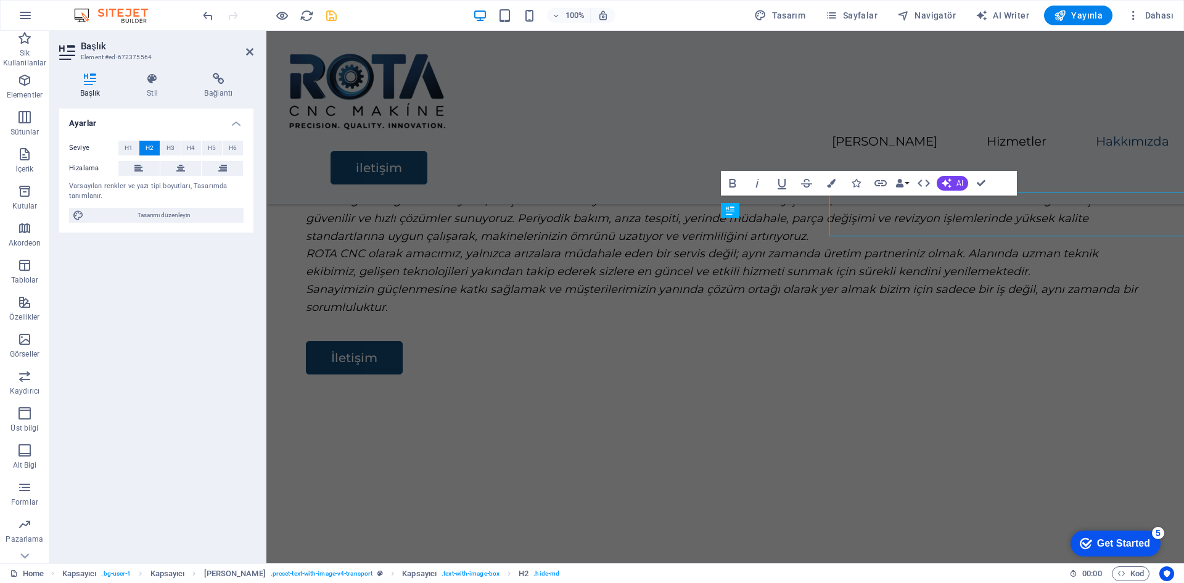
scroll to position [1924, 0]
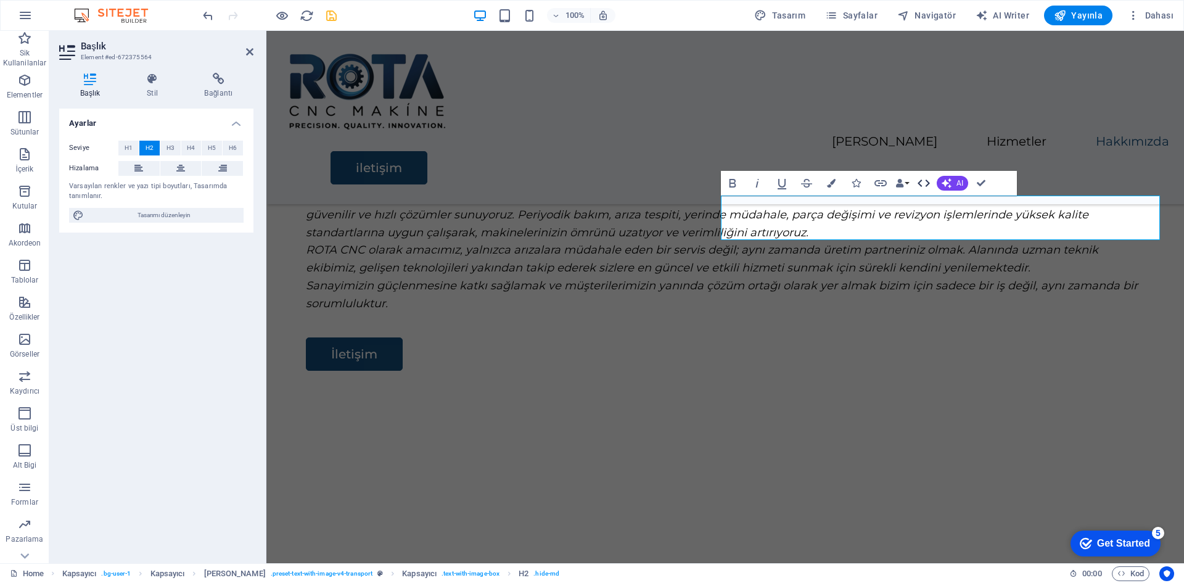
click at [928, 184] on icon "button" at bounding box center [924, 182] width 12 height 7
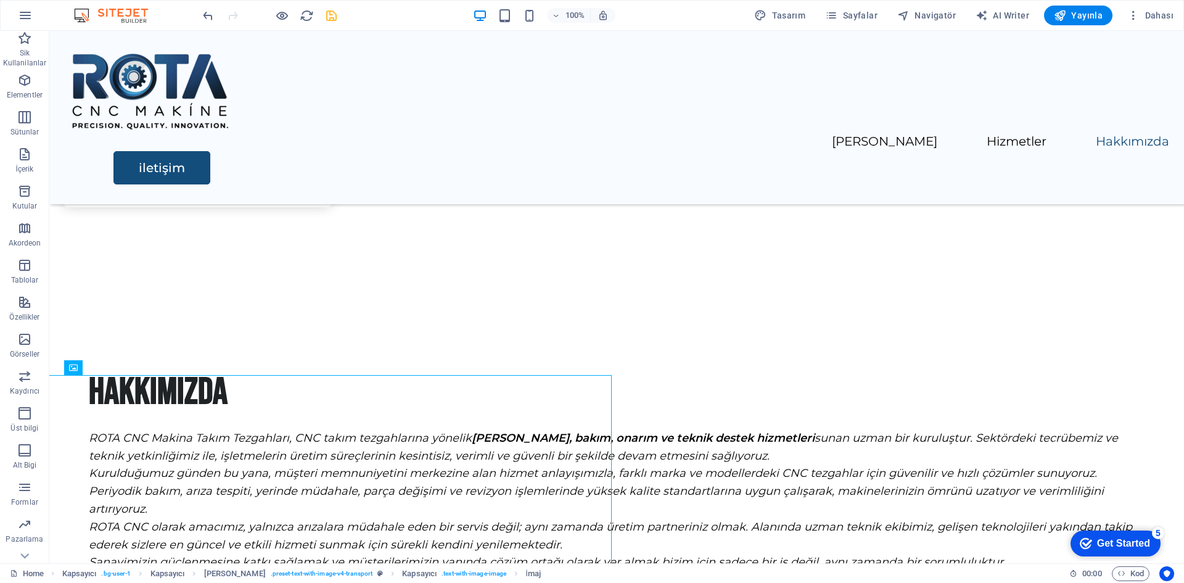
click at [331, 16] on icon "save" at bounding box center [331, 16] width 14 height 14
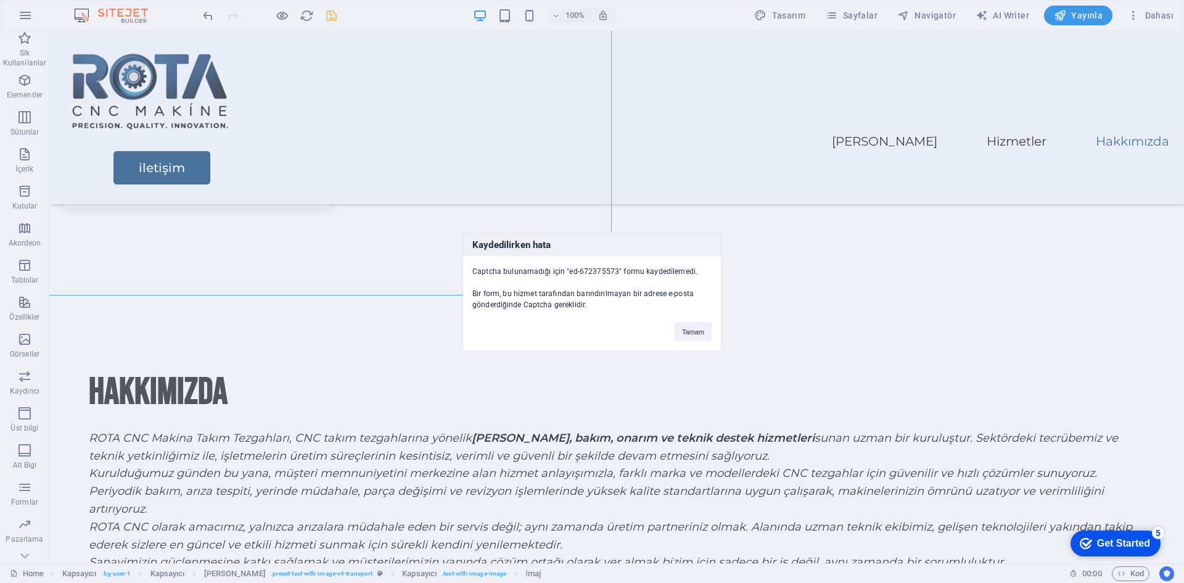
scroll to position [2111, 0]
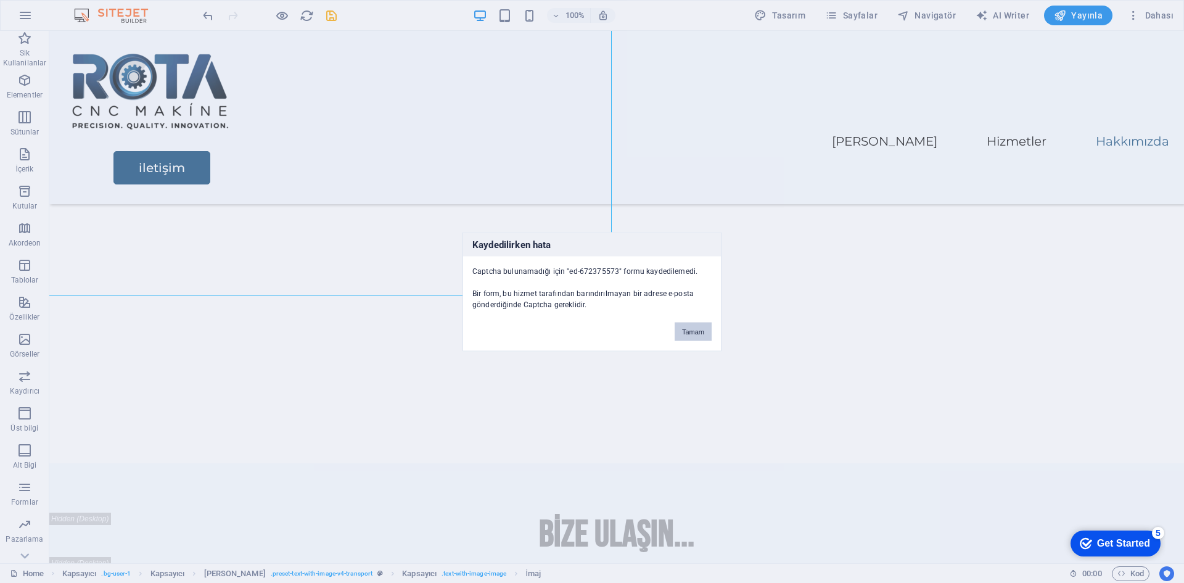
click at [696, 330] on button "Tamam" at bounding box center [693, 331] width 37 height 19
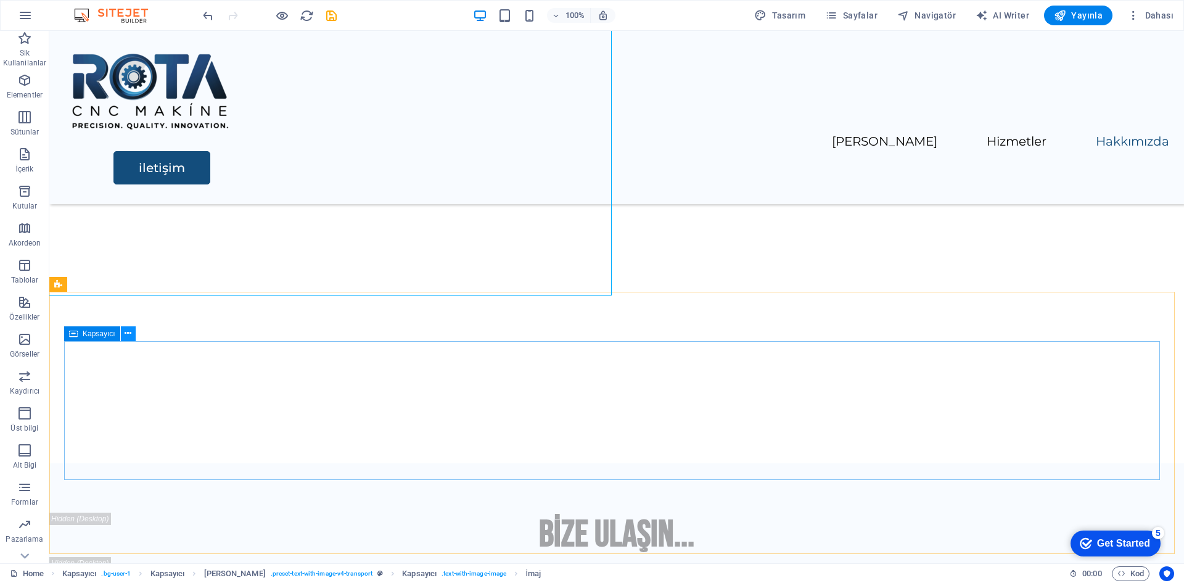
click at [126, 333] on icon at bounding box center [128, 333] width 7 height 13
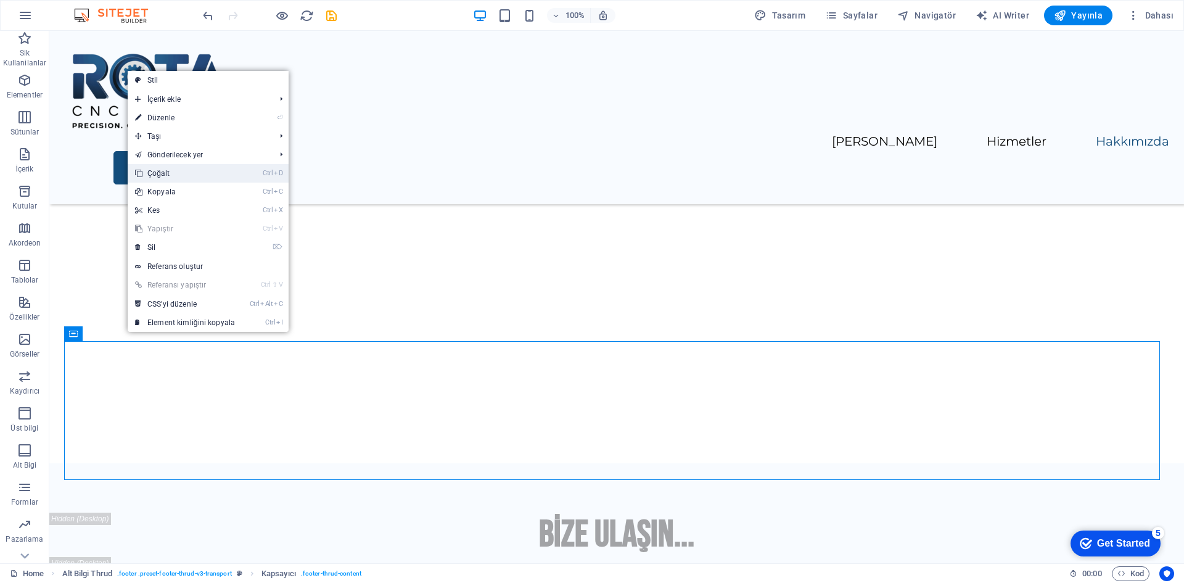
click at [172, 173] on link "Ctrl D Çoğalt" at bounding box center [185, 173] width 115 height 19
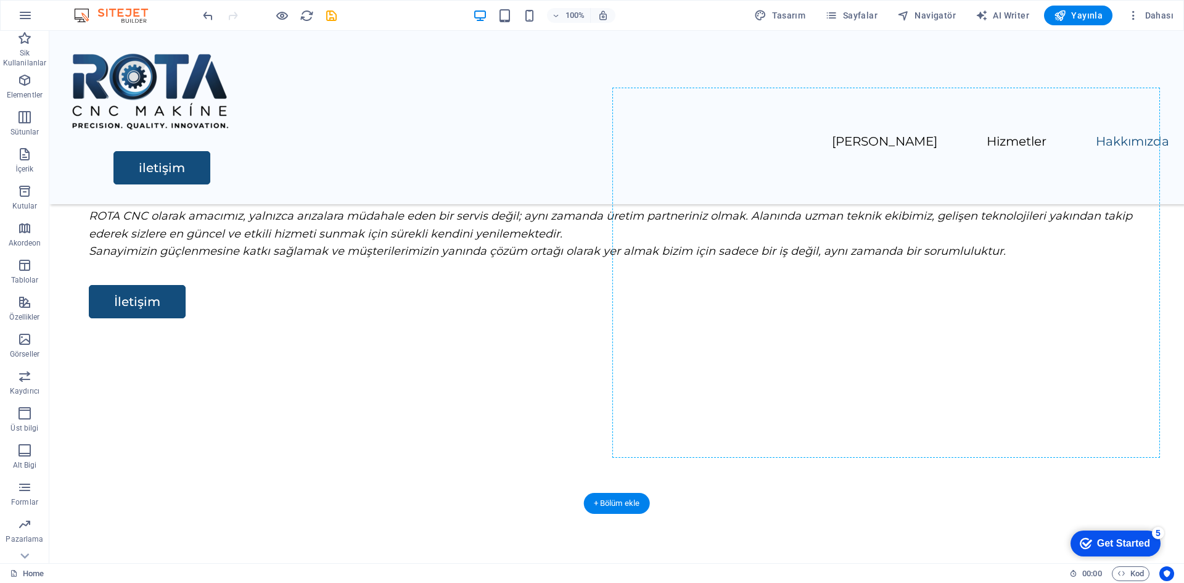
scroll to position [1880, 0]
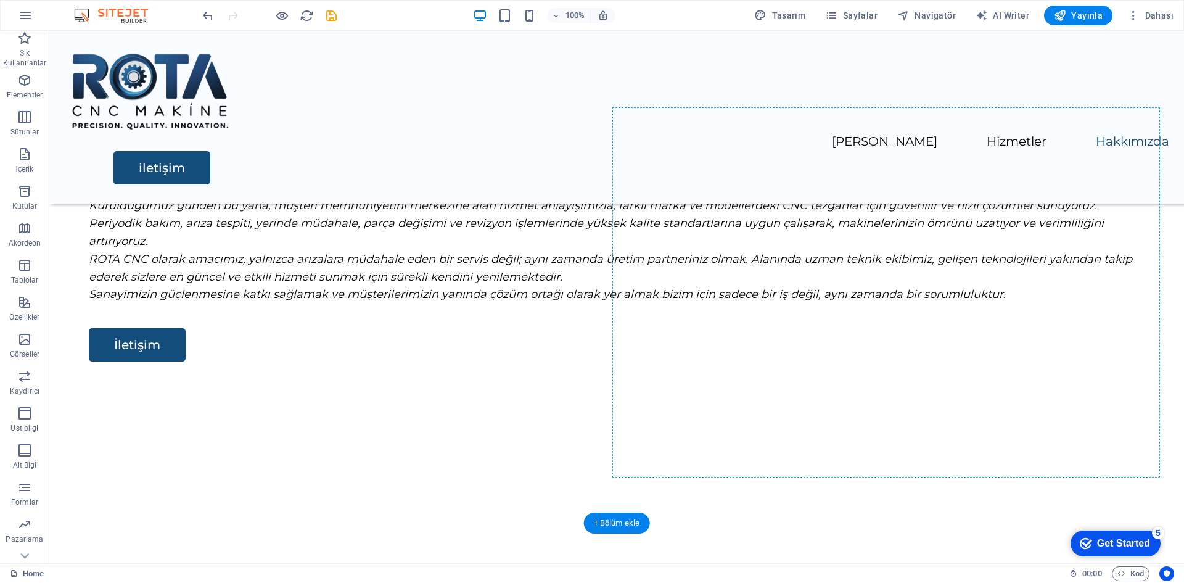
drag, startPoint x: 155, startPoint y: 365, endPoint x: 787, endPoint y: 239, distance: 644.5
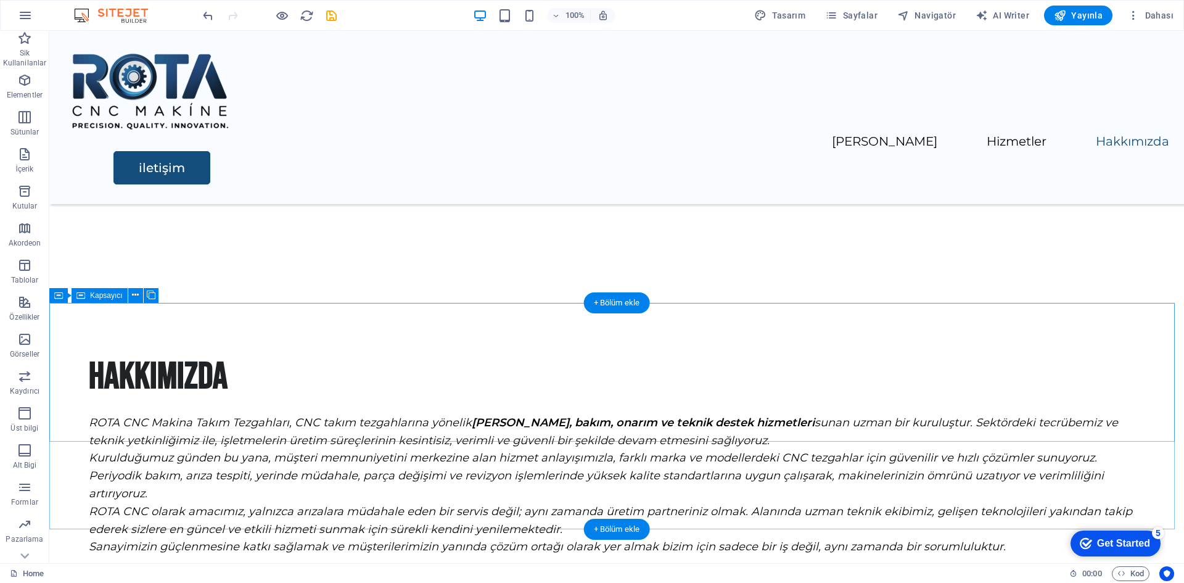
scroll to position [1566, 0]
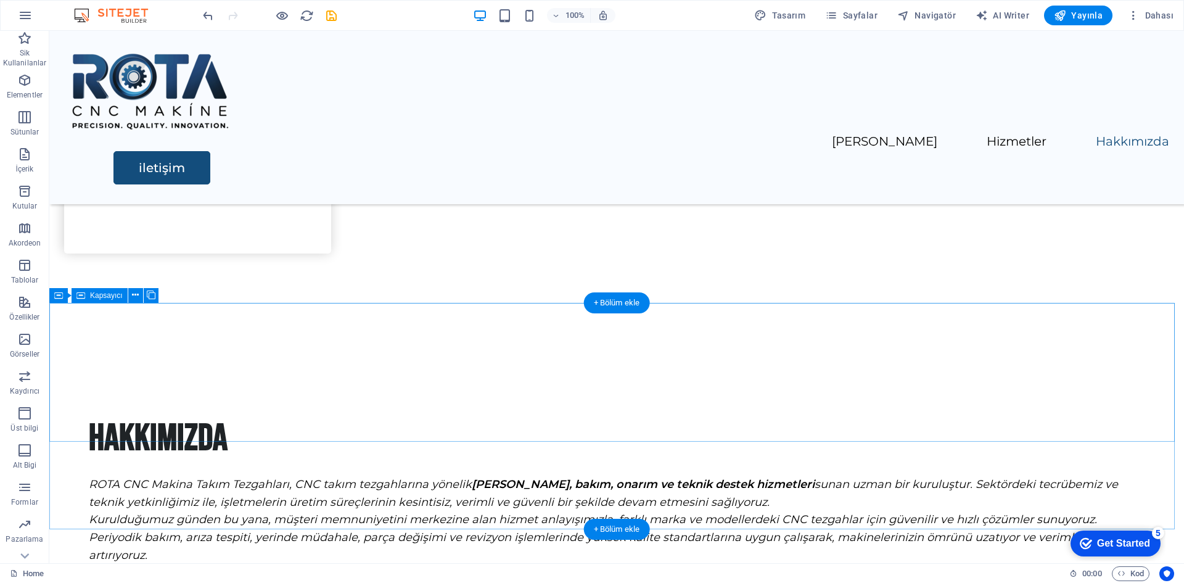
click at [119, 295] on button at bounding box center [113, 295] width 15 height 15
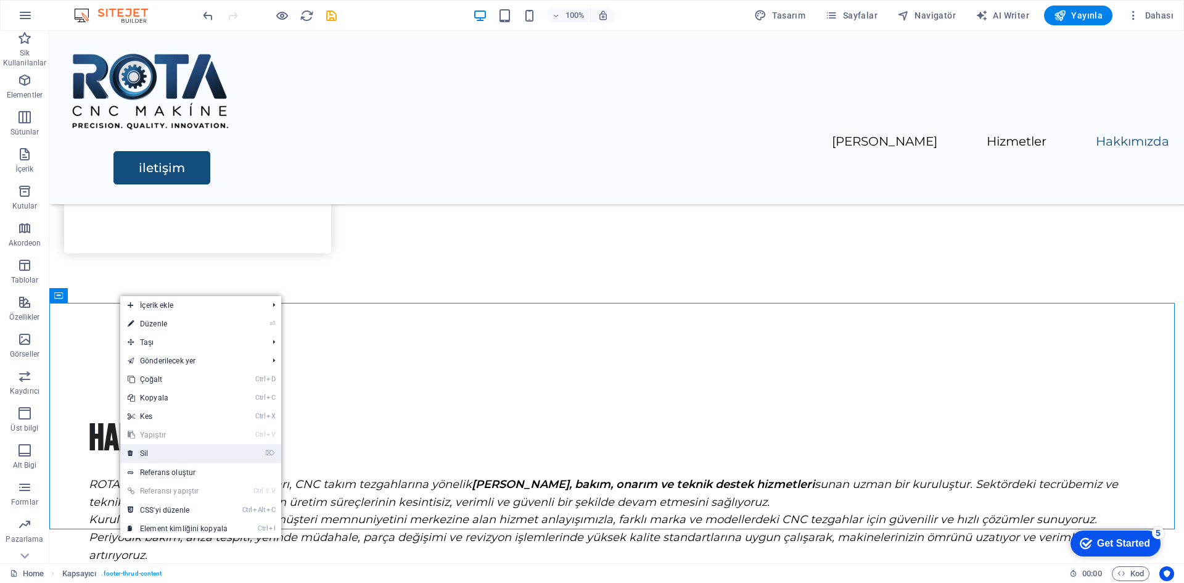
click at [158, 450] on link "⌦ Sil" at bounding box center [177, 453] width 115 height 19
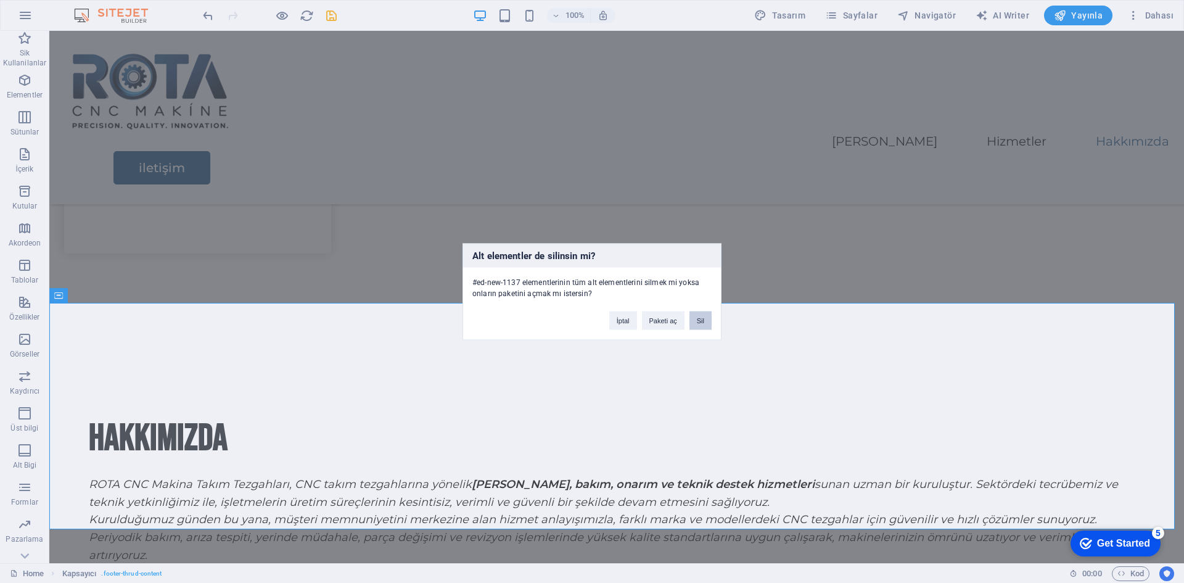
click at [701, 320] on button "Sil" at bounding box center [700, 320] width 22 height 19
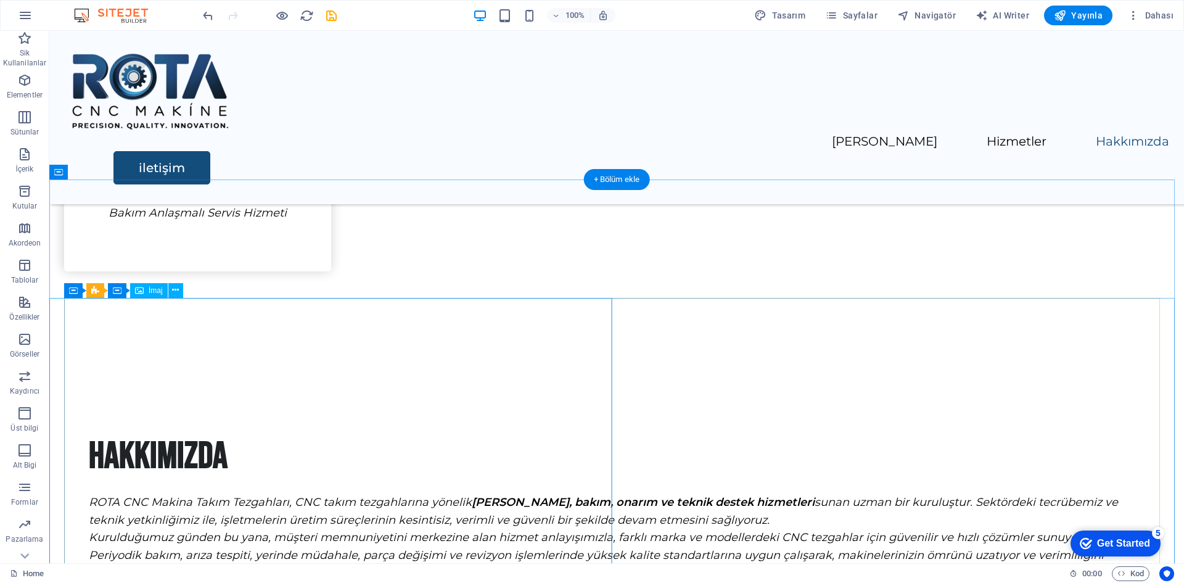
scroll to position [1689, 0]
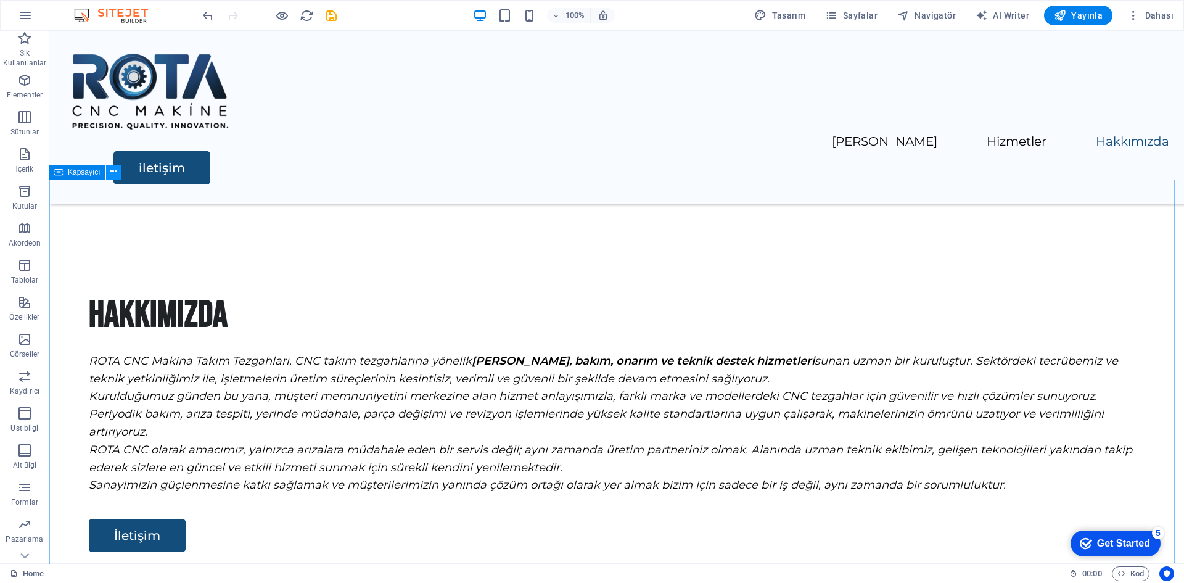
click at [112, 170] on icon at bounding box center [113, 171] width 7 height 13
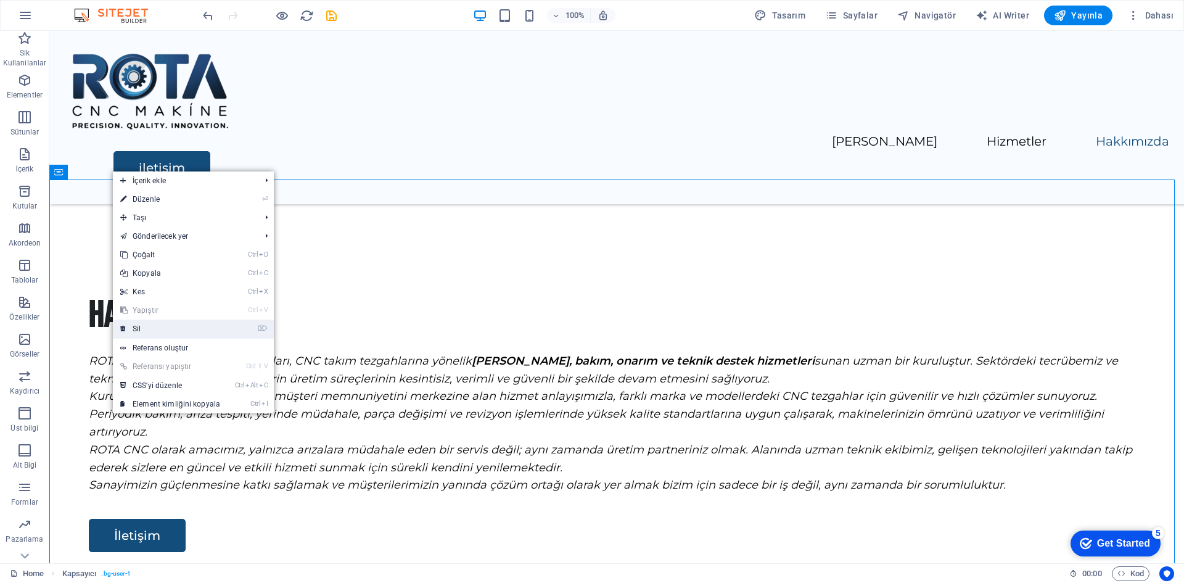
click at [157, 327] on link "⌦ Sil" at bounding box center [170, 328] width 115 height 19
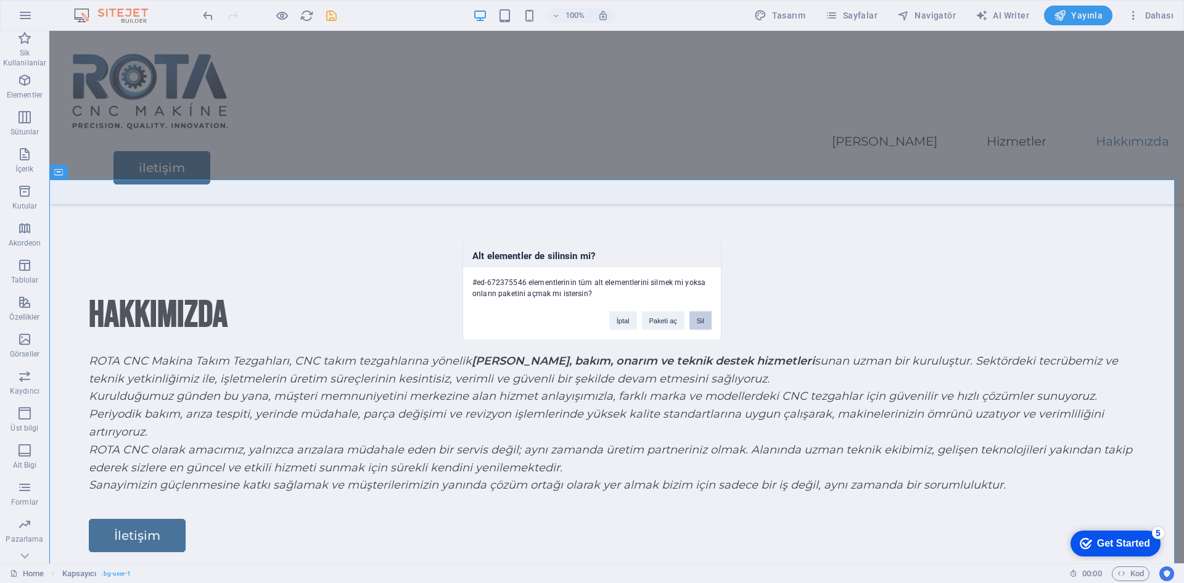
click at [696, 321] on button "Sil" at bounding box center [700, 320] width 22 height 19
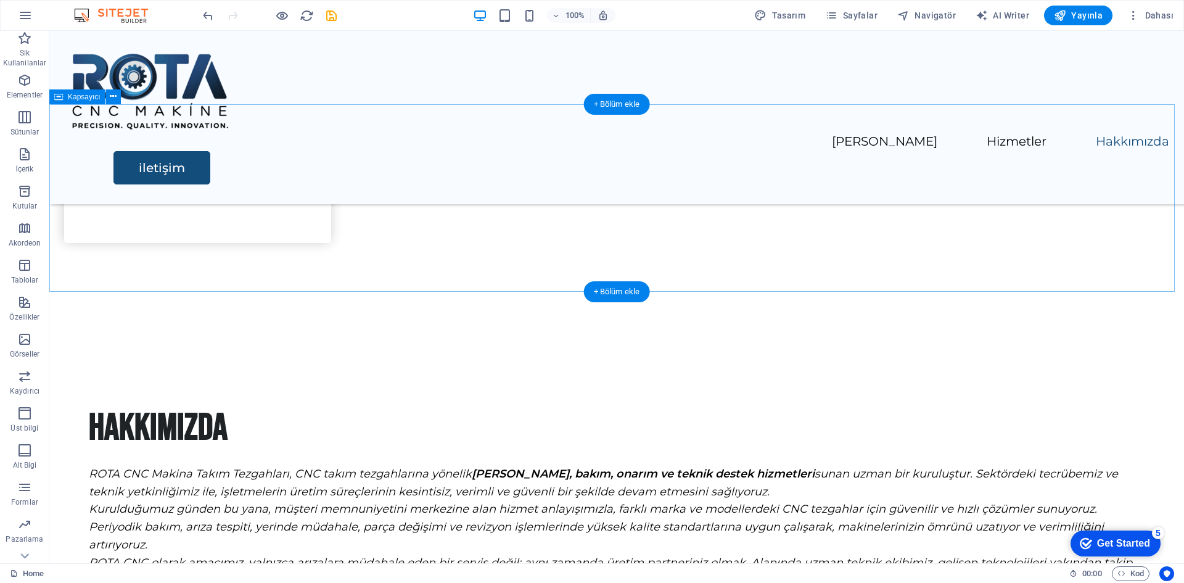
scroll to position [1577, 0]
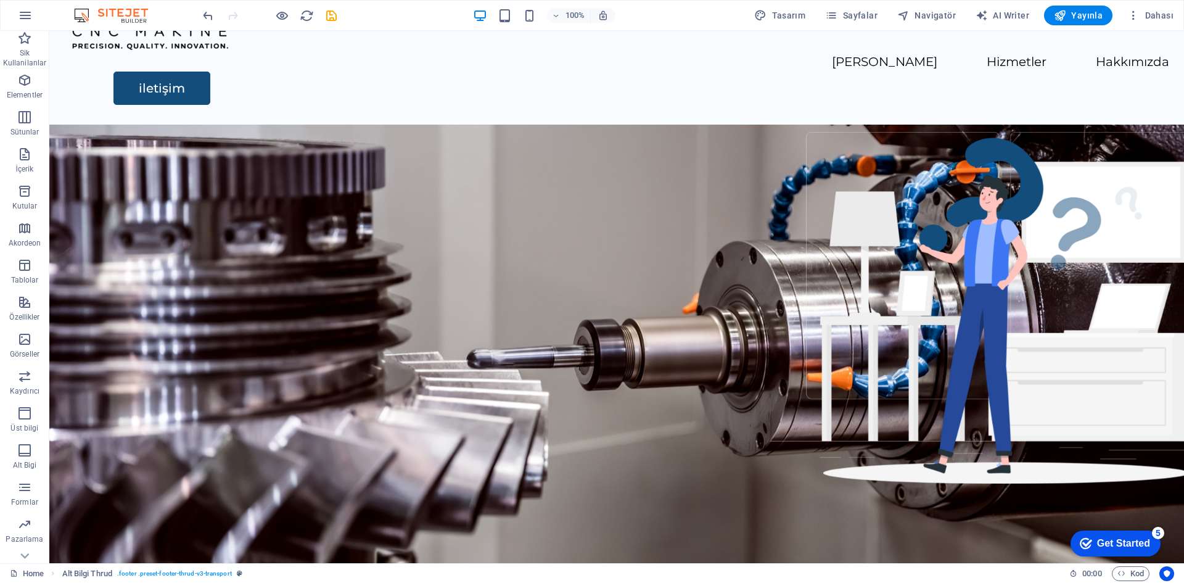
scroll to position [0, 0]
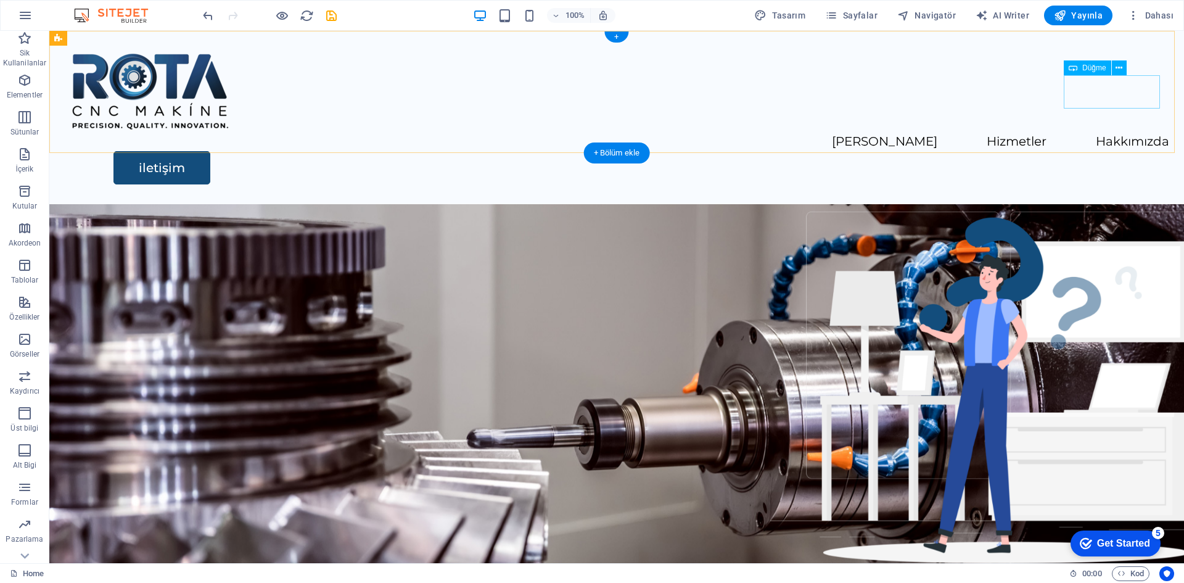
click at [1124, 151] on div "iletişim" at bounding box center [641, 167] width 1056 height 33
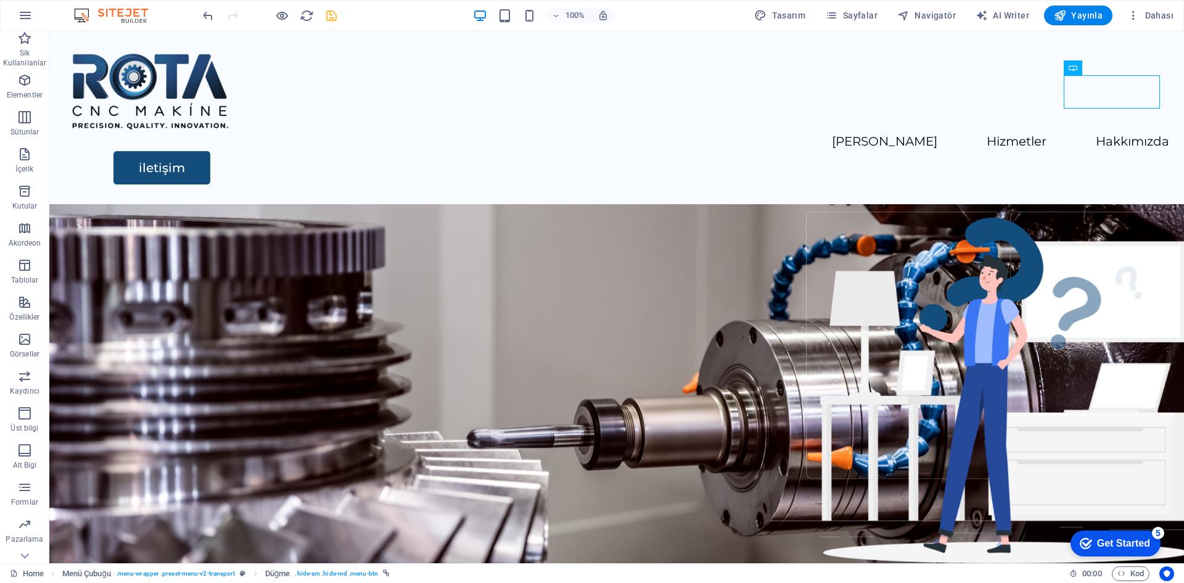
click at [334, 14] on icon "save" at bounding box center [331, 16] width 14 height 14
click at [1077, 13] on span "Yayınla" at bounding box center [1078, 15] width 49 height 12
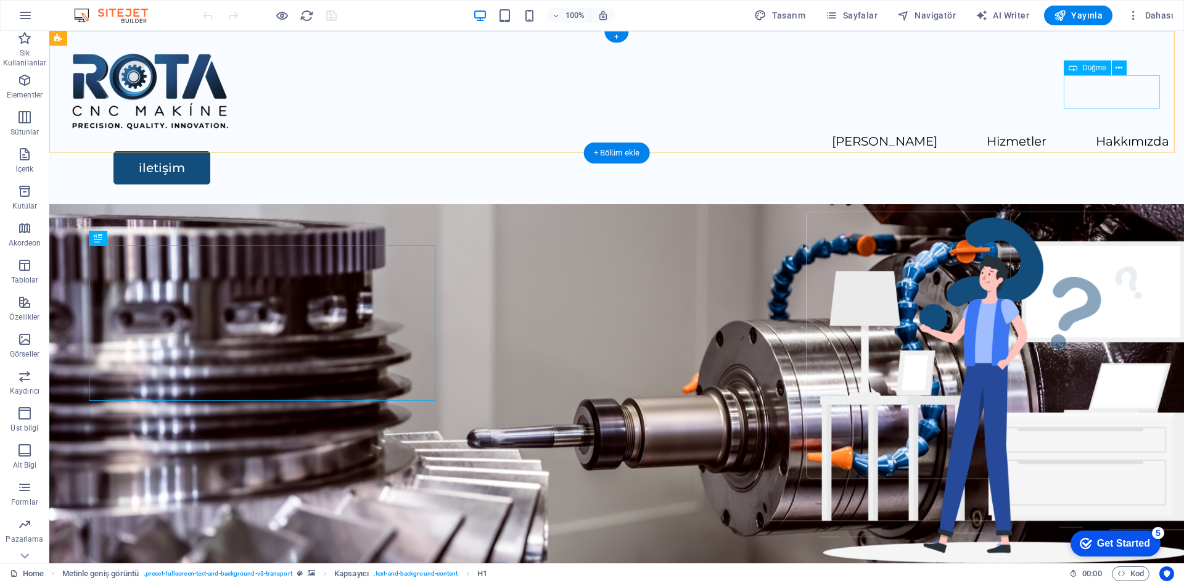
click at [1101, 151] on div "iletişim" at bounding box center [641, 167] width 1056 height 33
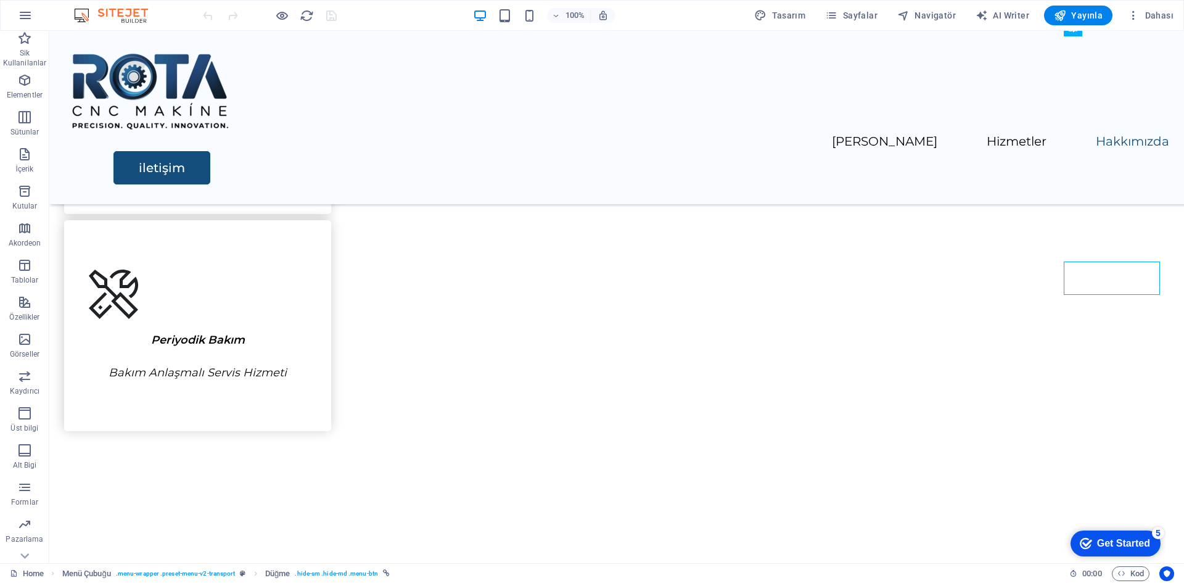
scroll to position [1391, 0]
click at [623, 293] on div "+ Bölüm ekle" at bounding box center [617, 290] width 66 height 21
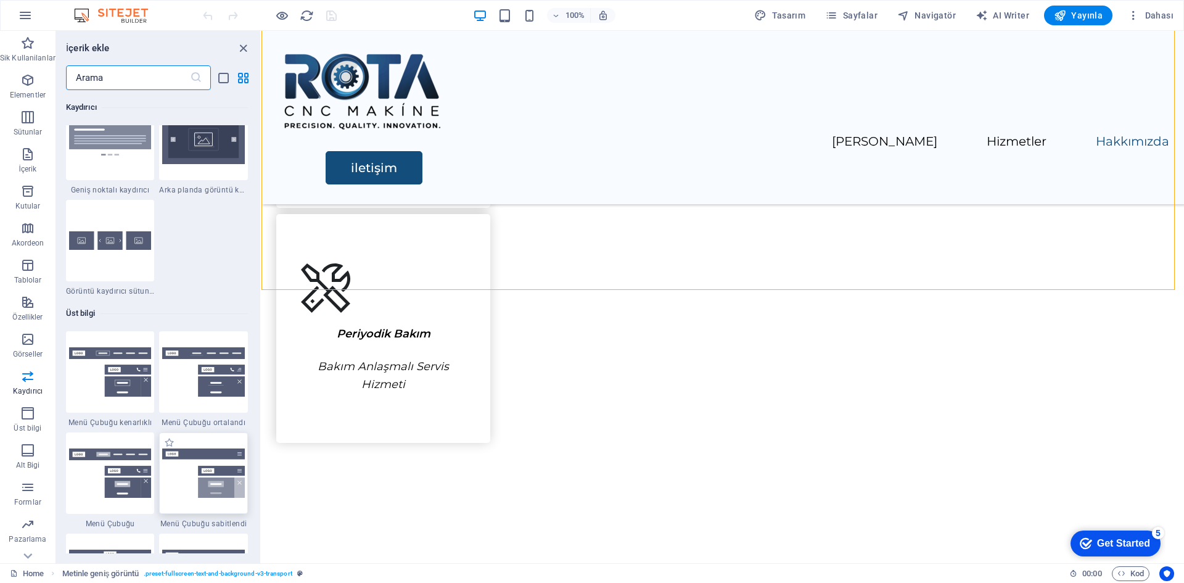
scroll to position [7338, 0]
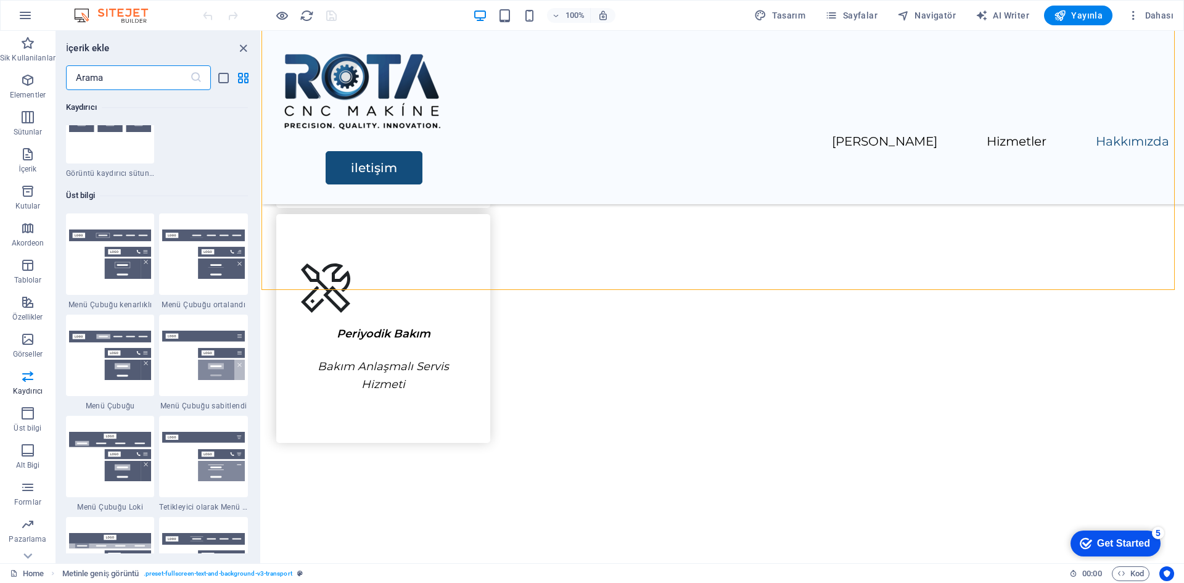
click at [114, 79] on input "text" at bounding box center [128, 77] width 124 height 25
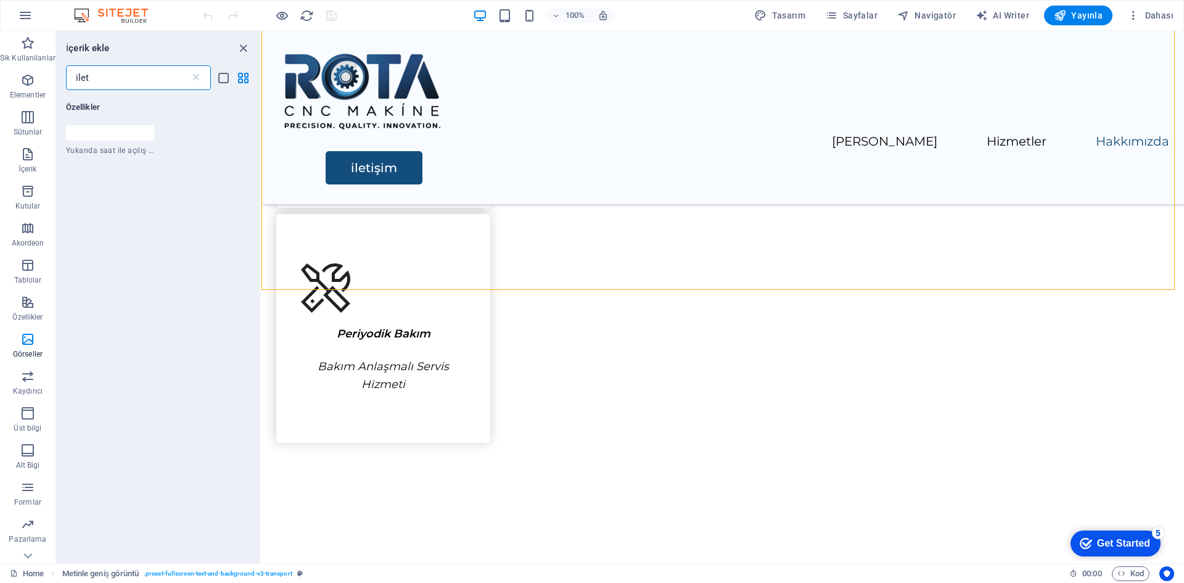
scroll to position [0, 0]
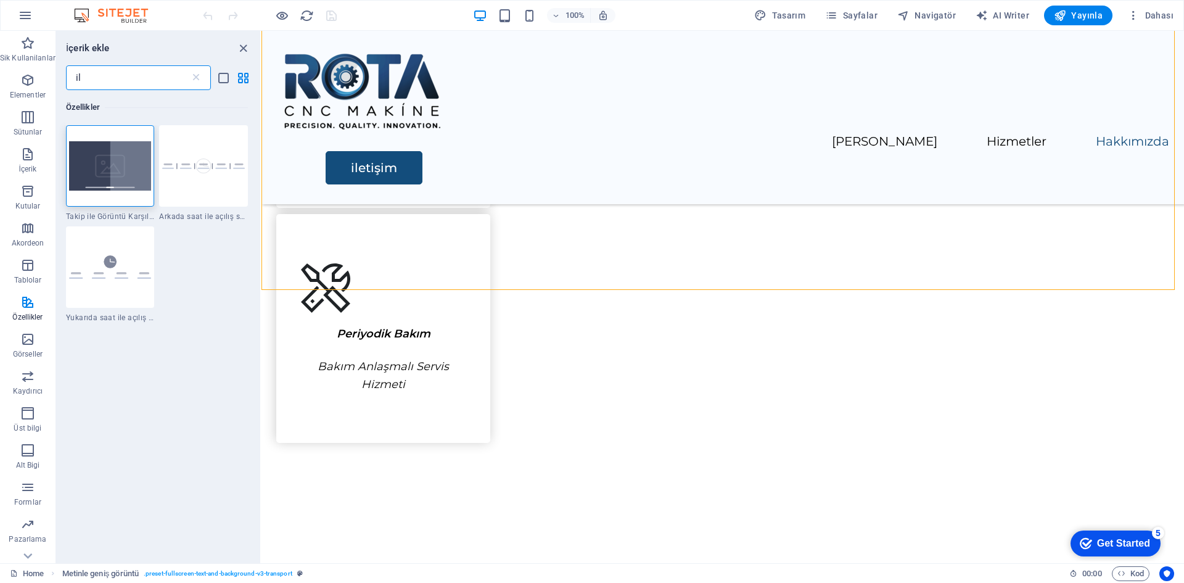
type input "i"
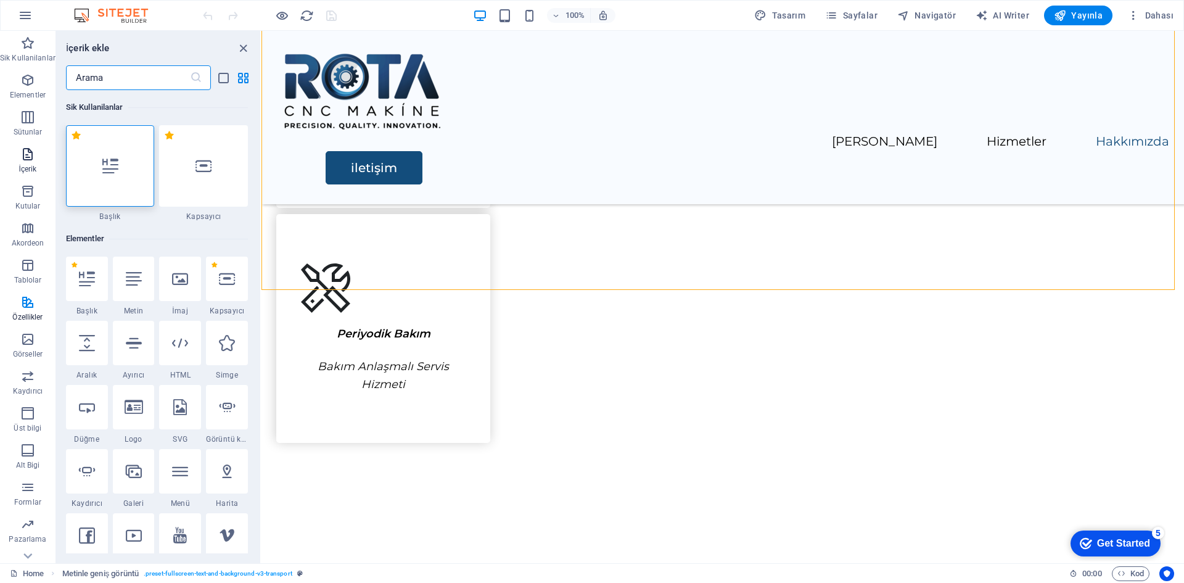
click at [32, 158] on icon "button" at bounding box center [27, 154] width 15 height 15
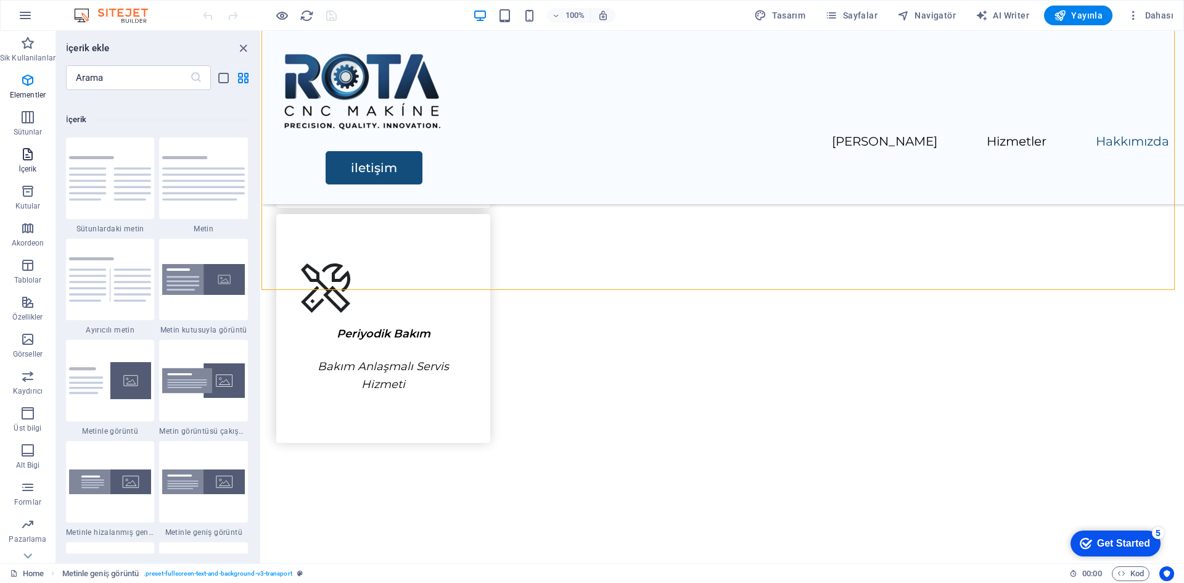
scroll to position [2158, 0]
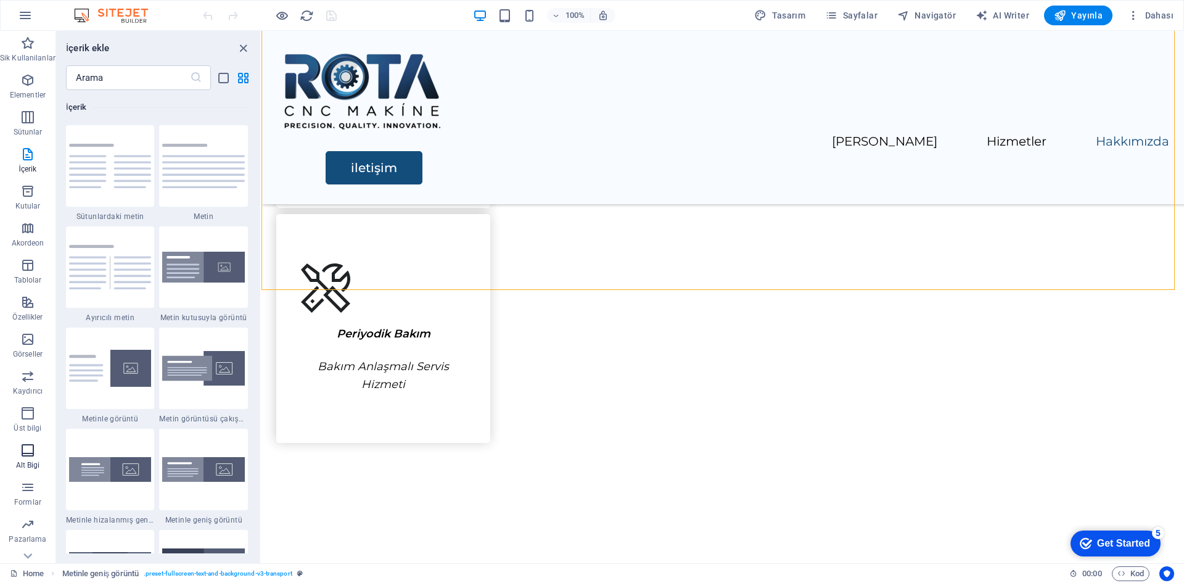
click at [26, 459] on span "Alt Bigi" at bounding box center [28, 458] width 56 height 30
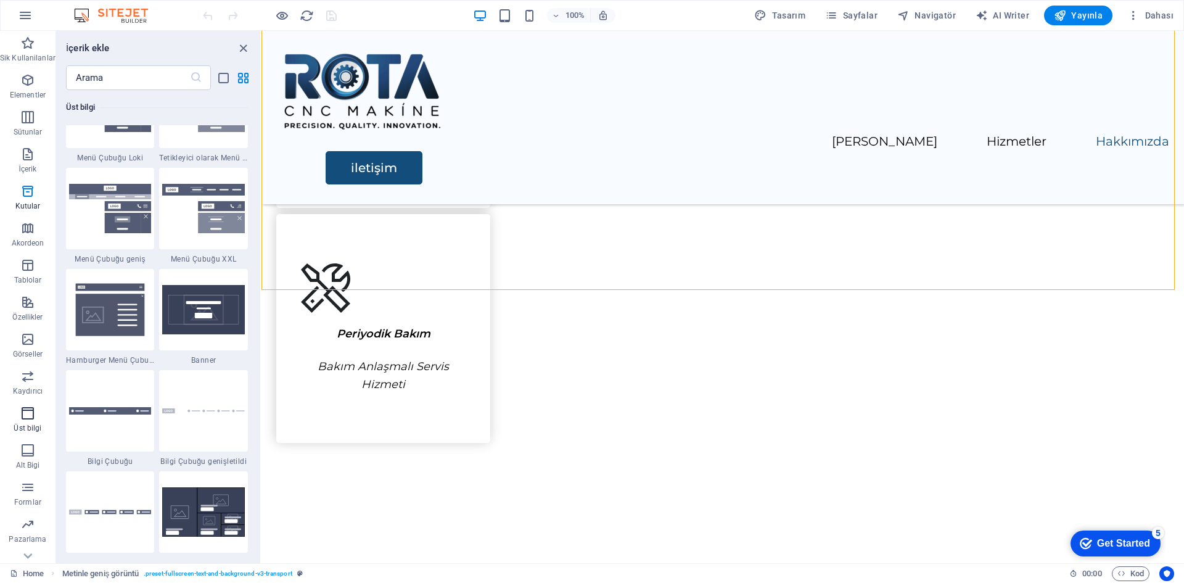
scroll to position [8164, 0]
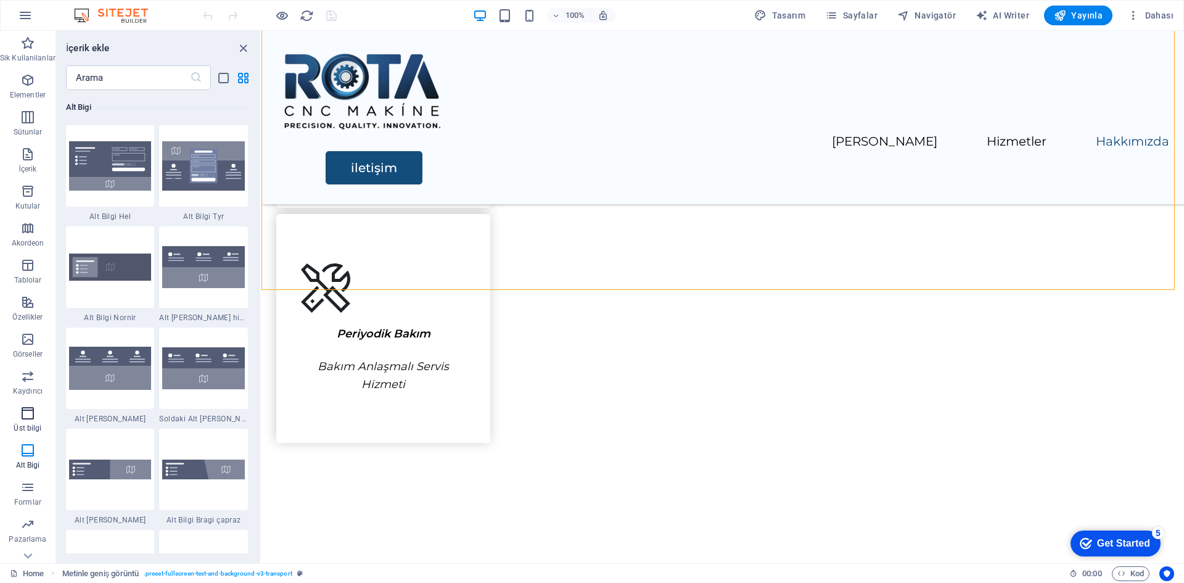
click at [28, 424] on p "Üst bilgi" at bounding box center [28, 428] width 28 height 10
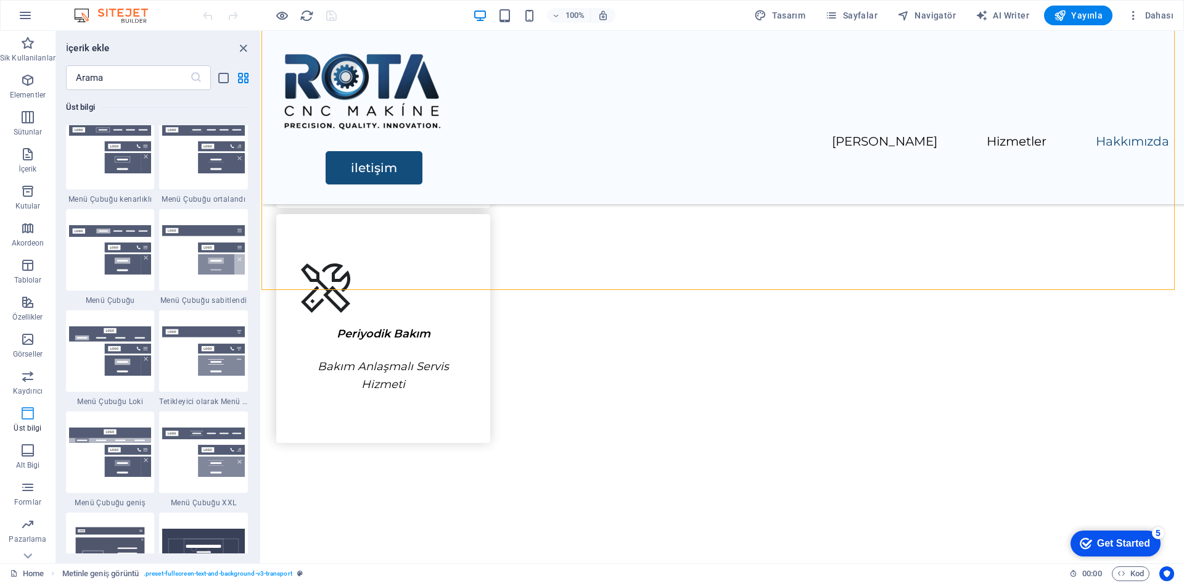
scroll to position [7426, 0]
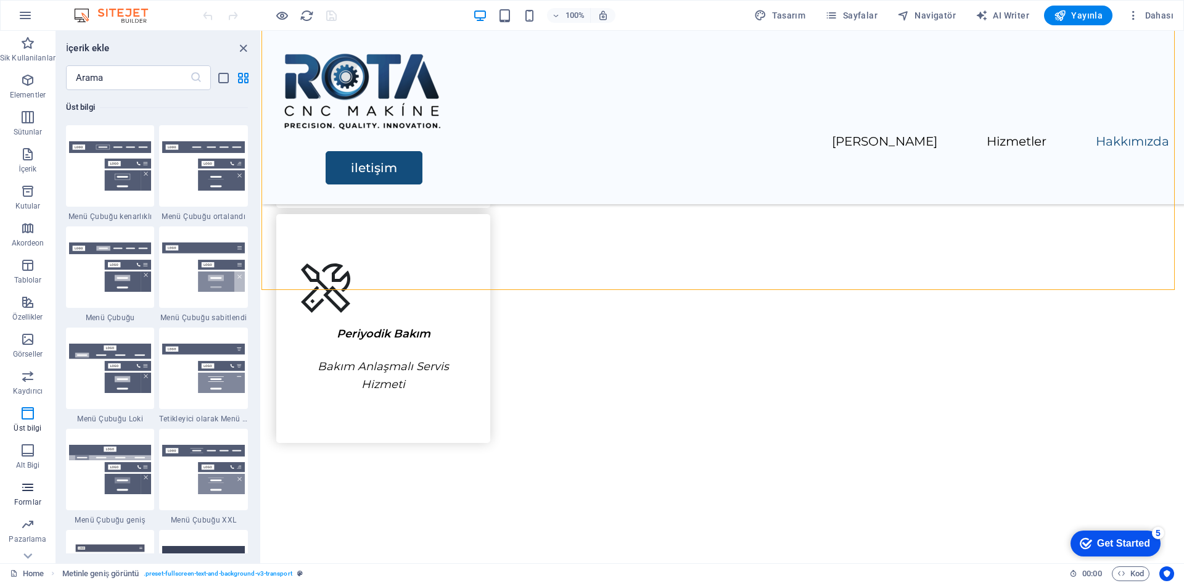
click at [28, 494] on icon "button" at bounding box center [27, 487] width 15 height 15
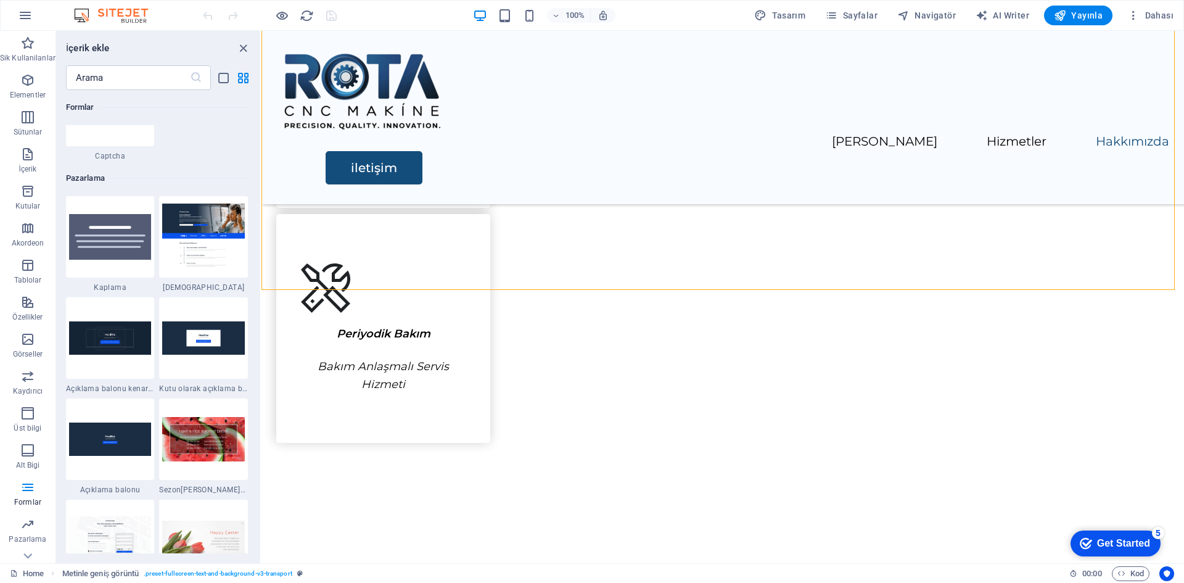
scroll to position [9990, 0]
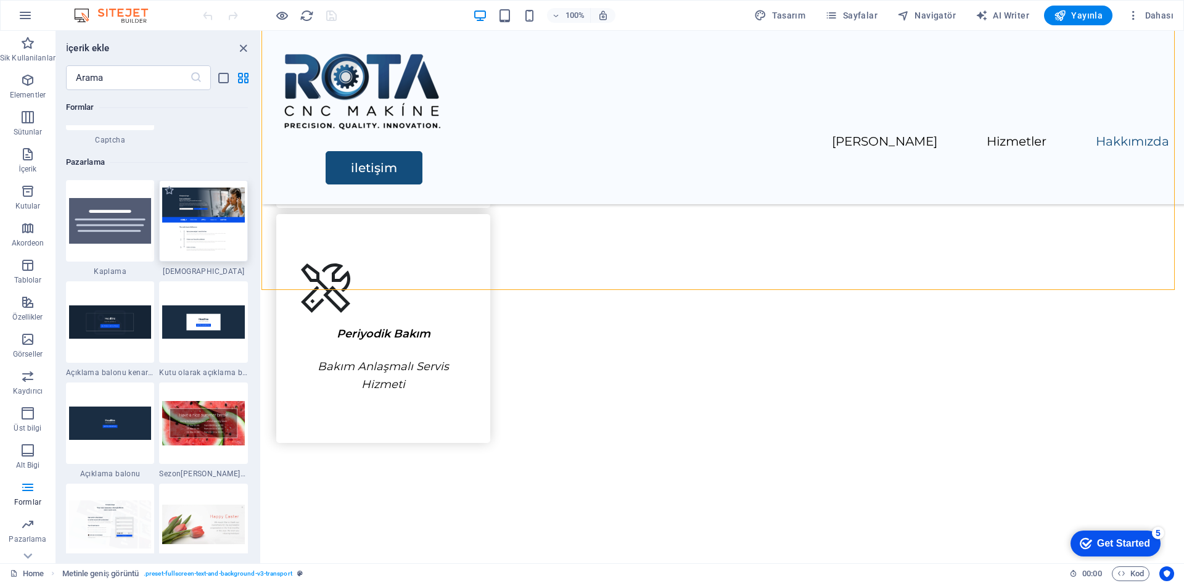
click at [217, 237] on img at bounding box center [203, 220] width 83 height 67
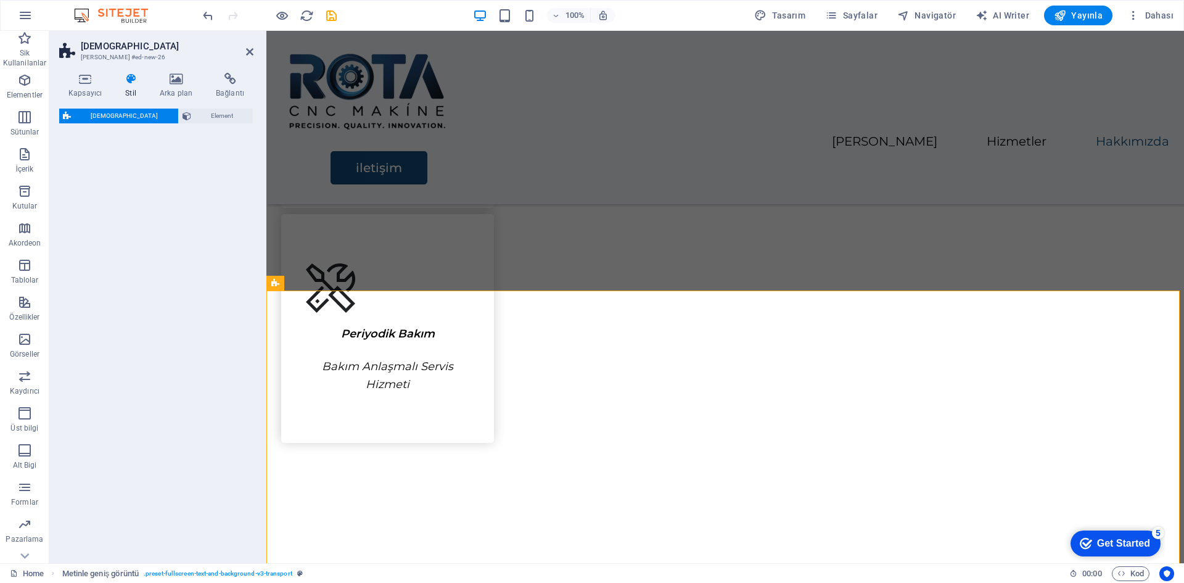
select select "%"
select select "rem"
select select "px"
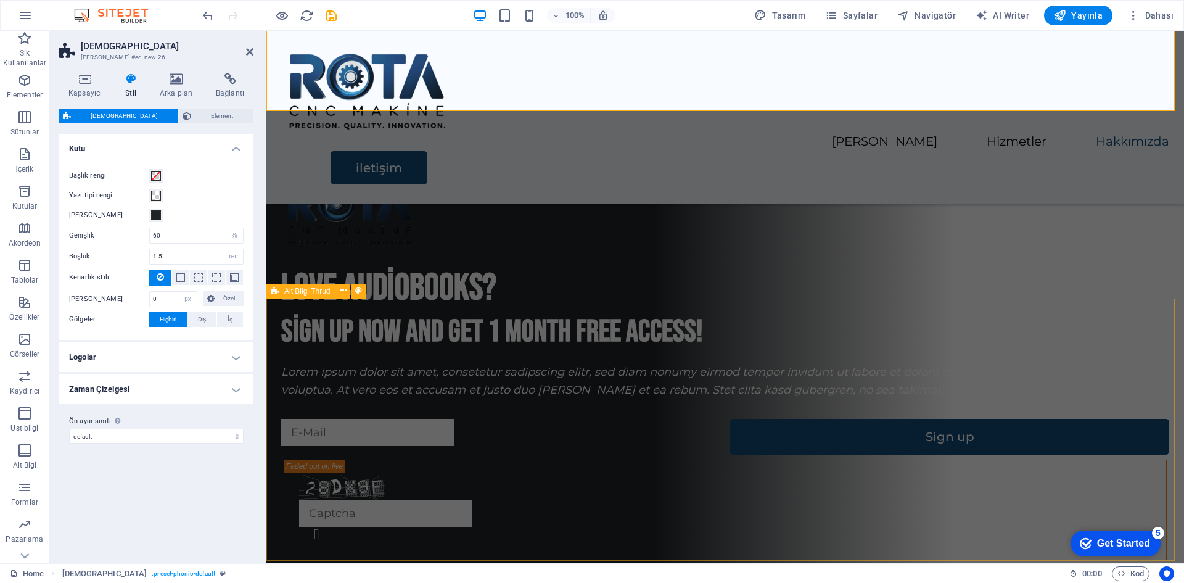
scroll to position [2766, 0]
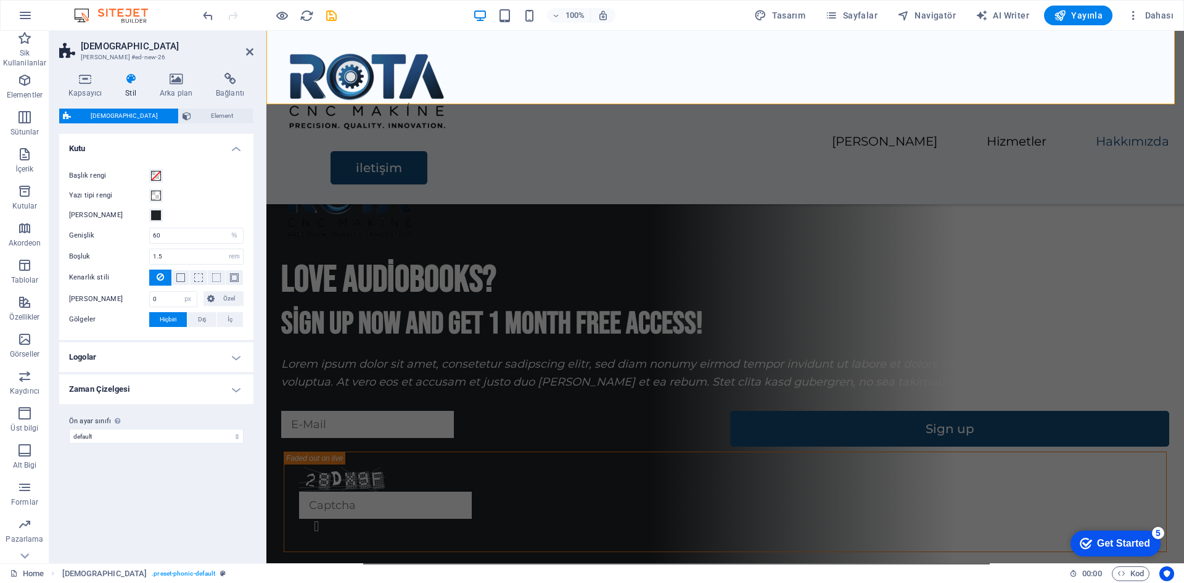
click at [244, 52] on header "[DEMOGRAPHIC_DATA] Ön ayar #ed-new-26" at bounding box center [156, 47] width 194 height 32
